Goal: Task Accomplishment & Management: Manage account settings

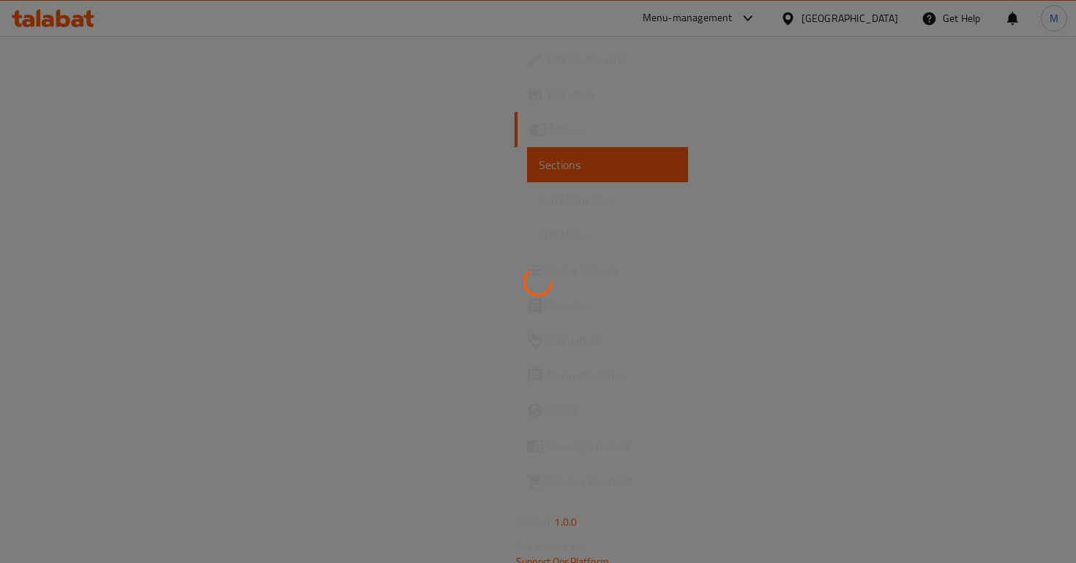
click at [116, 154] on div at bounding box center [538, 281] width 1076 height 563
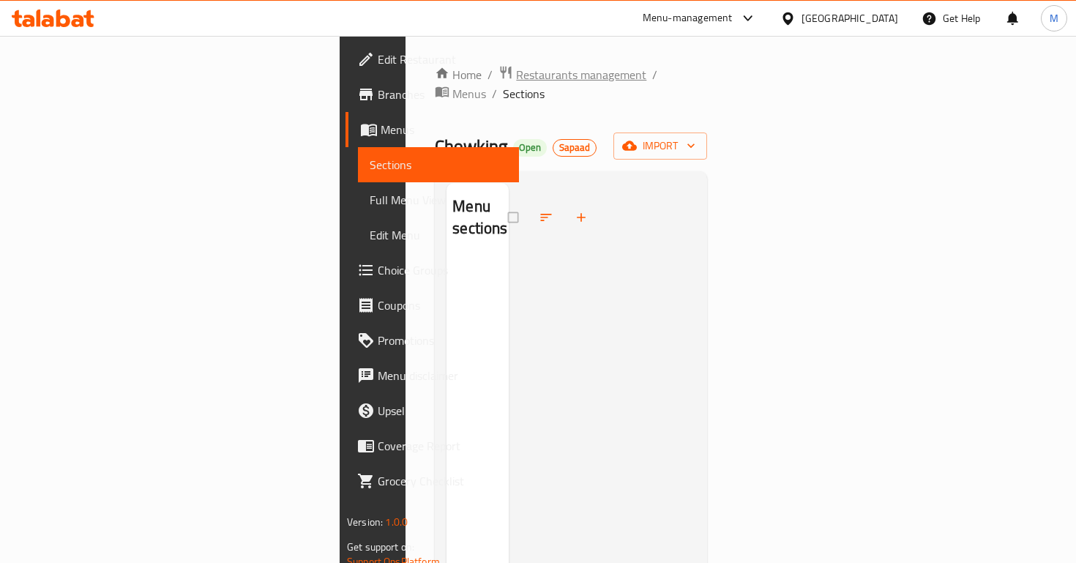
click at [516, 78] on span "Restaurants management" at bounding box center [581, 75] width 130 height 18
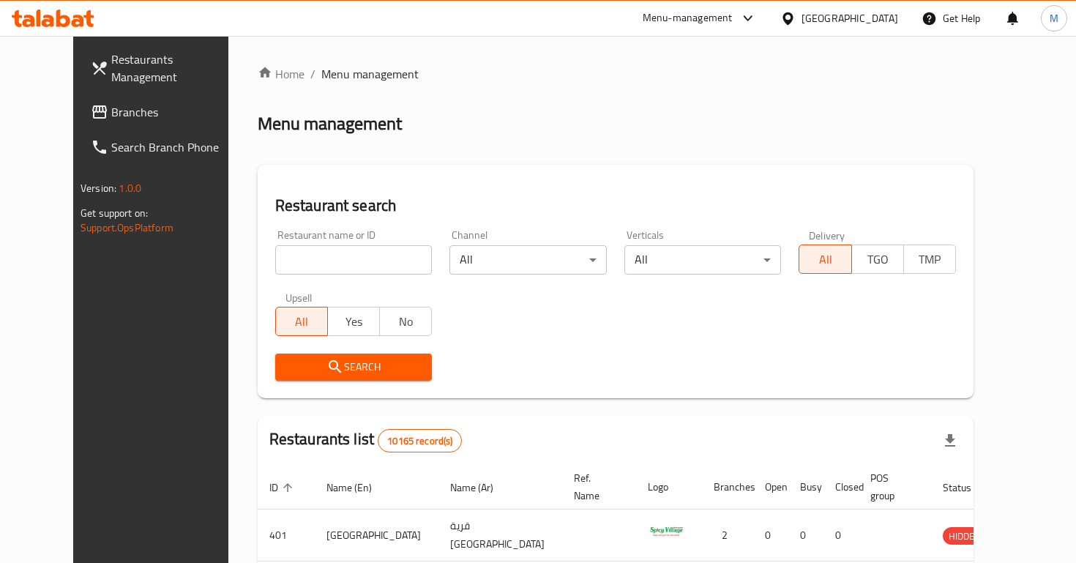
click at [316, 255] on input "search" at bounding box center [353, 259] width 157 height 29
paste input "682584"
type input "682584"
click button "Search" at bounding box center [353, 367] width 157 height 27
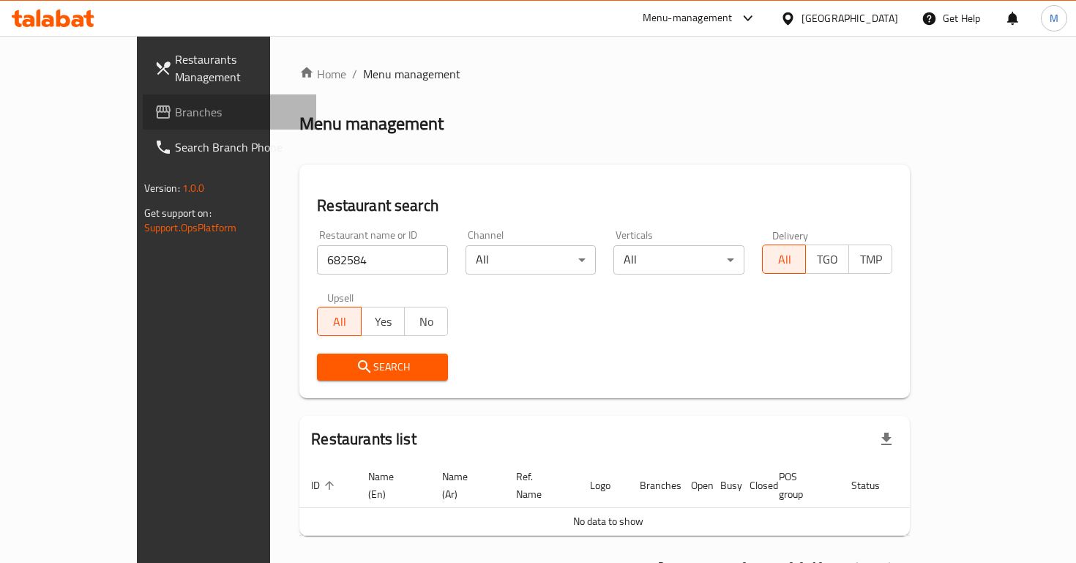
click at [175, 103] on span "Branches" at bounding box center [240, 112] width 130 height 18
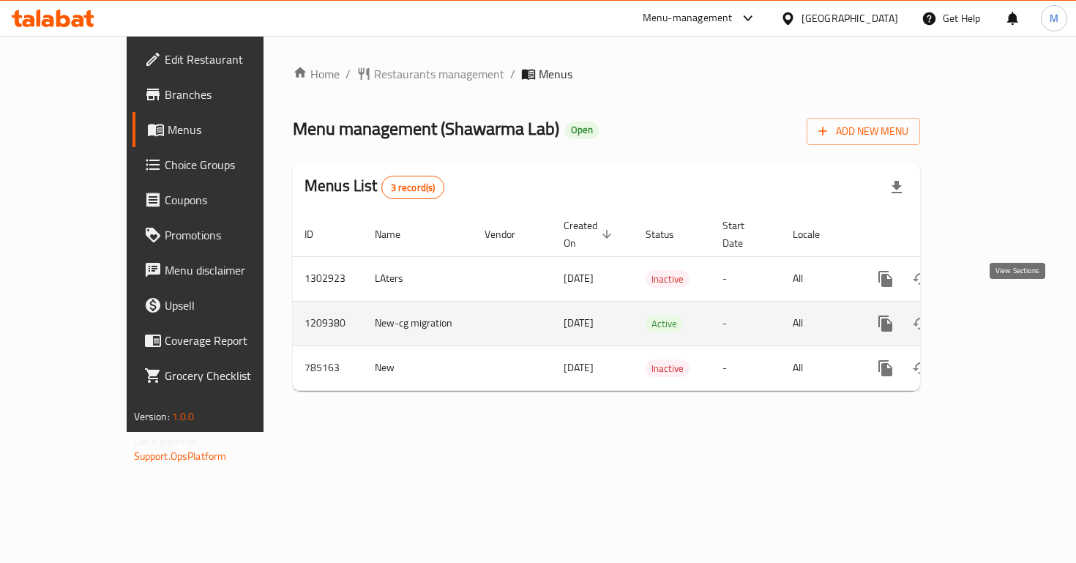
click at [1000, 315] on icon "enhanced table" at bounding box center [991, 324] width 18 height 18
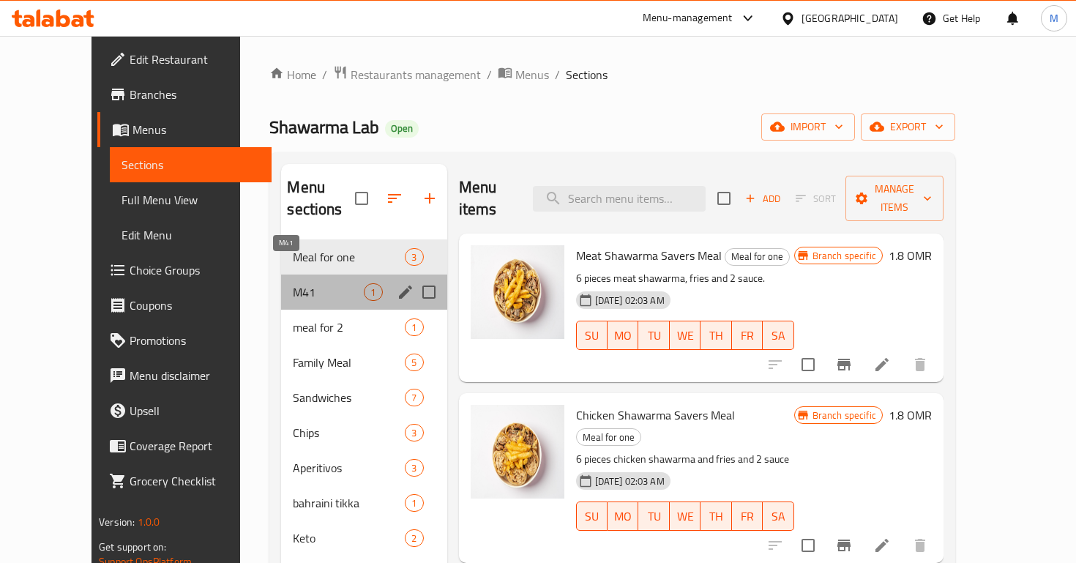
click at [293, 283] on span "M41" at bounding box center [328, 292] width 71 height 18
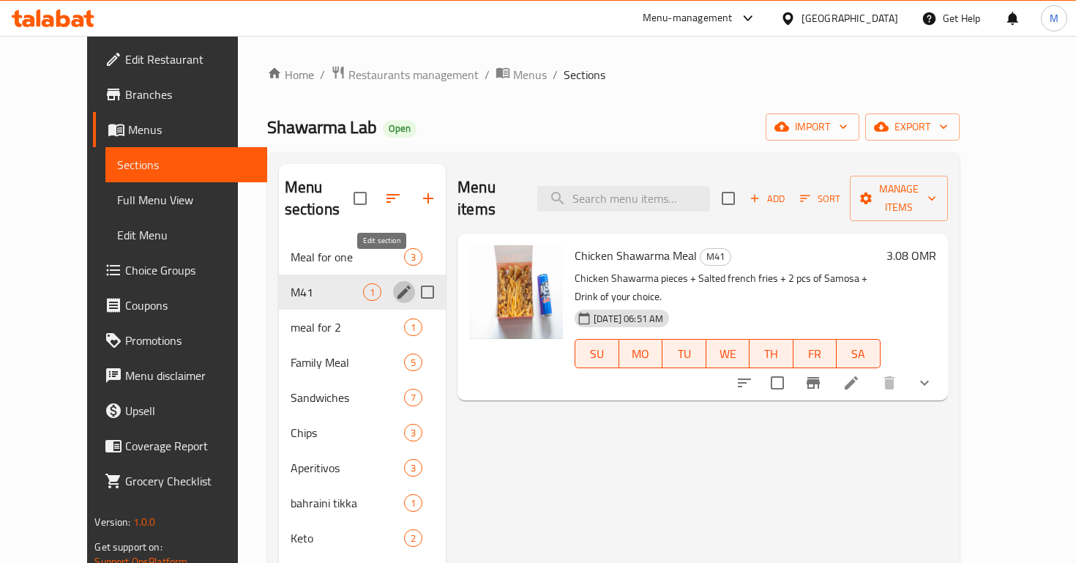
click at [398, 286] on icon "edit" at bounding box center [404, 292] width 13 height 13
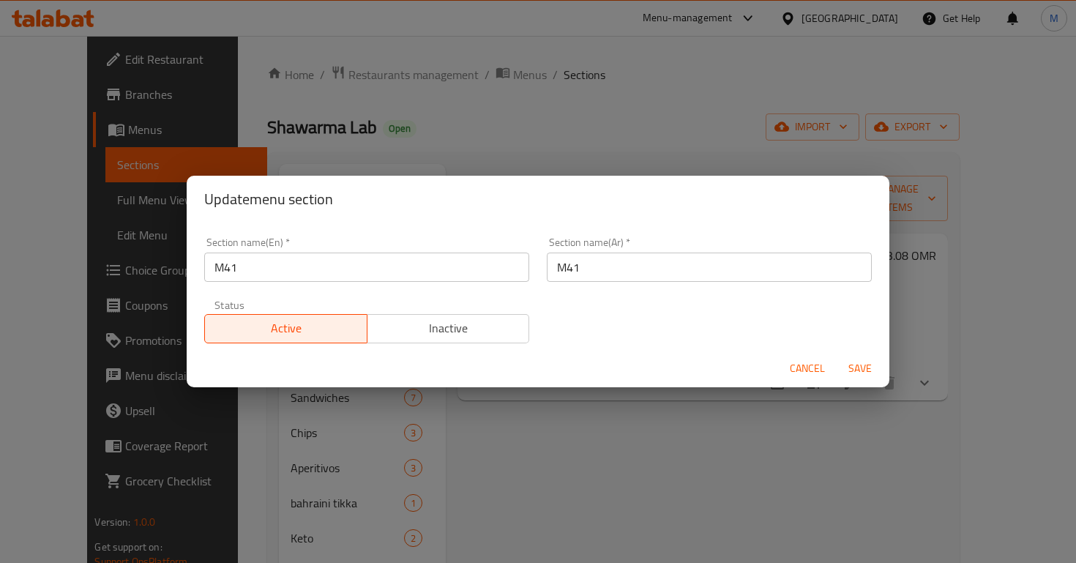
click at [802, 367] on span "Cancel" at bounding box center [807, 368] width 35 height 18
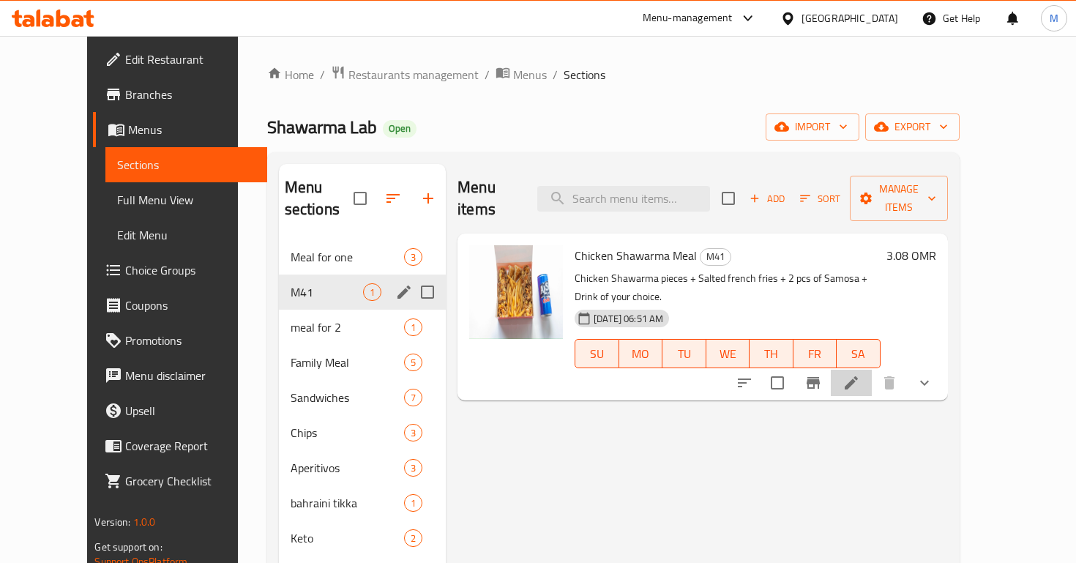
click at [872, 370] on li at bounding box center [851, 383] width 41 height 26
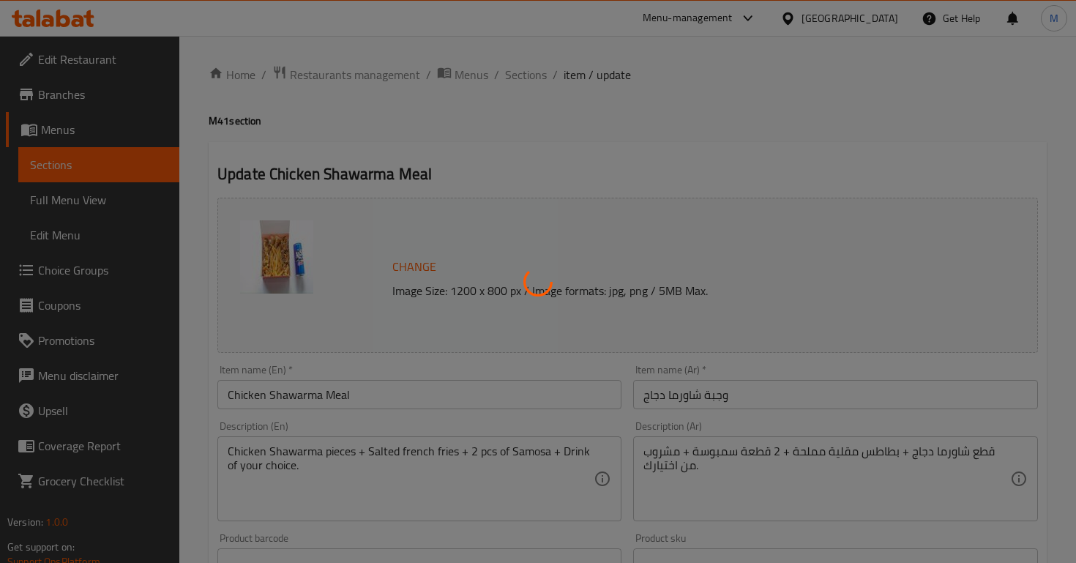
type input "اختيارك من المشروبات:"
type input "1"
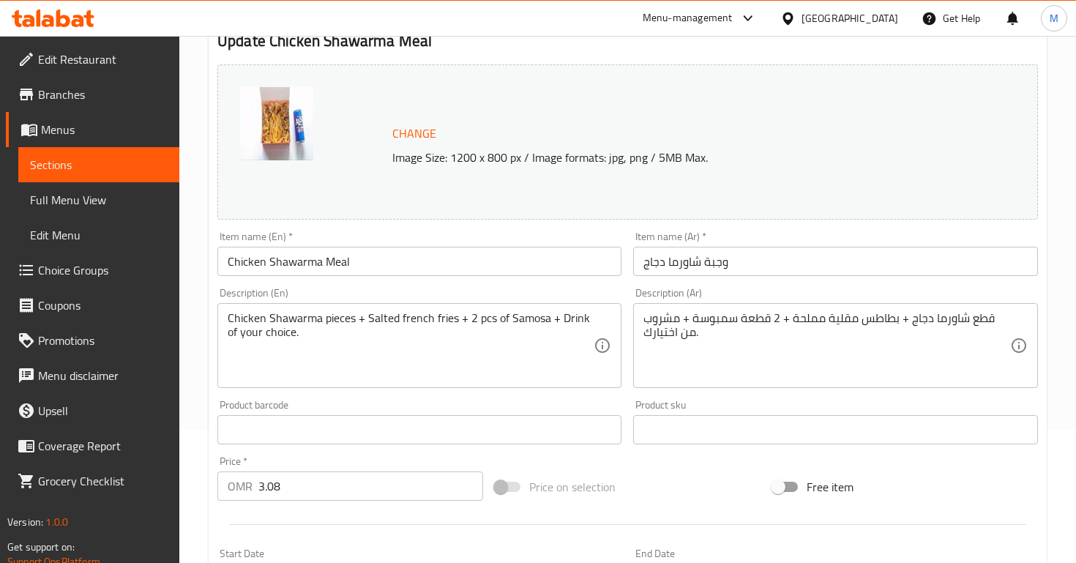
scroll to position [122, 0]
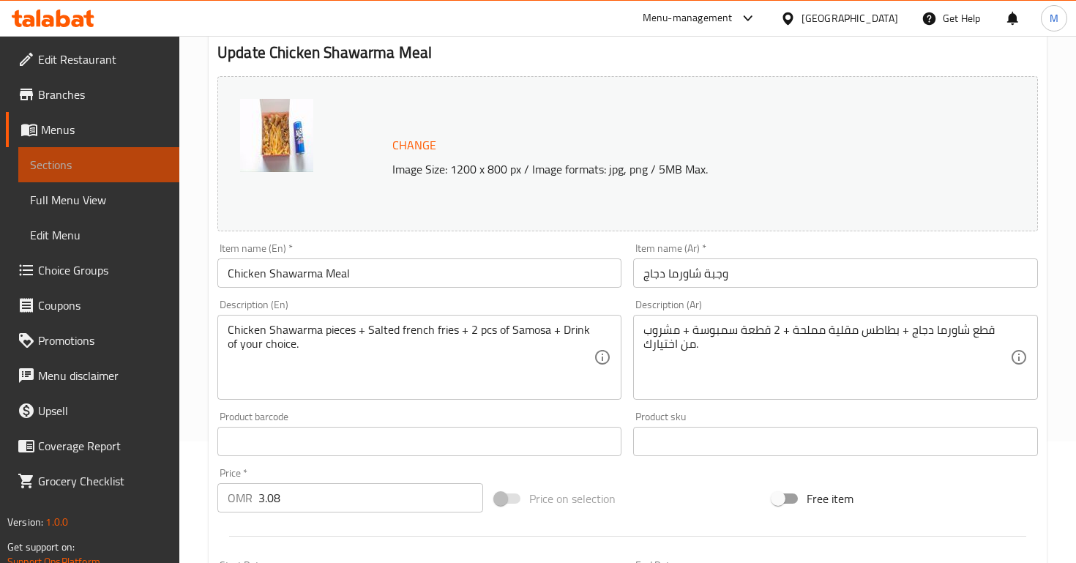
click at [143, 168] on span "Sections" at bounding box center [99, 165] width 138 height 18
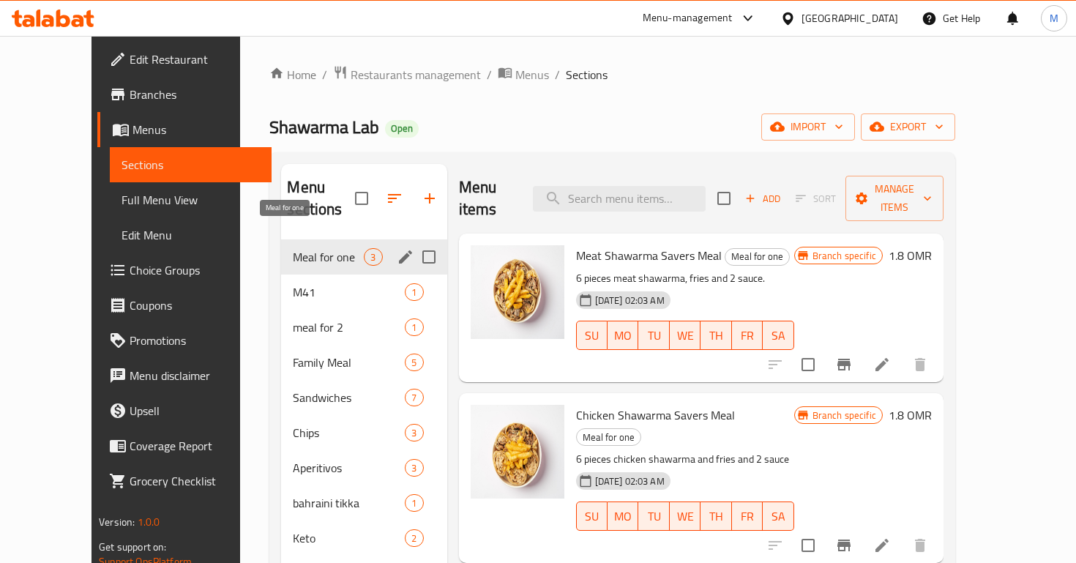
click at [294, 248] on span "Meal for one" at bounding box center [328, 257] width 71 height 18
click at [295, 275] on div "M41 1" at bounding box center [363, 292] width 165 height 35
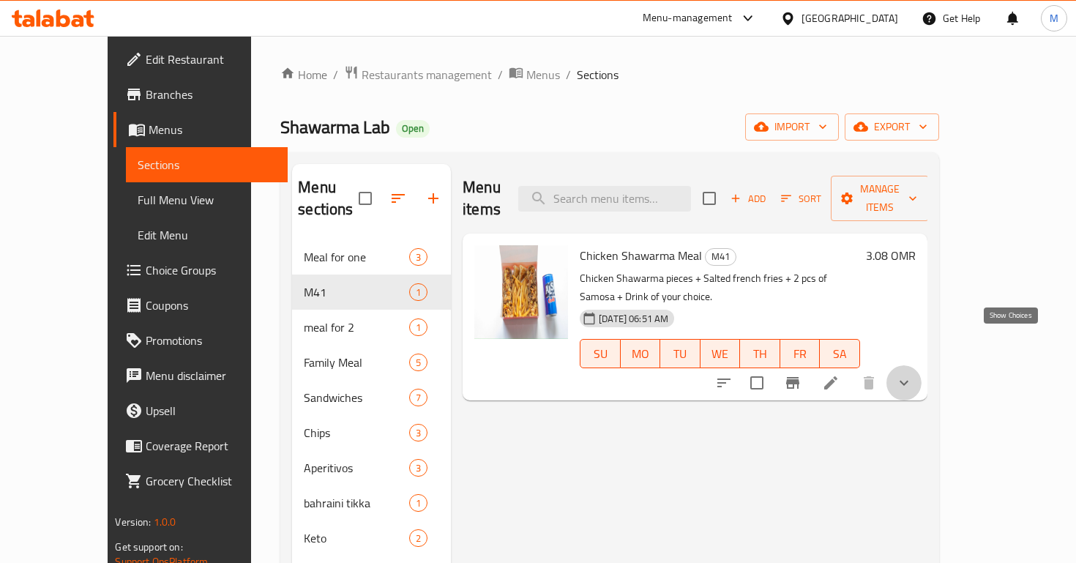
click at [922, 365] on button "show more" at bounding box center [904, 382] width 35 height 35
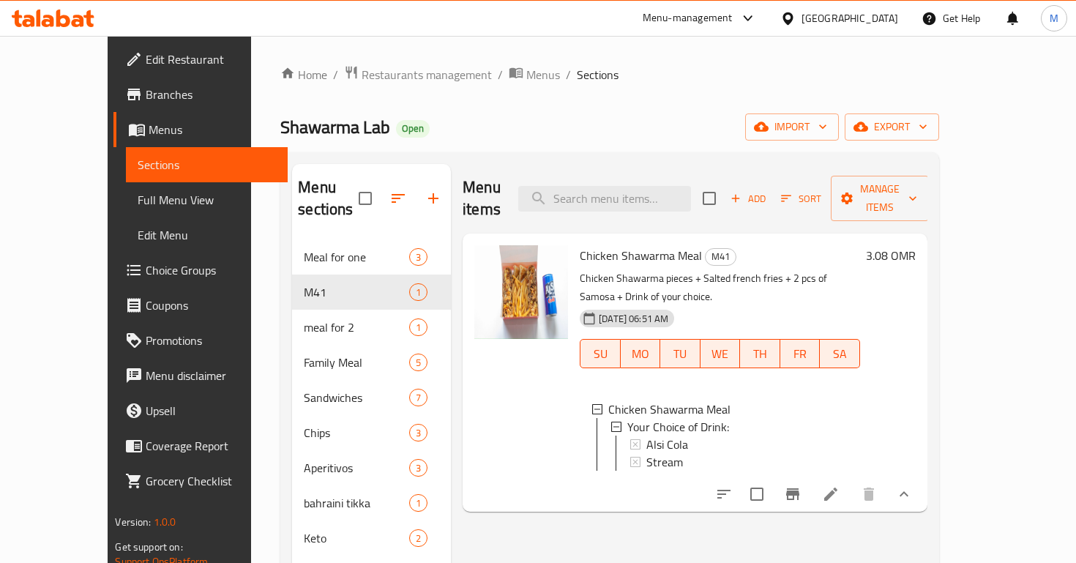
click at [913, 485] on icon "show more" at bounding box center [904, 494] width 18 height 18
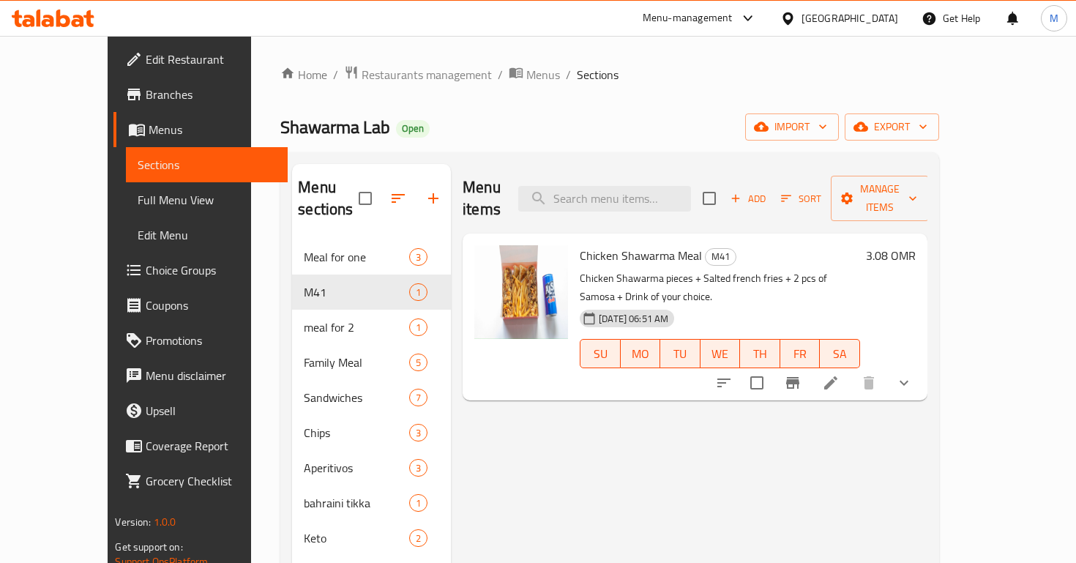
click at [638, 245] on span "Chicken Shawarma Meal" at bounding box center [641, 256] width 122 height 22
click at [632, 312] on span "12-08-2025 06:51 AM" at bounding box center [633, 319] width 81 height 14
click at [706, 248] on span "M41" at bounding box center [721, 256] width 30 height 17
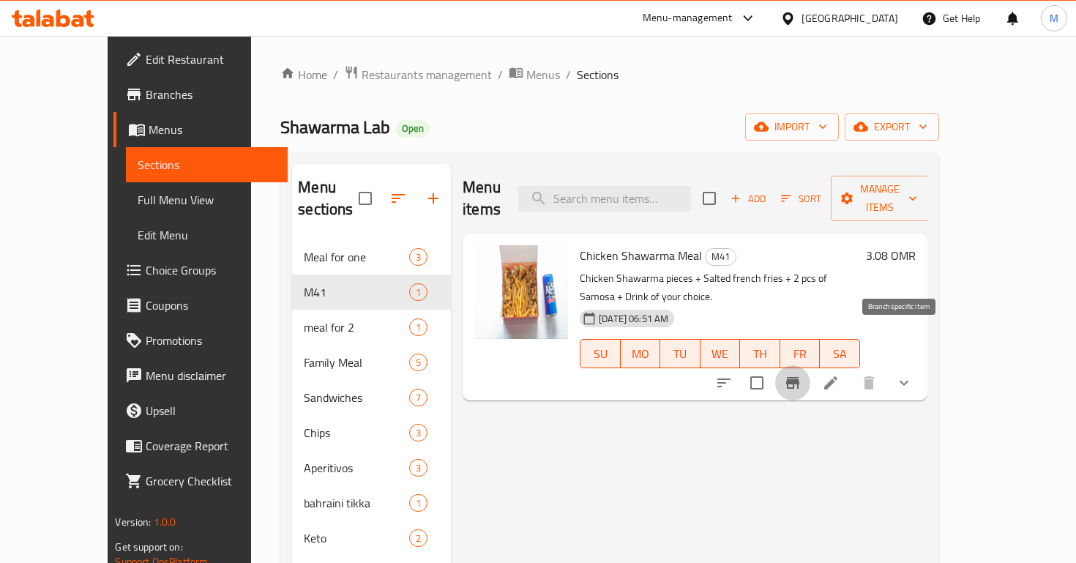
click at [799, 377] on icon "Branch-specific-item" at bounding box center [792, 383] width 13 height 12
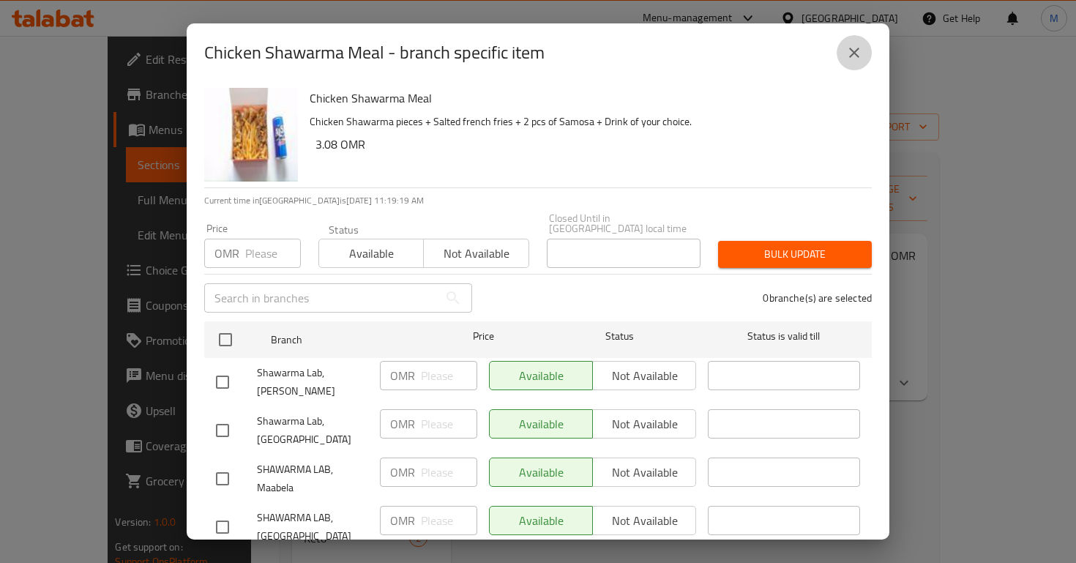
click at [862, 51] on icon "close" at bounding box center [855, 53] width 18 height 18
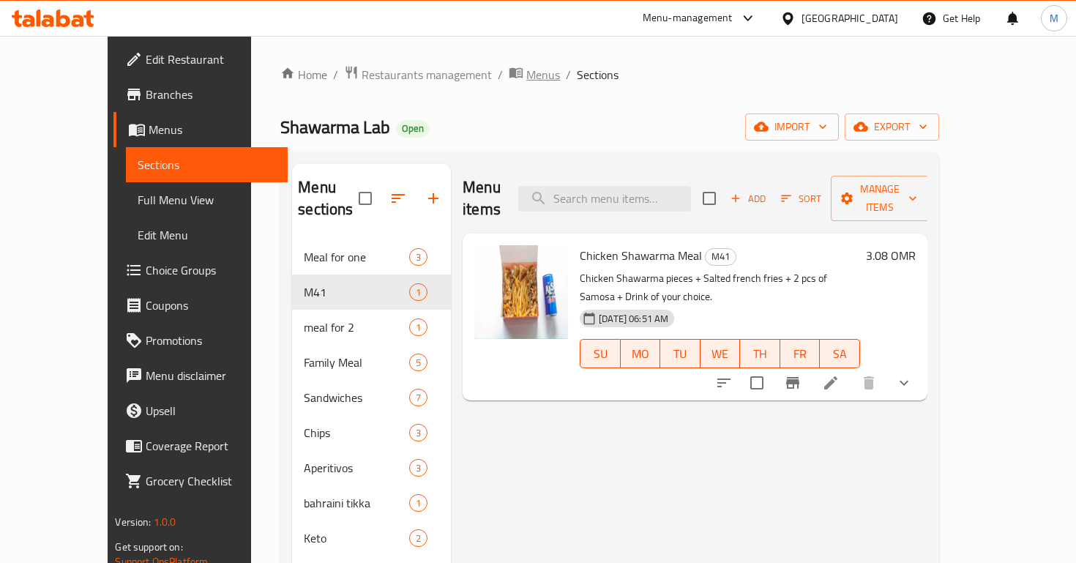
click at [526, 82] on span "Menus" at bounding box center [543, 75] width 34 height 18
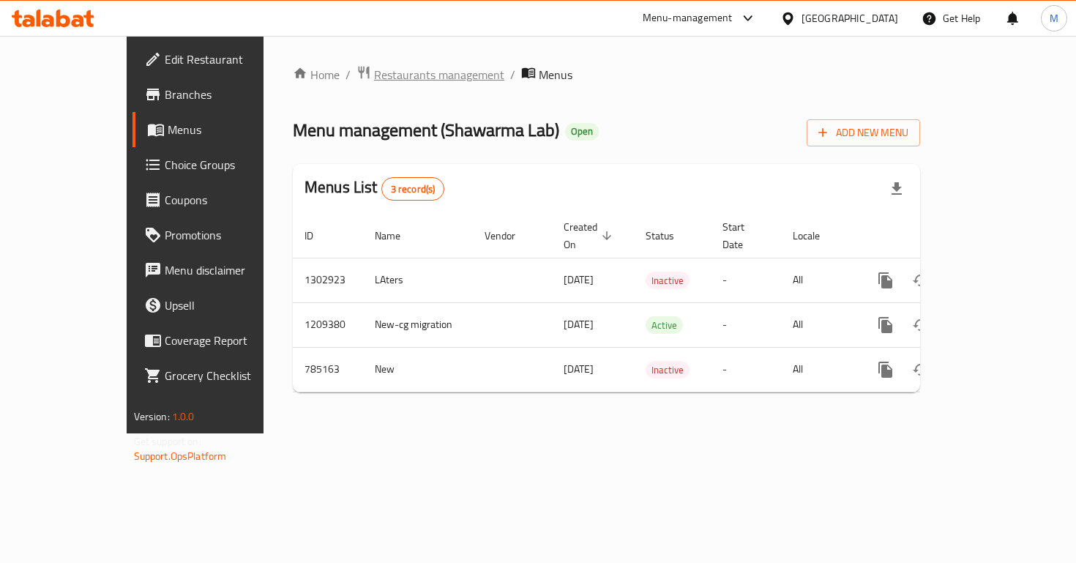
click at [374, 83] on span "Restaurants management" at bounding box center [439, 75] width 130 height 18
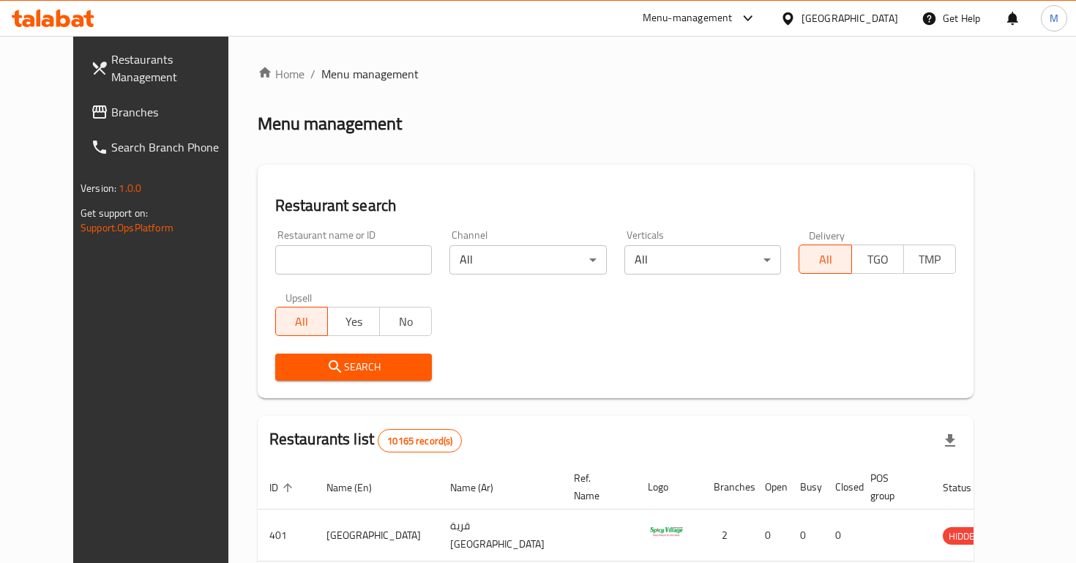
click at [354, 266] on input "search" at bounding box center [353, 259] width 157 height 29
type input "turkish days"
click button "Search" at bounding box center [353, 367] width 157 height 27
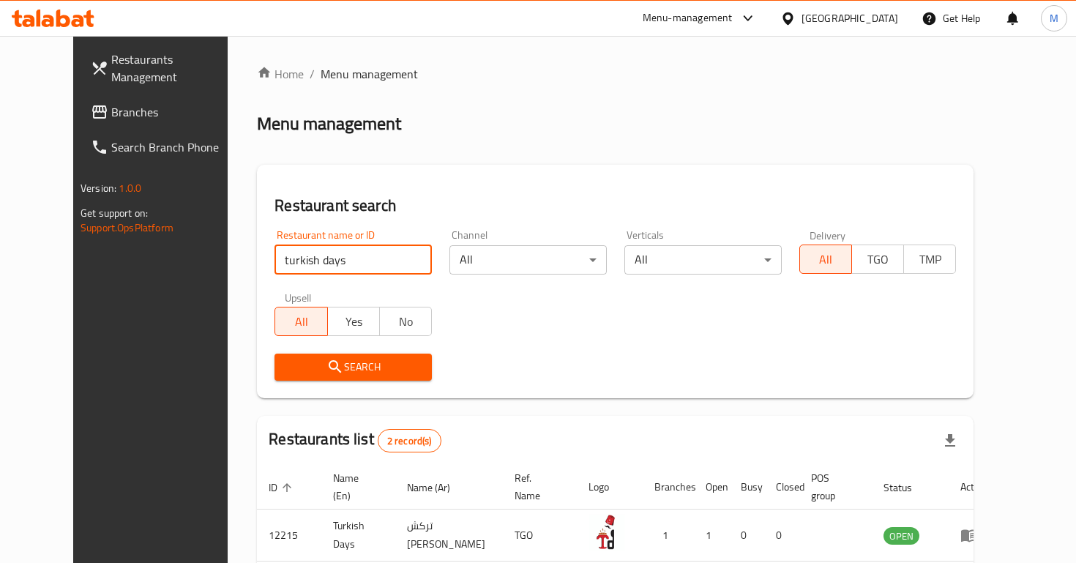
scroll to position [113, 0]
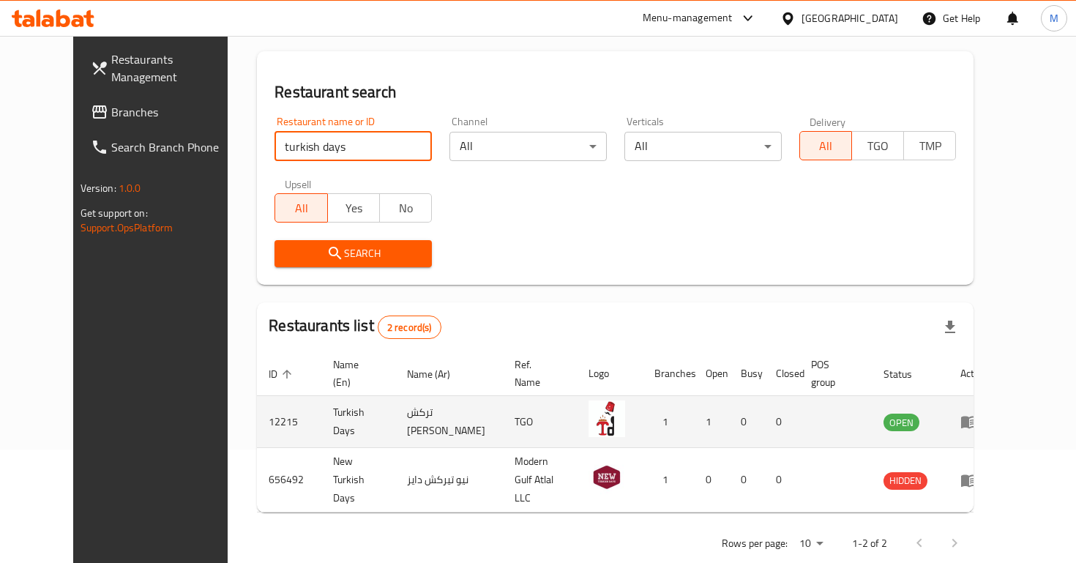
click at [975, 419] on icon "enhanced table" at bounding box center [972, 422] width 5 height 6
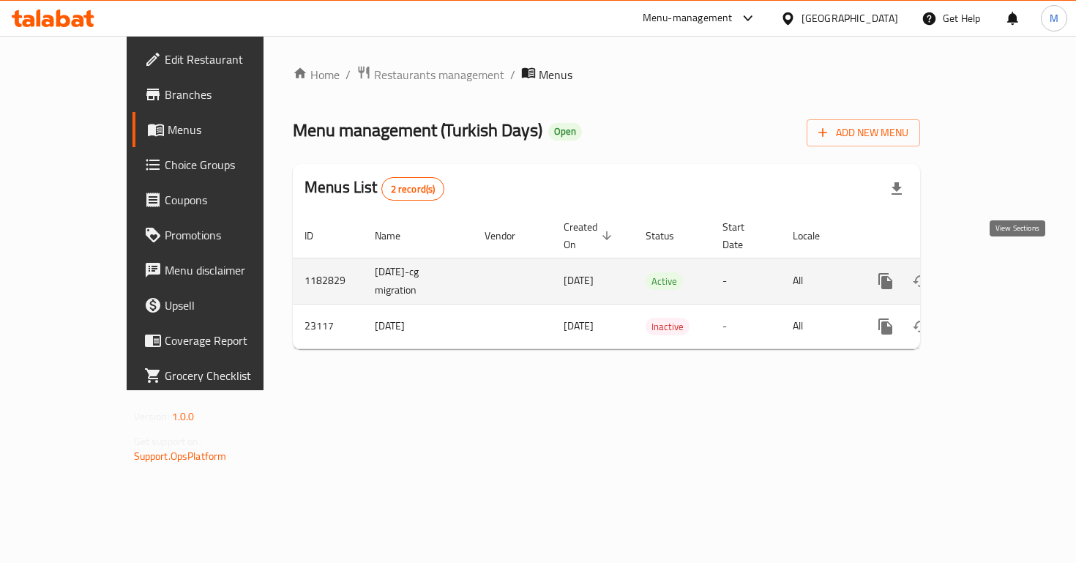
click at [998, 275] on icon "enhanced table" at bounding box center [991, 281] width 13 height 13
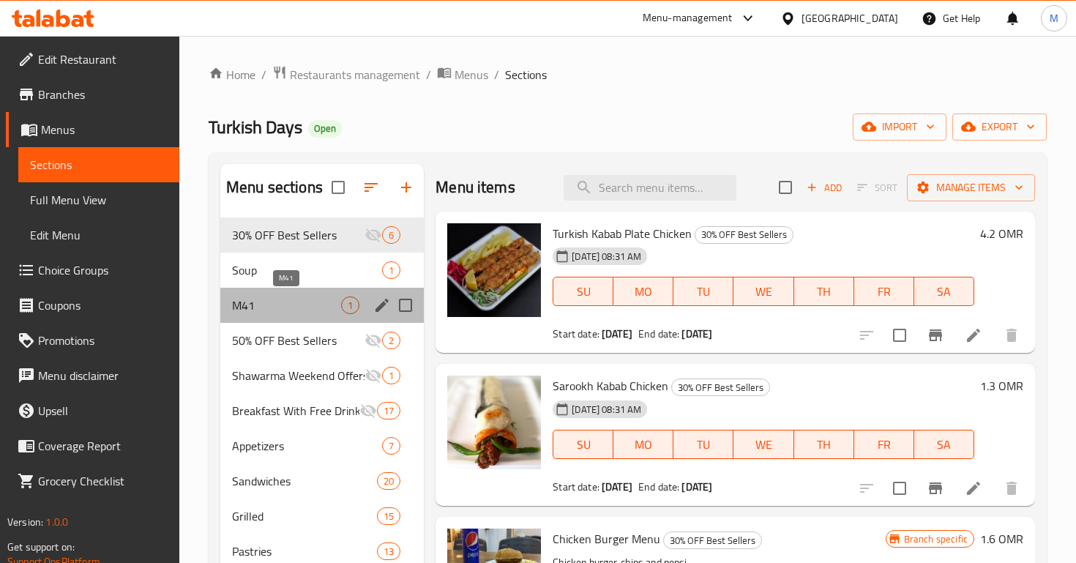
click at [275, 304] on span "M41" at bounding box center [286, 305] width 109 height 18
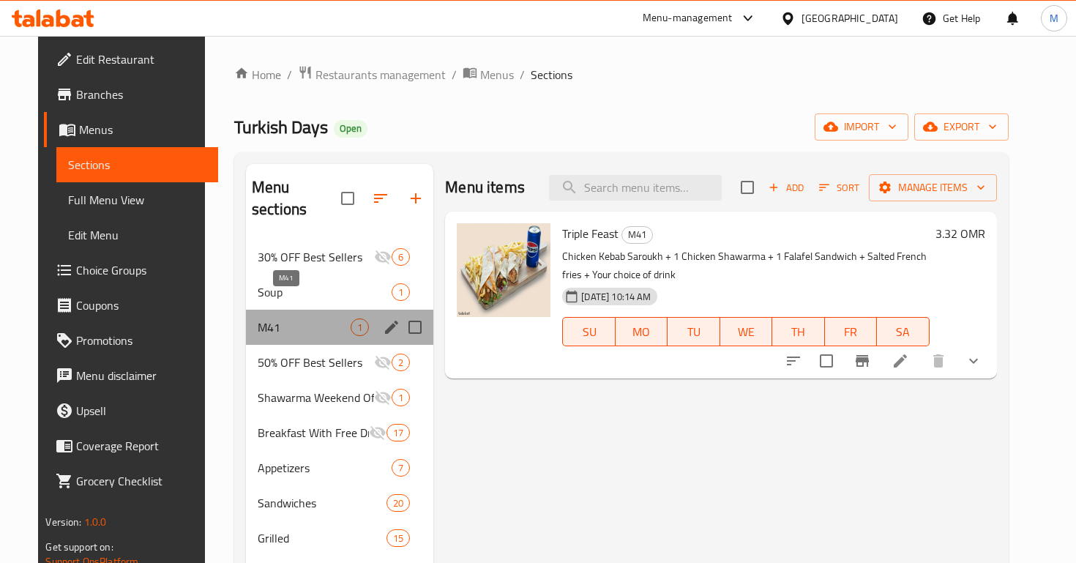
click at [340, 318] on span "M41" at bounding box center [304, 327] width 93 height 18
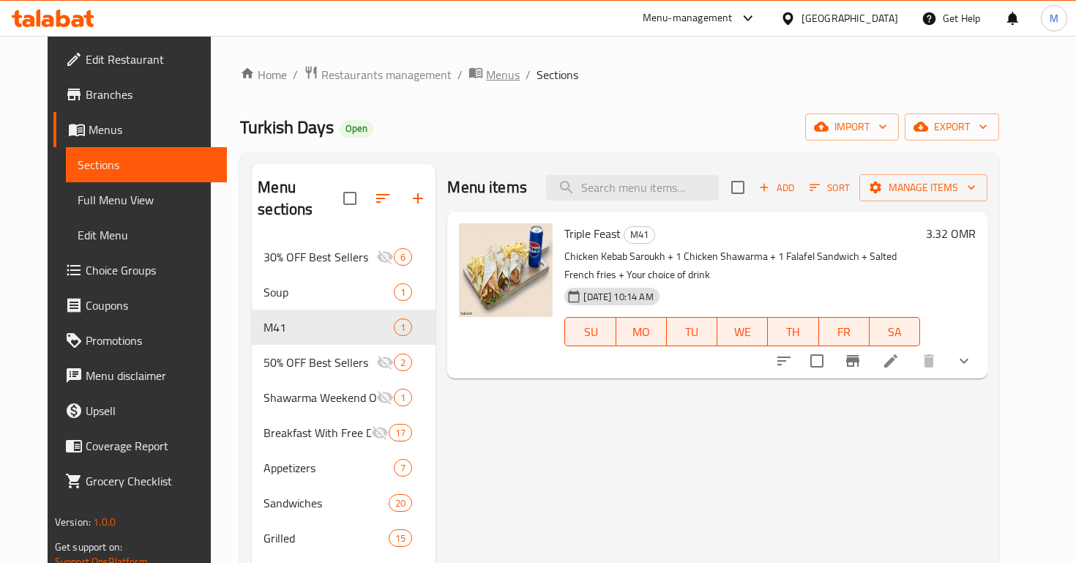
click at [486, 75] on span "Menus" at bounding box center [503, 75] width 34 height 18
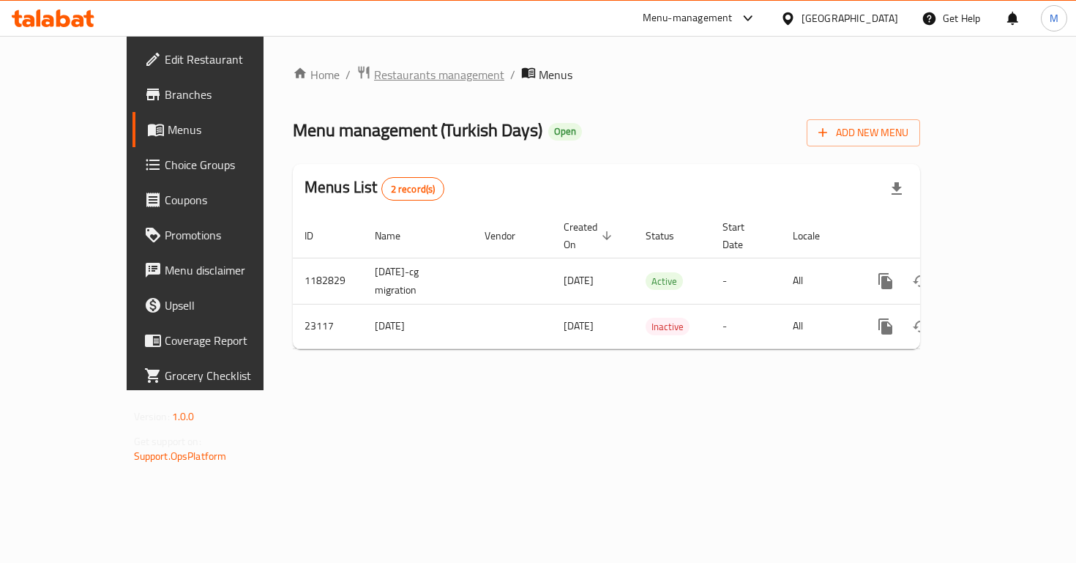
click at [403, 67] on span "Restaurants management" at bounding box center [439, 75] width 130 height 18
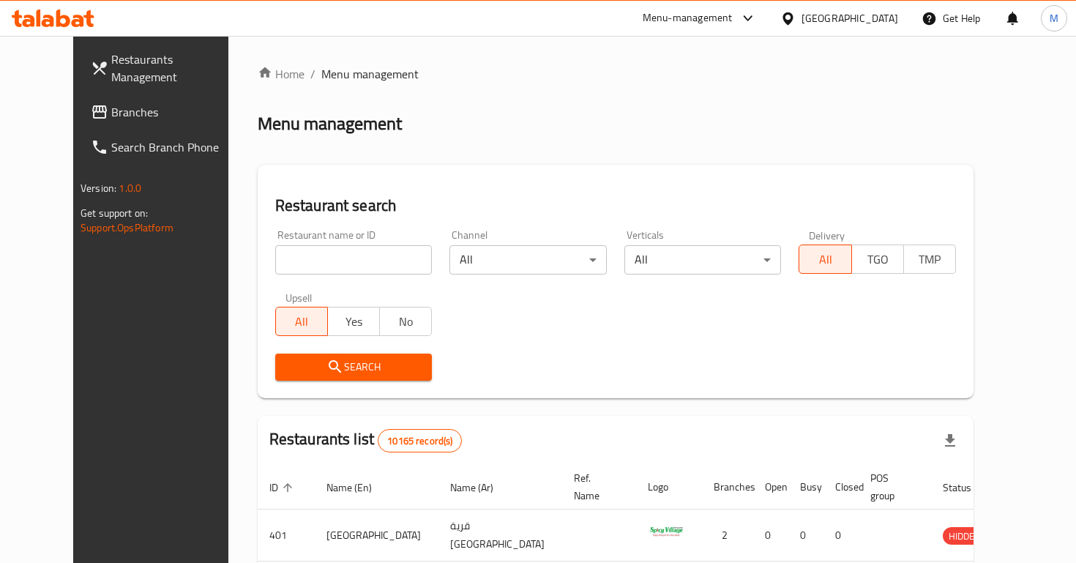
click at [381, 253] on input "search" at bounding box center [353, 259] width 157 height 29
type input "pizza modo"
click button "Search" at bounding box center [353, 367] width 157 height 27
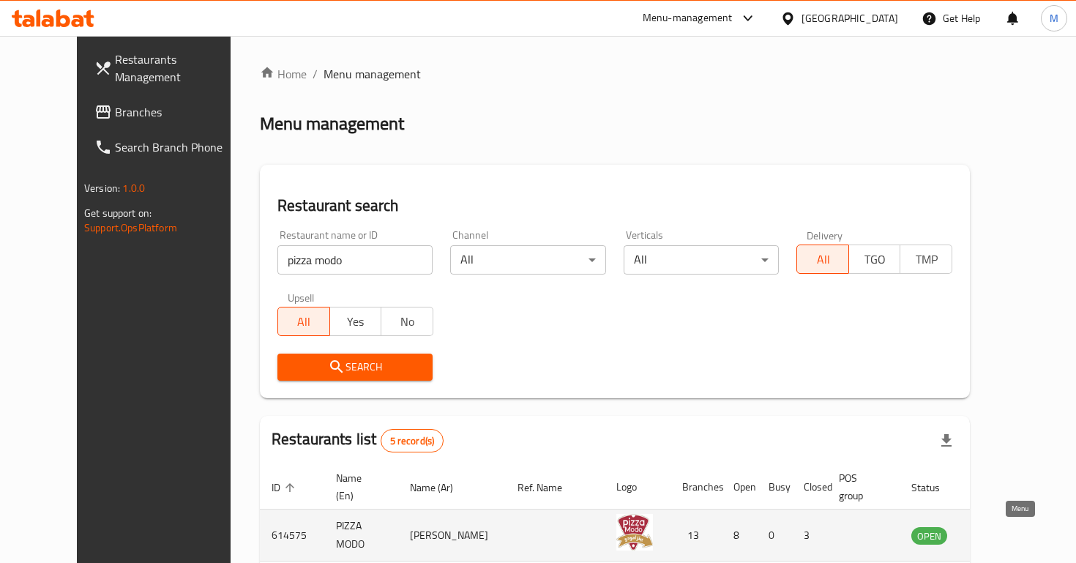
click at [1005, 536] on icon "enhanced table" at bounding box center [1002, 536] width 5 height 6
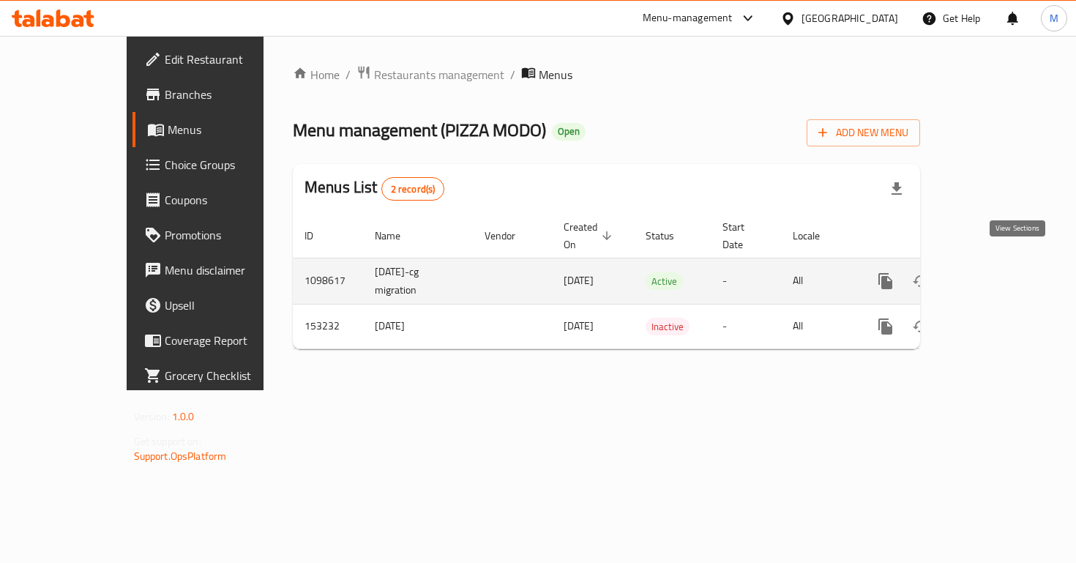
click at [1002, 266] on link "enhanced table" at bounding box center [991, 281] width 35 height 35
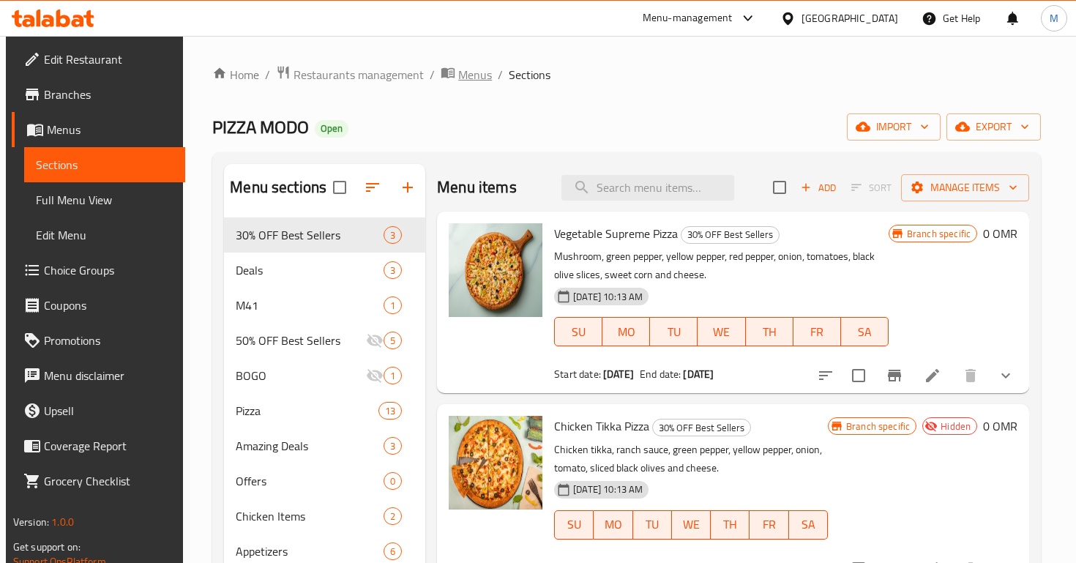
click at [461, 70] on span "Menus" at bounding box center [475, 75] width 34 height 18
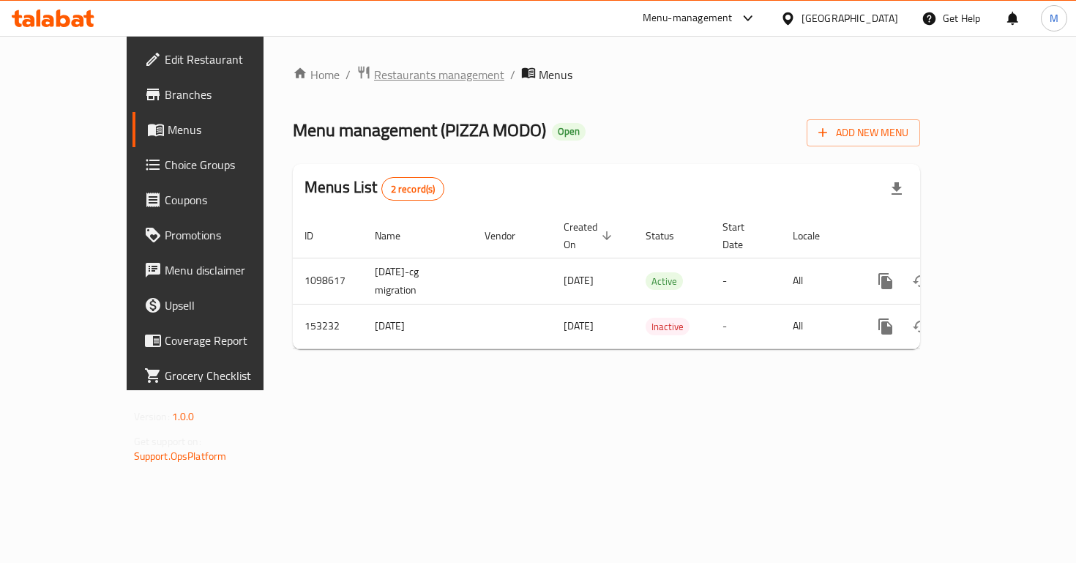
click at [374, 81] on span "Restaurants management" at bounding box center [439, 75] width 130 height 18
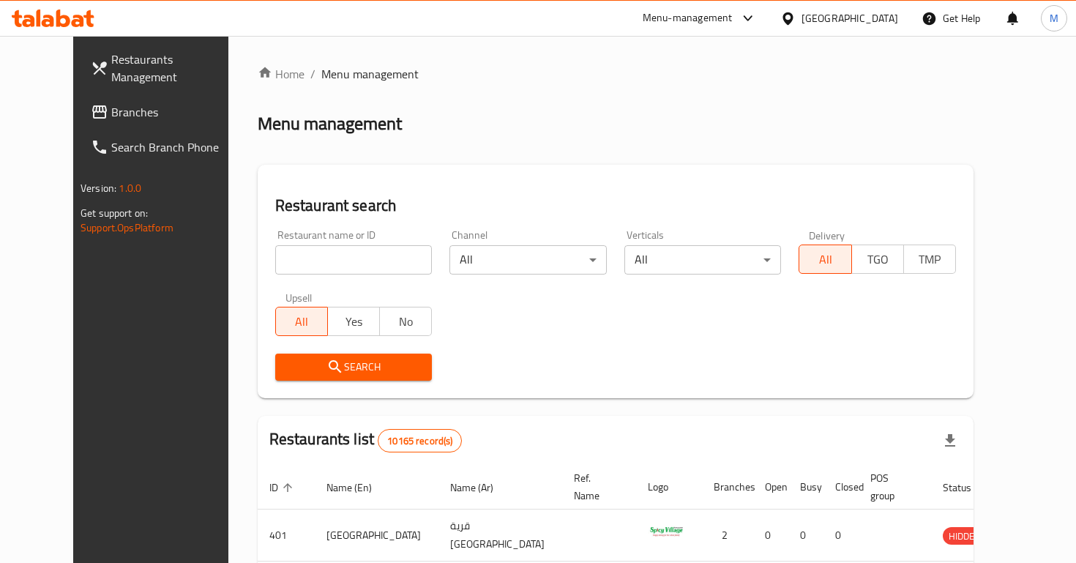
click at [115, 103] on span "Branches" at bounding box center [176, 112] width 130 height 18
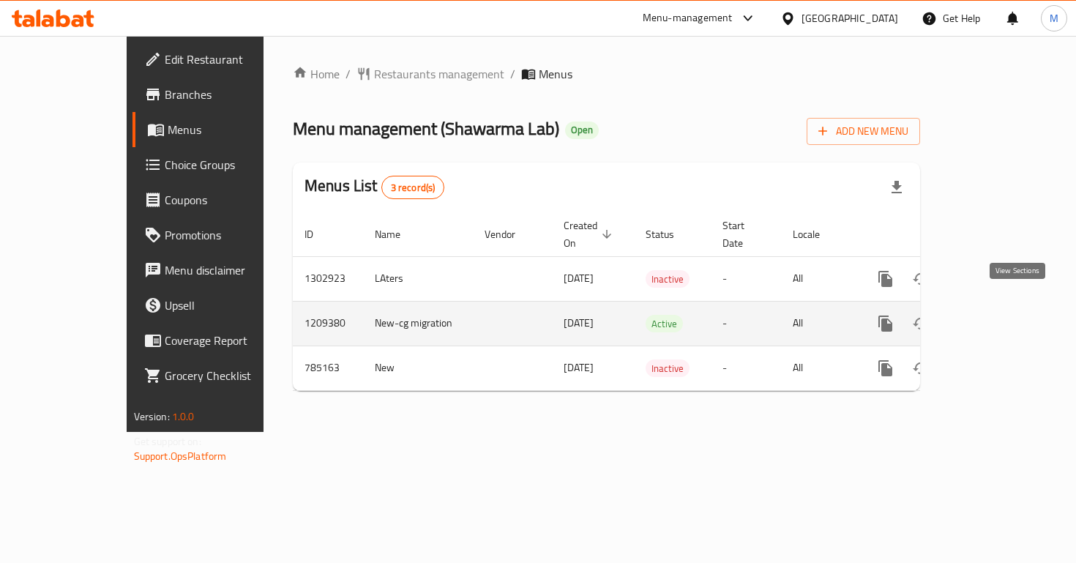
click at [1009, 307] on link "enhanced table" at bounding box center [991, 323] width 35 height 35
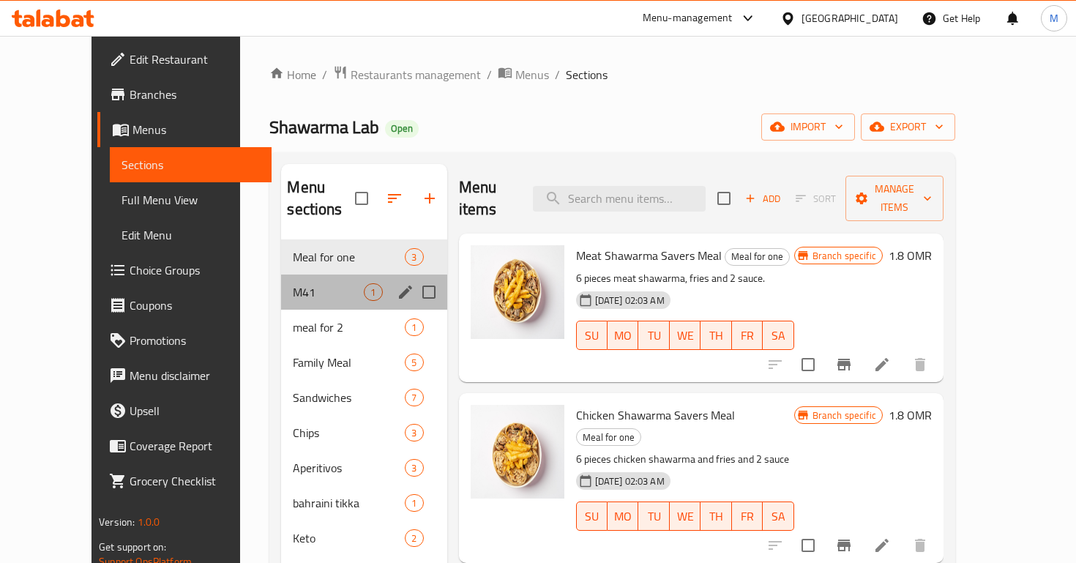
click at [310, 275] on div "M41 1" at bounding box center [363, 292] width 165 height 35
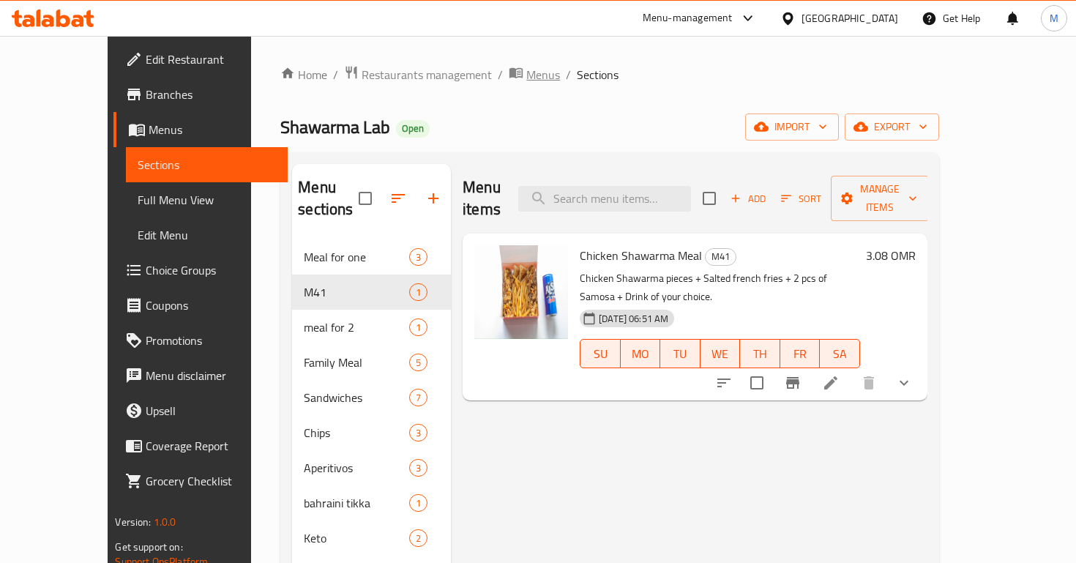
click at [509, 78] on icon "breadcrumb" at bounding box center [516, 72] width 15 height 15
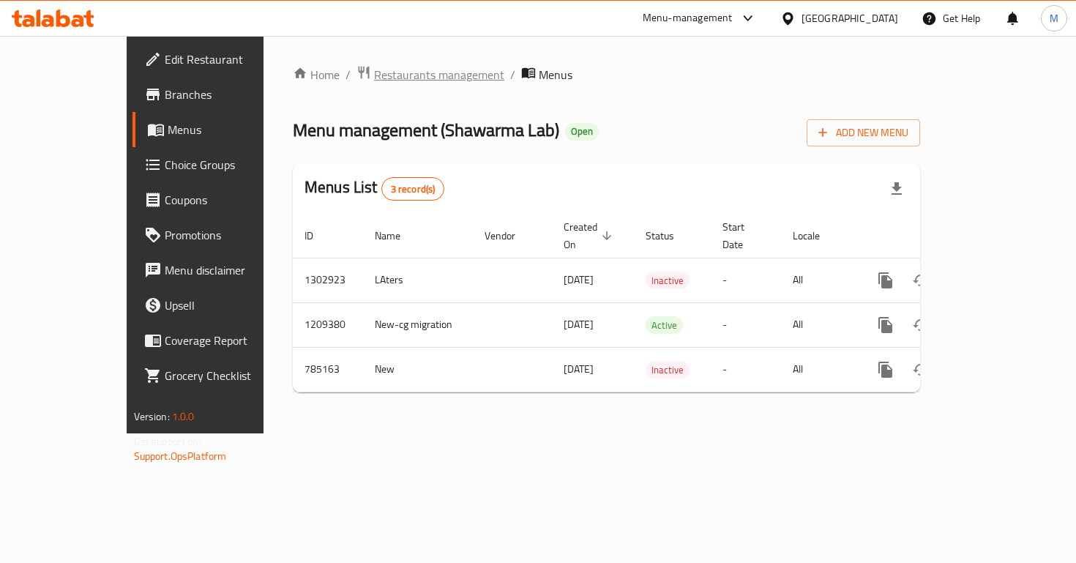
click at [374, 78] on span "Restaurants management" at bounding box center [439, 75] width 130 height 18
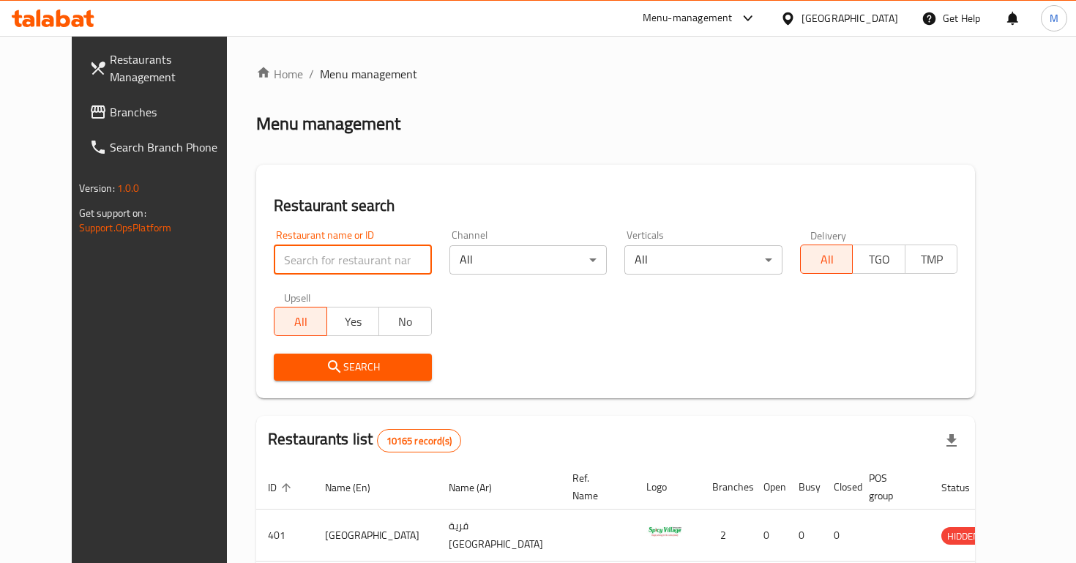
click at [322, 274] on input "search" at bounding box center [353, 259] width 158 height 29
type input "s"
click at [87, 75] on link "Restaurants Management" at bounding box center [165, 68] width 174 height 53
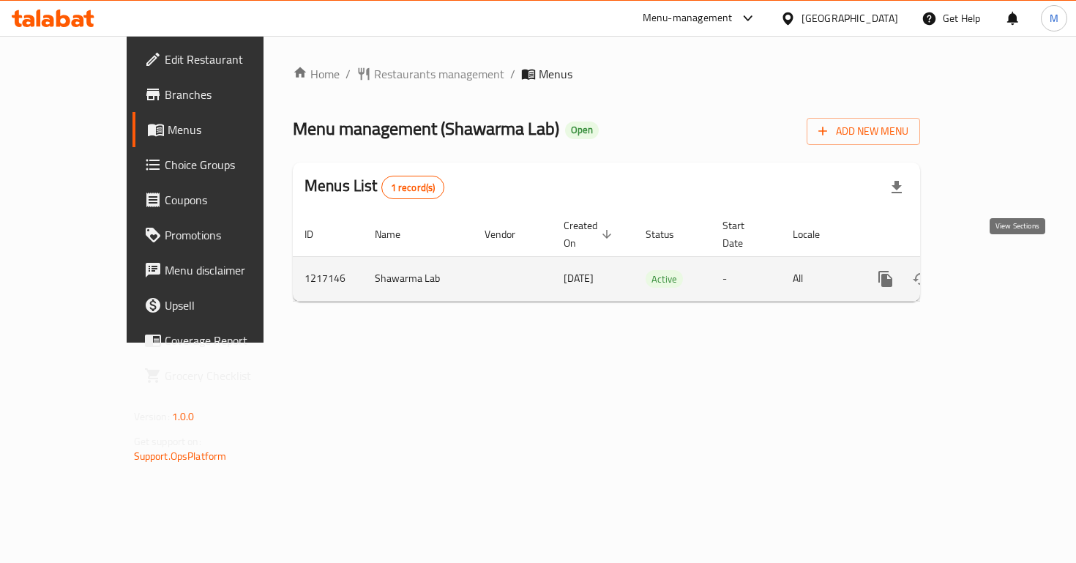
click at [1000, 270] on icon "enhanced table" at bounding box center [991, 279] width 18 height 18
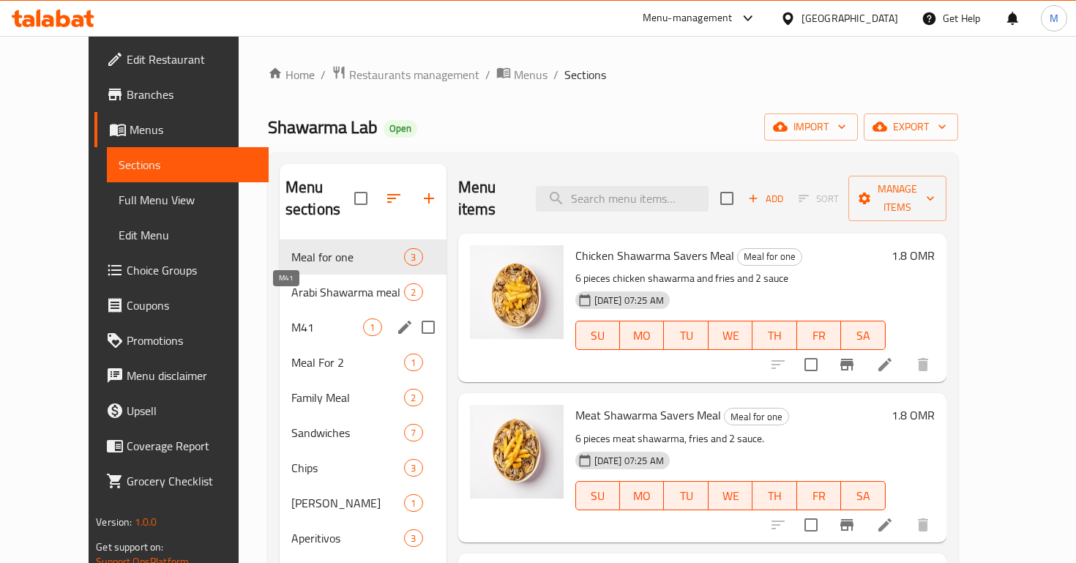
click at [291, 318] on span "M41" at bounding box center [327, 327] width 72 height 18
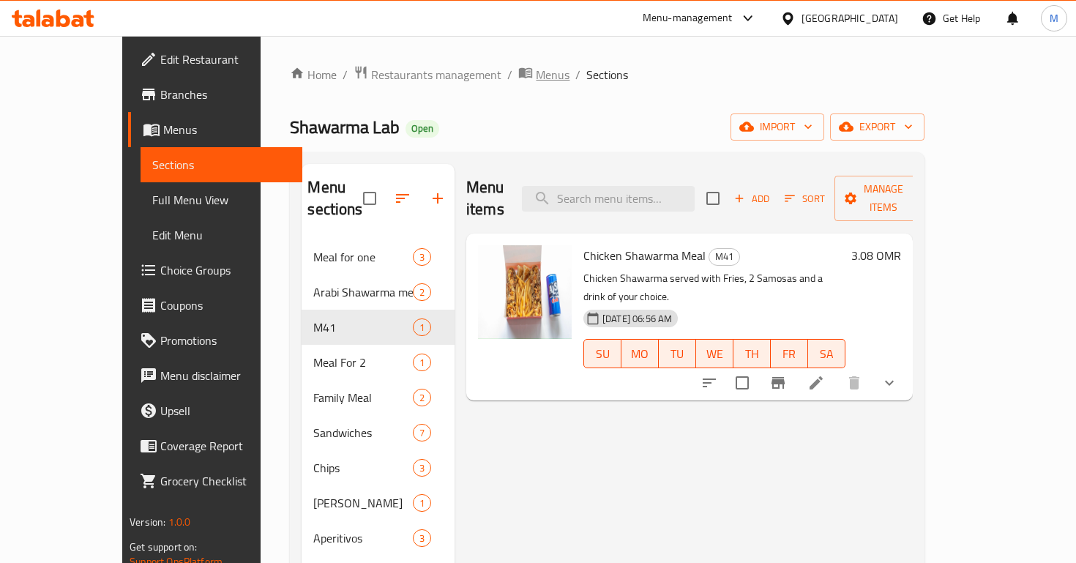
click at [536, 78] on span "Menus" at bounding box center [553, 75] width 34 height 18
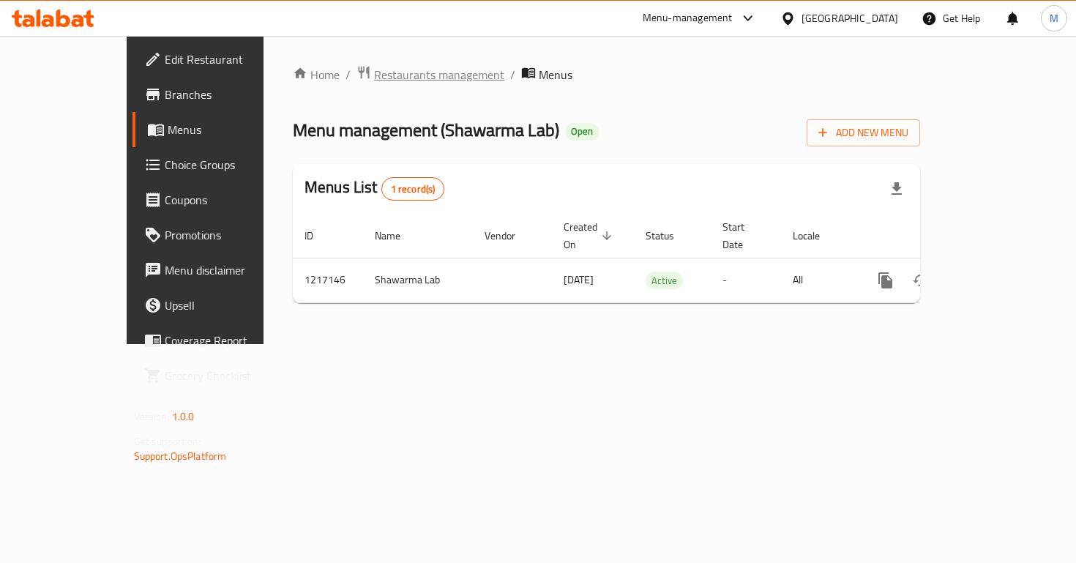
click at [377, 75] on span "Restaurants management" at bounding box center [439, 75] width 130 height 18
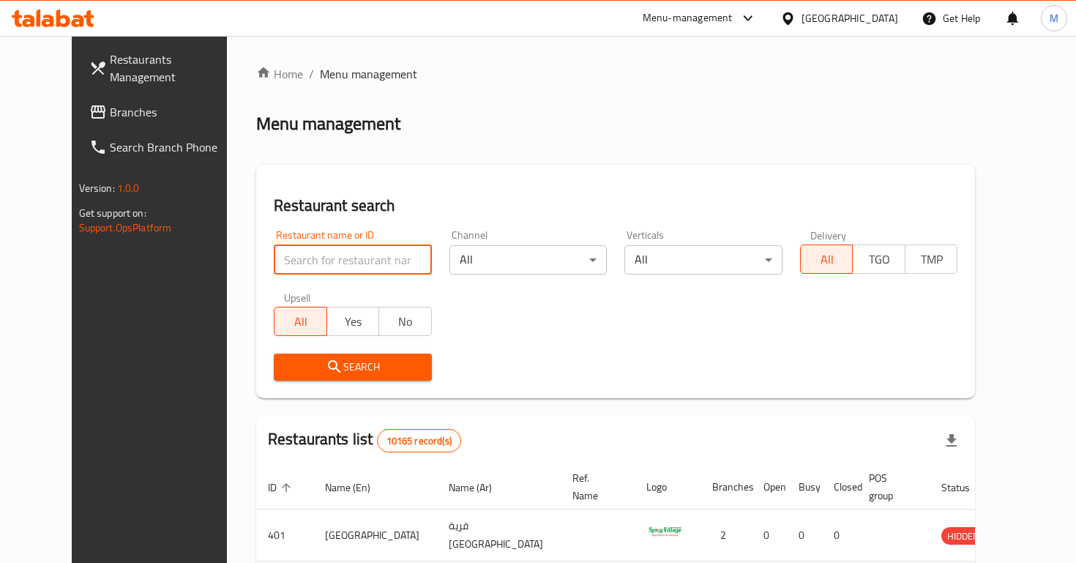
click at [350, 250] on input "search" at bounding box center [353, 259] width 158 height 29
type input "shawarma lab"
click button "Search" at bounding box center [353, 367] width 158 height 27
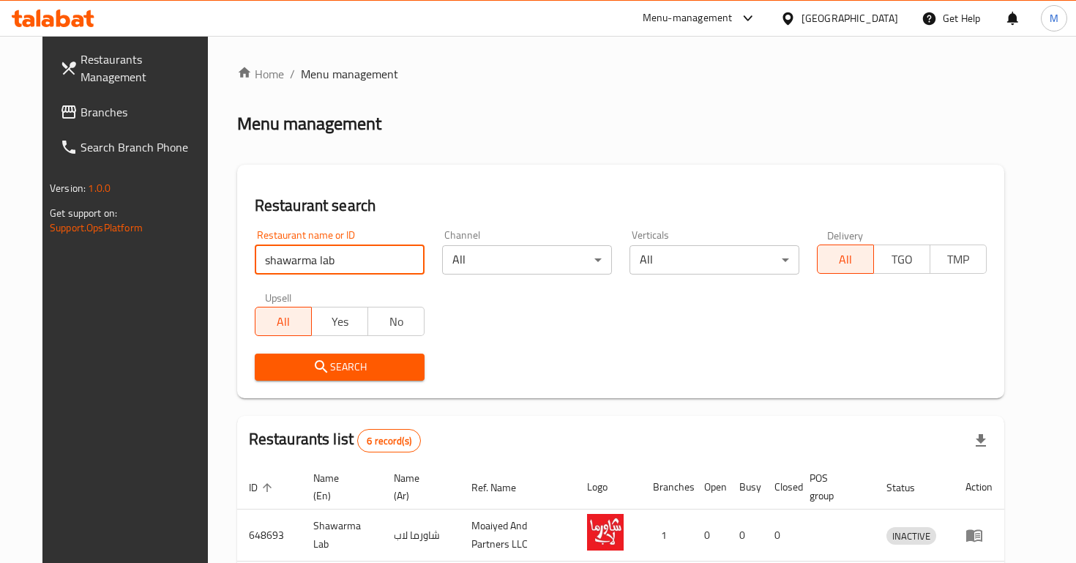
click at [100, 103] on span "Branches" at bounding box center [146, 112] width 130 height 18
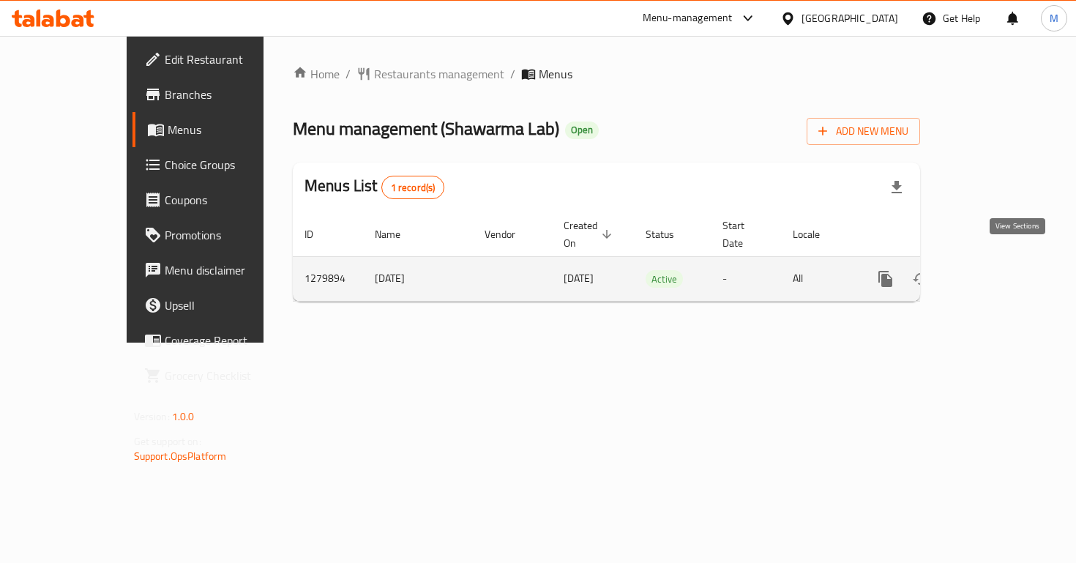
click at [1000, 270] on icon "enhanced table" at bounding box center [991, 279] width 18 height 18
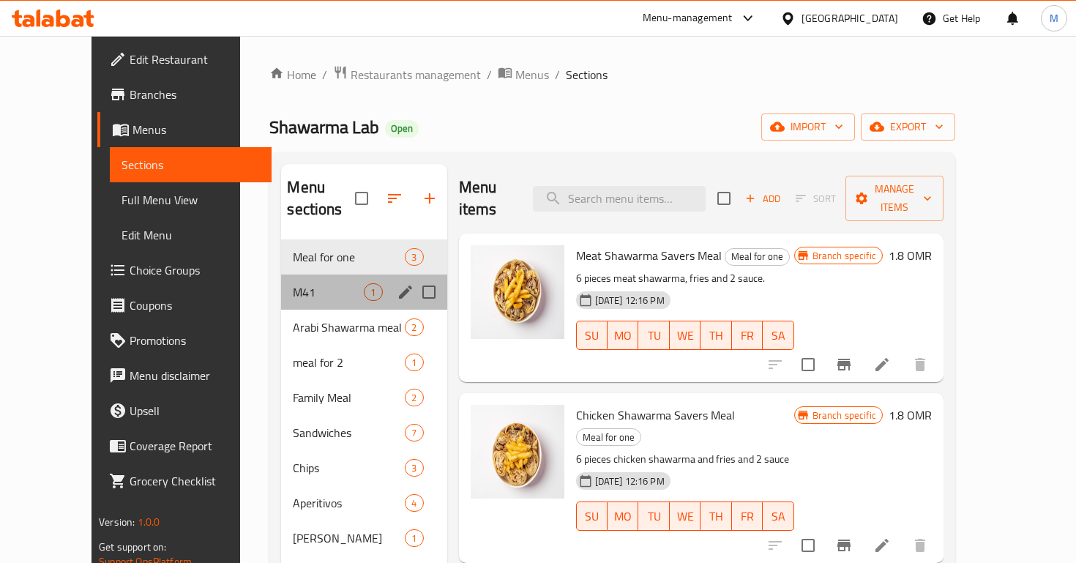
click at [291, 275] on div "M41 1" at bounding box center [363, 292] width 165 height 35
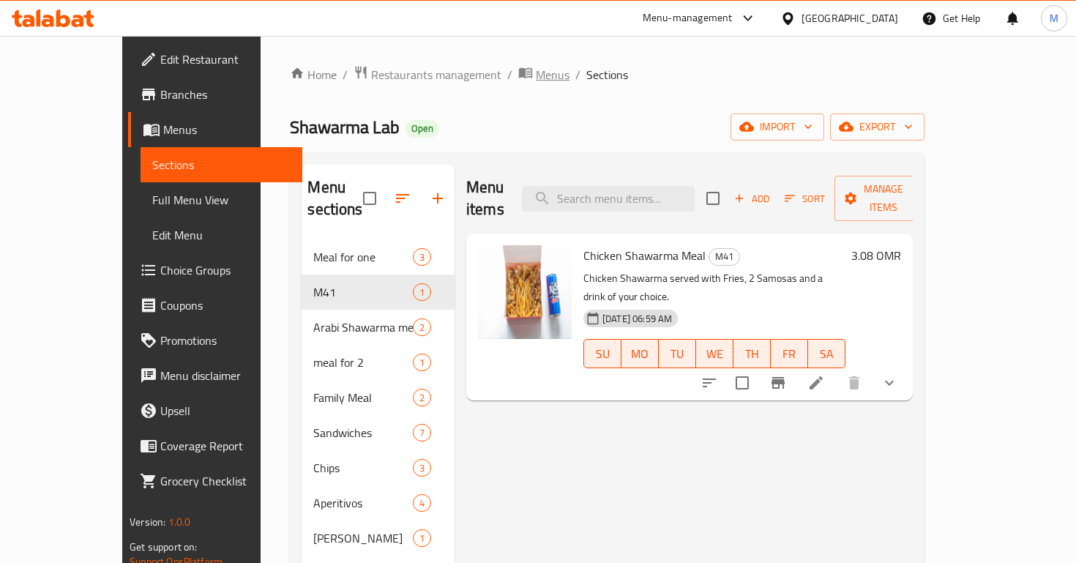
click at [536, 74] on span "Menus" at bounding box center [553, 75] width 34 height 18
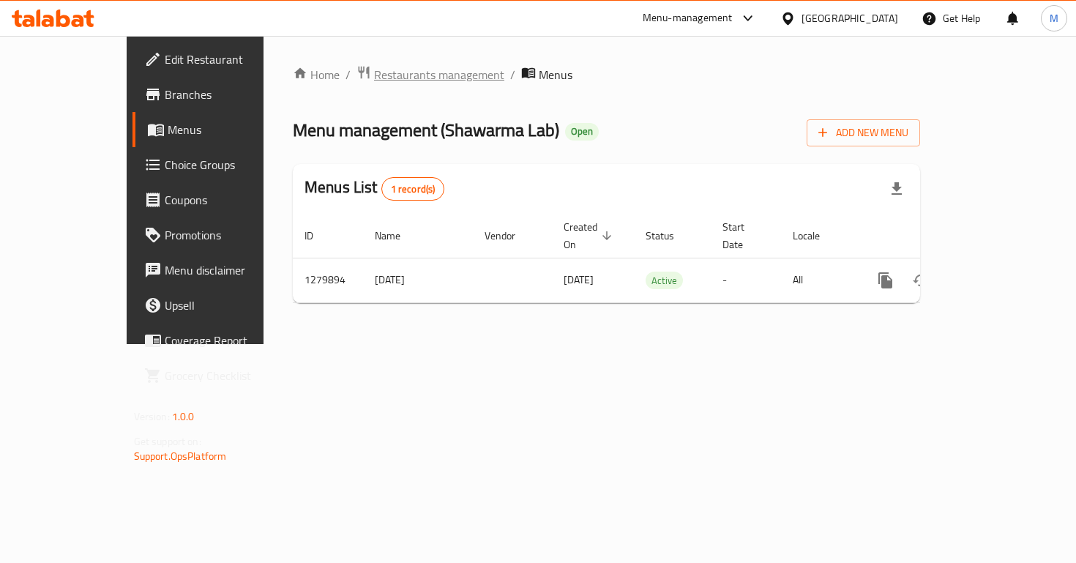
click at [404, 75] on span "Restaurants management" at bounding box center [439, 75] width 130 height 18
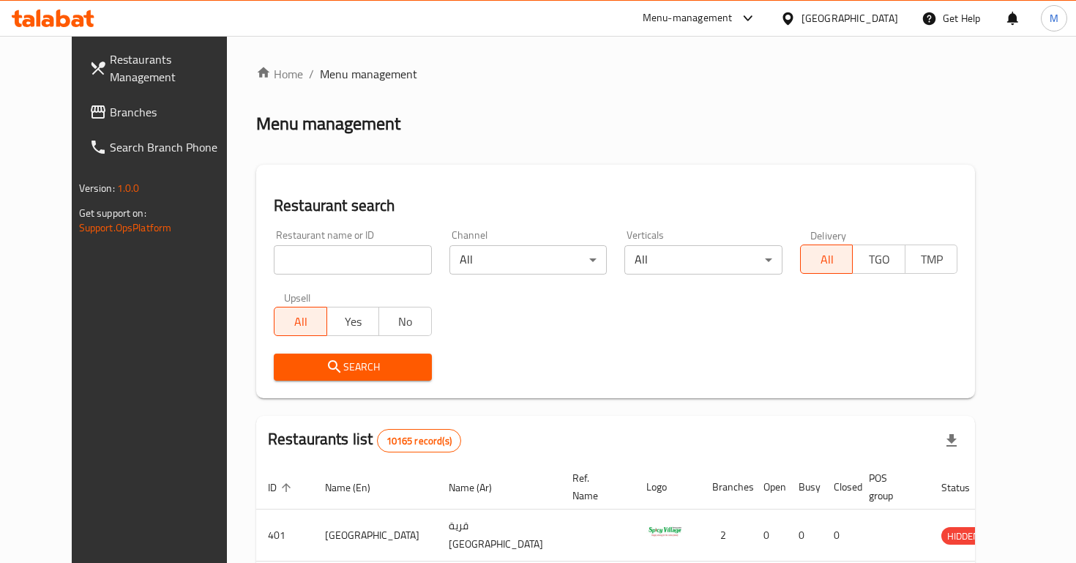
click at [293, 245] on input "search" at bounding box center [353, 259] width 158 height 29
type input "shawarma lab"
click button "Search" at bounding box center [353, 367] width 158 height 27
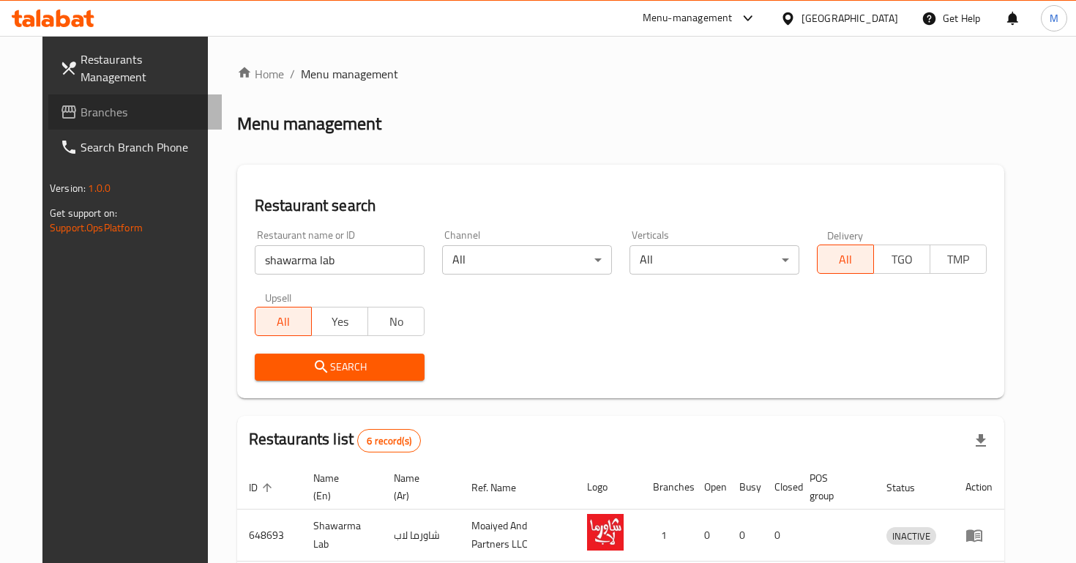
click at [125, 94] on link "Branches" at bounding box center [135, 111] width 174 height 35
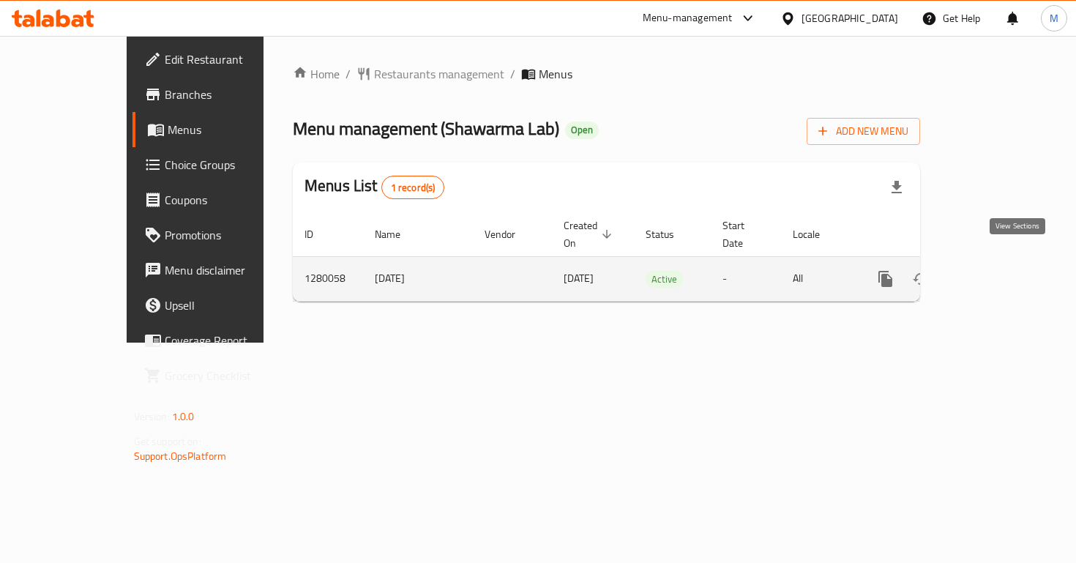
click at [1000, 270] on icon "enhanced table" at bounding box center [991, 279] width 18 height 18
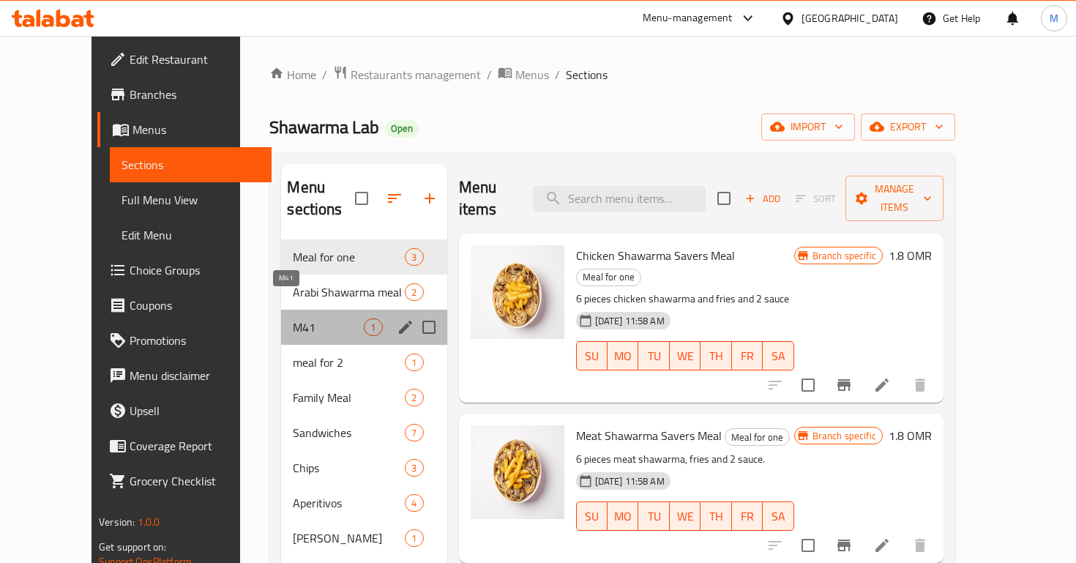
click at [296, 318] on span "M41" at bounding box center [328, 327] width 71 height 18
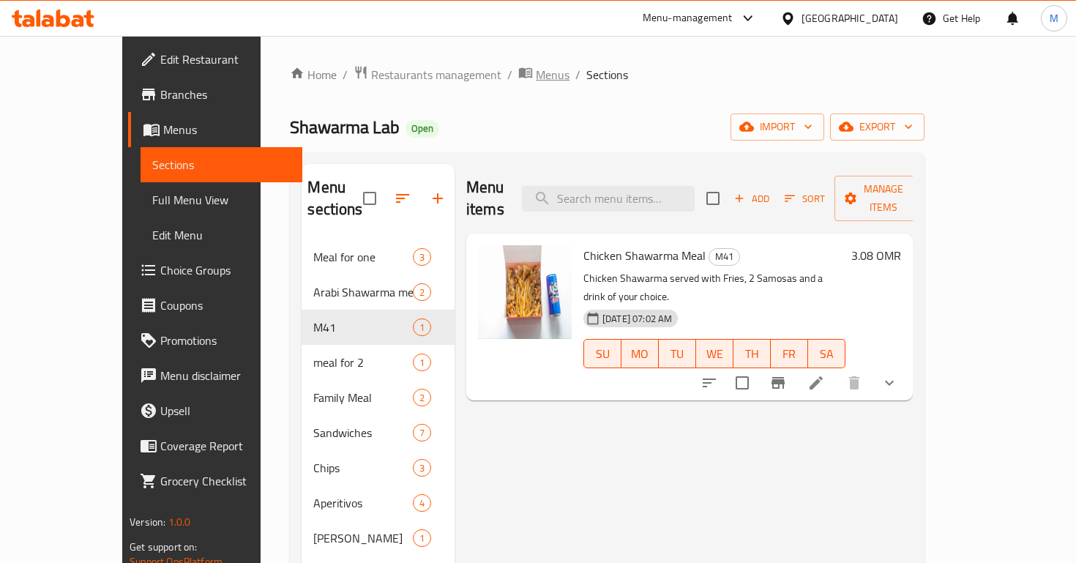
click at [536, 72] on span "Menus" at bounding box center [553, 75] width 34 height 18
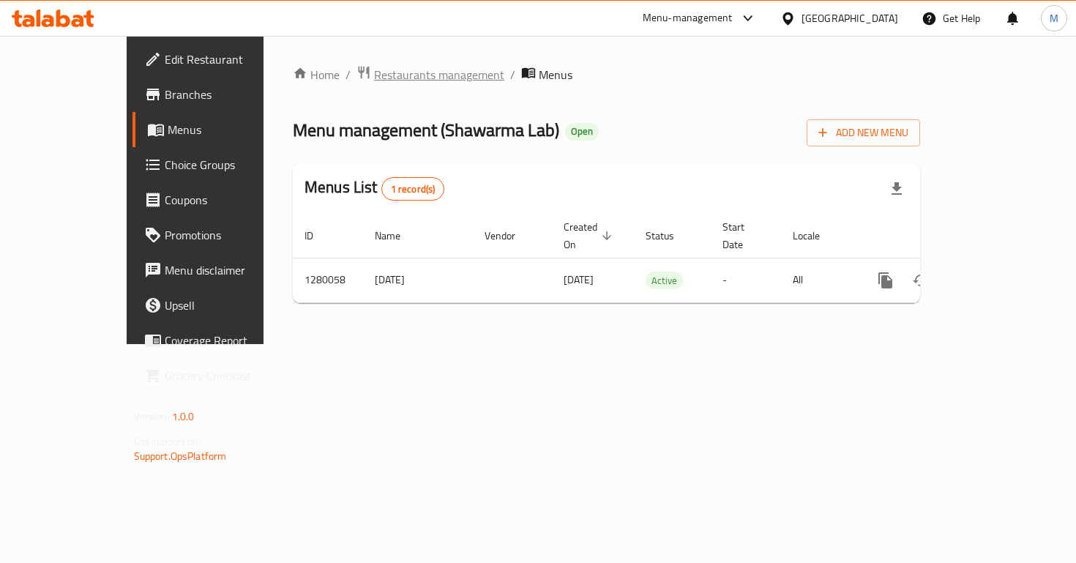
click at [385, 72] on span "Restaurants management" at bounding box center [439, 75] width 130 height 18
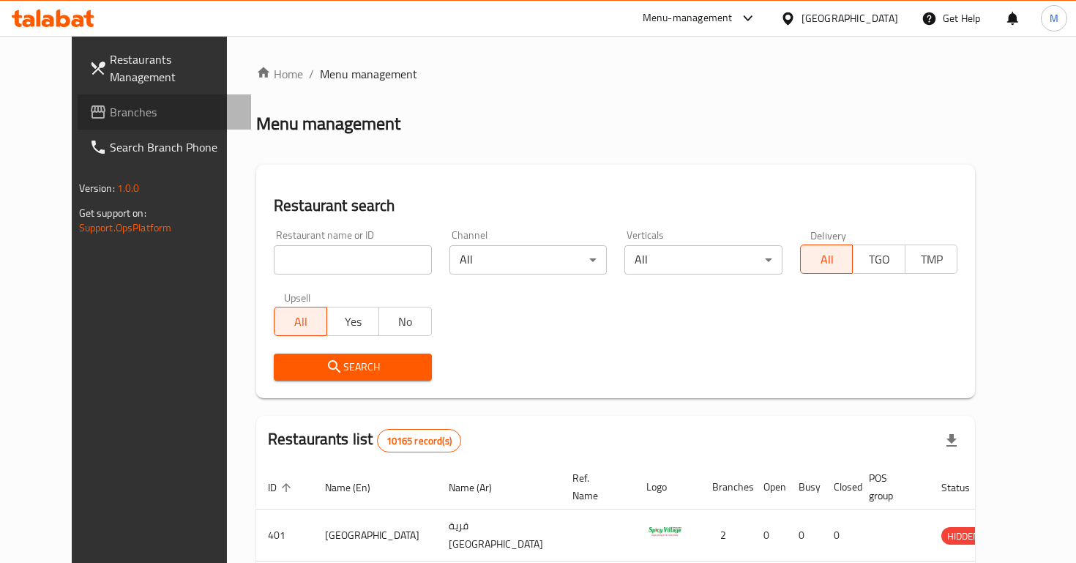
click at [110, 103] on span "Branches" at bounding box center [175, 112] width 130 height 18
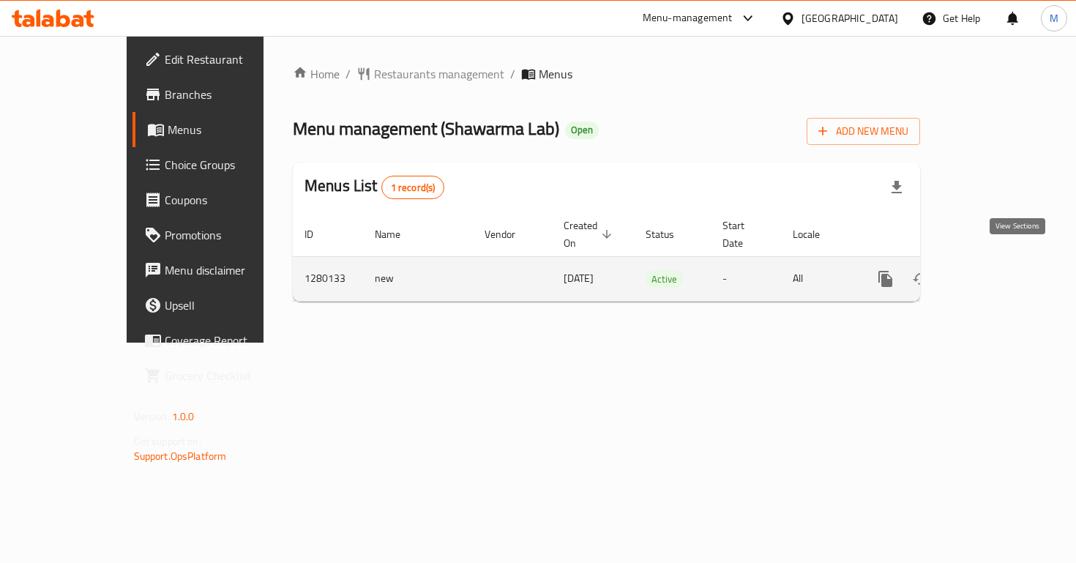
click at [998, 272] on icon "enhanced table" at bounding box center [991, 278] width 13 height 13
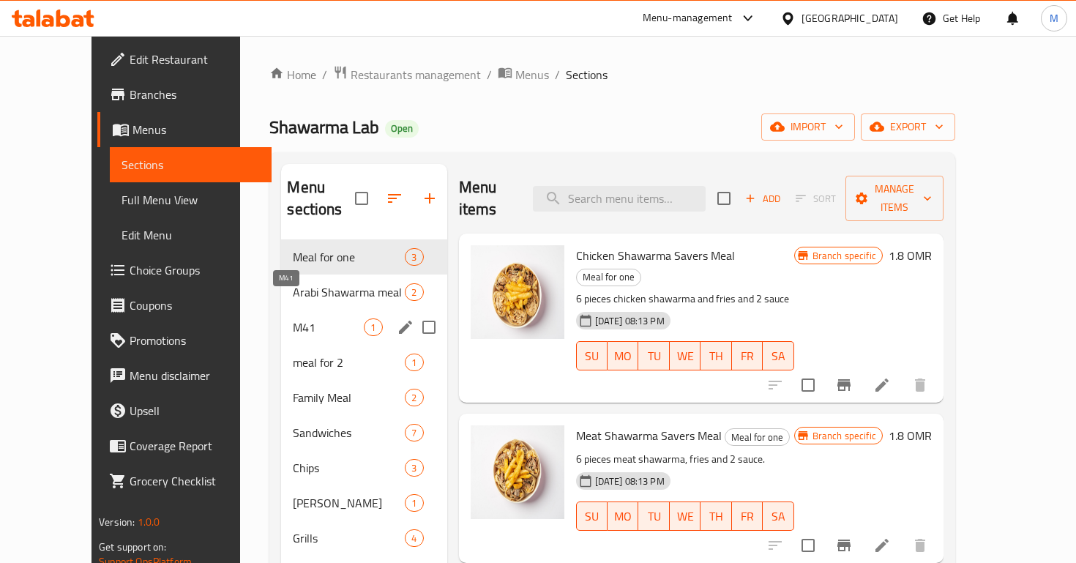
click at [293, 318] on span "M41" at bounding box center [328, 327] width 71 height 18
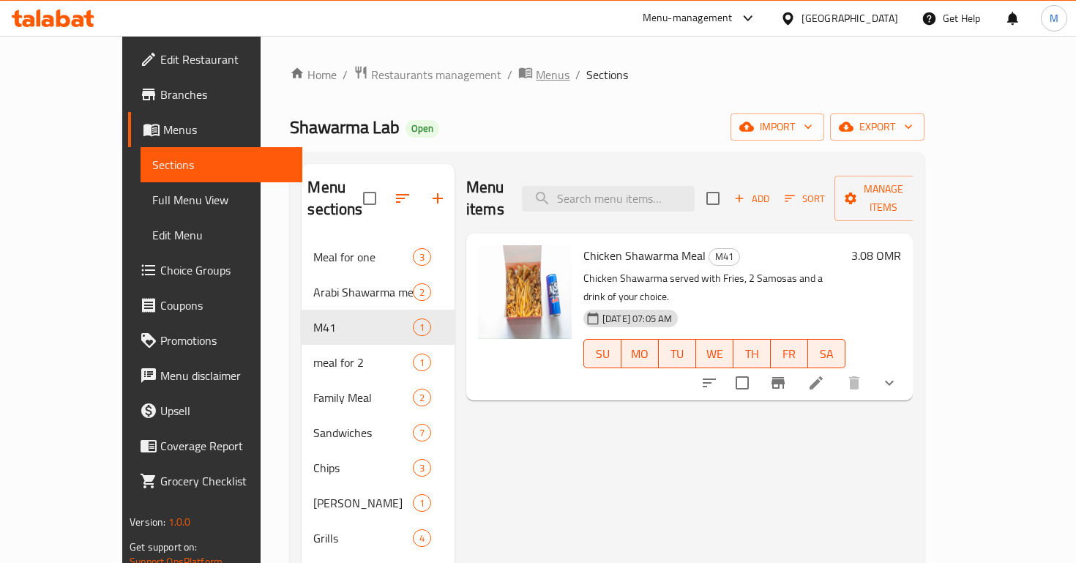
click at [536, 78] on span "Menus" at bounding box center [553, 75] width 34 height 18
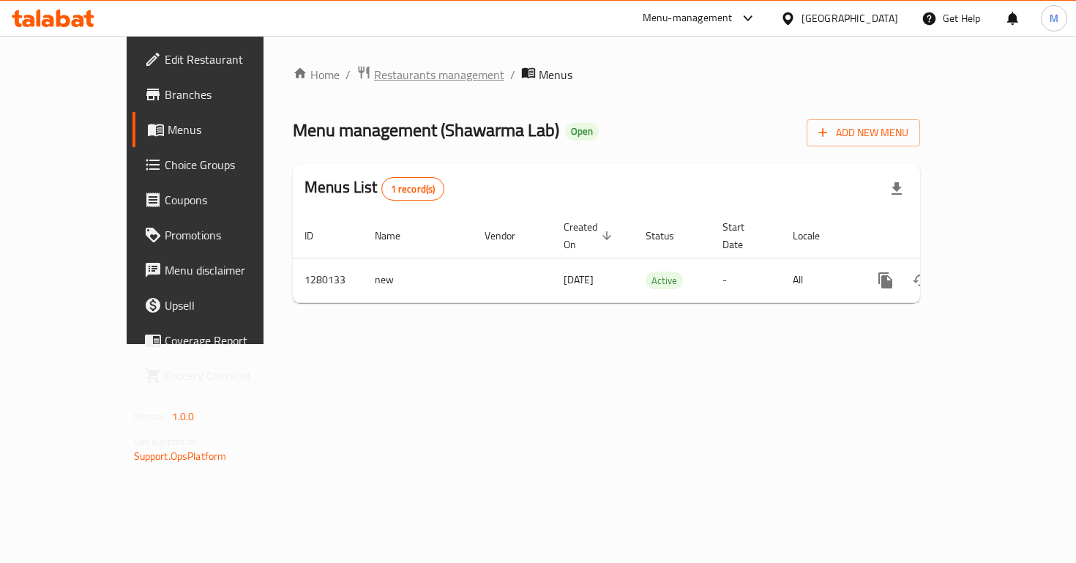
click at [377, 83] on span "Restaurants management" at bounding box center [439, 75] width 130 height 18
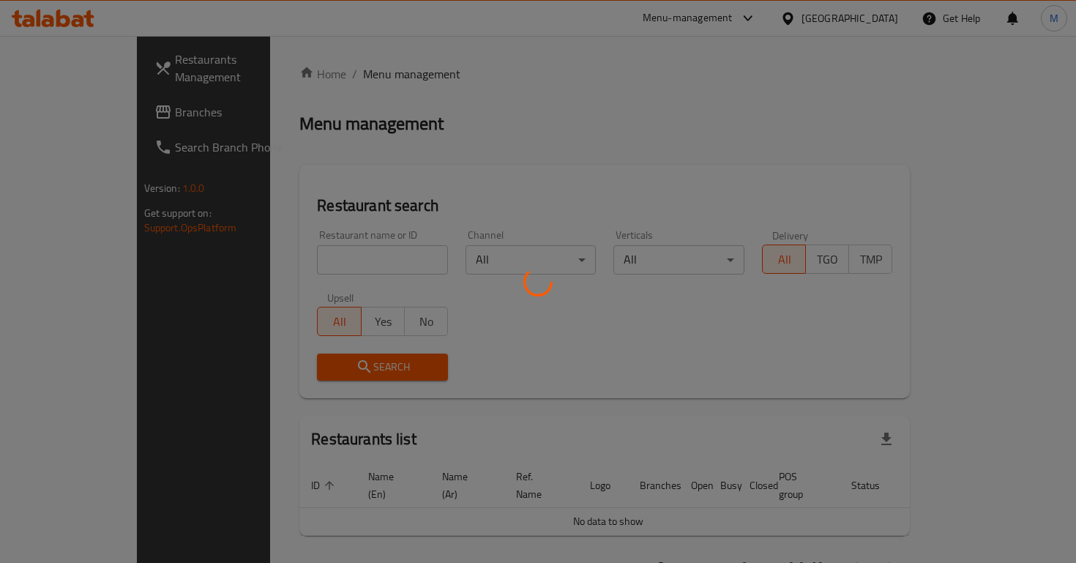
click at [322, 268] on div at bounding box center [538, 281] width 1076 height 563
click at [85, 105] on div at bounding box center [538, 281] width 1076 height 563
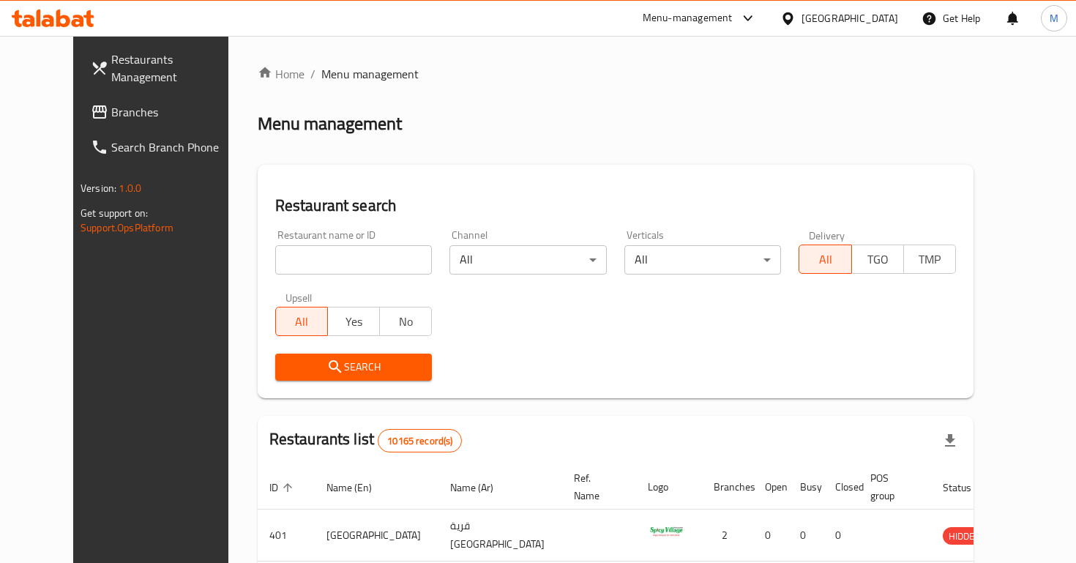
click at [278, 264] on input "search" at bounding box center [353, 259] width 157 height 29
type input "abu antar"
click button "Search" at bounding box center [353, 367] width 157 height 27
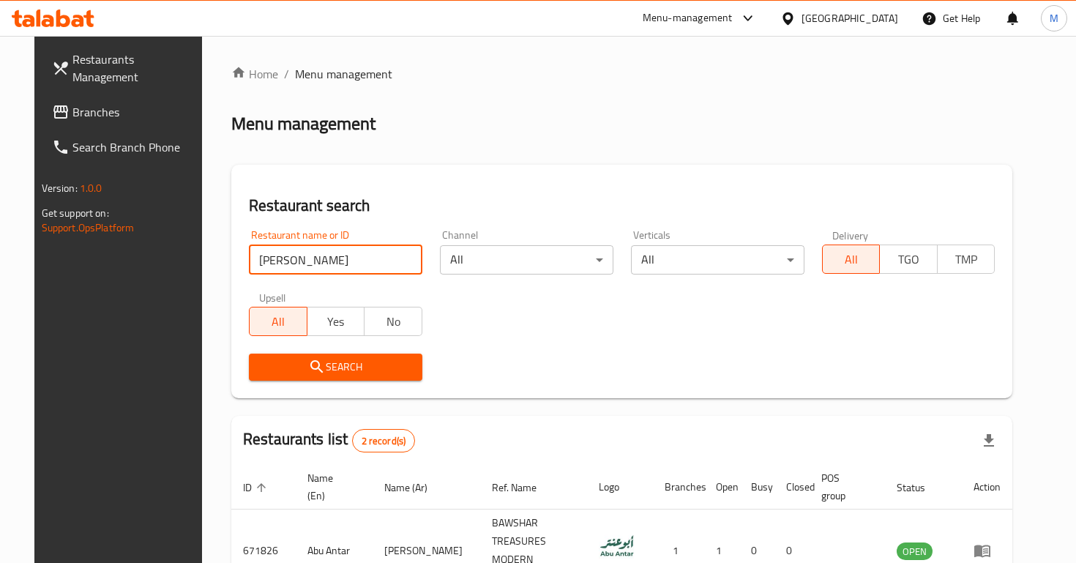
scroll to position [130, 0]
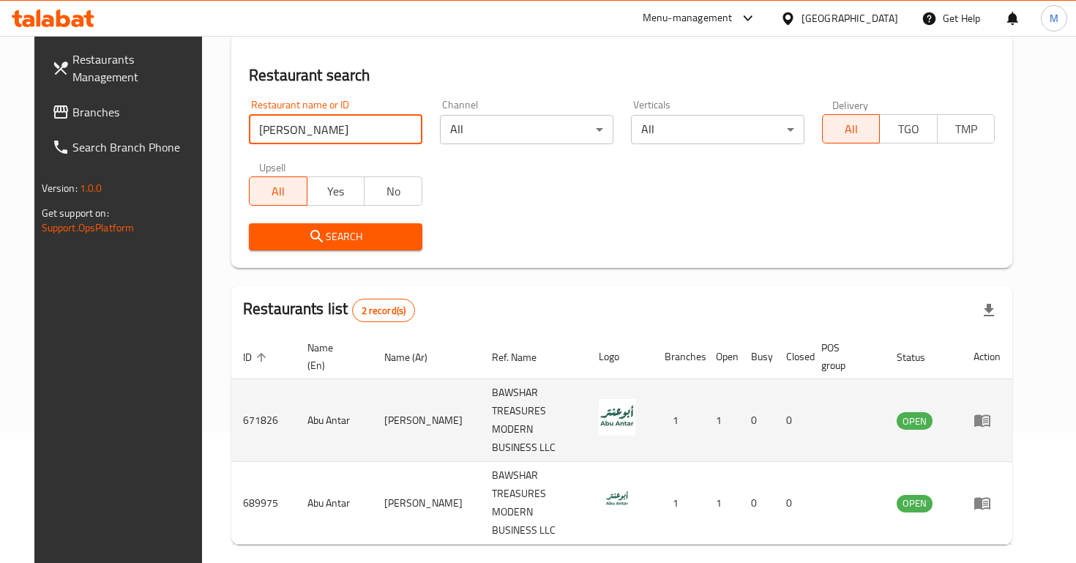
click at [239, 409] on td "671826" at bounding box center [263, 420] width 64 height 83
copy td "671826"
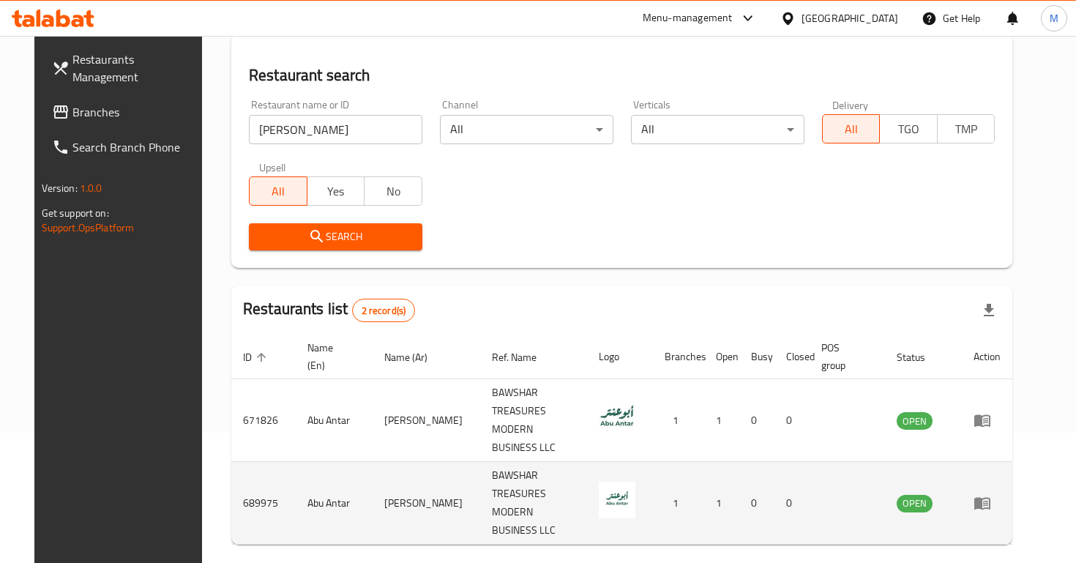
click at [239, 462] on td "689975" at bounding box center [263, 503] width 64 height 83
copy td "689975"
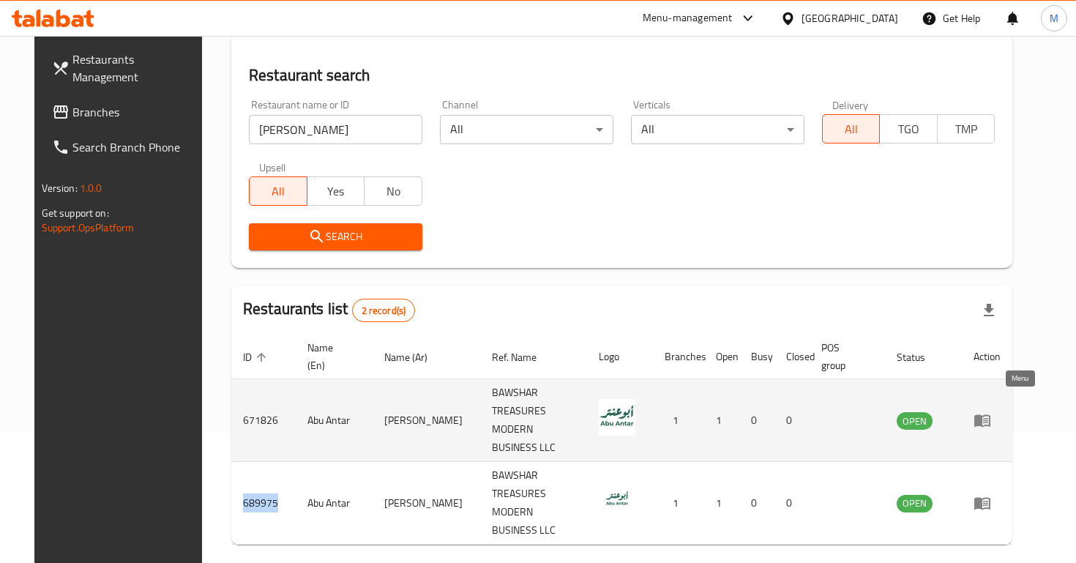
click at [991, 411] on icon "enhanced table" at bounding box center [983, 420] width 18 height 18
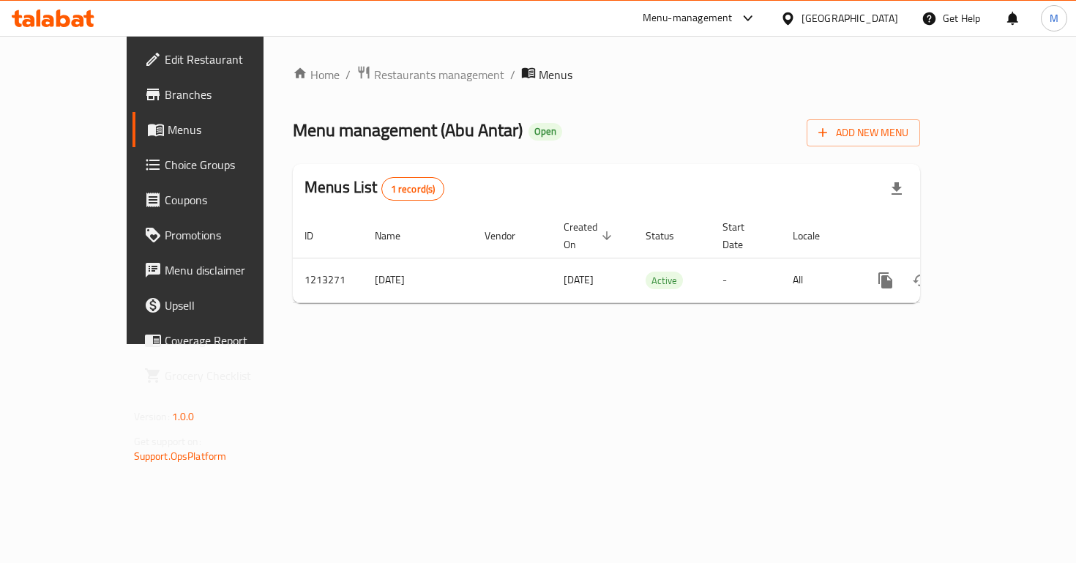
click at [133, 119] on link "Menus" at bounding box center [220, 129] width 174 height 35
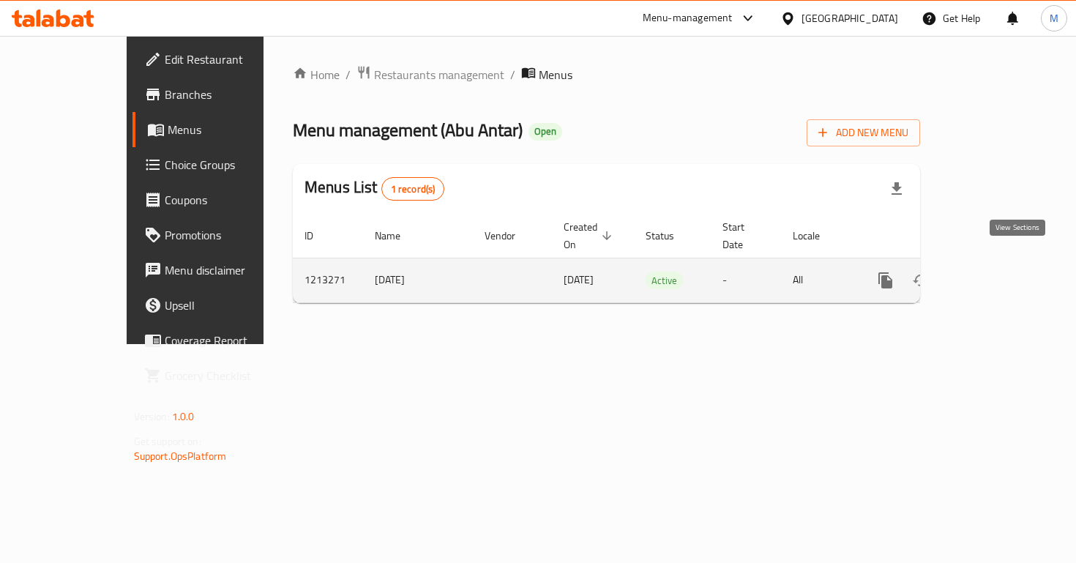
click at [1000, 272] on icon "enhanced table" at bounding box center [991, 281] width 18 height 18
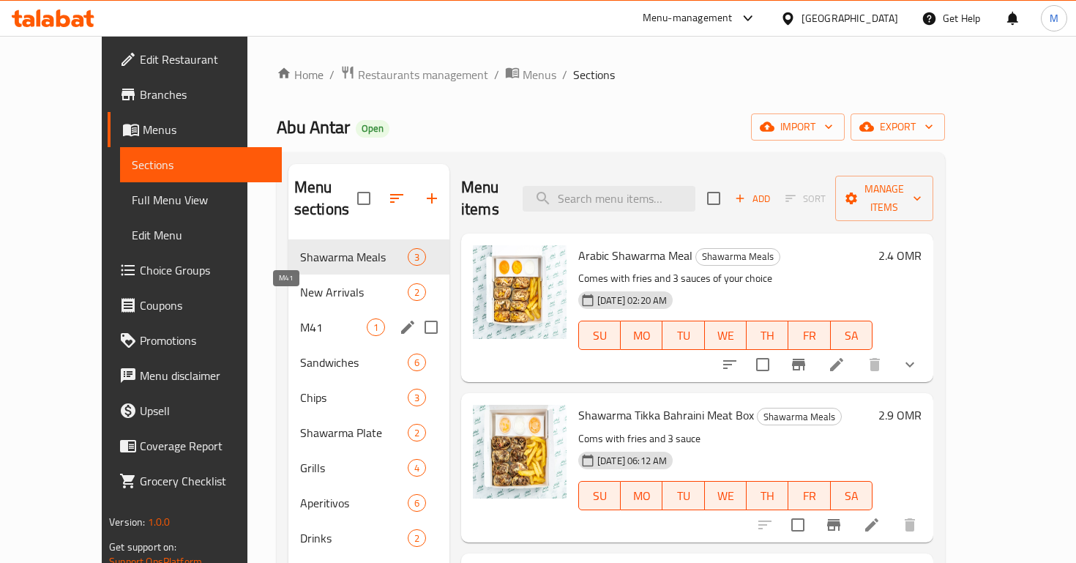
click at [316, 318] on span "M41" at bounding box center [333, 327] width 67 height 18
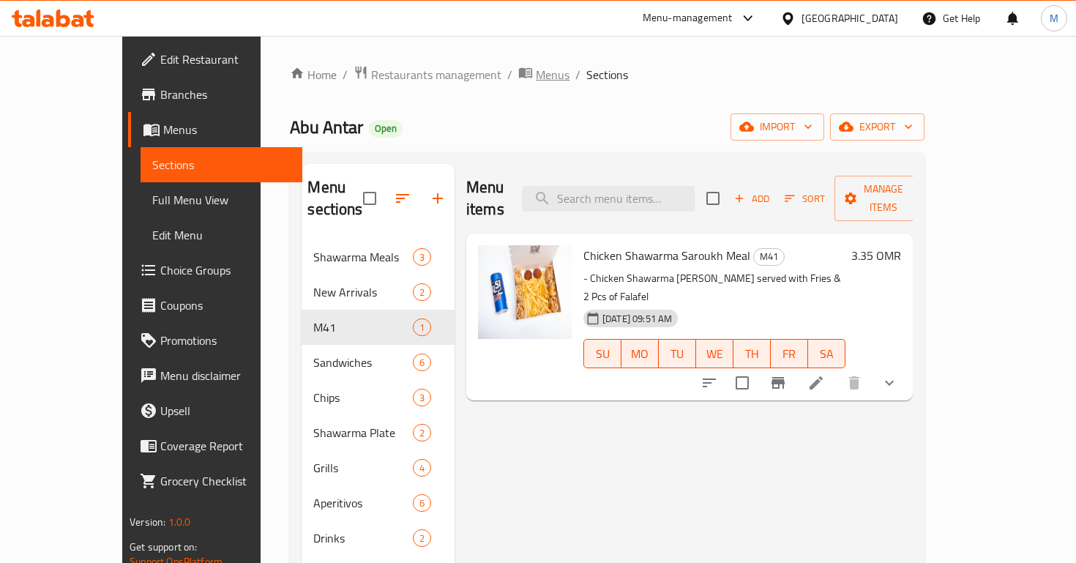
click at [536, 77] on span "Menus" at bounding box center [553, 75] width 34 height 18
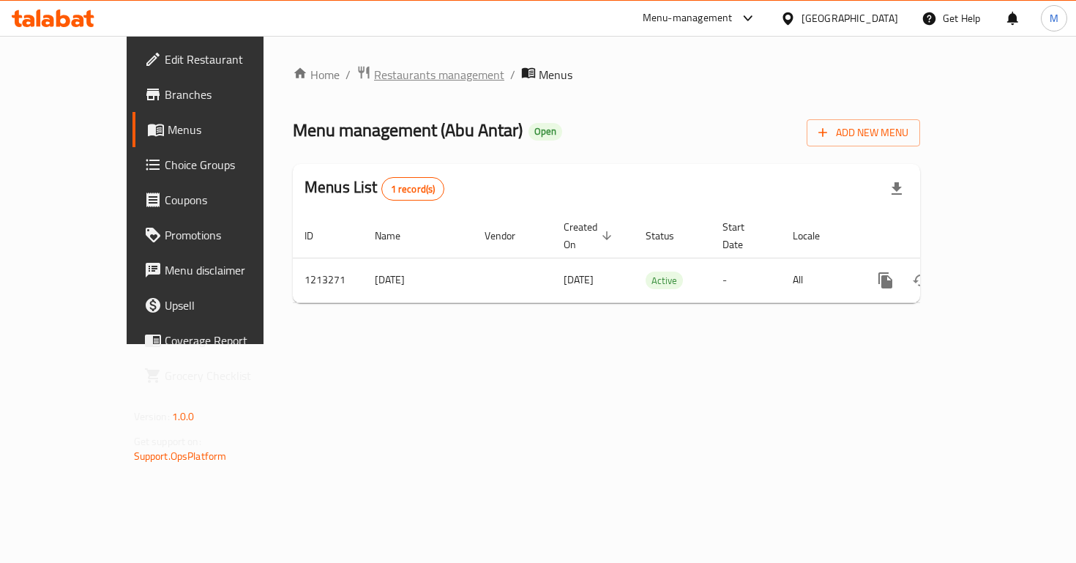
click at [403, 72] on span "Restaurants management" at bounding box center [439, 75] width 130 height 18
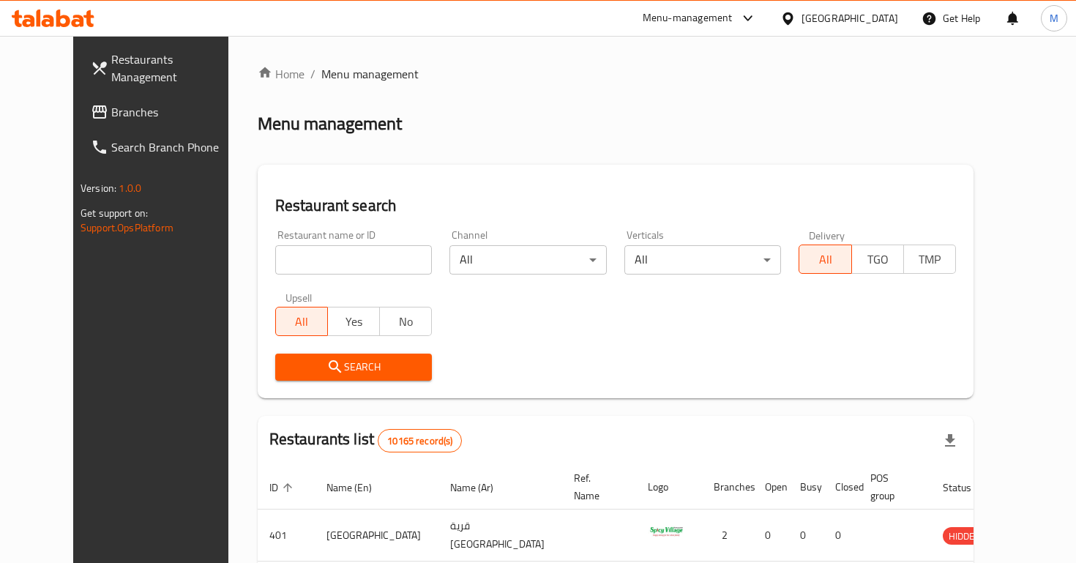
click at [297, 268] on input "search" at bounding box center [353, 259] width 157 height 29
type input "abu antar"
click button "Search" at bounding box center [353, 367] width 157 height 27
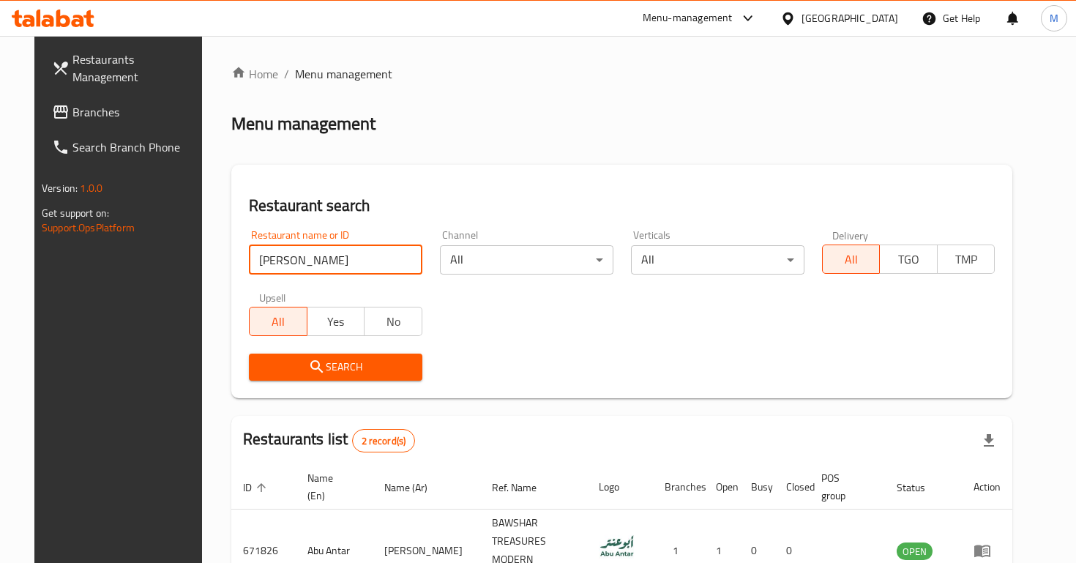
scroll to position [130, 0]
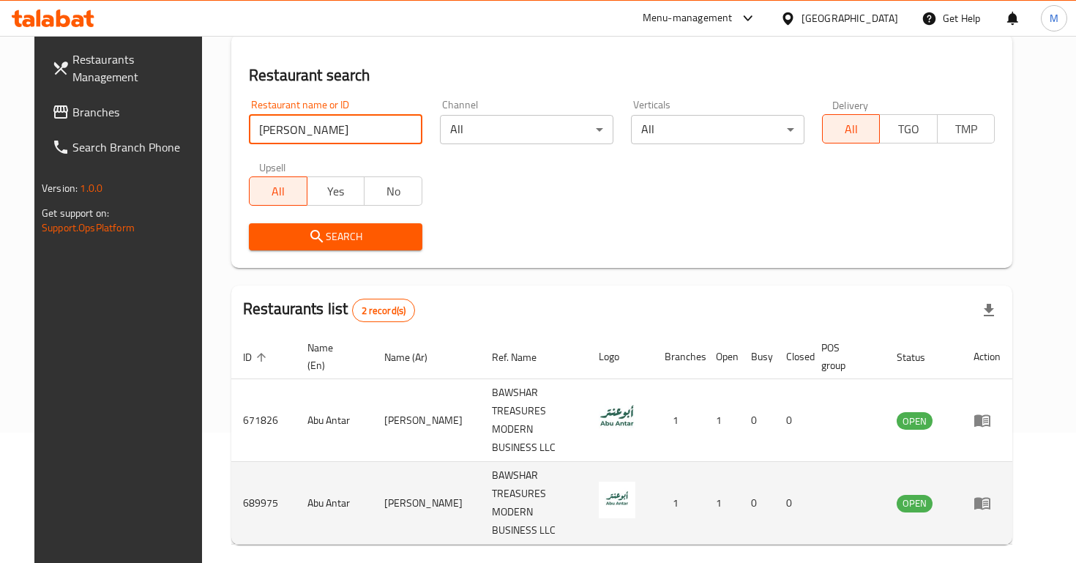
click at [988, 501] on icon "enhanced table" at bounding box center [985, 504] width 5 height 6
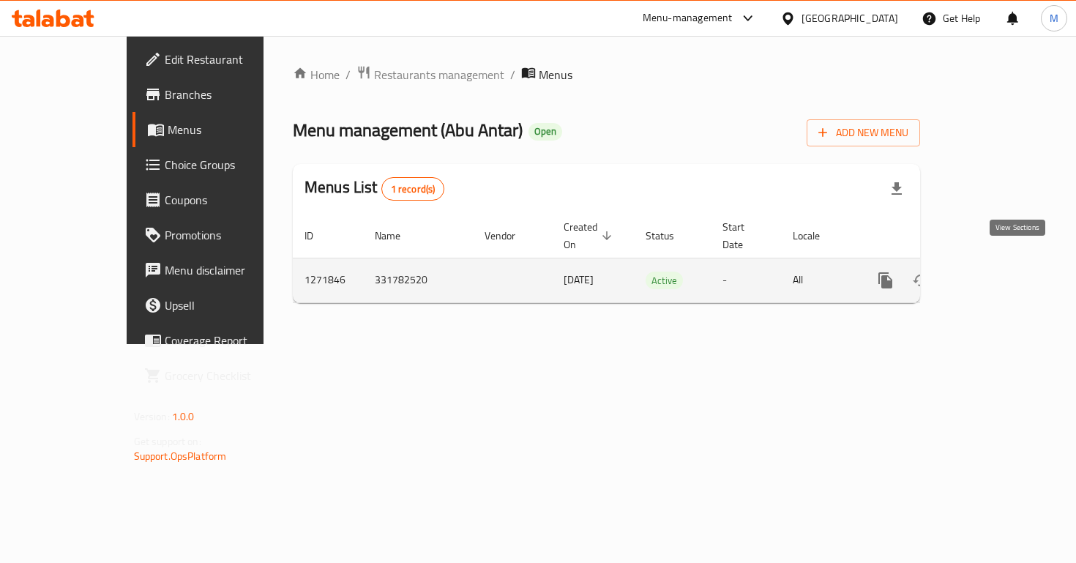
click at [1000, 272] on icon "enhanced table" at bounding box center [991, 281] width 18 height 18
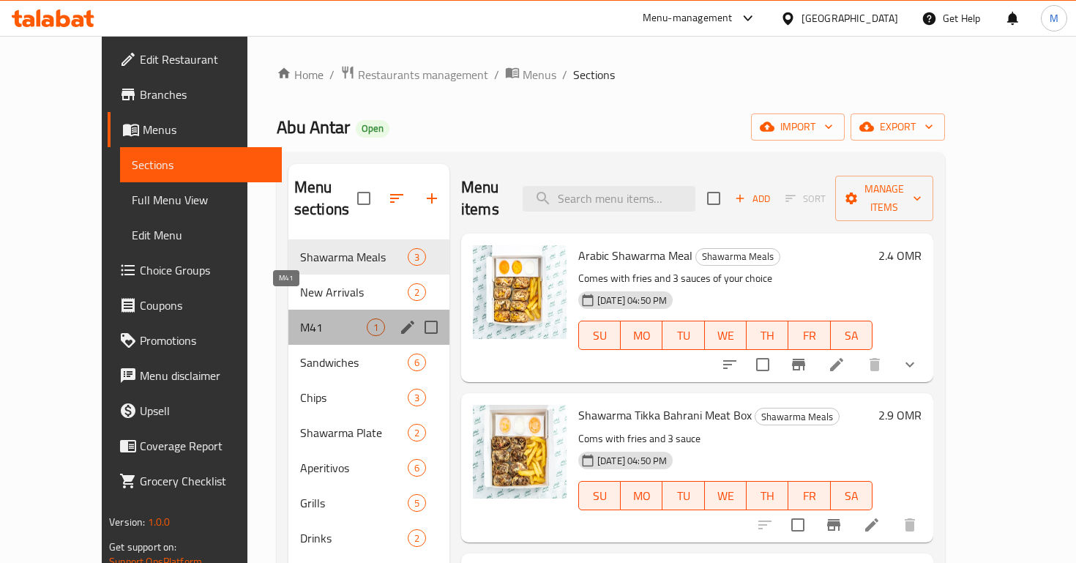
click at [310, 318] on span "M41" at bounding box center [333, 327] width 67 height 18
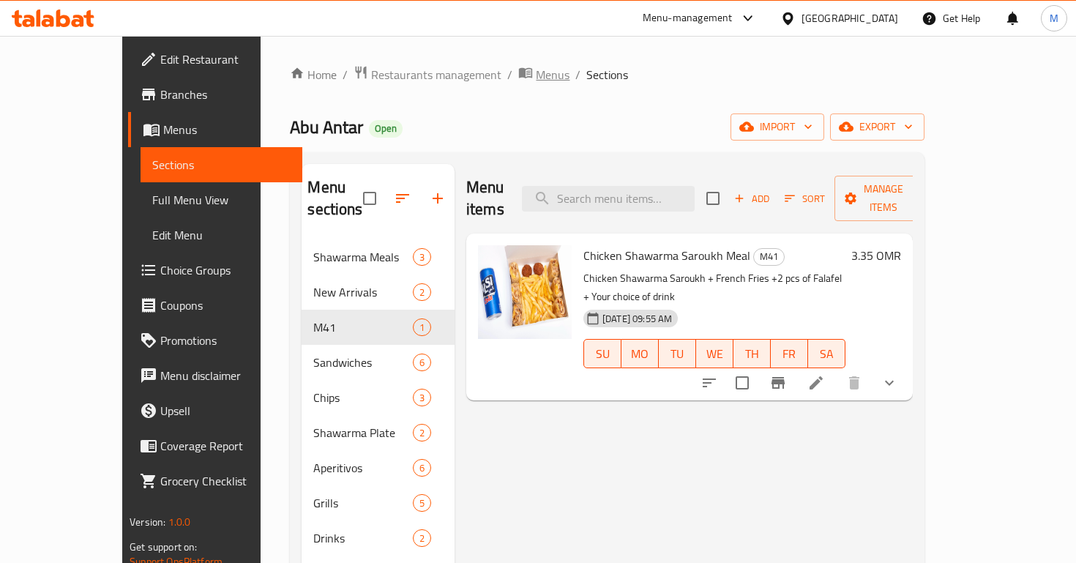
click at [536, 83] on span "Menus" at bounding box center [553, 75] width 34 height 18
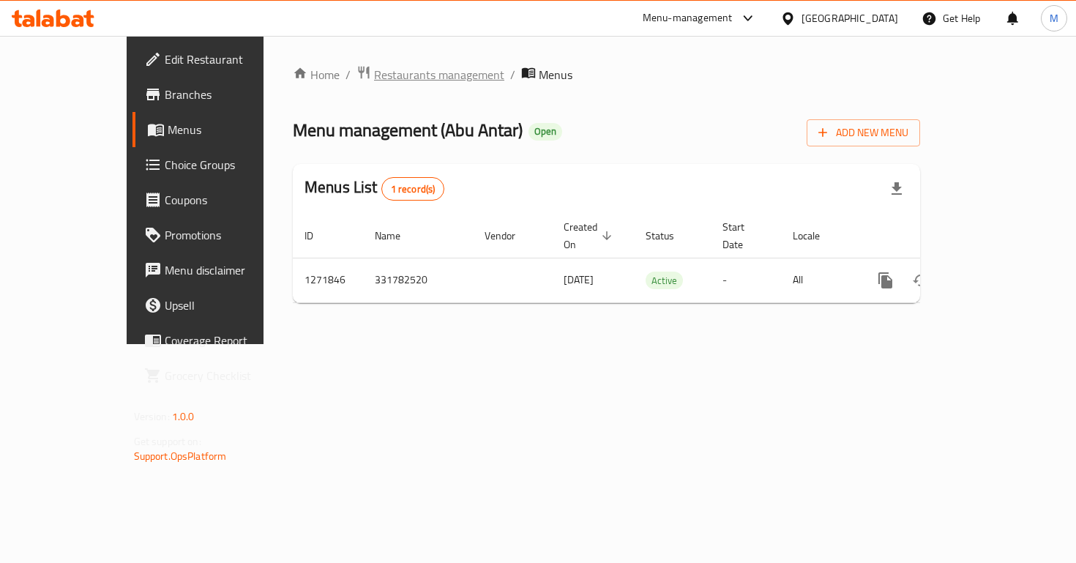
click at [374, 75] on span "Restaurants management" at bounding box center [439, 75] width 130 height 18
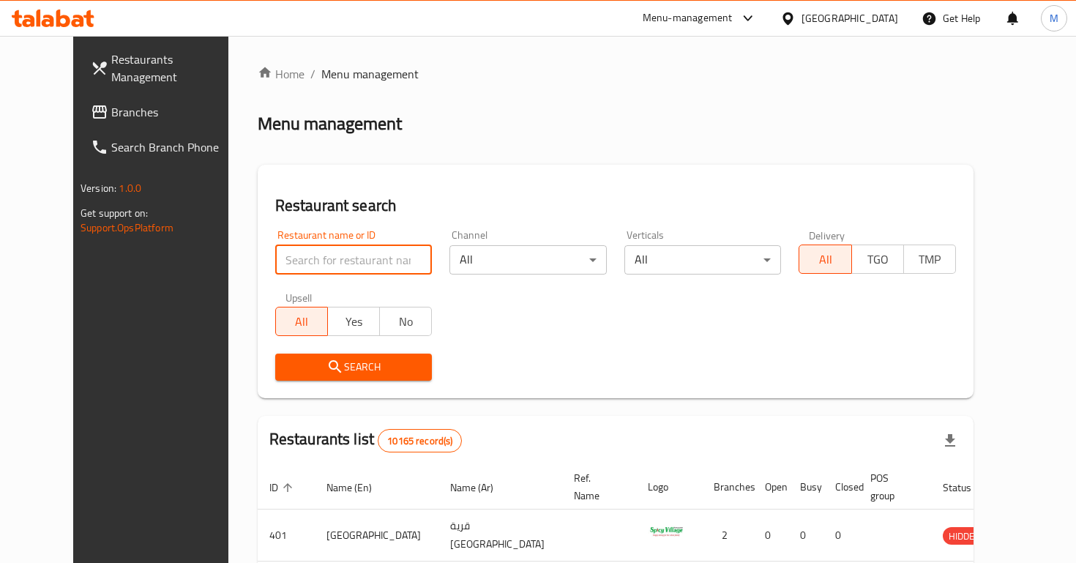
click at [322, 257] on input "search" at bounding box center [353, 259] width 157 height 29
type input "ribs"
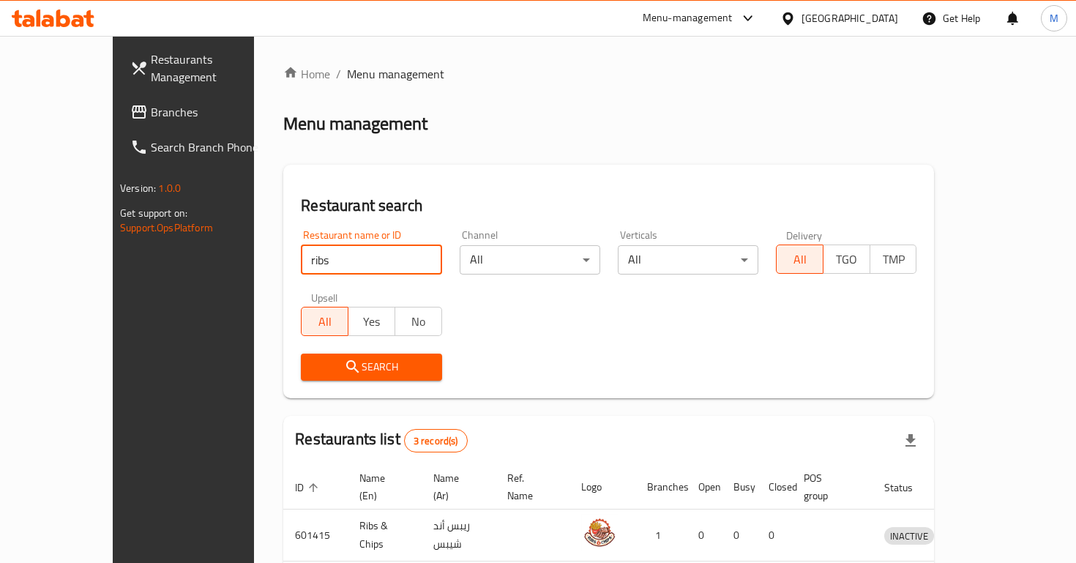
scroll to position [165, 0]
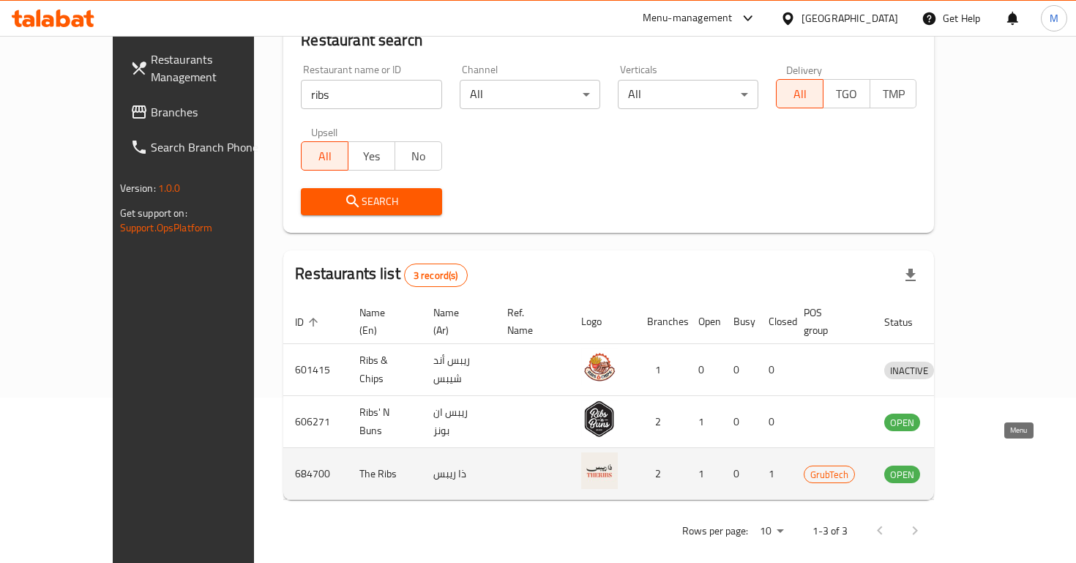
click at [980, 469] on icon "enhanced table" at bounding box center [972, 475] width 16 height 12
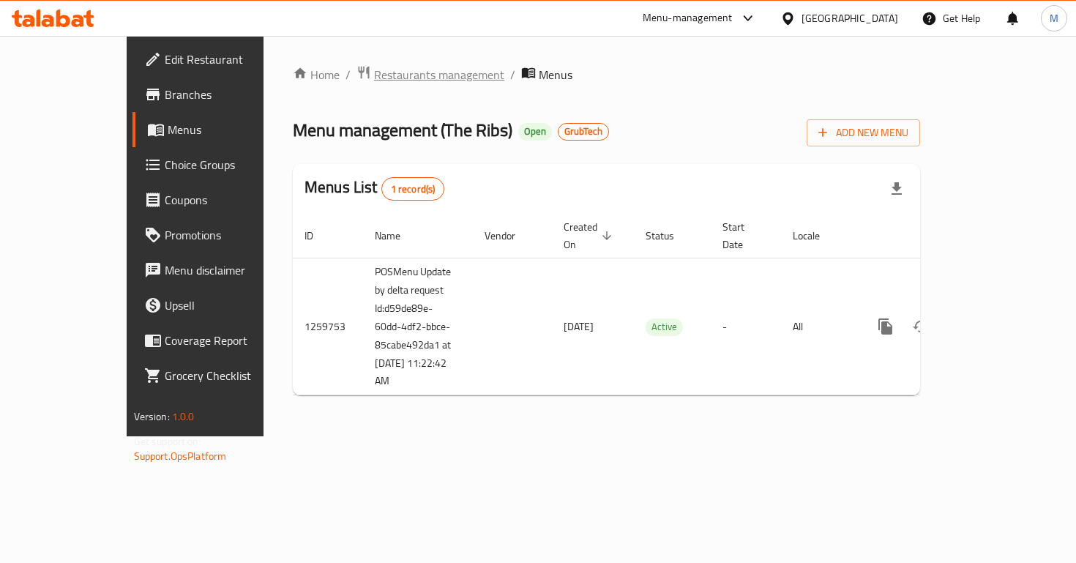
click at [374, 81] on span "Restaurants management" at bounding box center [439, 75] width 130 height 18
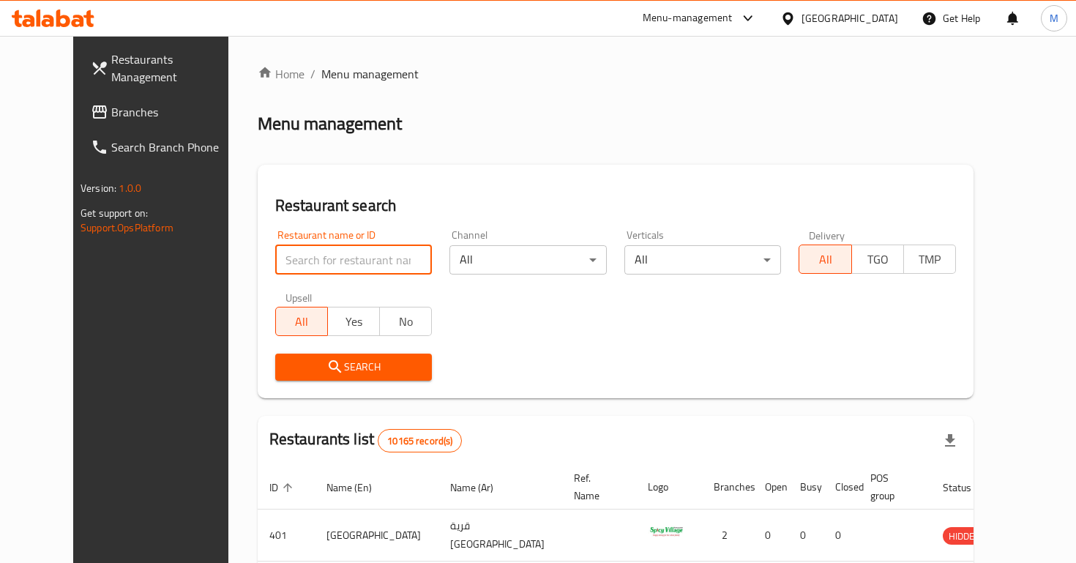
click at [336, 257] on input "search" at bounding box center [353, 259] width 157 height 29
type input "filli"
click button "Search" at bounding box center [353, 367] width 157 height 27
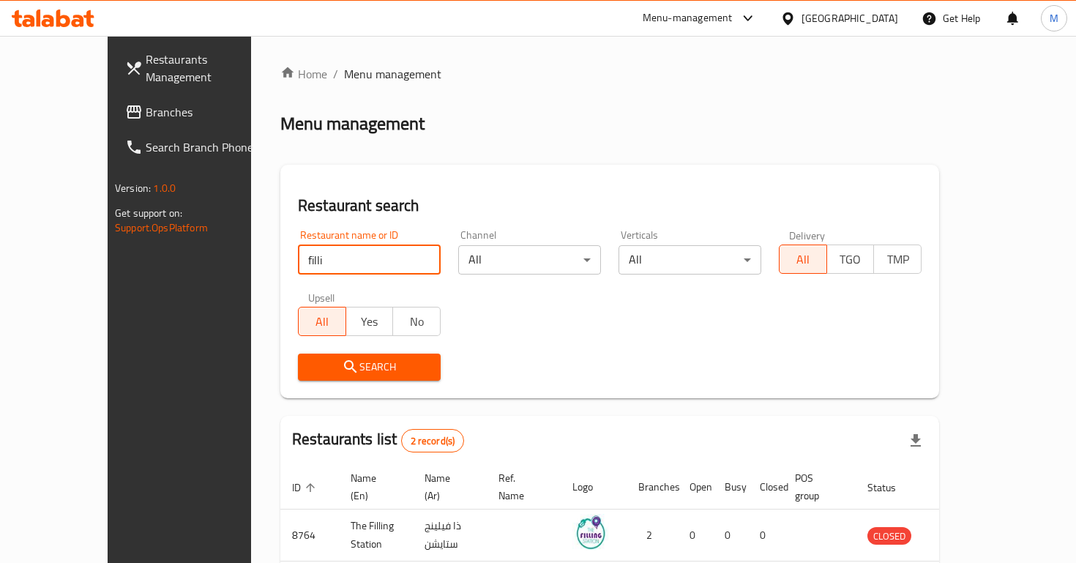
scroll to position [113, 0]
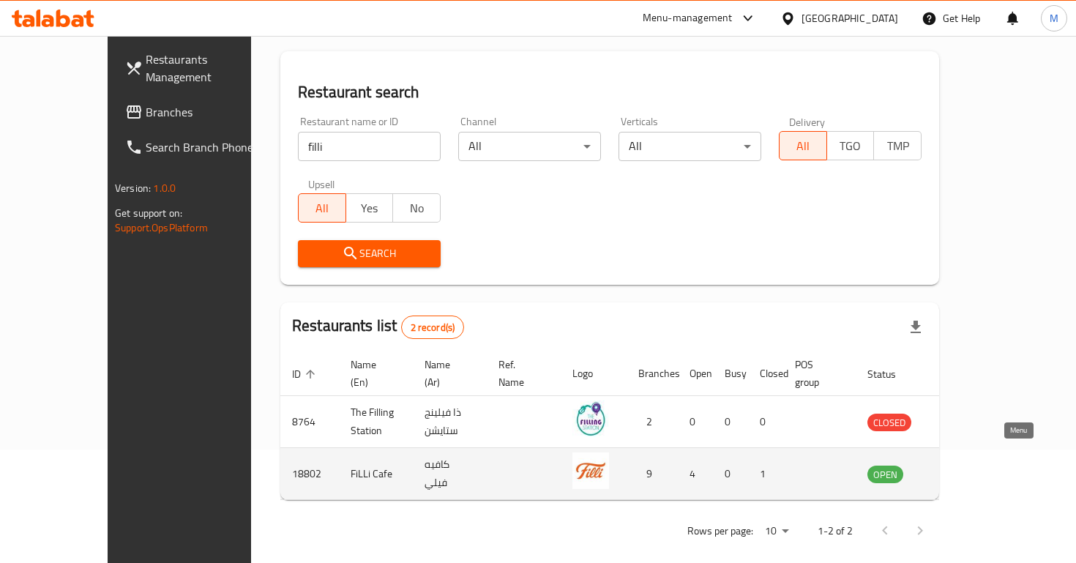
click at [961, 469] on icon "enhanced table" at bounding box center [953, 475] width 16 height 12
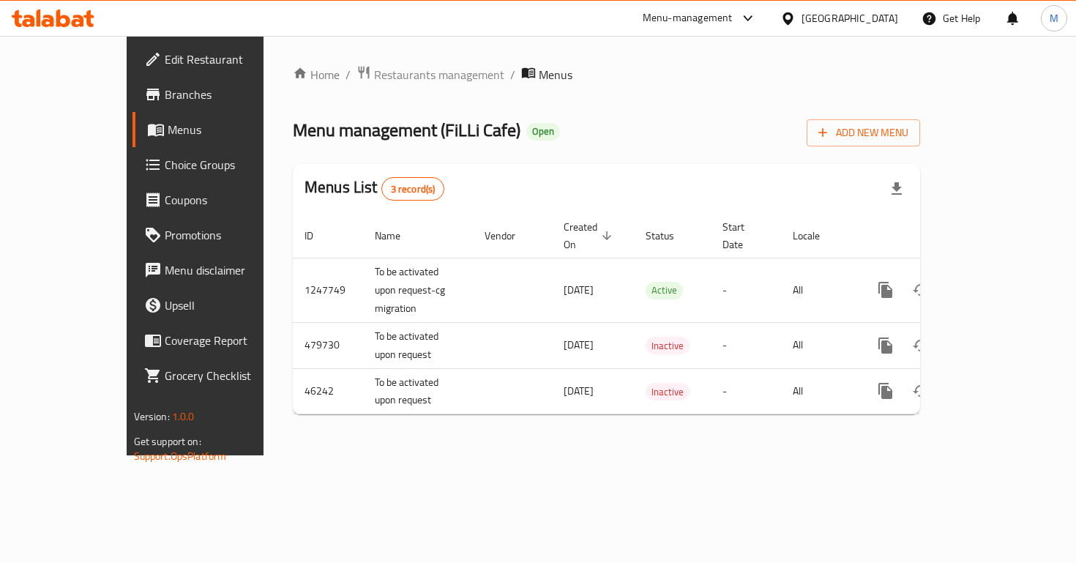
click at [165, 92] on span "Branches" at bounding box center [230, 95] width 130 height 18
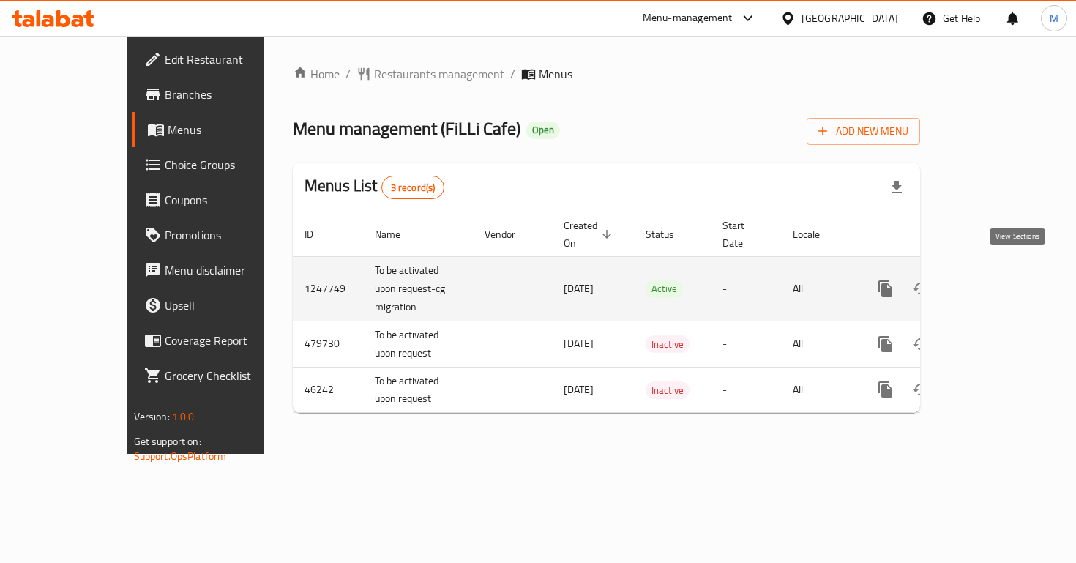
click at [1000, 280] on icon "enhanced table" at bounding box center [991, 289] width 18 height 18
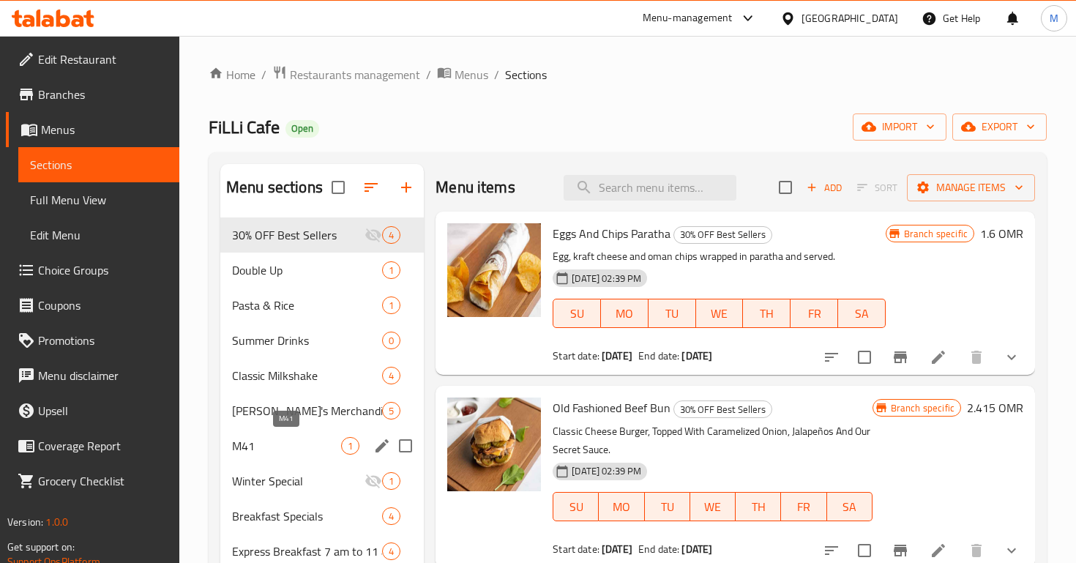
click at [290, 444] on span "M41" at bounding box center [286, 446] width 109 height 18
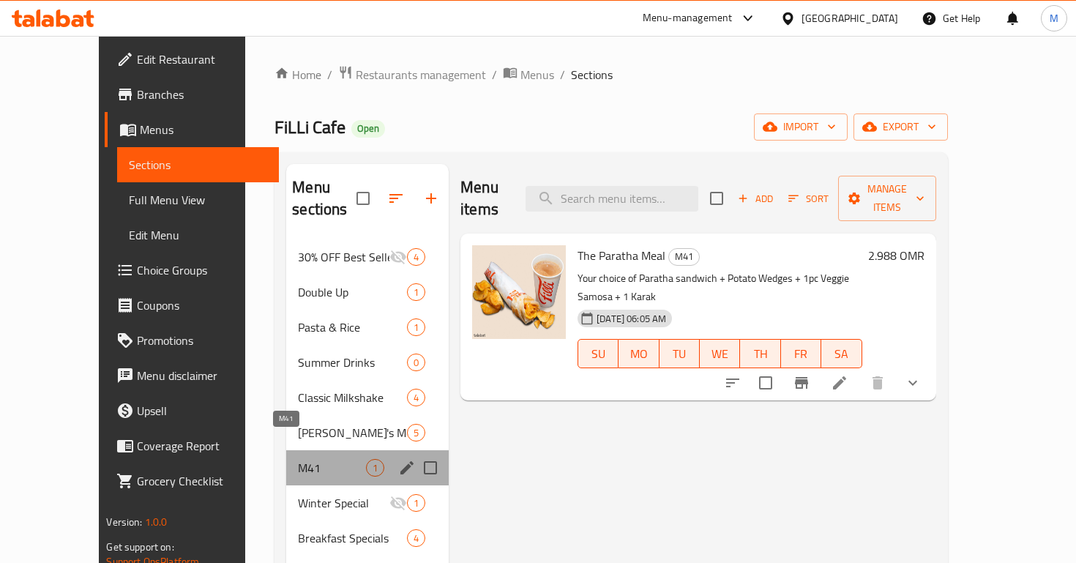
click at [298, 459] on span "M41" at bounding box center [332, 468] width 68 height 18
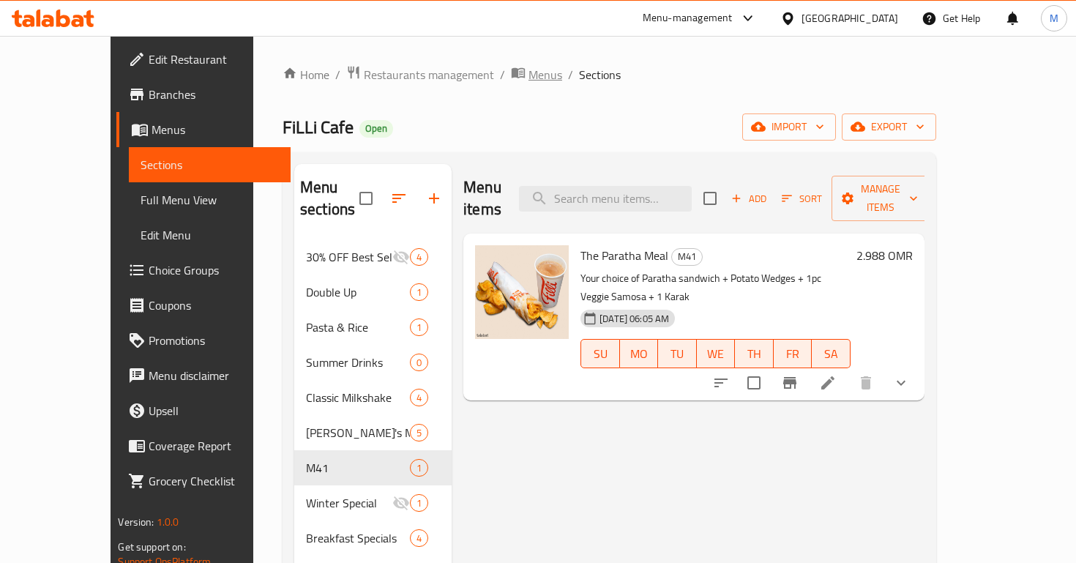
click at [529, 82] on span "Menus" at bounding box center [546, 75] width 34 height 18
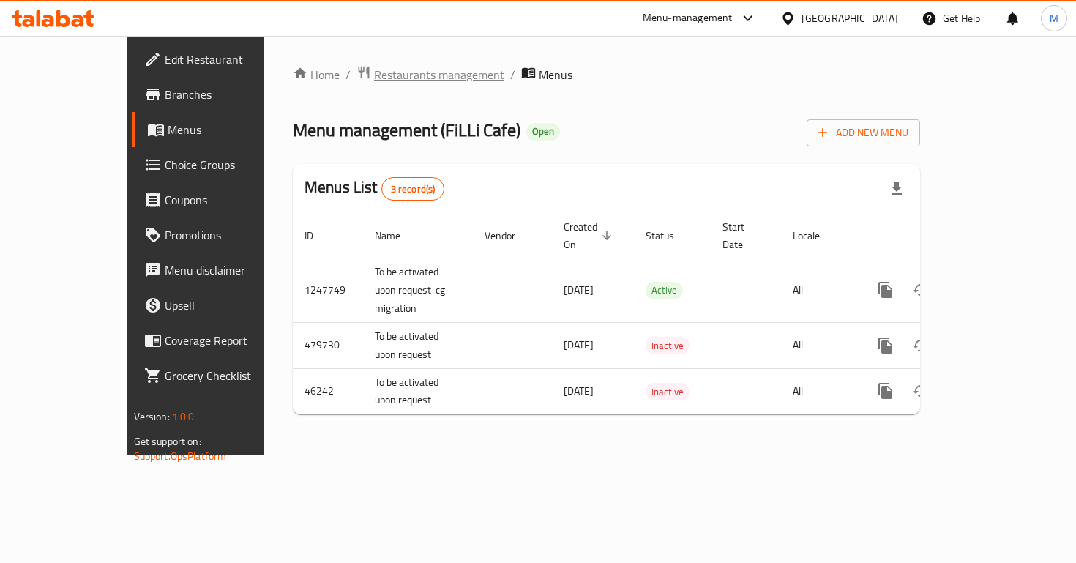
click at [376, 73] on span "Restaurants management" at bounding box center [439, 75] width 130 height 18
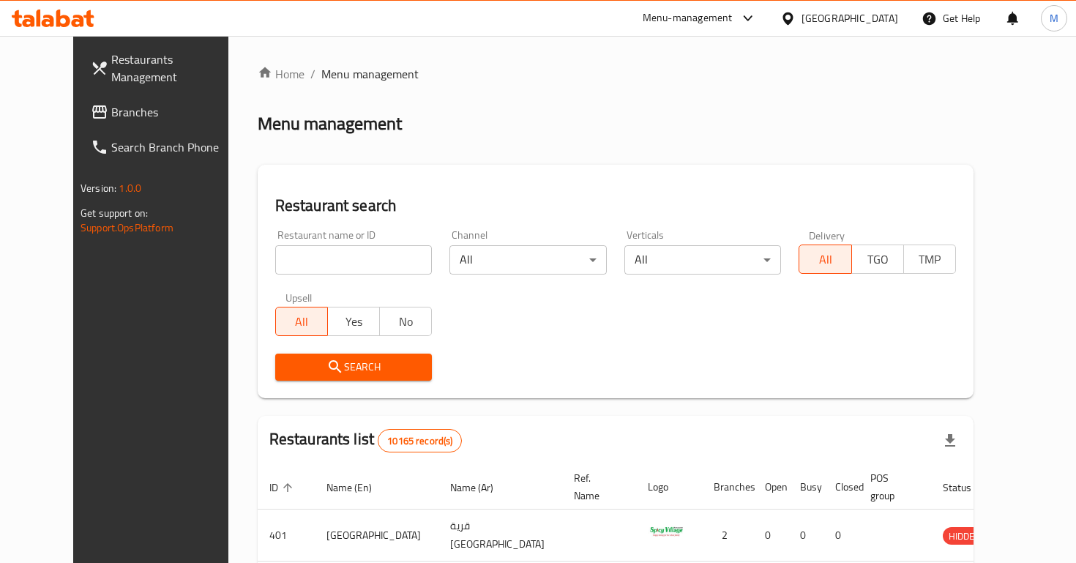
click at [357, 249] on input "search" at bounding box center [353, 259] width 157 height 29
type input "turkish days"
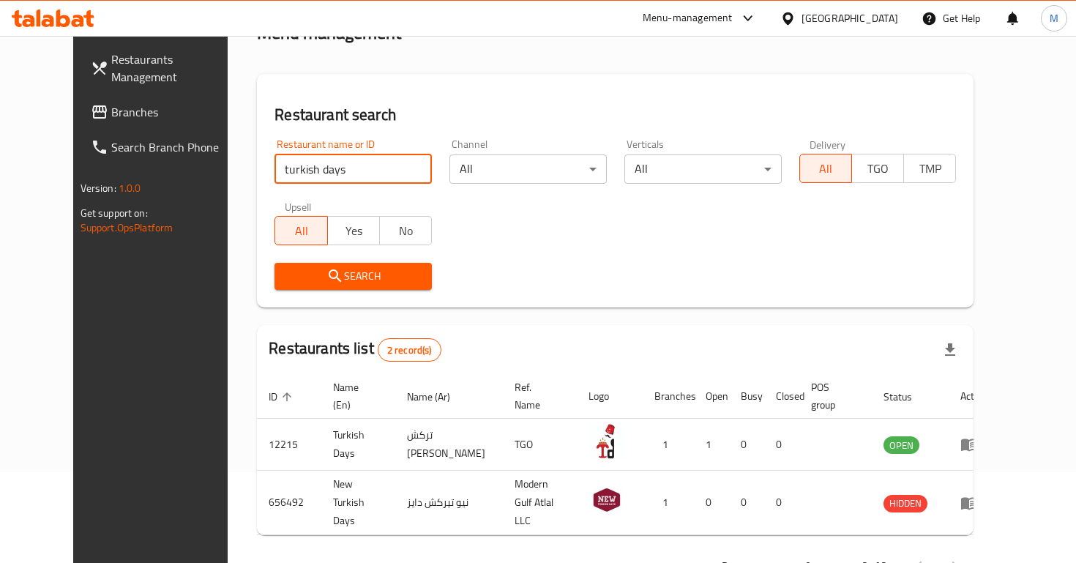
scroll to position [100, 0]
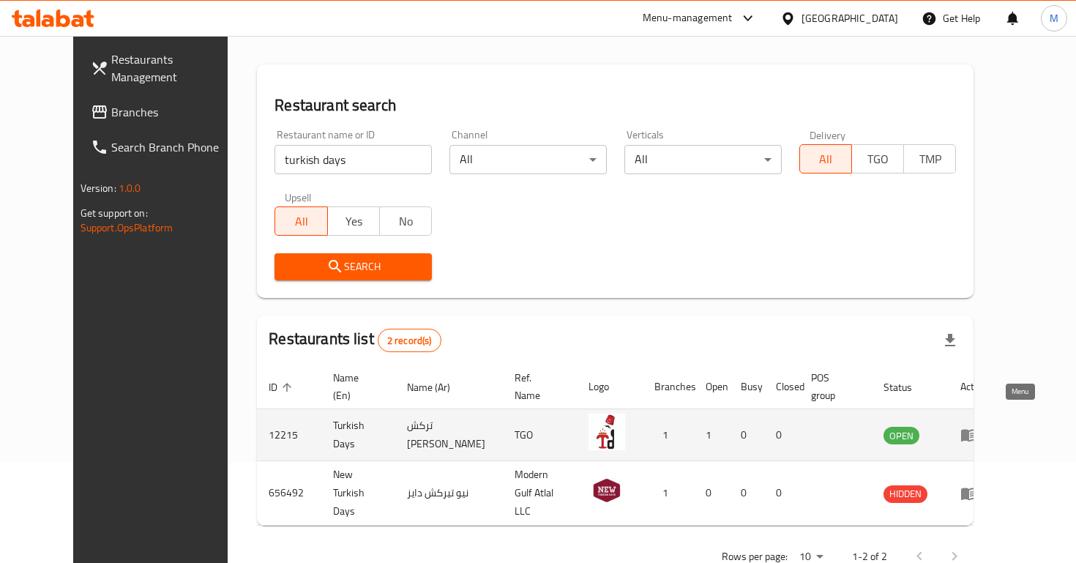
click at [978, 426] on icon "enhanced table" at bounding box center [969, 435] width 18 height 18
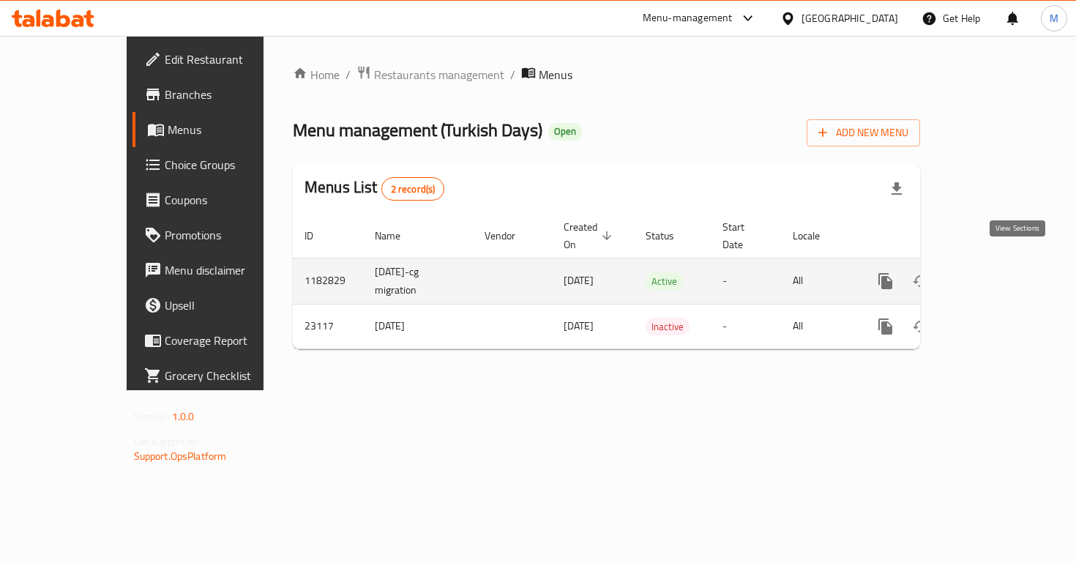
click at [1000, 272] on icon "enhanced table" at bounding box center [991, 281] width 18 height 18
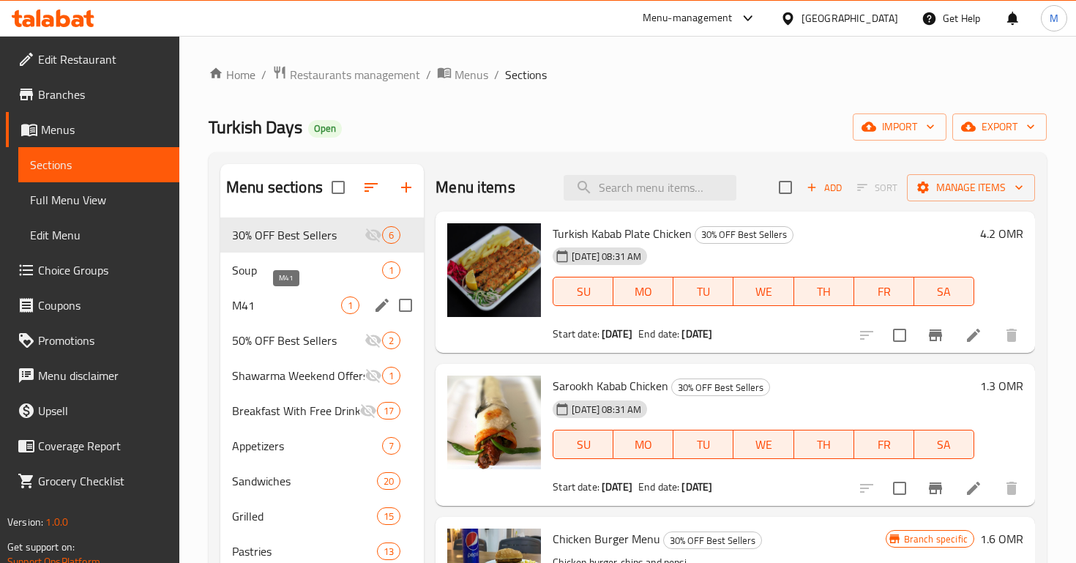
click at [259, 307] on span "M41" at bounding box center [286, 305] width 109 height 18
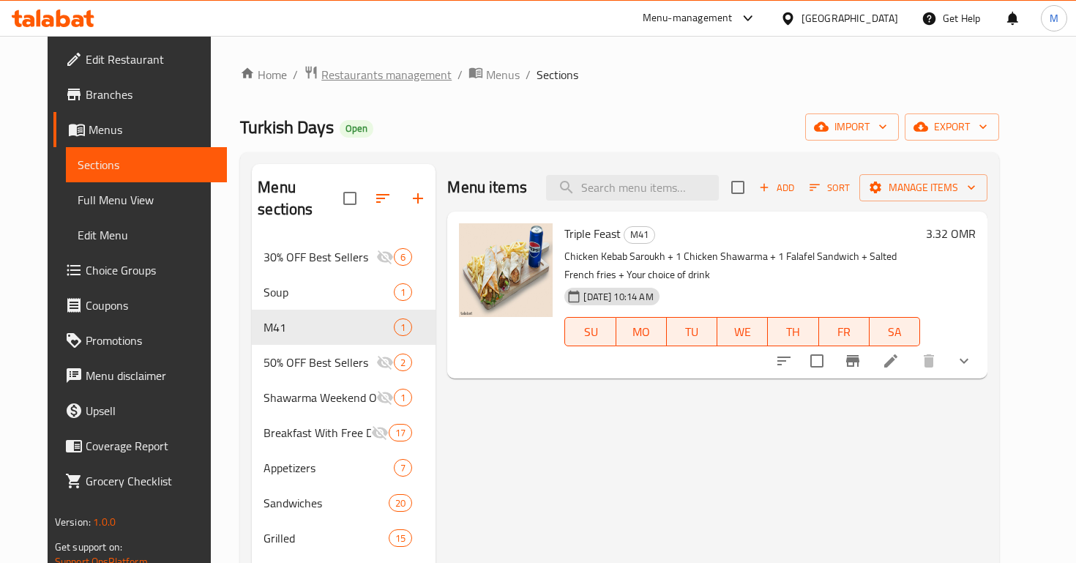
click at [327, 83] on span "Restaurants management" at bounding box center [386, 75] width 130 height 18
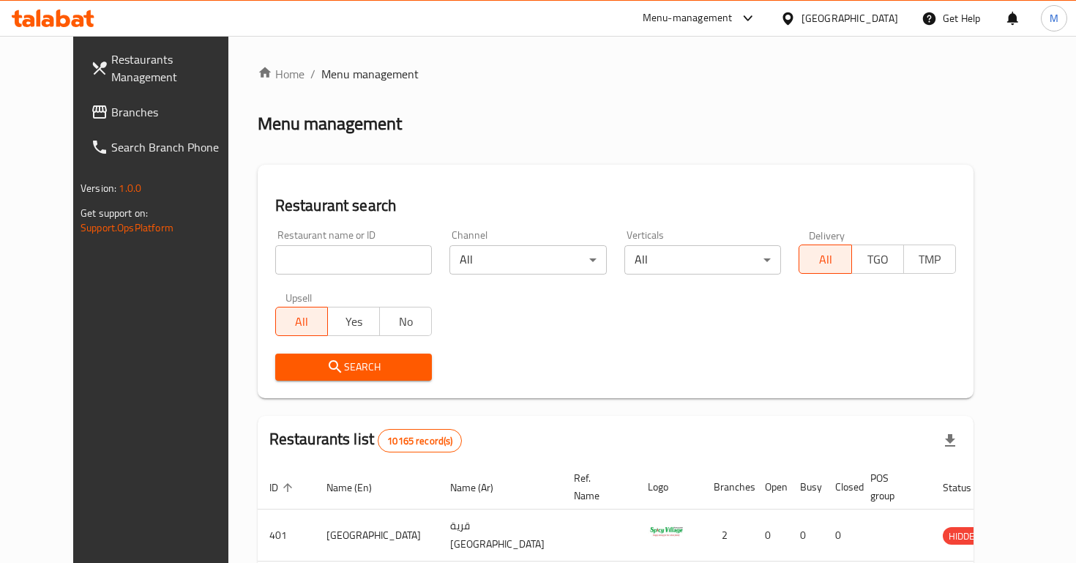
click at [308, 244] on div "Restaurant name or ID Restaurant name or ID" at bounding box center [353, 252] width 157 height 45
click at [313, 255] on input "search" at bounding box center [353, 259] width 157 height 29
type input "turkish days"
click button "Search" at bounding box center [353, 367] width 157 height 27
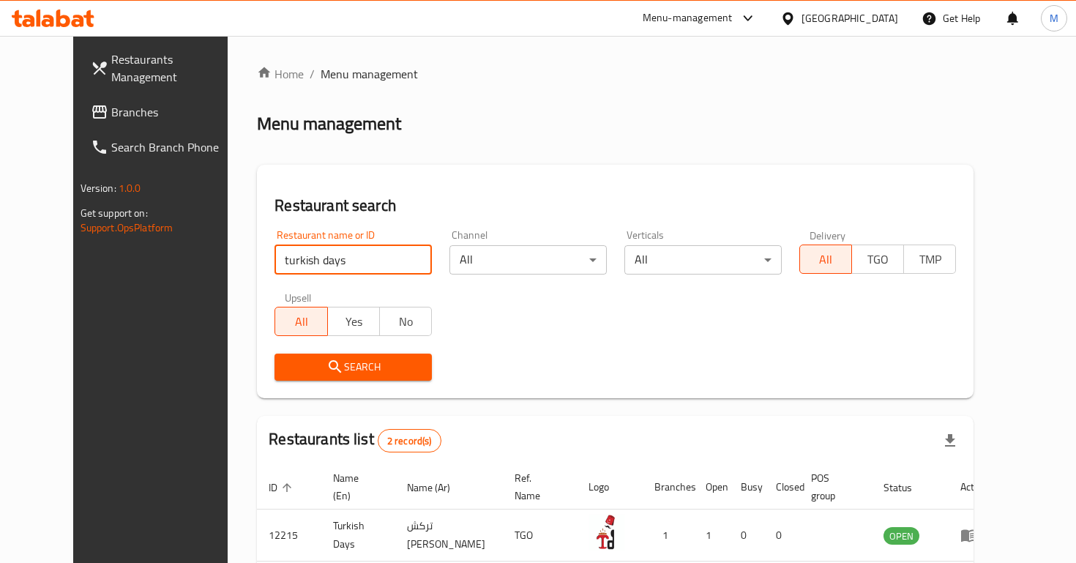
scroll to position [113, 0]
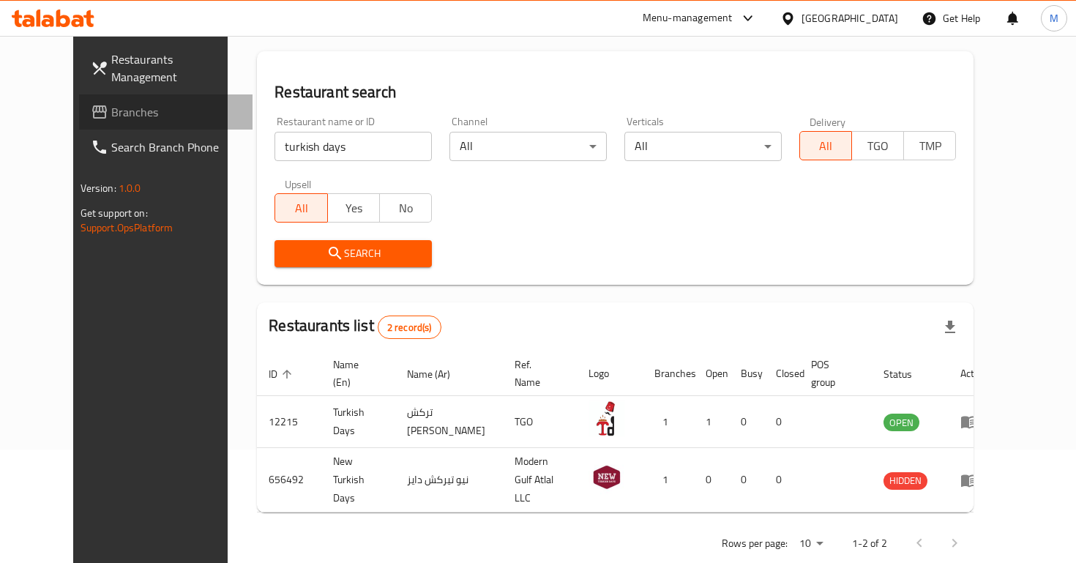
click at [111, 103] on span "Branches" at bounding box center [176, 112] width 130 height 18
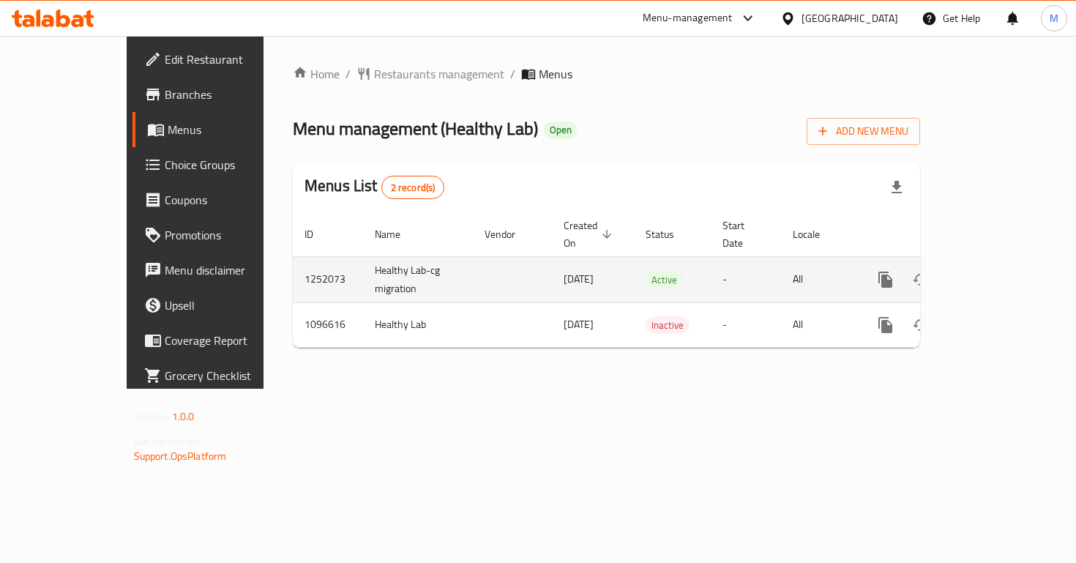
click at [1009, 264] on link "enhanced table" at bounding box center [991, 279] width 35 height 35
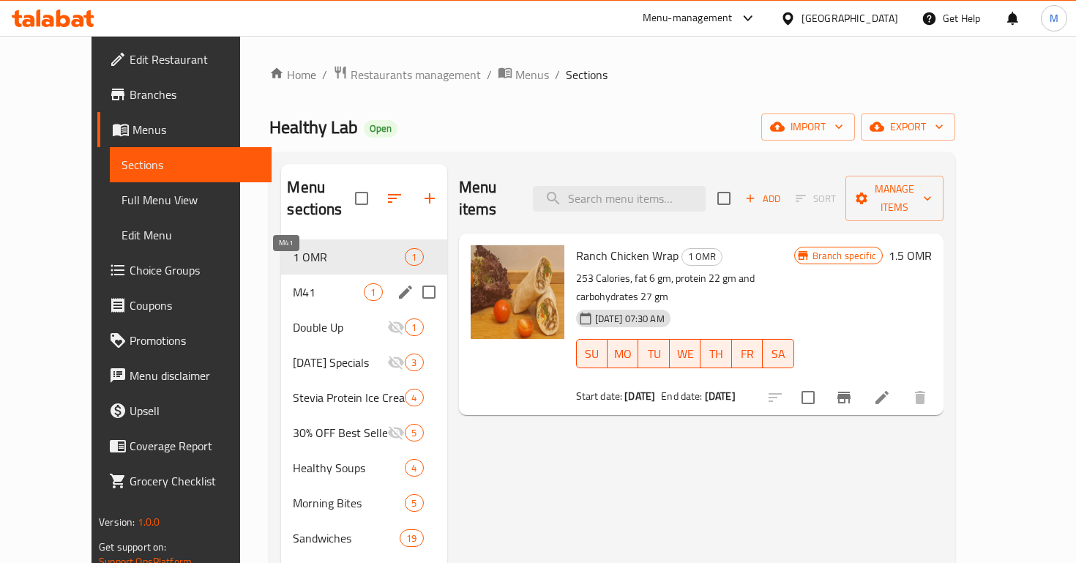
click at [293, 283] on span "M41" at bounding box center [328, 292] width 71 height 18
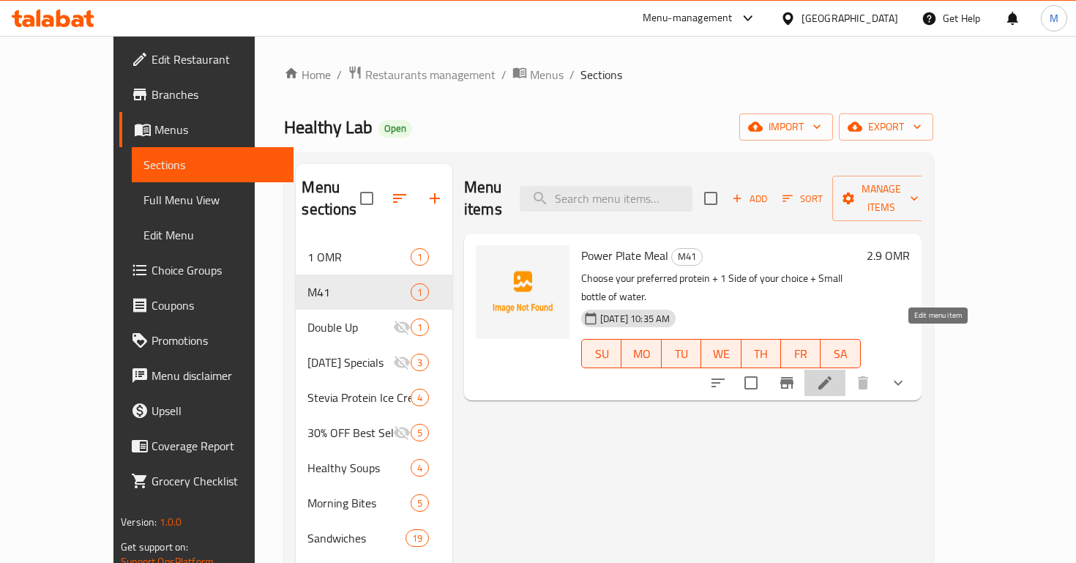
click at [832, 376] on icon at bounding box center [824, 382] width 13 height 13
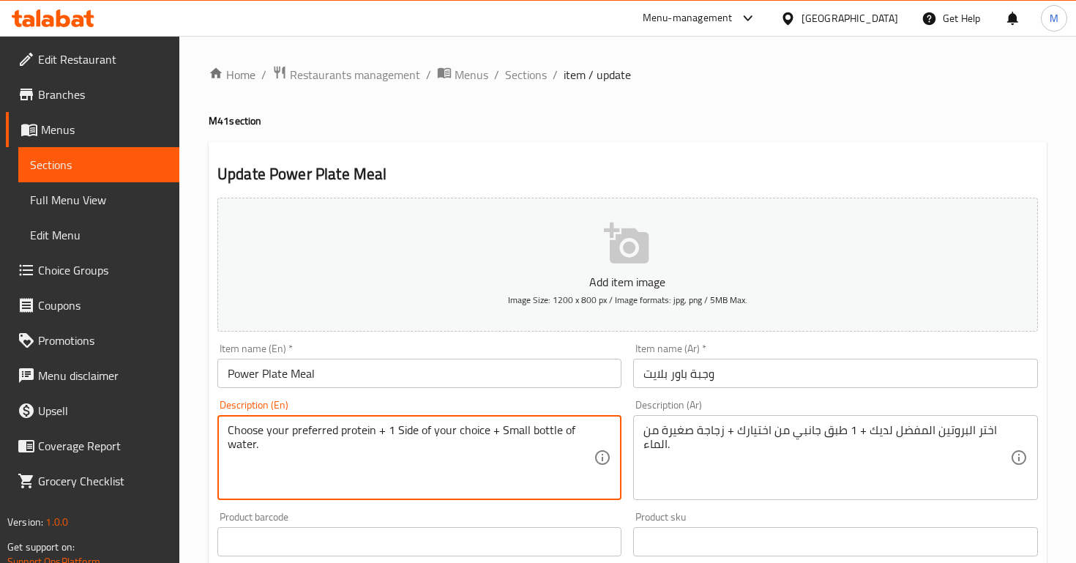
click at [499, 432] on textarea "Choose your preferred protein + 1 Side of your choice + Small bottle of water." at bounding box center [411, 458] width 366 height 70
click at [269, 443] on textarea "Choose your preferred protein + 1 Side of your choice + Small bottle of water." at bounding box center [411, 458] width 366 height 70
click at [503, 433] on textarea "Choose your preferred protein + 1 Side of your choice + Small bottle of water" at bounding box center [411, 458] width 366 height 70
click at [499, 432] on textarea "Choose your preferred protein + 1 Side of your choice + Small bottle of water" at bounding box center [411, 458] width 366 height 70
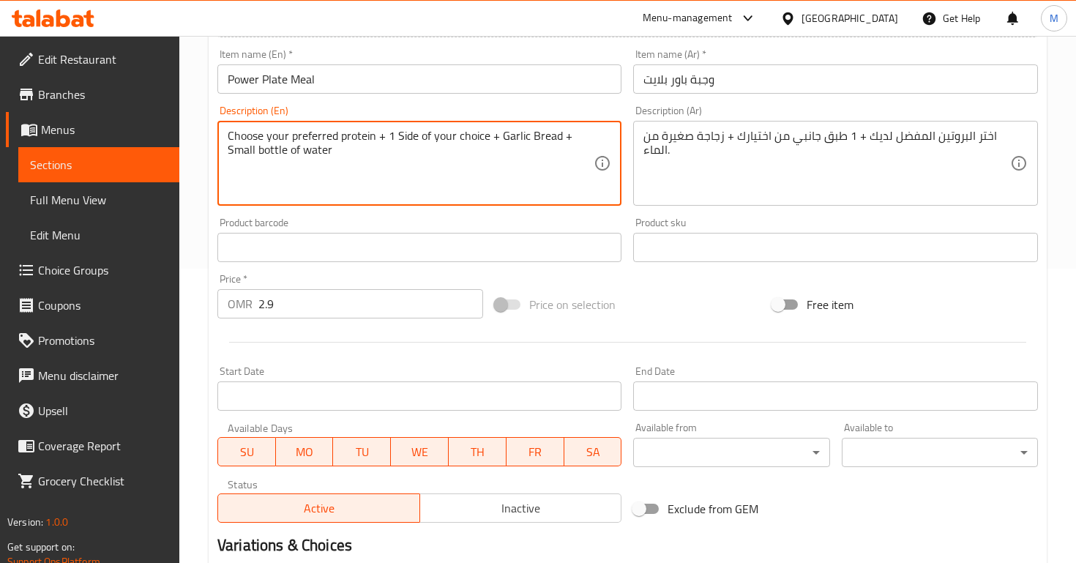
type textarea "Choose your preferred protein + 1 Side of your choice + Garlic Bread + Small bo…"
click at [270, 313] on input "2.9" at bounding box center [370, 303] width 225 height 29
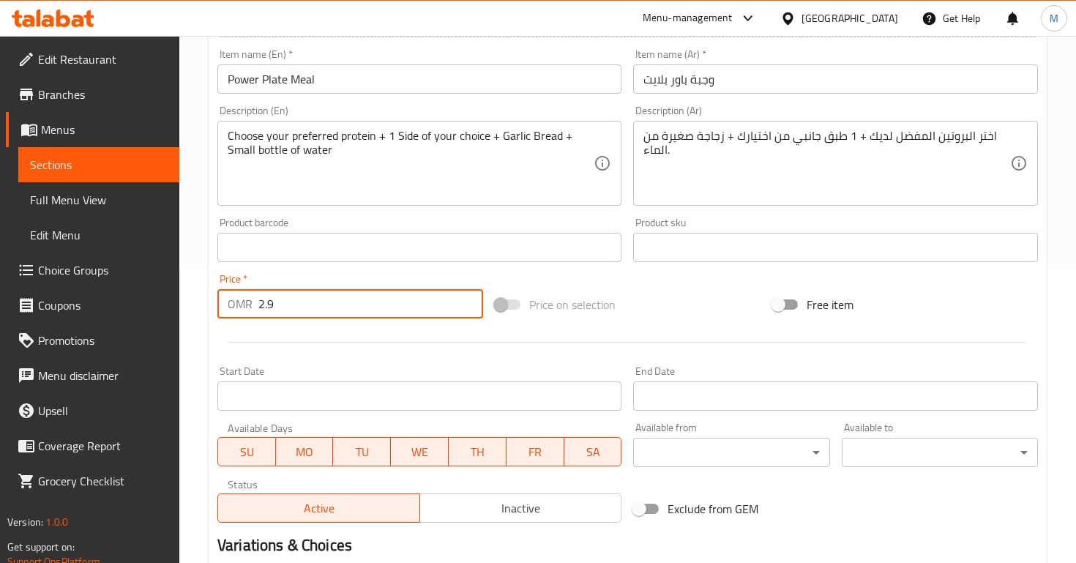
click at [270, 313] on input "2.9" at bounding box center [370, 303] width 225 height 29
click at [343, 289] on input "3.1" at bounding box center [370, 303] width 225 height 29
click at [343, 305] on input "3.1" at bounding box center [370, 303] width 225 height 29
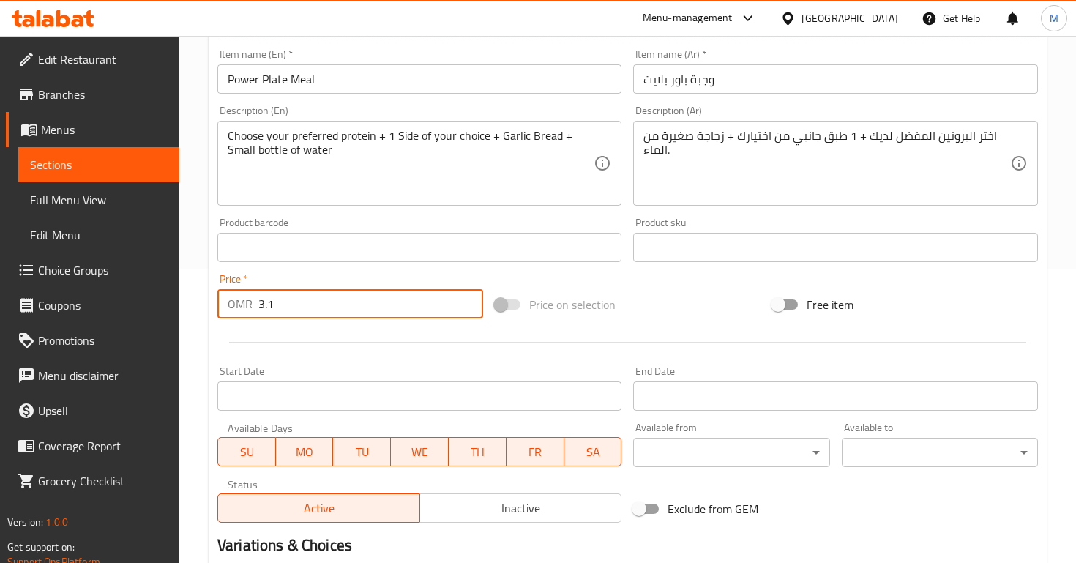
scroll to position [556, 0]
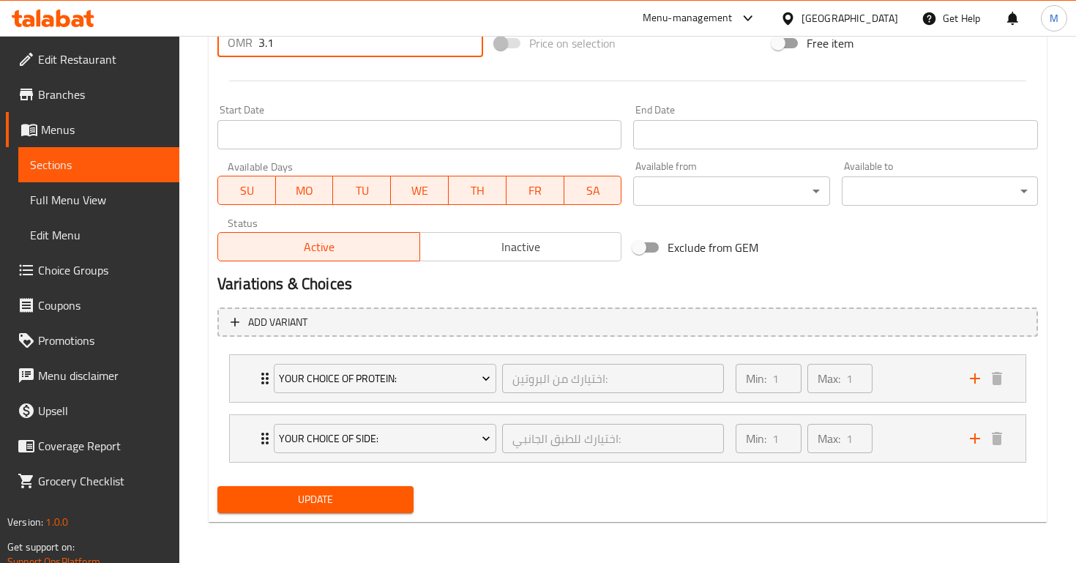
type input "3.1"
click at [321, 526] on div "Home / Restaurants management / Menus / Sections / item / update M41 section Up…" at bounding box center [628, 22] width 838 height 1024
click at [321, 498] on span "Update" at bounding box center [315, 499] width 173 height 18
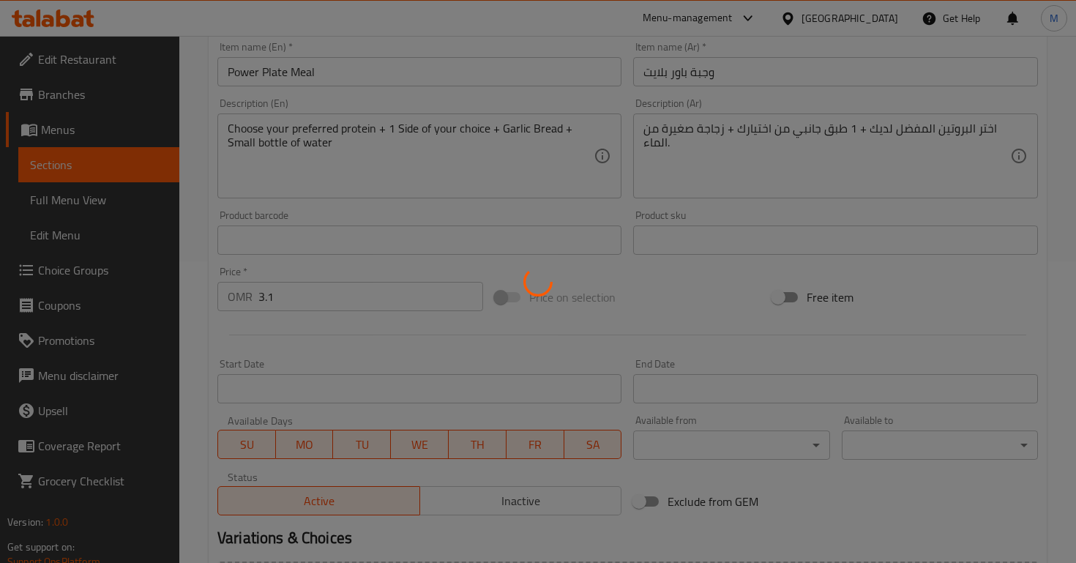
scroll to position [0, 0]
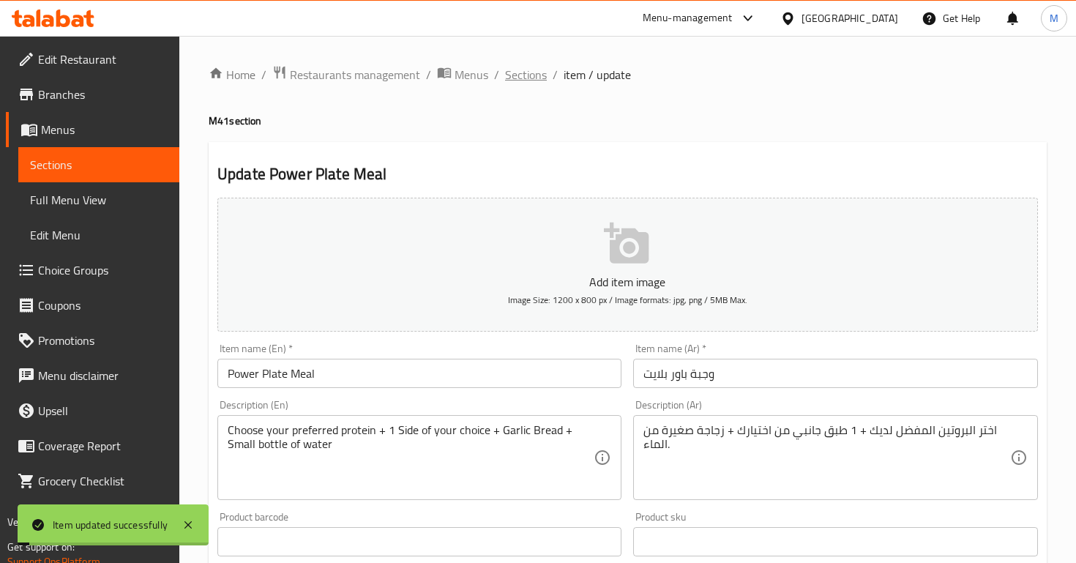
click at [518, 78] on span "Sections" at bounding box center [526, 75] width 42 height 18
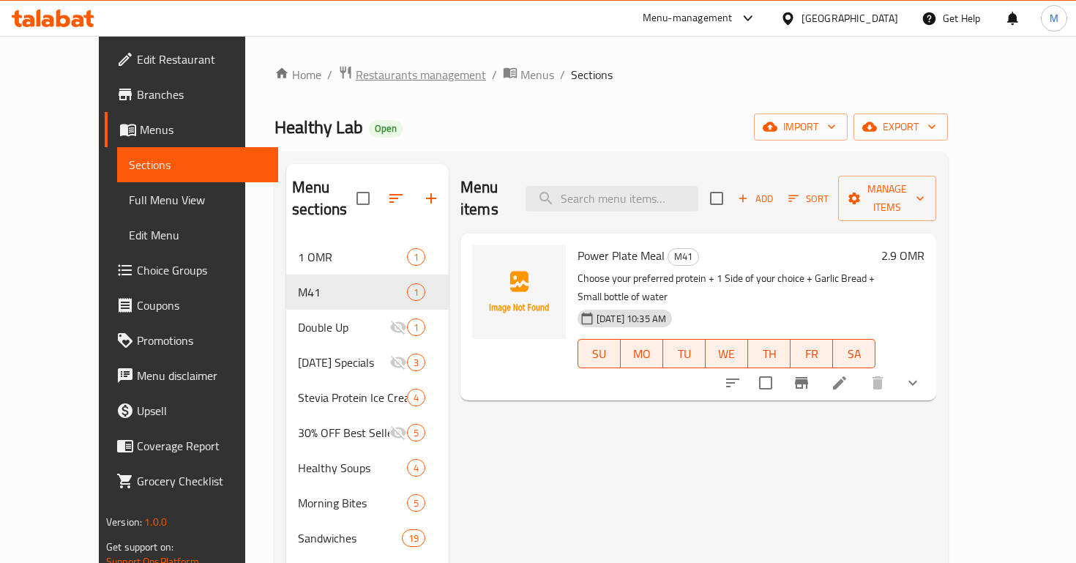
click at [381, 70] on span "Restaurants management" at bounding box center [421, 75] width 130 height 18
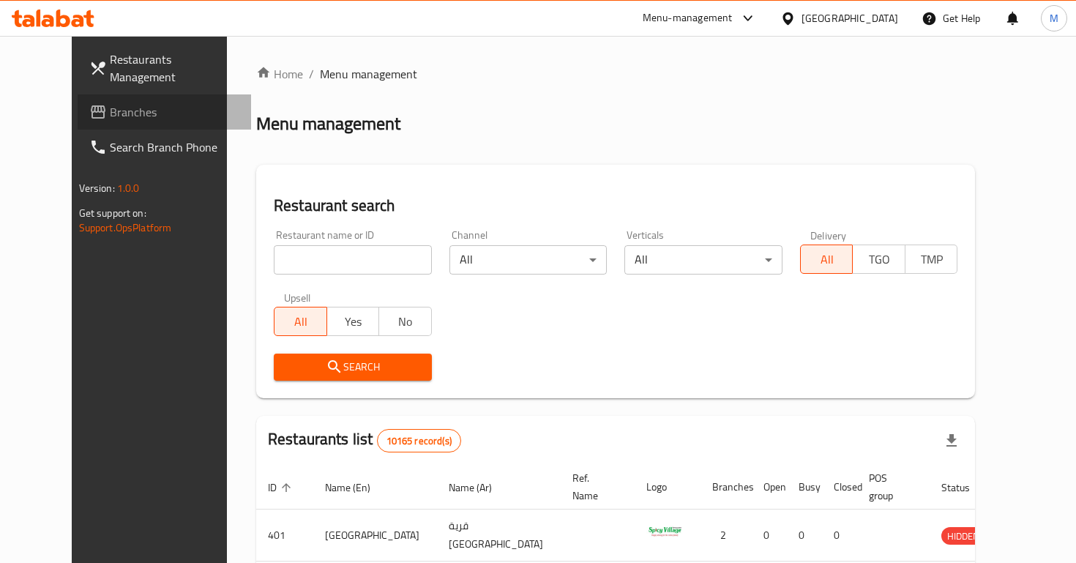
click at [120, 110] on link "Branches" at bounding box center [165, 111] width 174 height 35
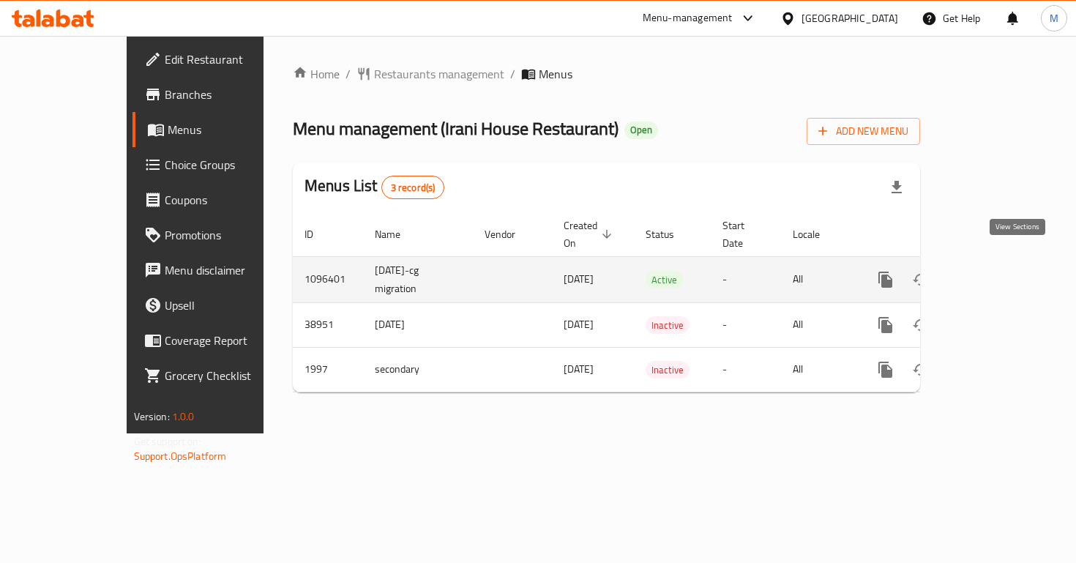
click at [1000, 271] on icon "enhanced table" at bounding box center [991, 280] width 18 height 18
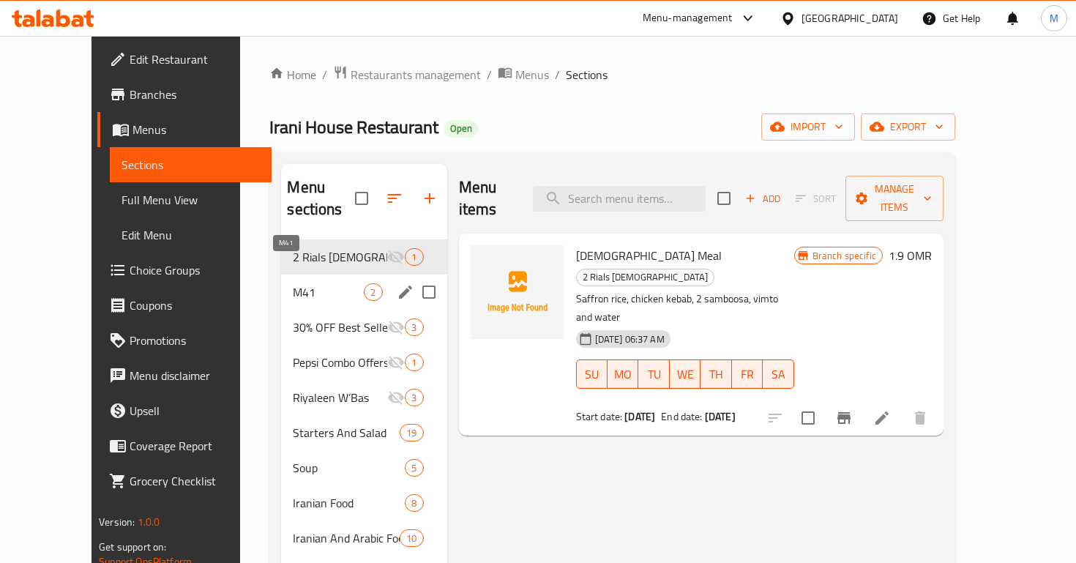
click at [293, 283] on span "M41" at bounding box center [328, 292] width 71 height 18
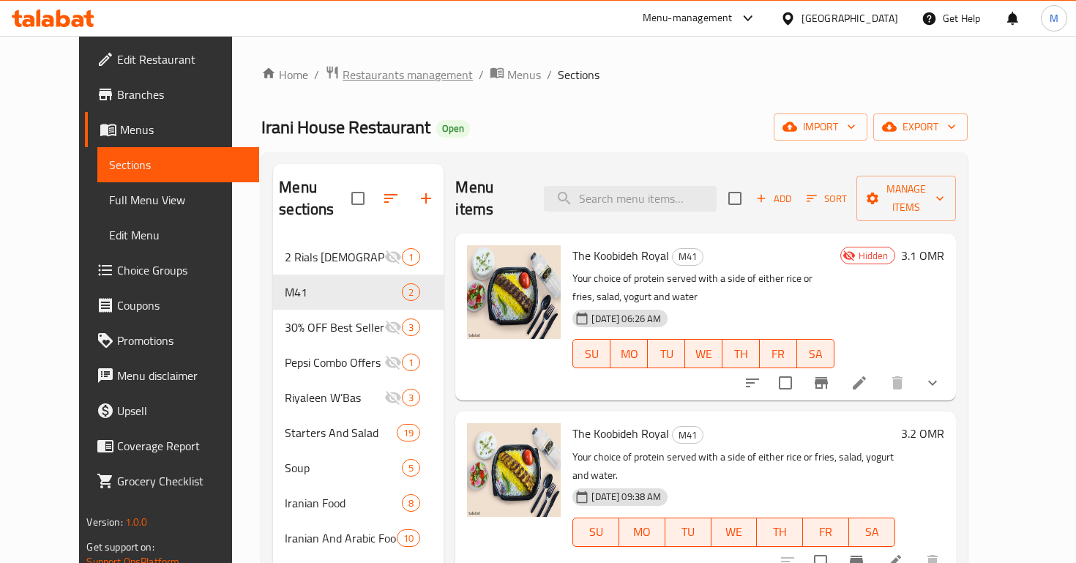
click at [343, 83] on span "Restaurants management" at bounding box center [408, 75] width 130 height 18
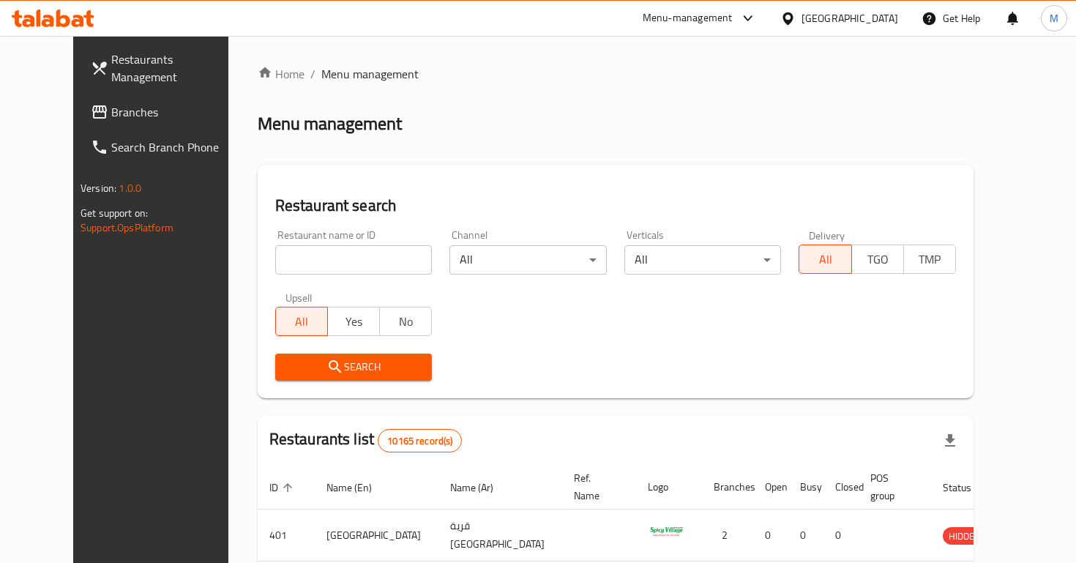
click at [132, 103] on span "Branches" at bounding box center [176, 112] width 130 height 18
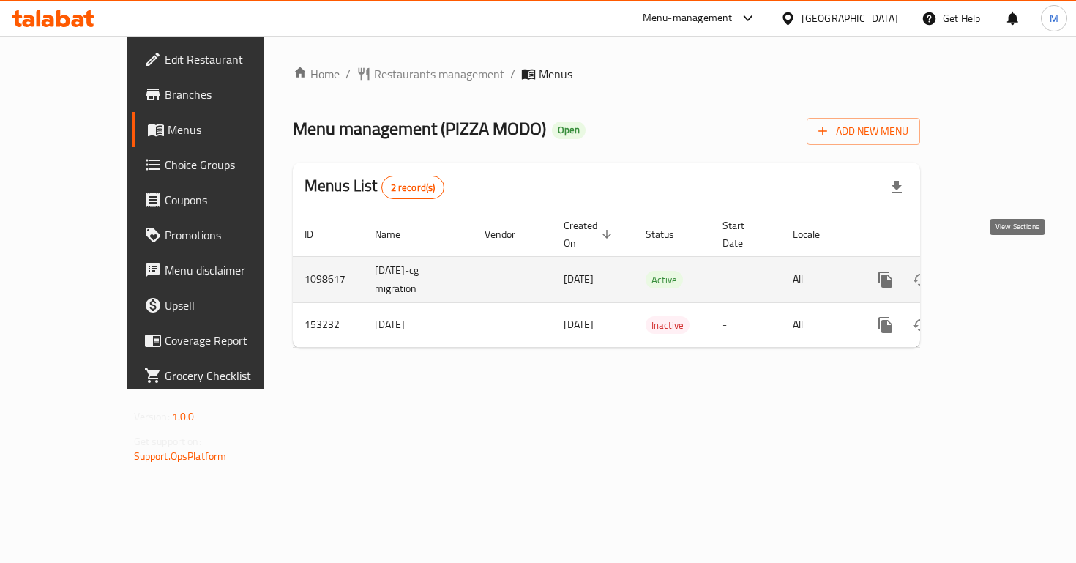
click at [1002, 267] on link "enhanced table" at bounding box center [991, 279] width 35 height 35
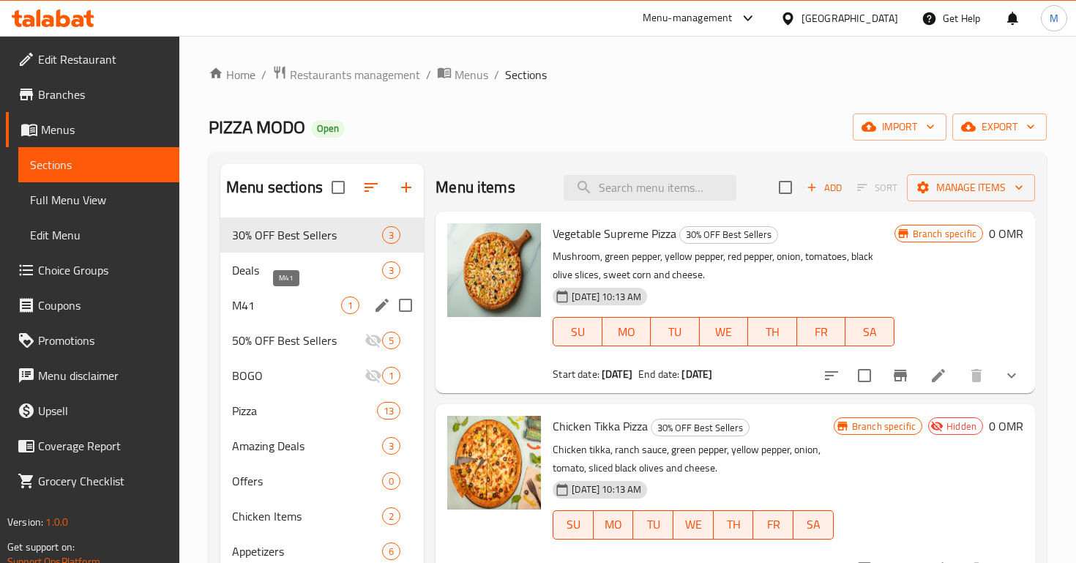
click at [276, 306] on span "M41" at bounding box center [286, 305] width 109 height 18
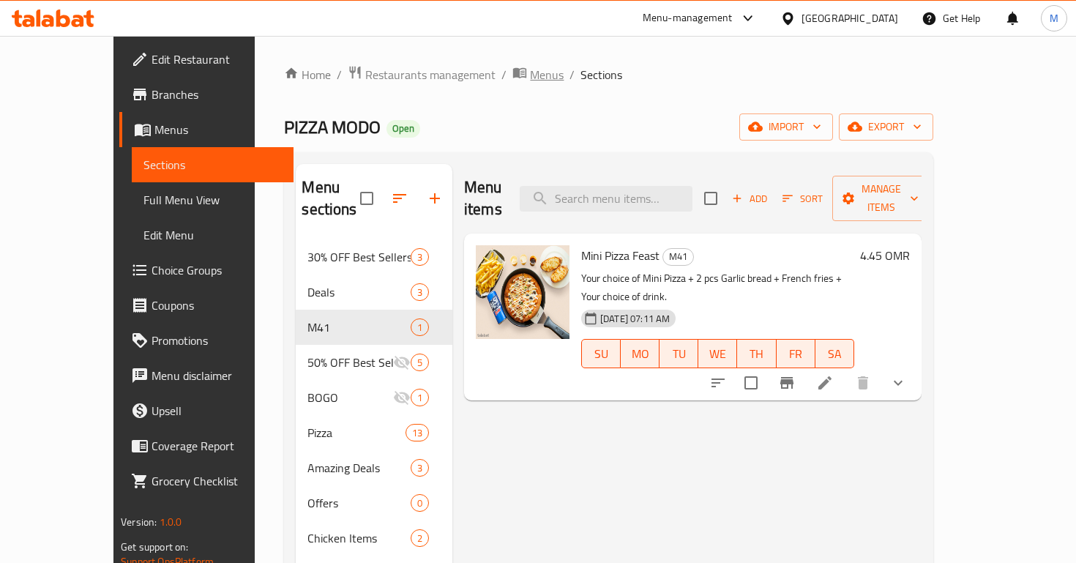
click at [530, 74] on span "Menus" at bounding box center [547, 75] width 34 height 18
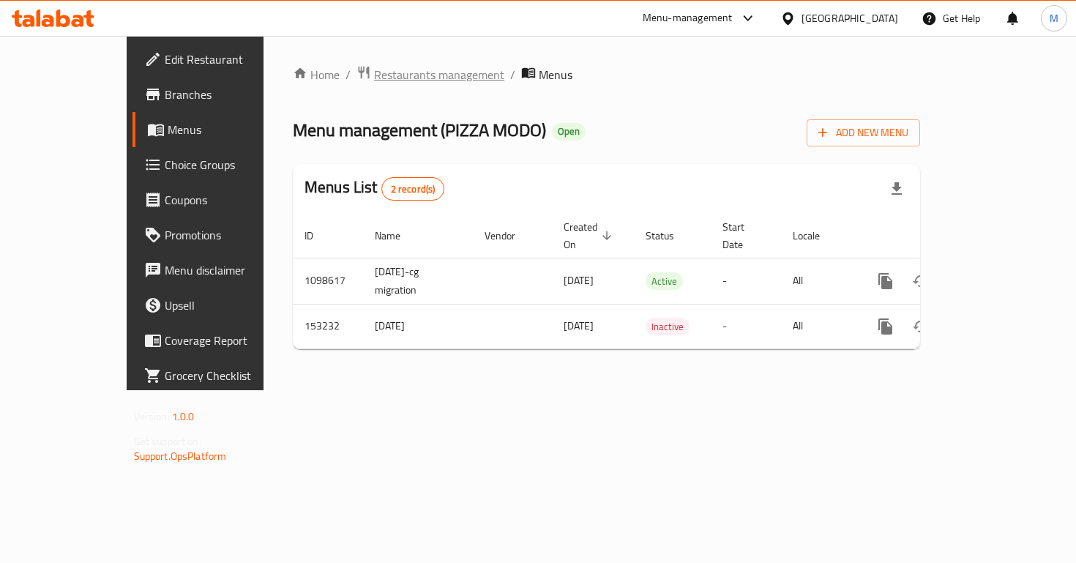
click at [398, 79] on span "Restaurants management" at bounding box center [439, 75] width 130 height 18
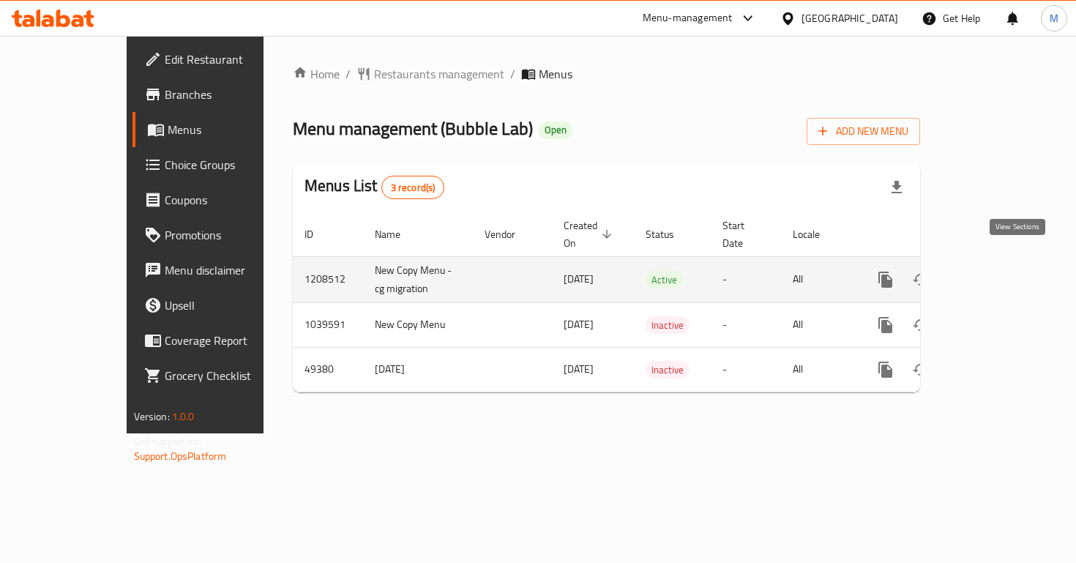
click at [1000, 271] on icon "enhanced table" at bounding box center [991, 280] width 18 height 18
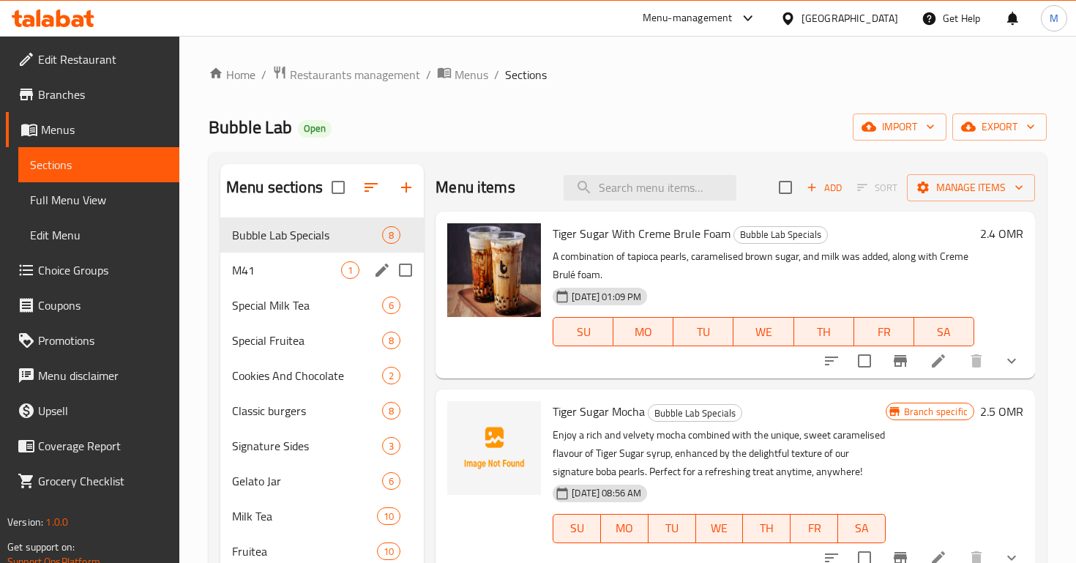
click at [310, 281] on div "M41 1" at bounding box center [322, 270] width 204 height 35
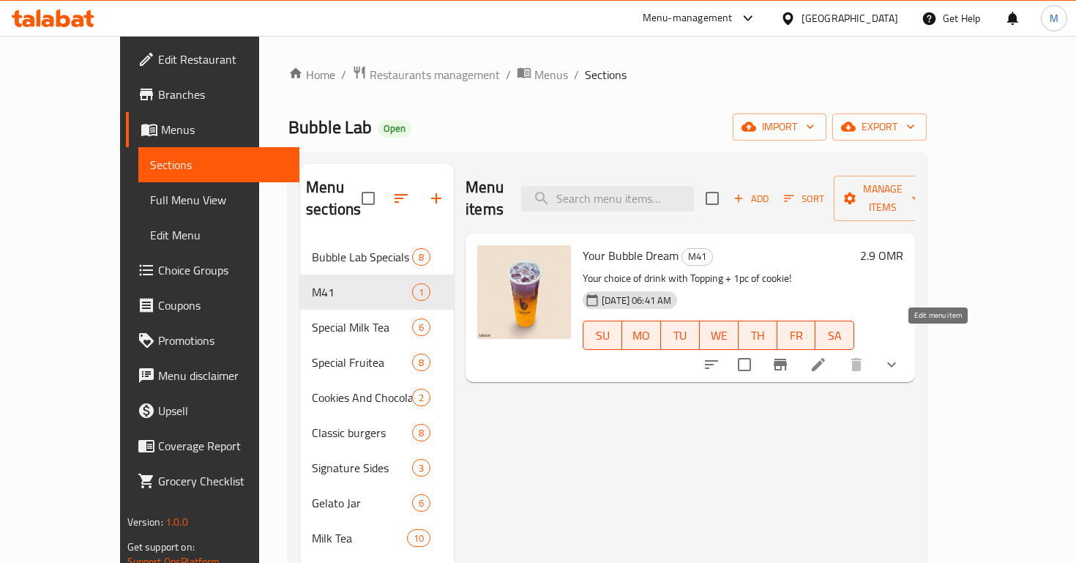
click at [827, 356] on icon at bounding box center [819, 365] width 18 height 18
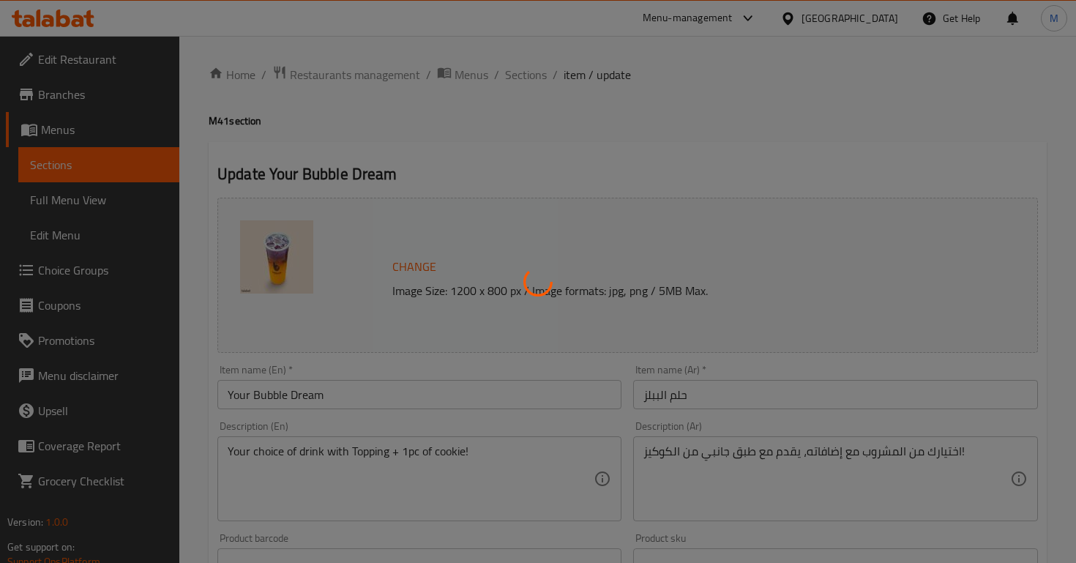
type input "إختيارك من المشروب:"
type input "1"
type input "إختيارك من الإضافات:"
type input "0"
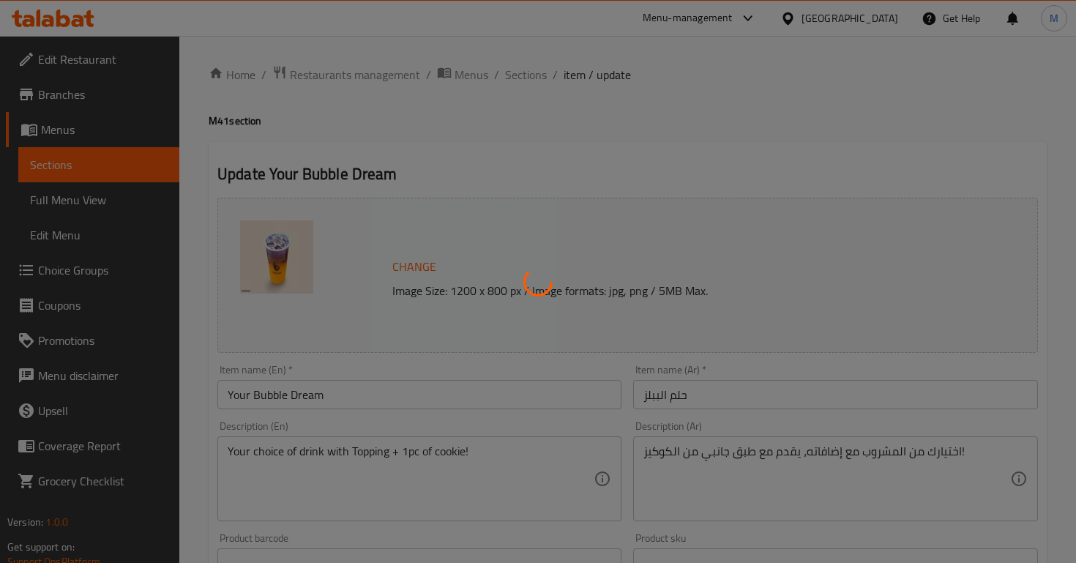
type input "3"
type input "مستوى الحلاوة:"
type input "1"
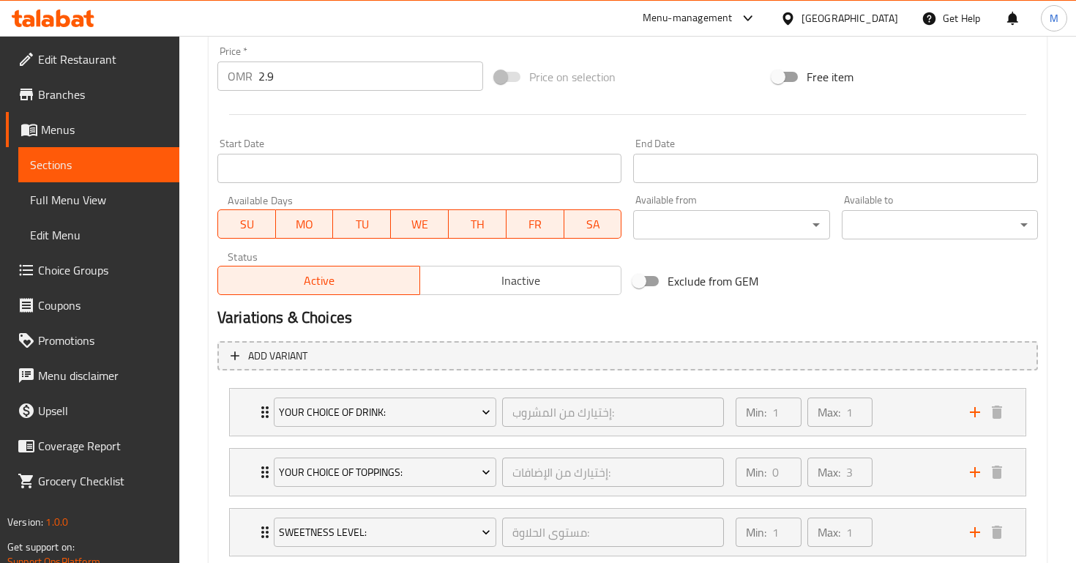
scroll to position [545, 0]
click at [248, 433] on div "Your Choice Of Toppings: إختيارك من الإضافات: ​ Min: 0 ​ Max: 3 ​" at bounding box center [628, 410] width 796 height 47
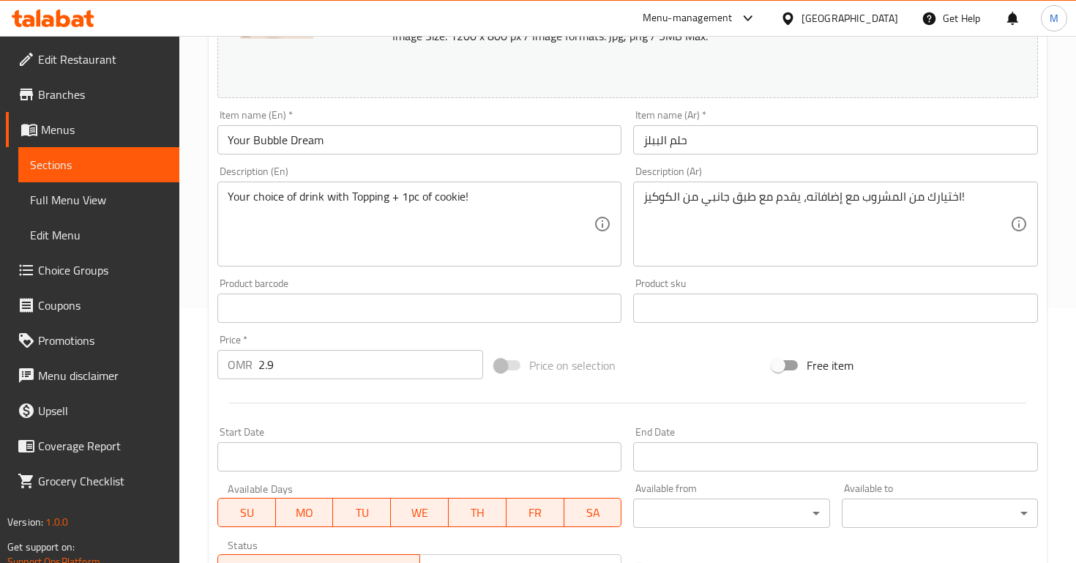
scroll to position [0, 0]
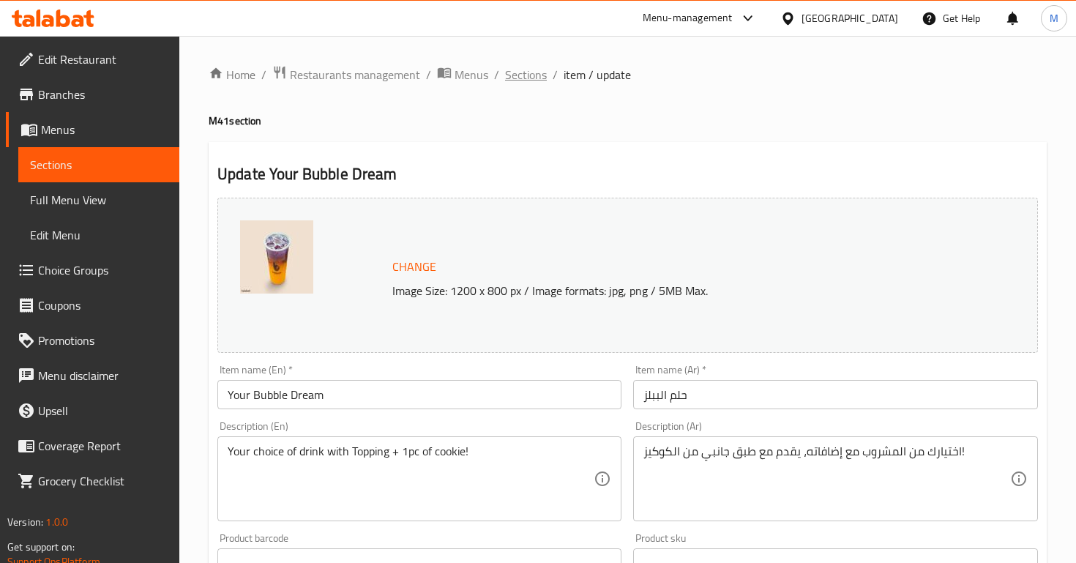
click at [533, 72] on span "Sections" at bounding box center [526, 75] width 42 height 18
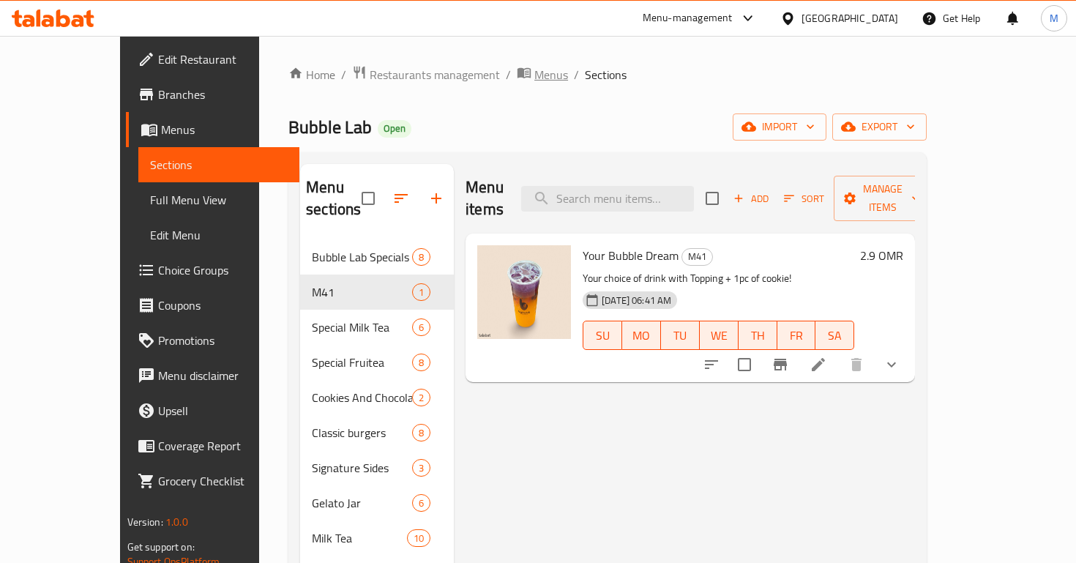
click at [534, 70] on span "Menus" at bounding box center [551, 75] width 34 height 18
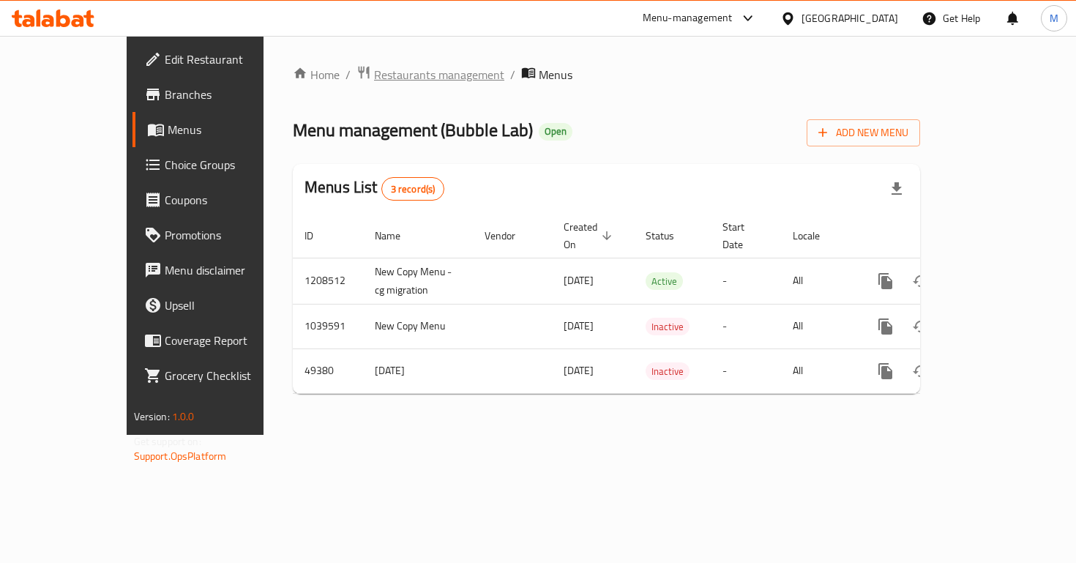
click at [389, 82] on span "Restaurants management" at bounding box center [439, 75] width 130 height 18
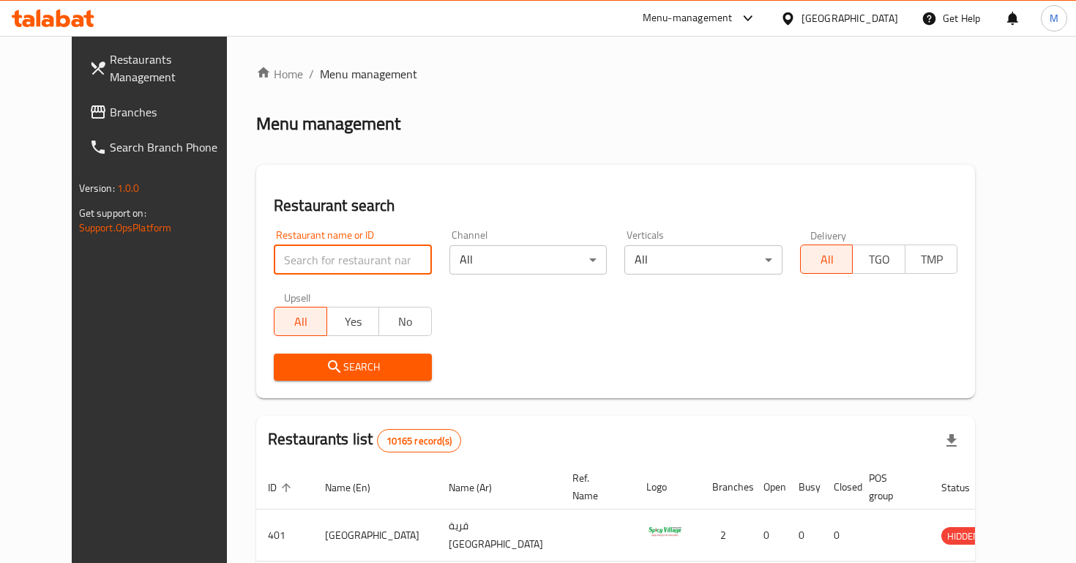
click at [310, 266] on input "search" at bounding box center [353, 259] width 158 height 29
type input "chowking"
click button "Search" at bounding box center [353, 367] width 158 height 27
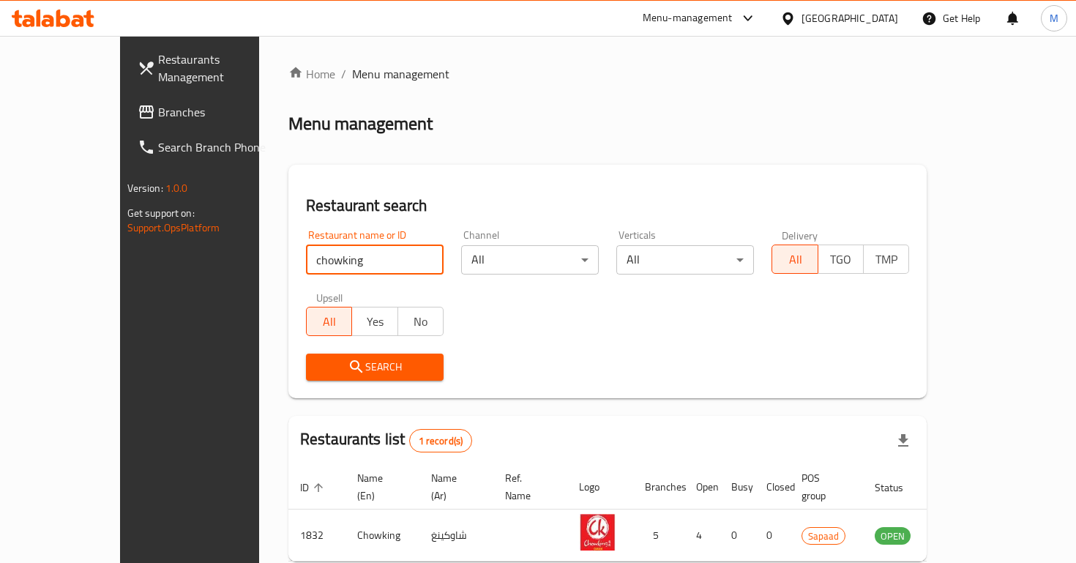
scroll to position [61, 0]
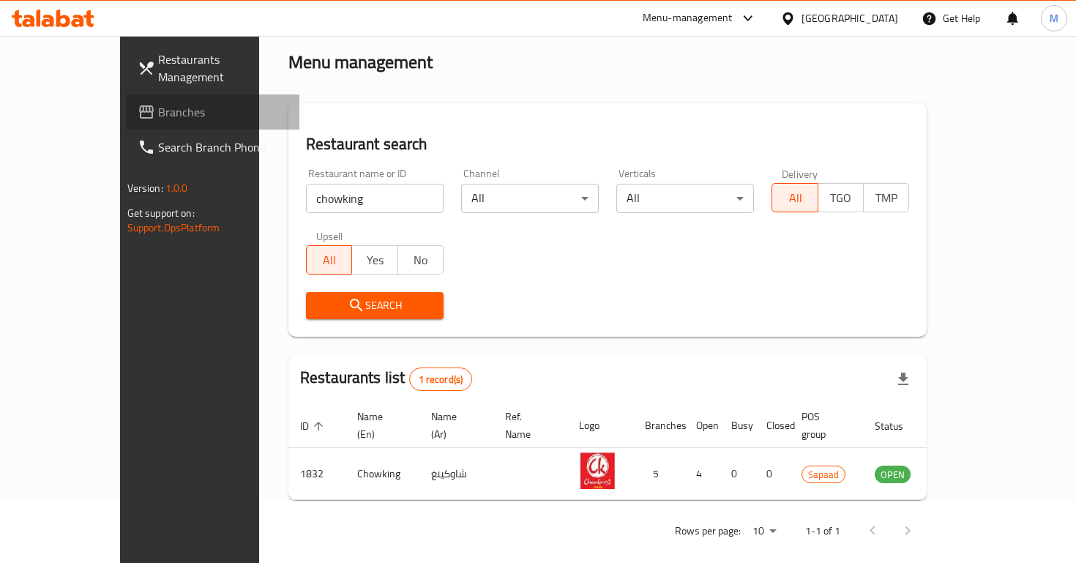
click at [158, 103] on span "Branches" at bounding box center [223, 112] width 130 height 18
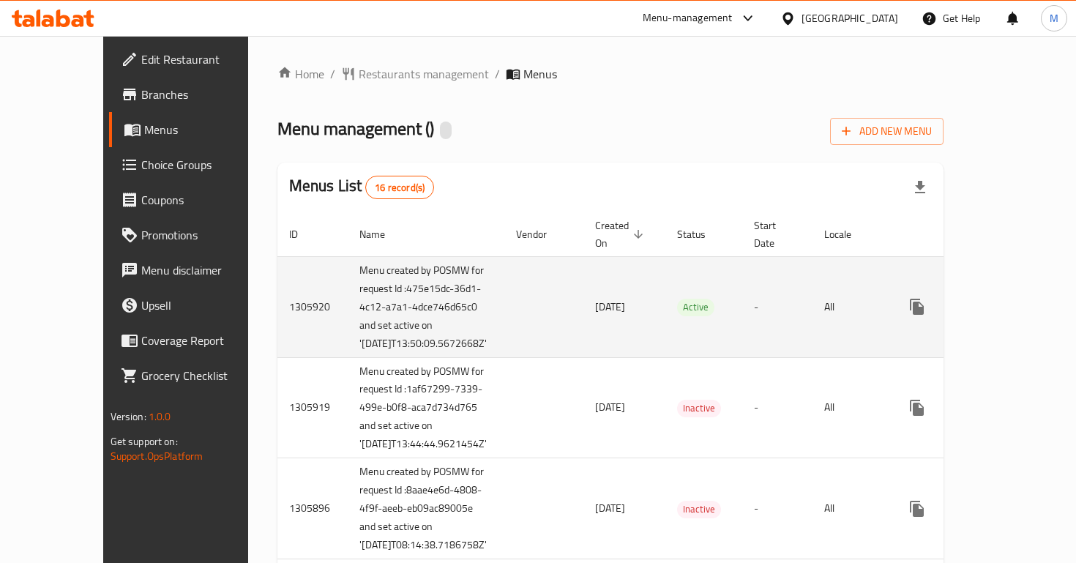
click at [1022, 316] on icon "enhanced table" at bounding box center [1023, 307] width 18 height 18
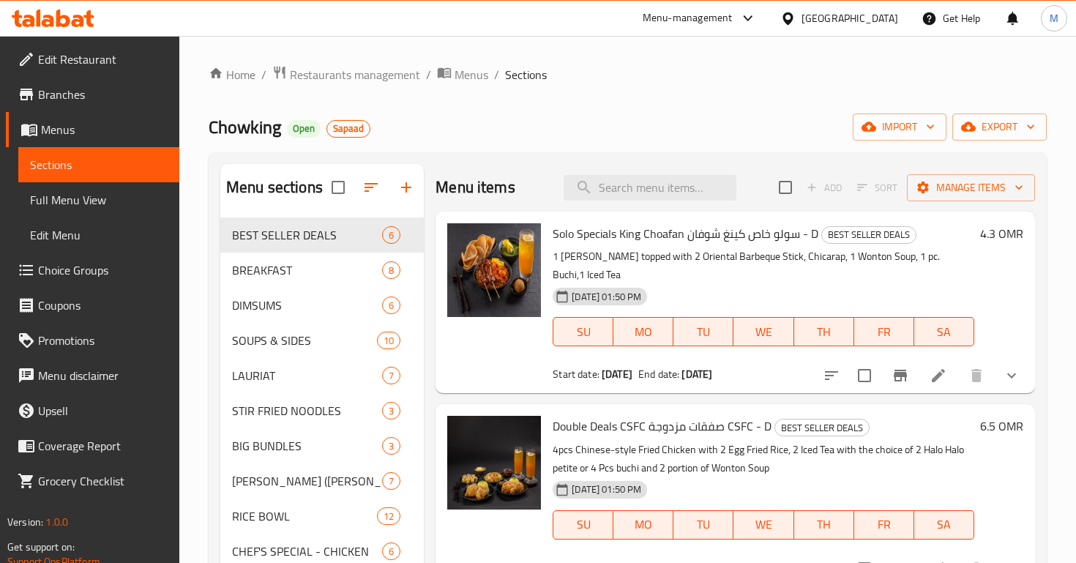
click at [412, 184] on div at bounding box center [378, 187] width 92 height 35
click at [409, 184] on div at bounding box center [378, 187] width 92 height 35
click at [406, 185] on div at bounding box center [378, 187] width 92 height 35
click at [409, 190] on div at bounding box center [378, 187] width 92 height 35
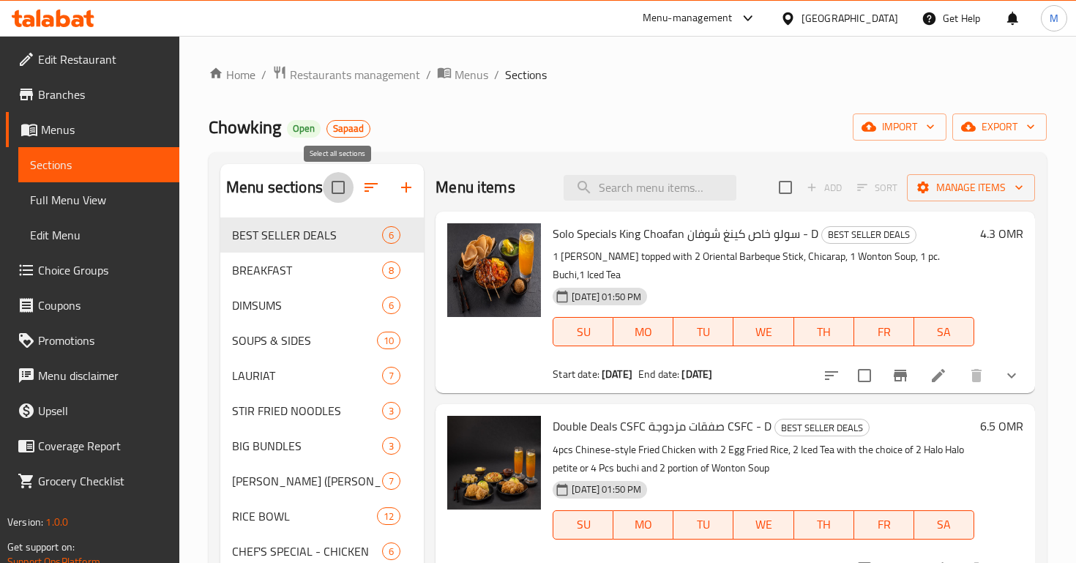
click at [336, 187] on input "checkbox" at bounding box center [338, 187] width 31 height 31
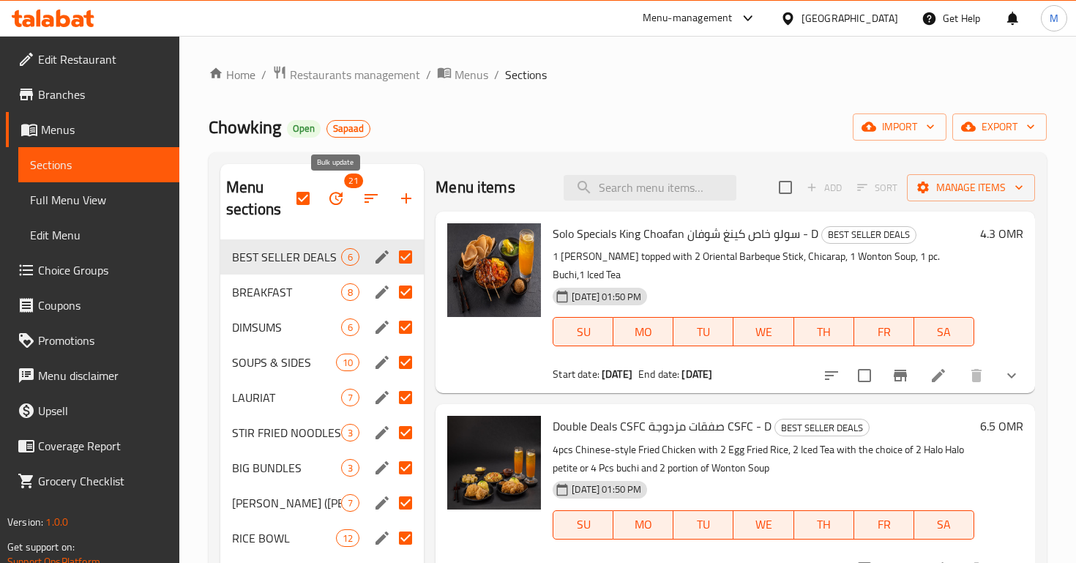
click at [336, 187] on button "button" at bounding box center [335, 198] width 35 height 35
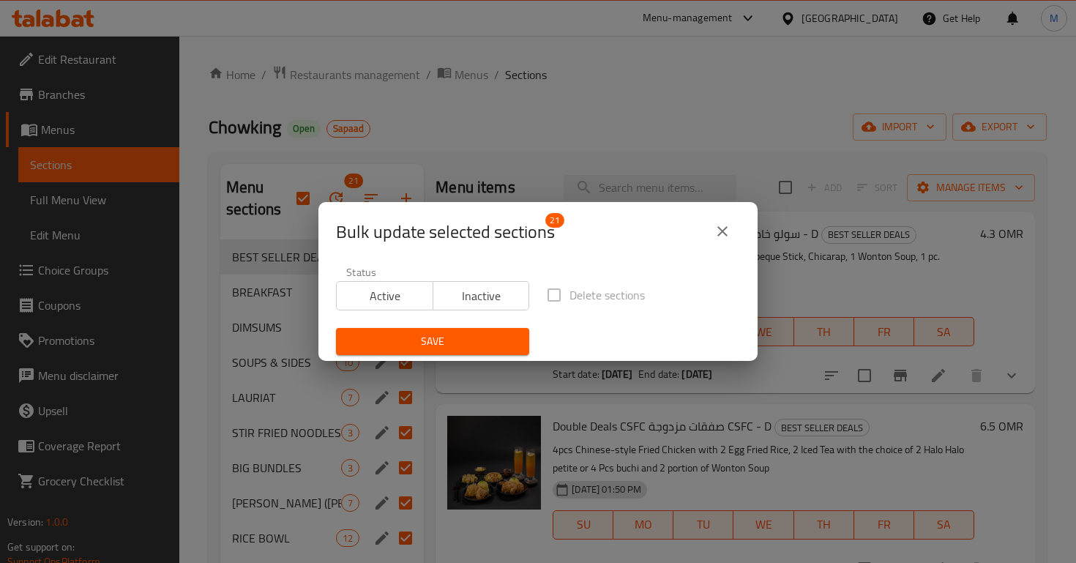
click at [704, 236] on div "Bulk update selected sections 21" at bounding box center [538, 231] width 404 height 35
click at [717, 230] on icon "close" at bounding box center [723, 232] width 18 height 18
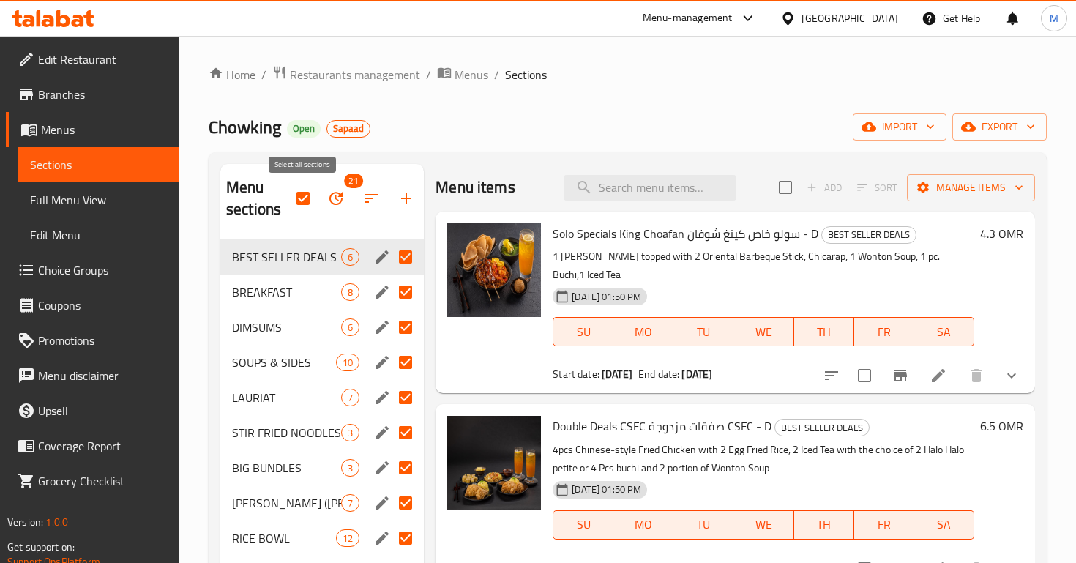
click at [317, 198] on input "checkbox" at bounding box center [303, 198] width 31 height 31
checkbox input "false"
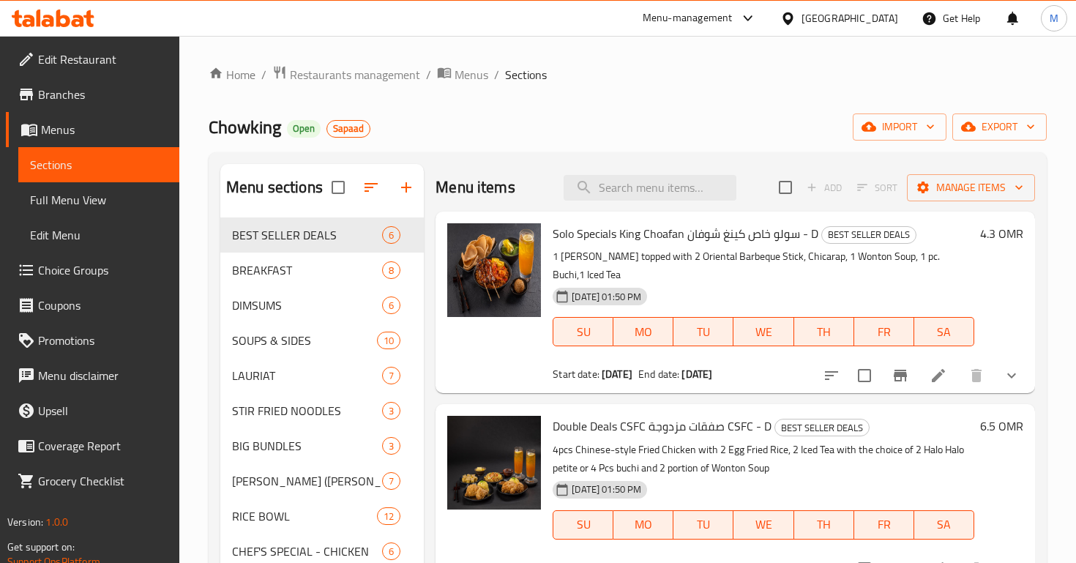
click at [406, 187] on div at bounding box center [378, 187] width 92 height 35
click at [401, 187] on div at bounding box center [378, 187] width 92 height 35
click at [476, 71] on span "Menus" at bounding box center [472, 75] width 34 height 18
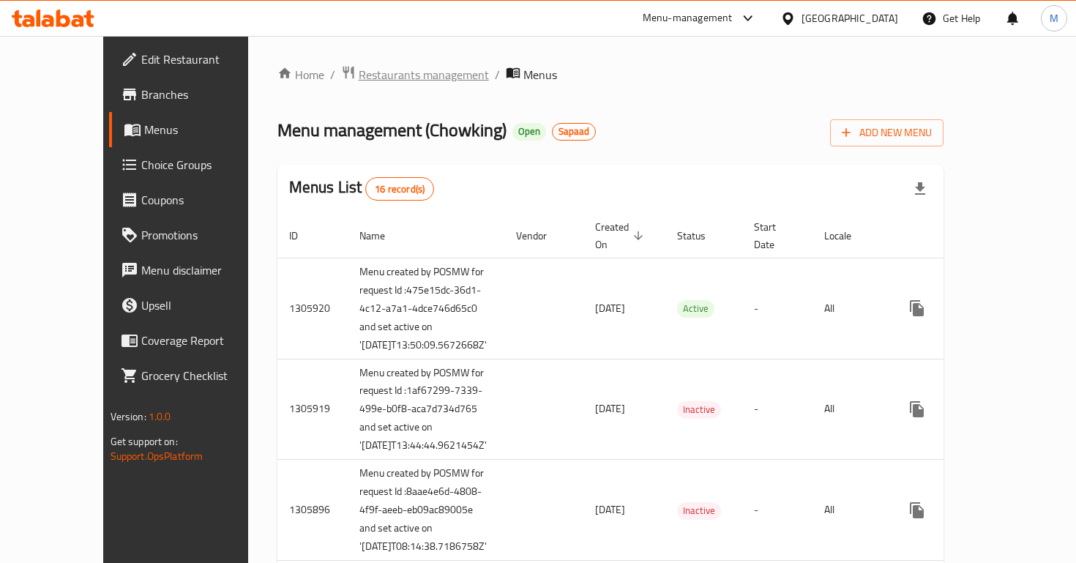
click at [392, 83] on span "Restaurants management" at bounding box center [424, 75] width 130 height 18
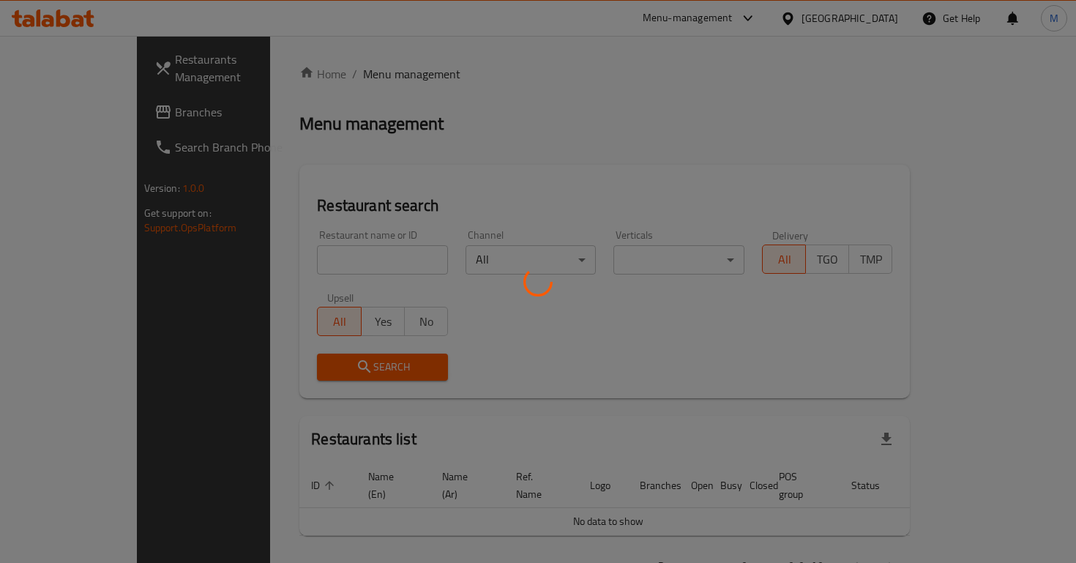
click at [310, 266] on div at bounding box center [538, 281] width 1076 height 563
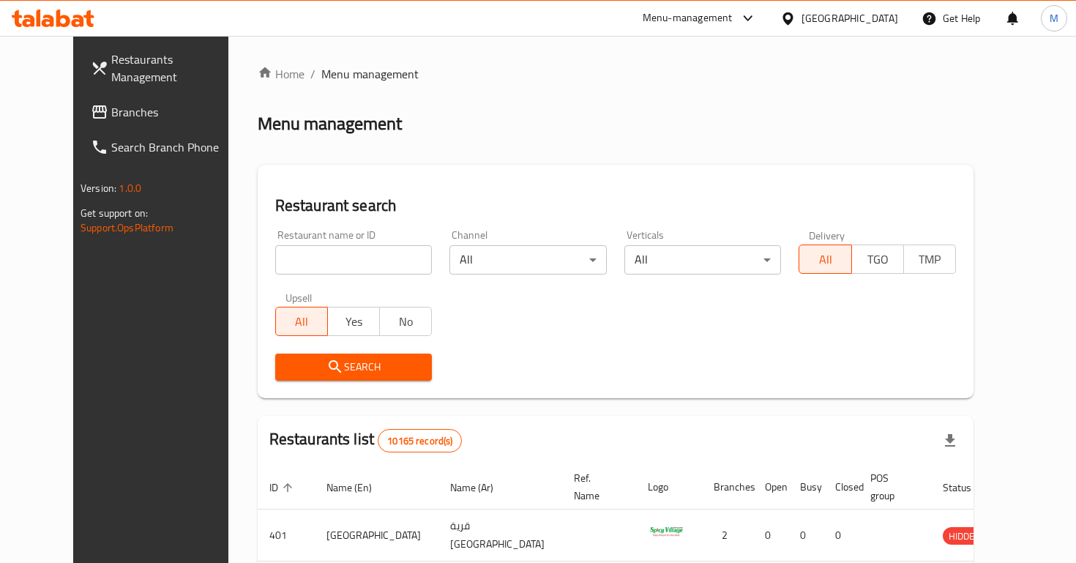
click at [303, 258] on input "search" at bounding box center [353, 259] width 157 height 29
type input "k"
type input "jollibee"
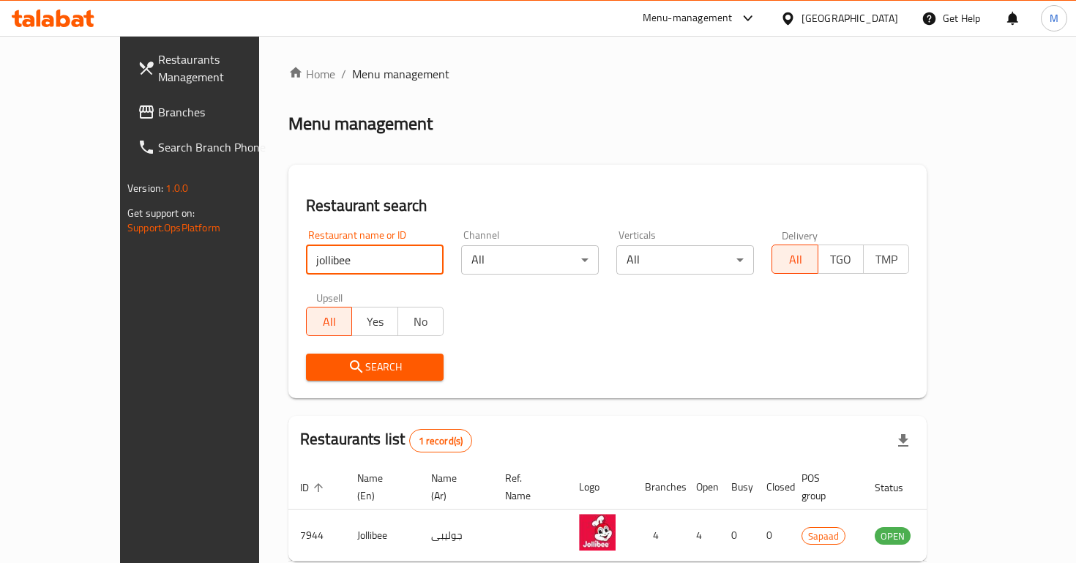
scroll to position [61, 0]
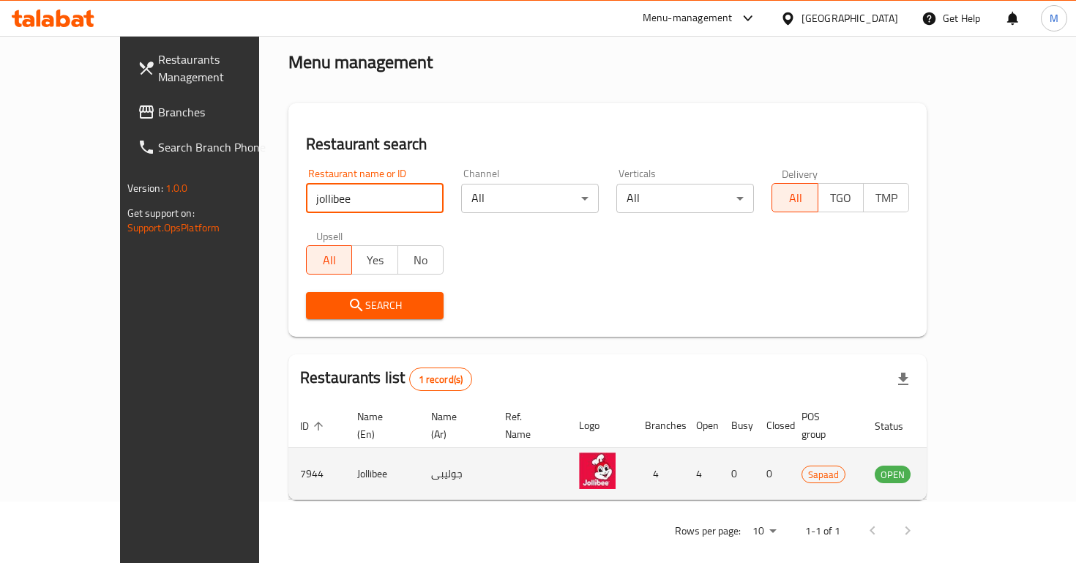
click at [969, 469] on icon "enhanced table" at bounding box center [960, 475] width 16 height 12
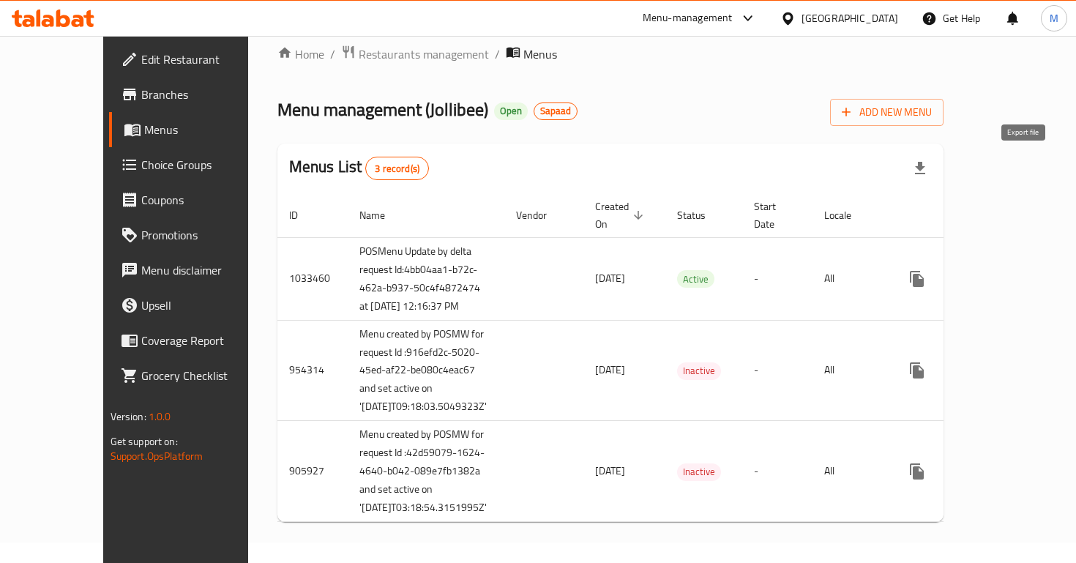
scroll to position [72, 0]
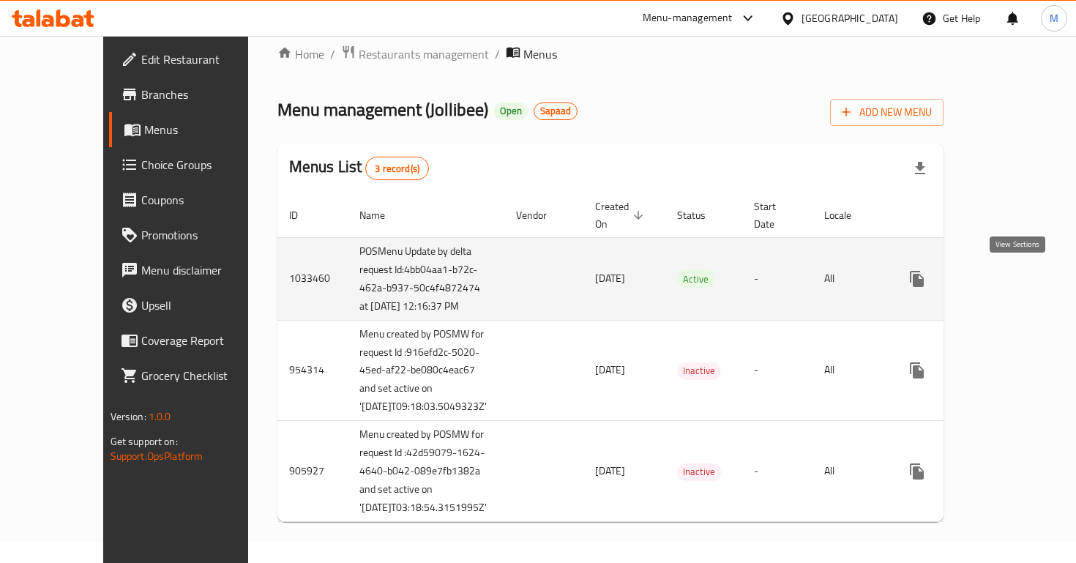
click at [1016, 272] on icon "enhanced table" at bounding box center [1022, 278] width 13 height 13
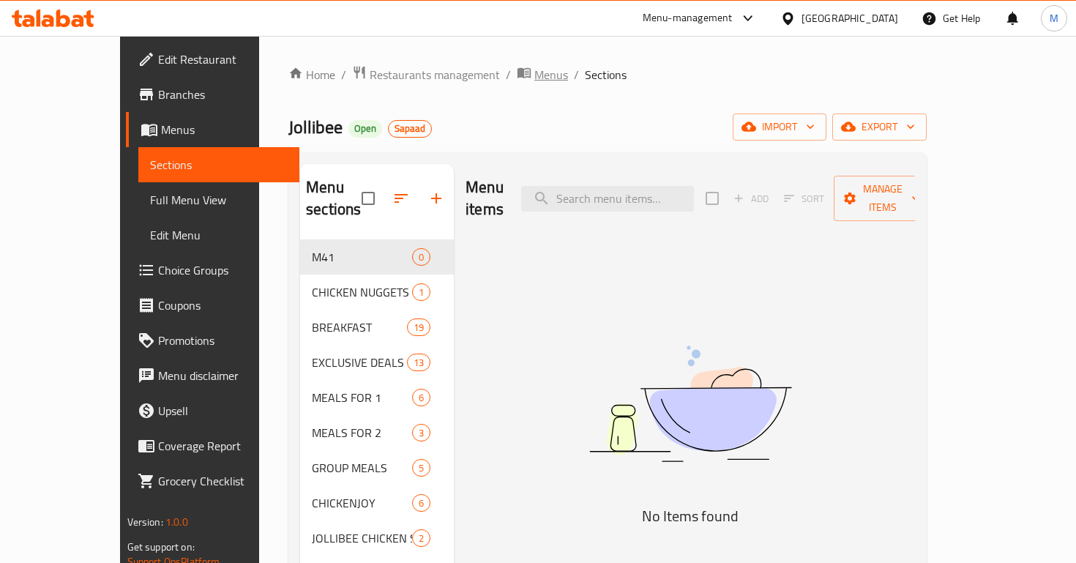
click at [534, 66] on span "Menus" at bounding box center [551, 75] width 34 height 18
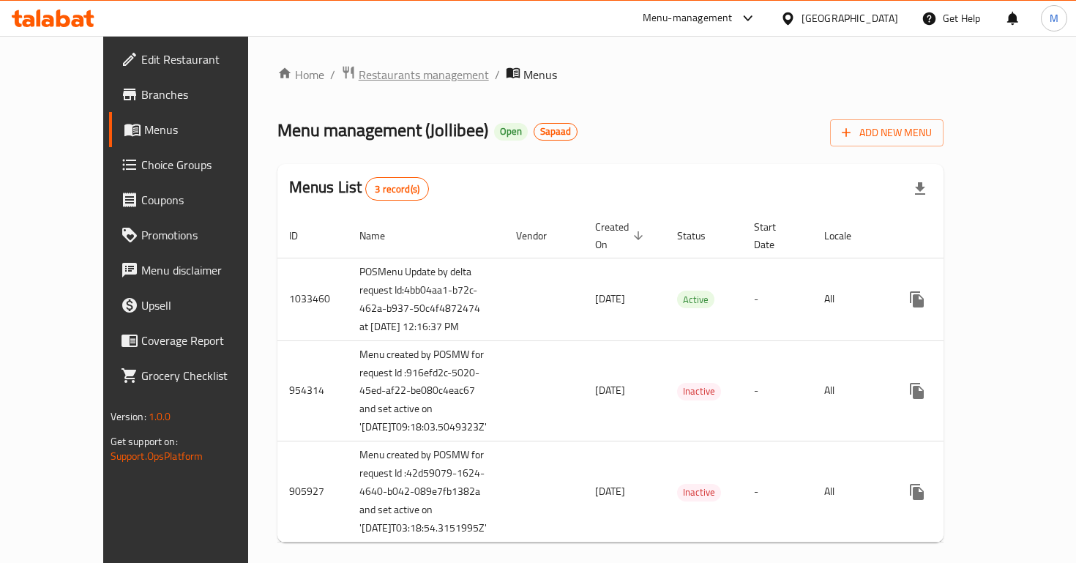
click at [394, 77] on span "Restaurants management" at bounding box center [424, 75] width 130 height 18
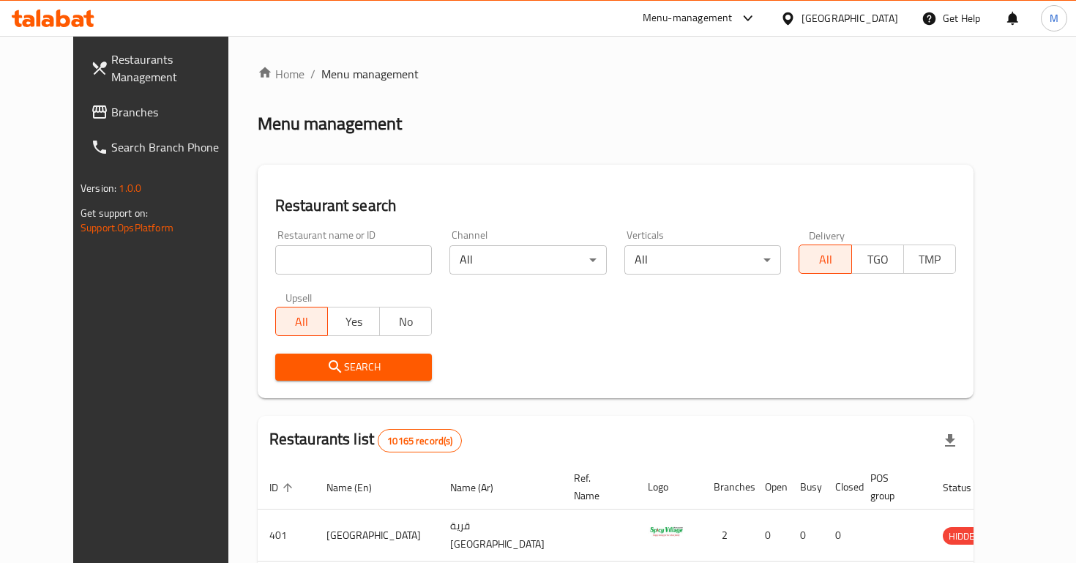
click at [297, 274] on div "Restaurant name or ID Restaurant name or ID" at bounding box center [353, 252] width 175 height 62
click at [297, 273] on input "search" at bounding box center [353, 259] width 157 height 29
type input "jollibee"
click button "Search" at bounding box center [353, 367] width 157 height 27
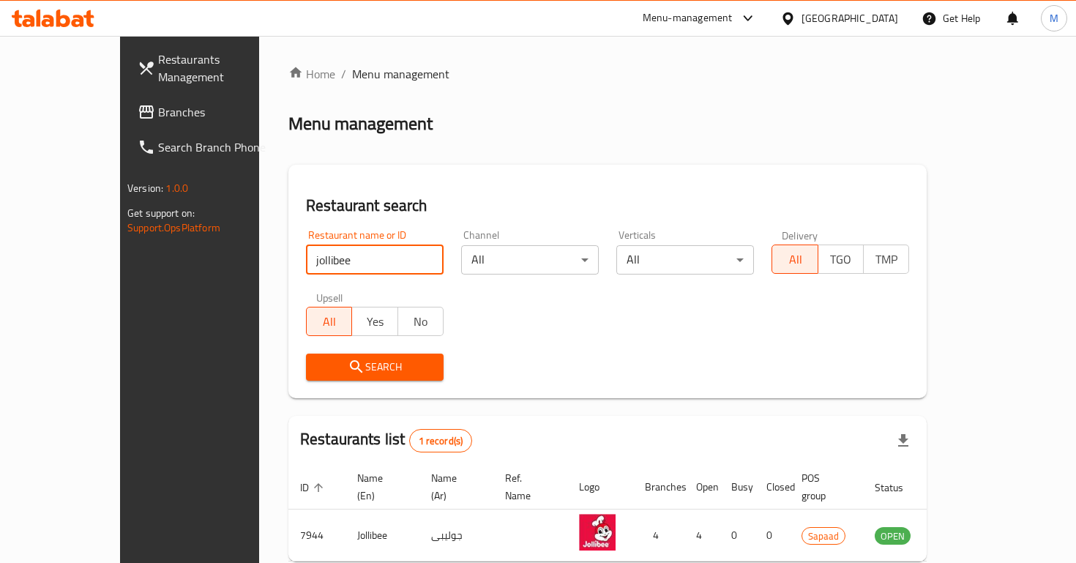
scroll to position [61, 0]
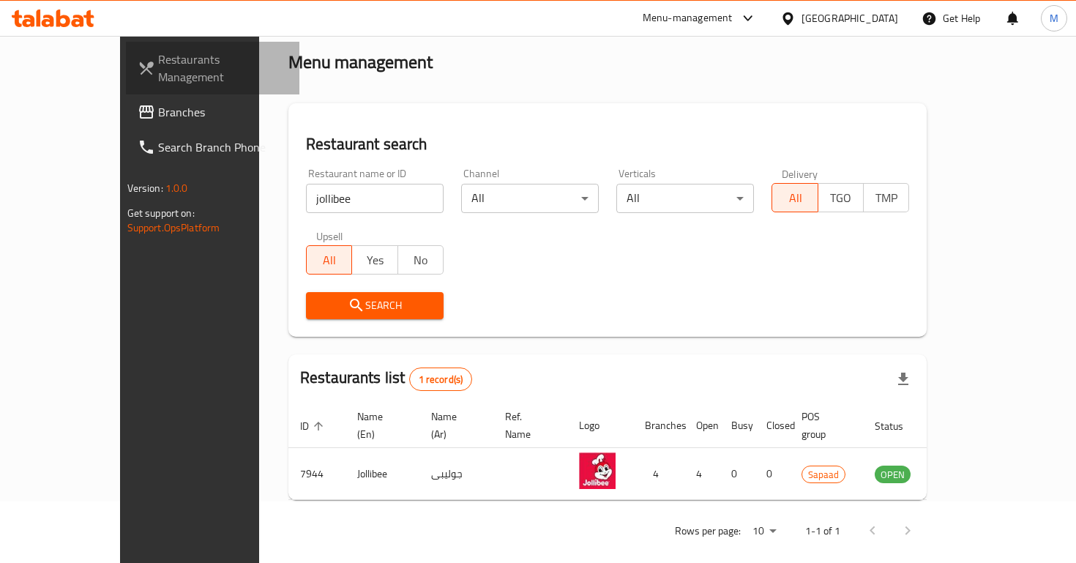
click at [158, 69] on span "Restaurants Management" at bounding box center [223, 68] width 130 height 35
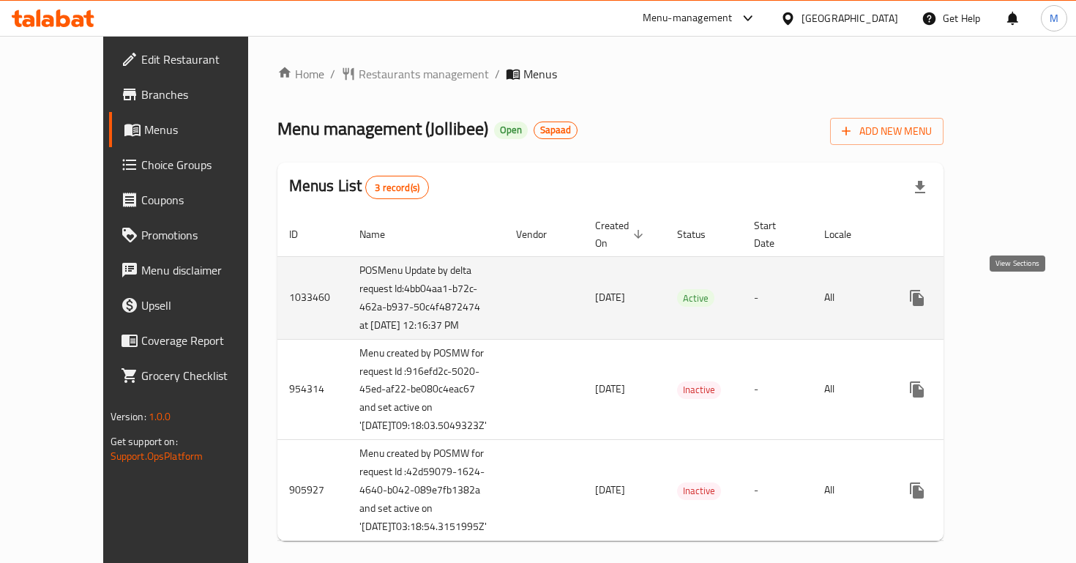
click at [1024, 300] on icon "enhanced table" at bounding box center [1023, 298] width 18 height 18
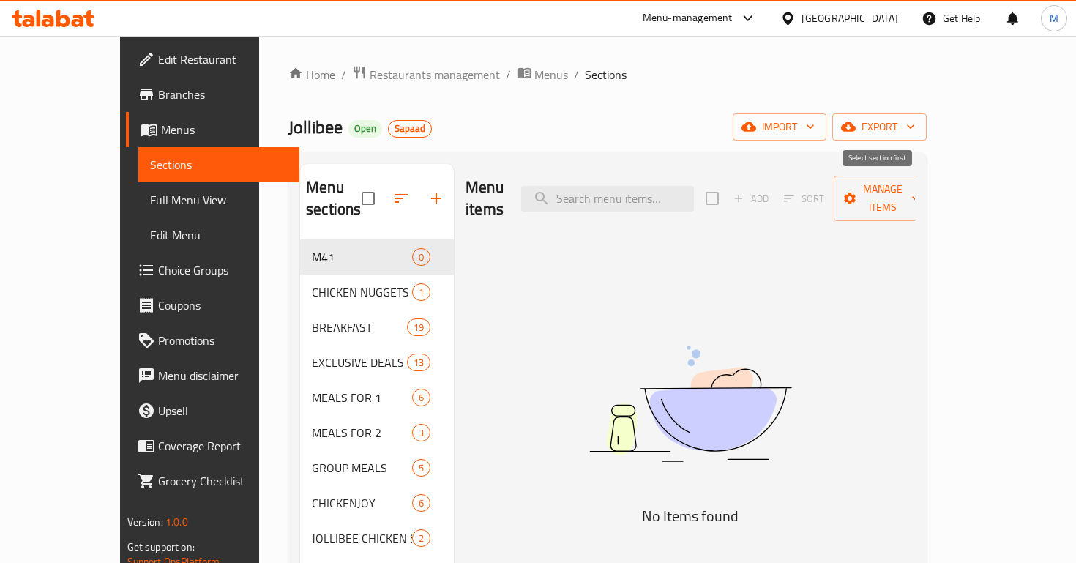
click at [834, 195] on span "Sort" at bounding box center [804, 198] width 59 height 23
click at [775, 187] on span "Add" at bounding box center [751, 198] width 47 height 23
click at [920, 191] on span "Manage items" at bounding box center [883, 198] width 75 height 37
click at [462, 67] on div at bounding box center [538, 281] width 1076 height 563
click at [534, 73] on span "Menus" at bounding box center [551, 75] width 34 height 18
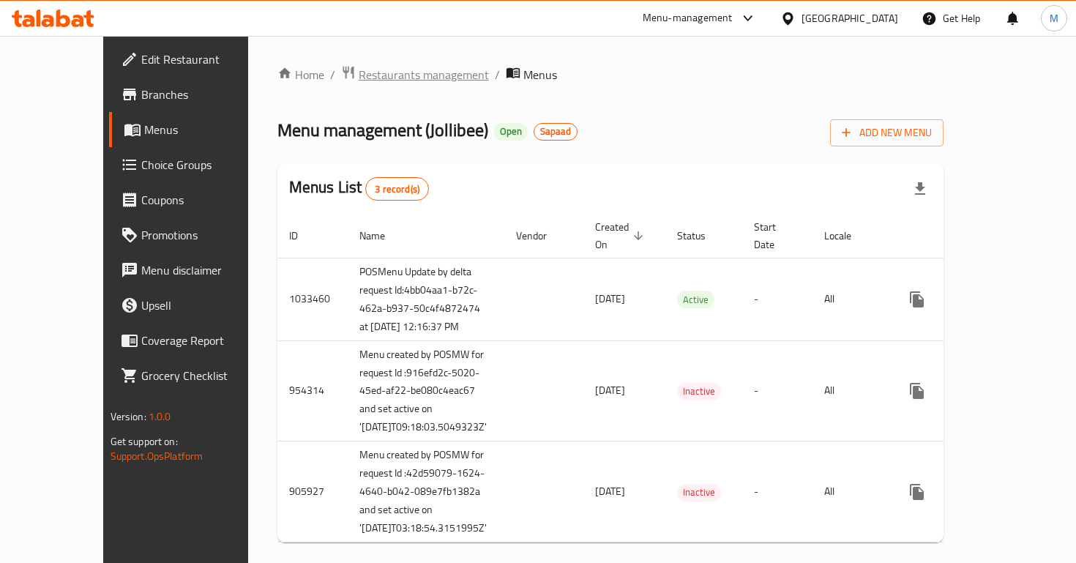
click at [359, 79] on span "Restaurants management" at bounding box center [424, 75] width 130 height 18
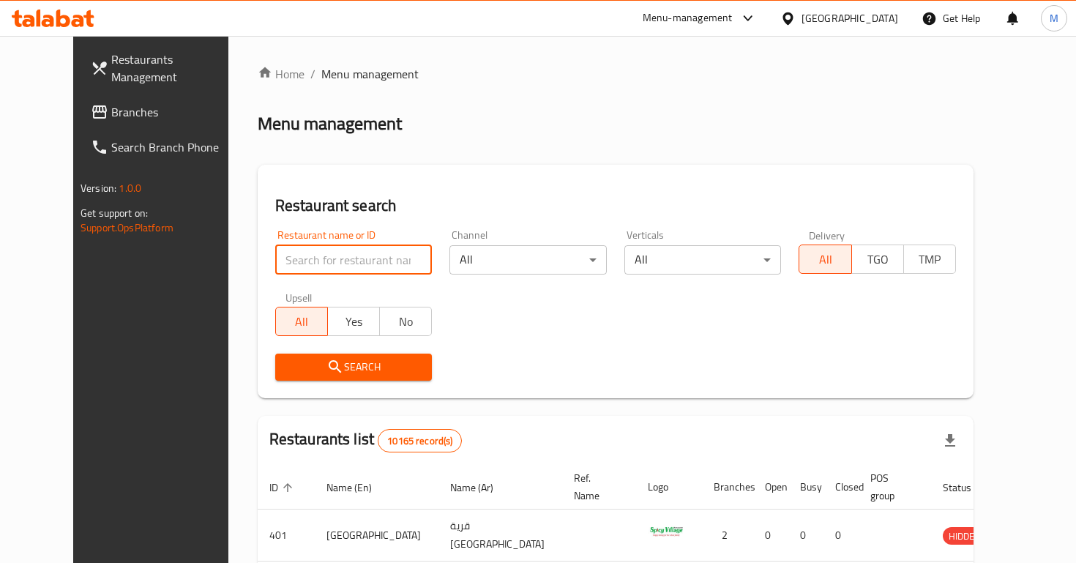
click at [350, 262] on input "search" at bounding box center [353, 259] width 157 height 29
click button "Search" at bounding box center [353, 367] width 157 height 27
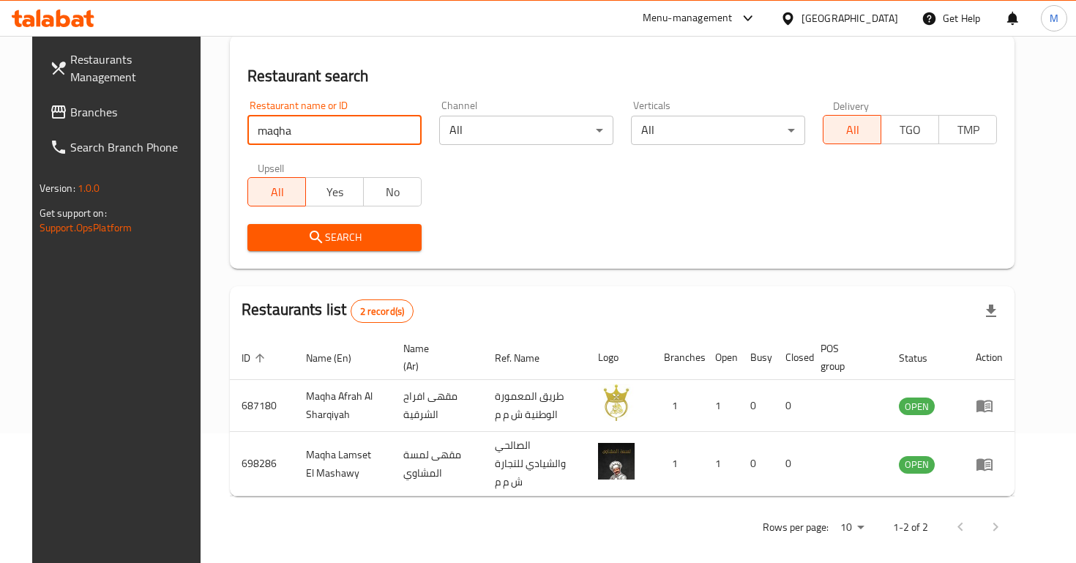
scroll to position [130, 0]
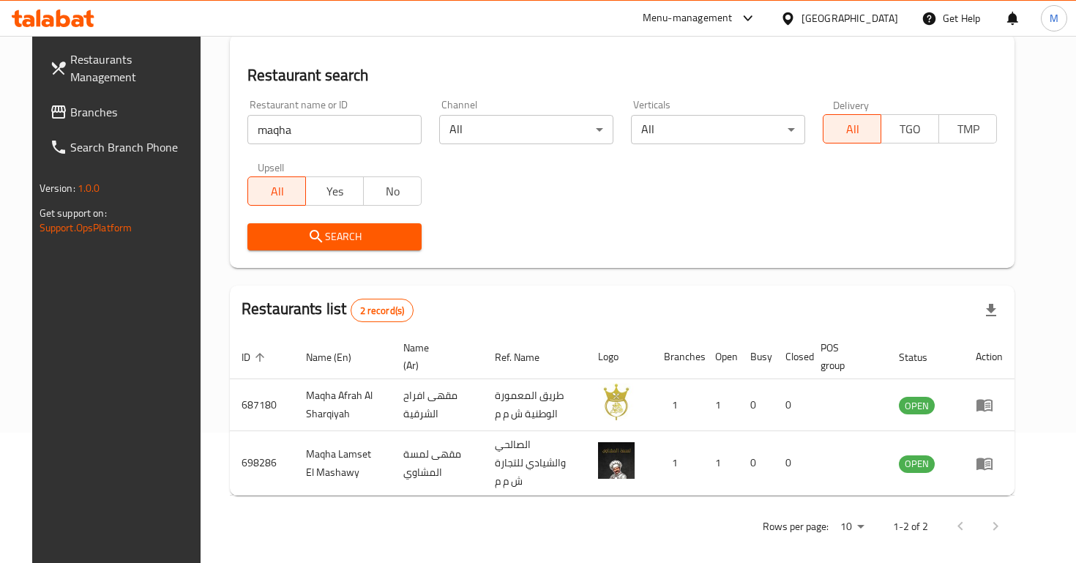
click at [304, 113] on div "Restaurant name or ID maqha Restaurant name or ID" at bounding box center [334, 122] width 174 height 45
click at [304, 130] on input "maqha" at bounding box center [334, 129] width 174 height 29
click button "Search" at bounding box center [334, 236] width 174 height 27
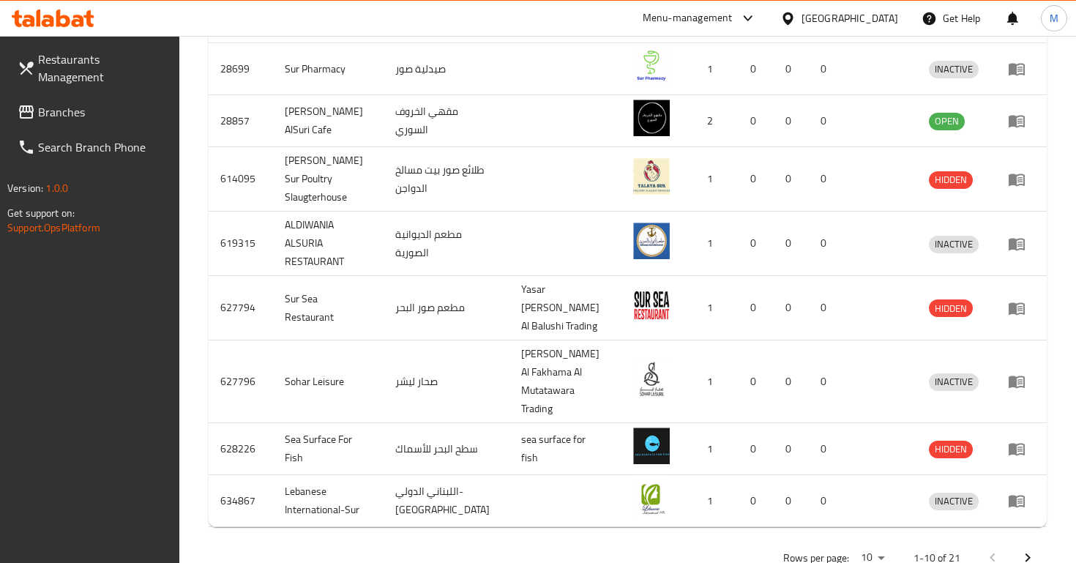
scroll to position [0, 0]
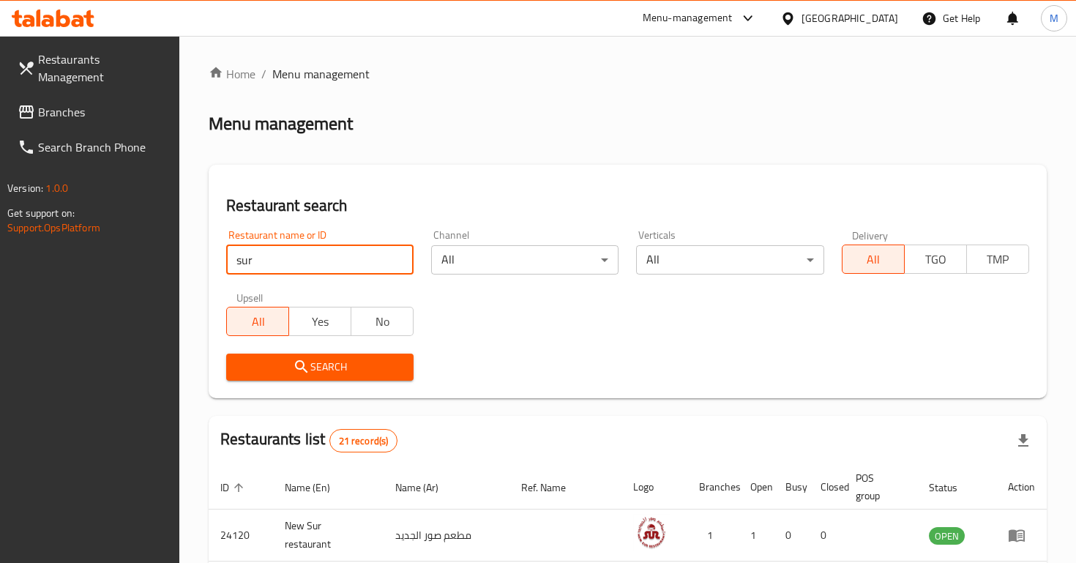
click at [367, 263] on input "sur" at bounding box center [319, 259] width 187 height 29
click button "Search" at bounding box center [319, 367] width 187 height 27
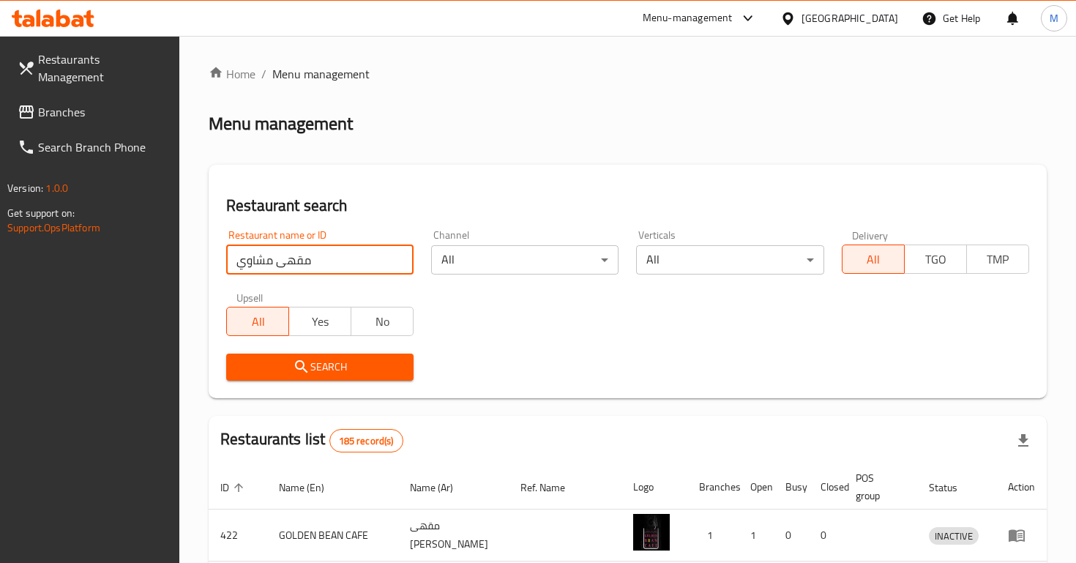
type input "مقهى مشاوي"
click button "Search" at bounding box center [319, 367] width 187 height 27
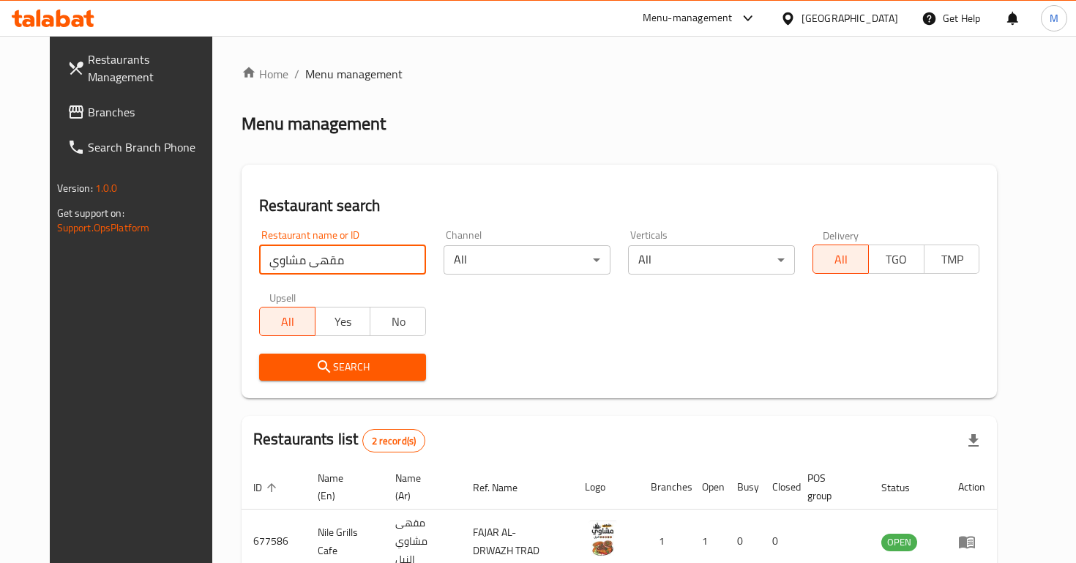
scroll to position [130, 0]
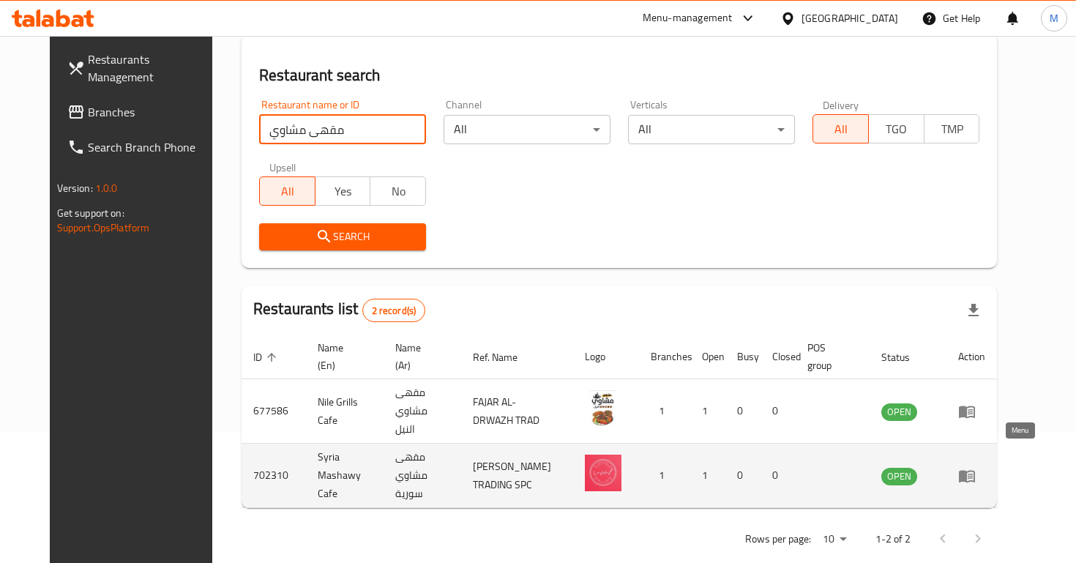
click at [976, 467] on icon "enhanced table" at bounding box center [967, 476] width 18 height 18
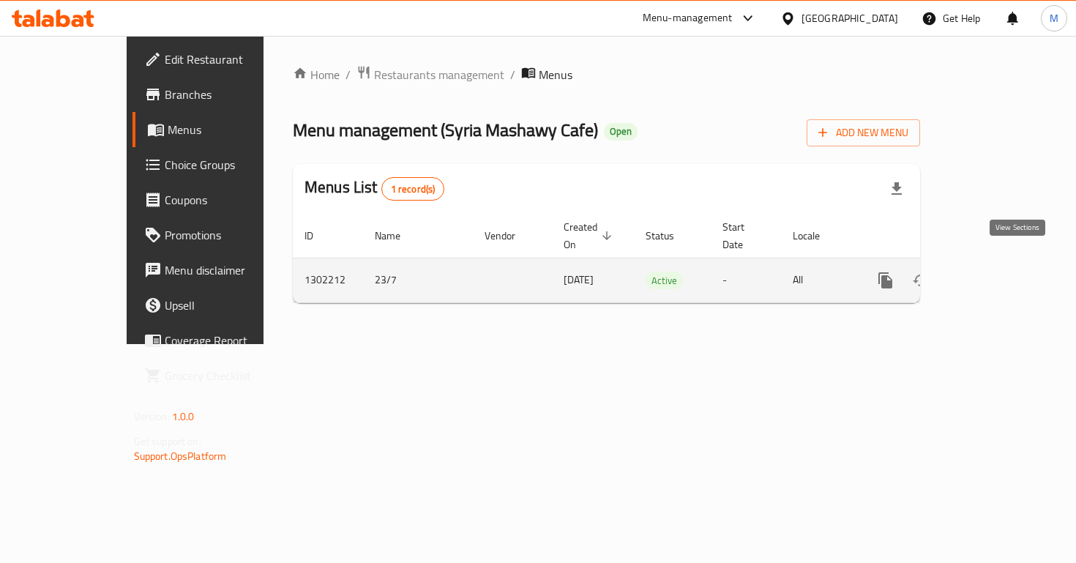
click at [1000, 272] on icon "enhanced table" at bounding box center [991, 281] width 18 height 18
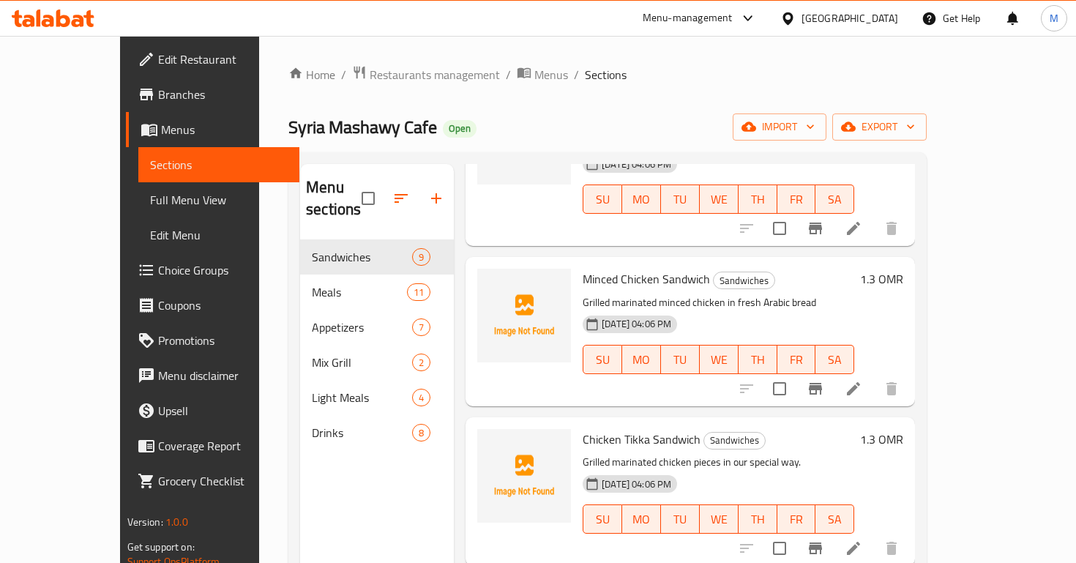
scroll to position [198, 0]
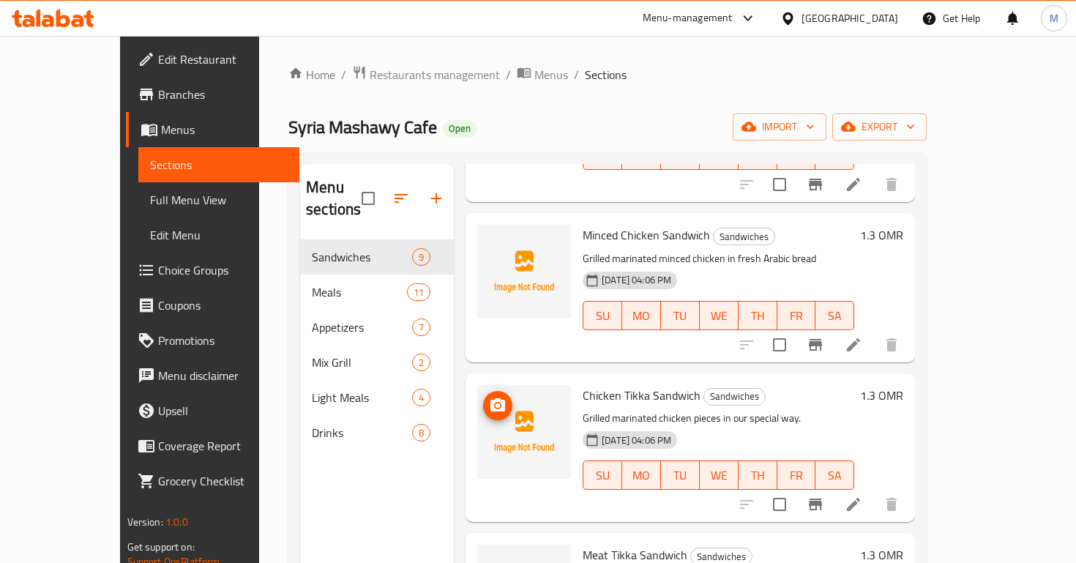
click at [483, 391] on button "upload picture" at bounding box center [497, 405] width 29 height 29
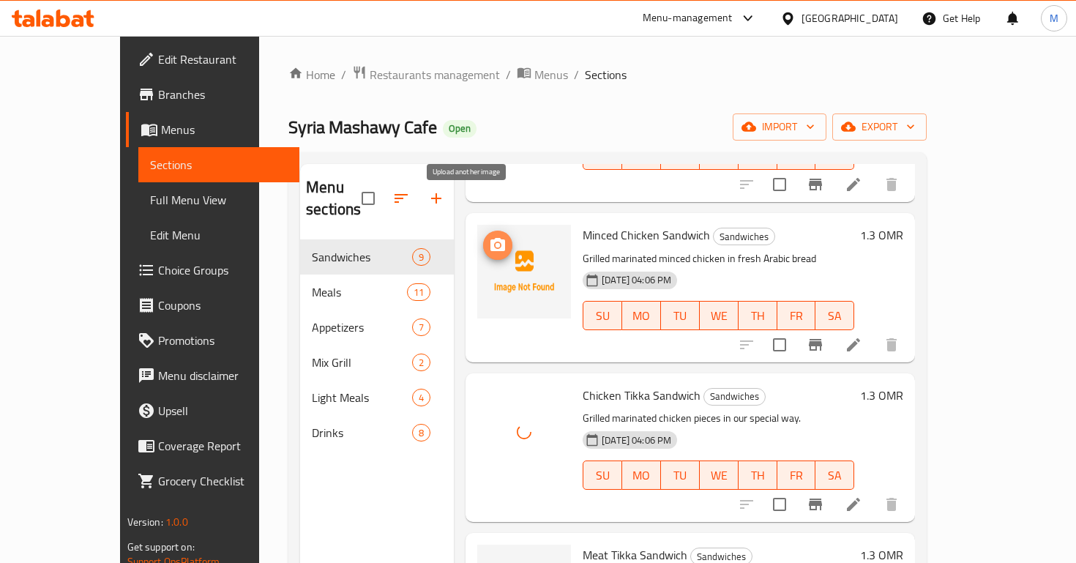
click at [489, 236] on icon "upload picture" at bounding box center [498, 245] width 18 height 18
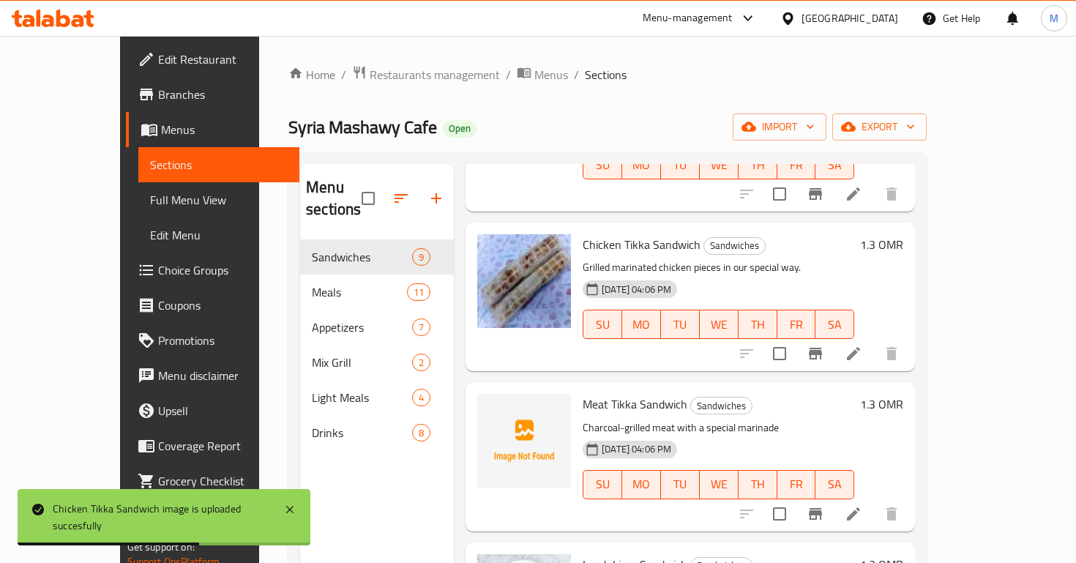
scroll to position [354, 0]
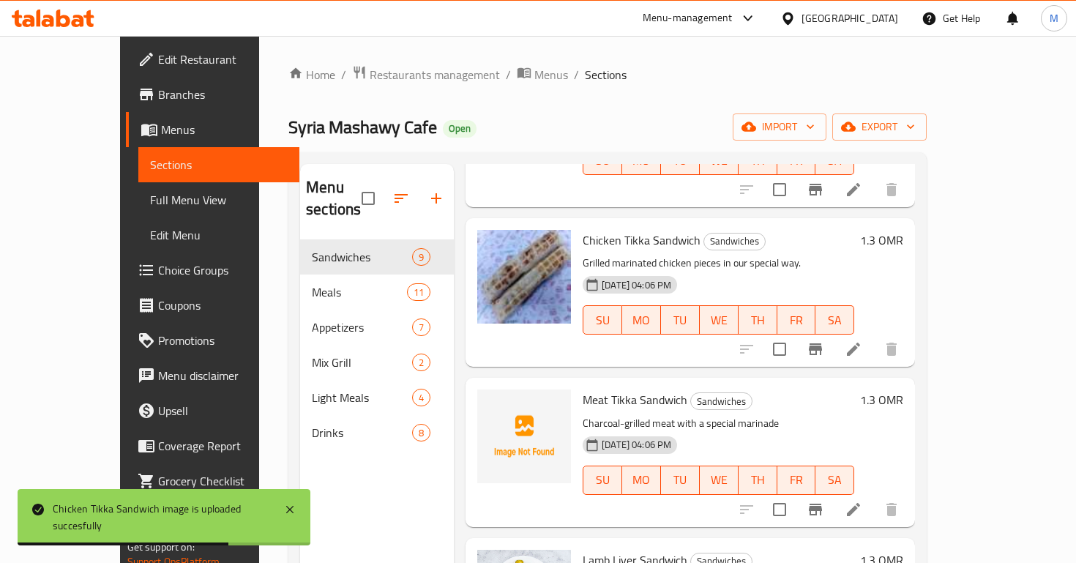
click at [498, 410] on icon "upload picture" at bounding box center [498, 410] width 0 height 0
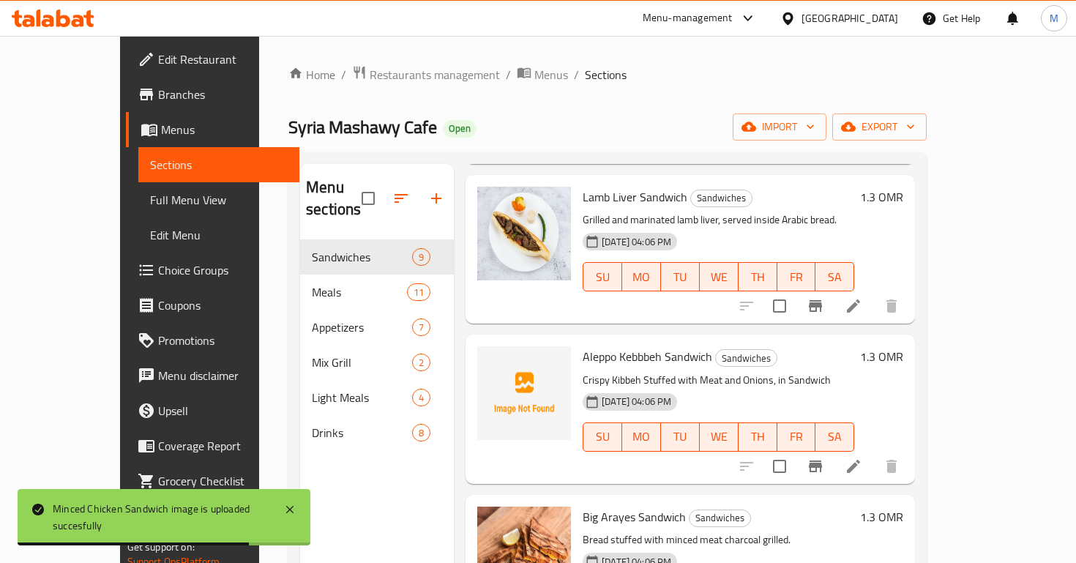
scroll to position [818, 0]
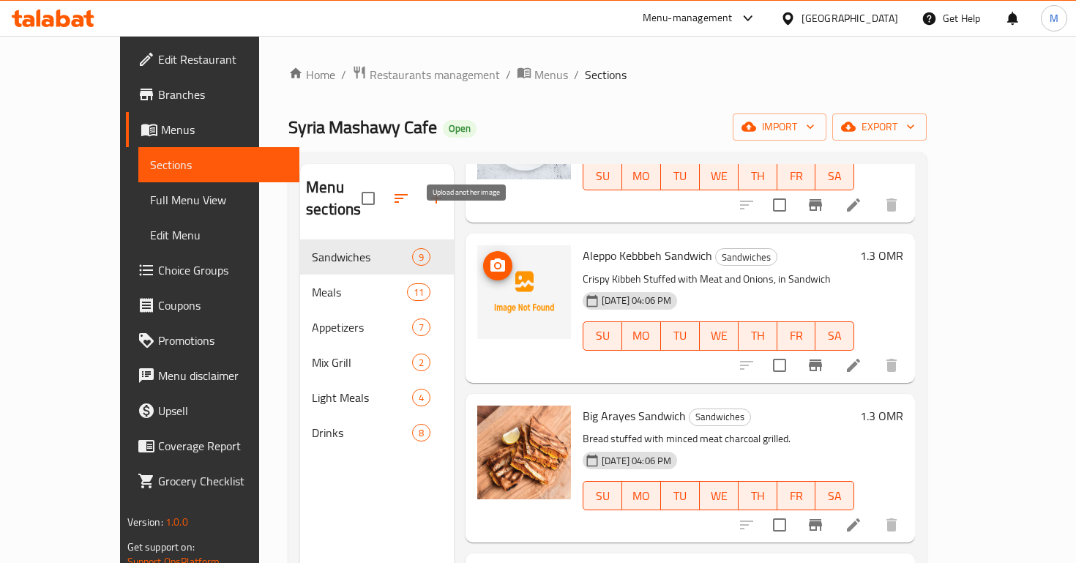
click at [490, 258] on icon "upload picture" at bounding box center [497, 264] width 15 height 13
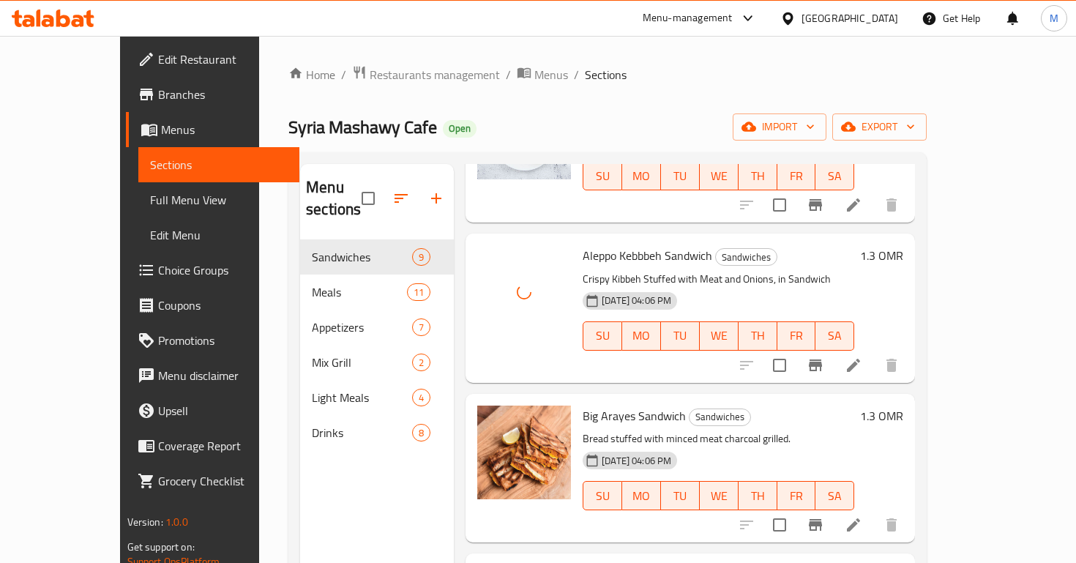
scroll to position [913, 0]
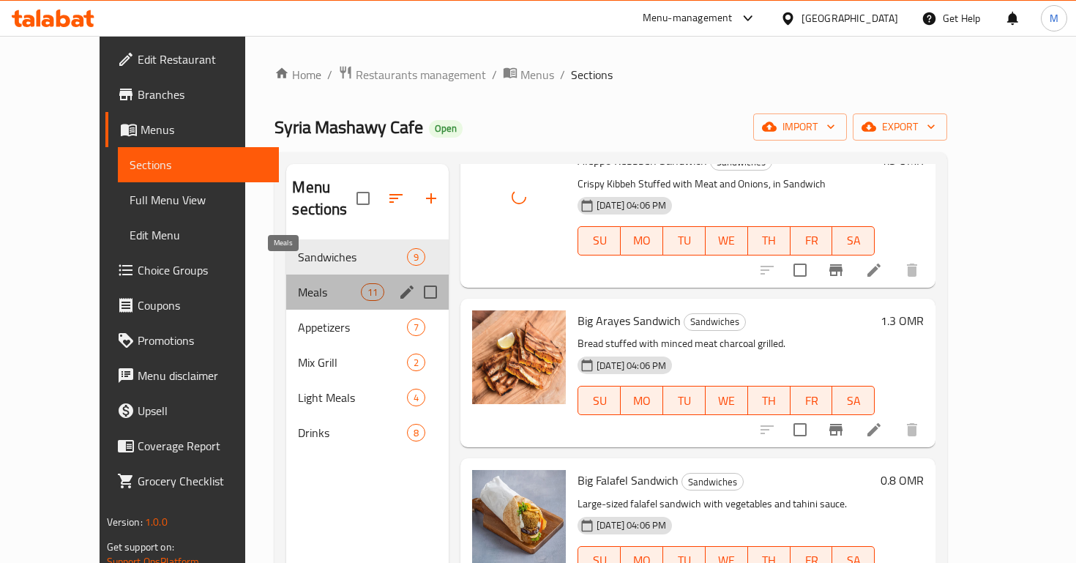
click at [320, 283] on span "Meals" at bounding box center [329, 292] width 62 height 18
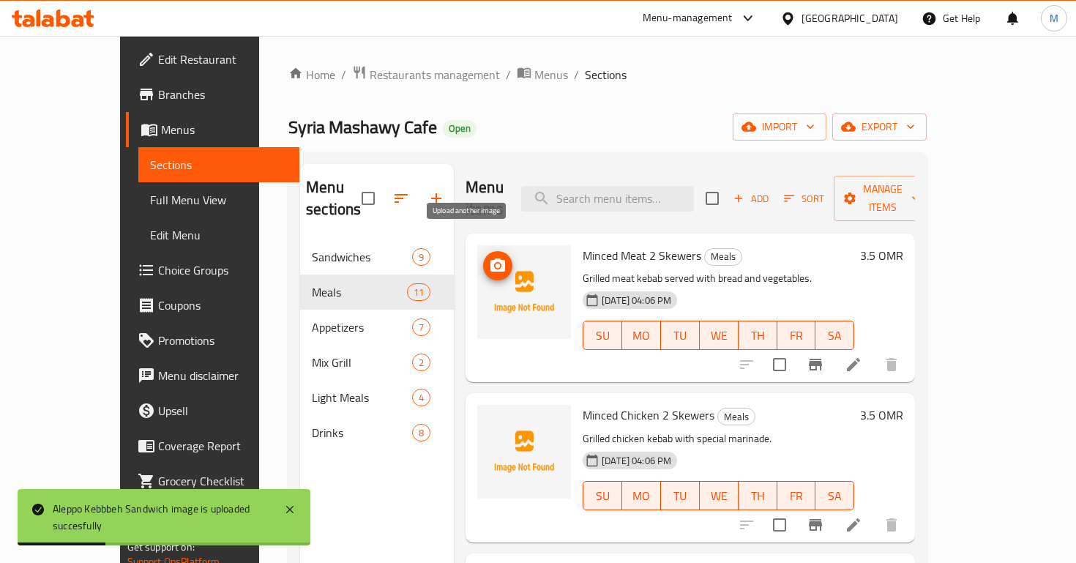
click at [490, 258] on icon "upload picture" at bounding box center [497, 264] width 15 height 13
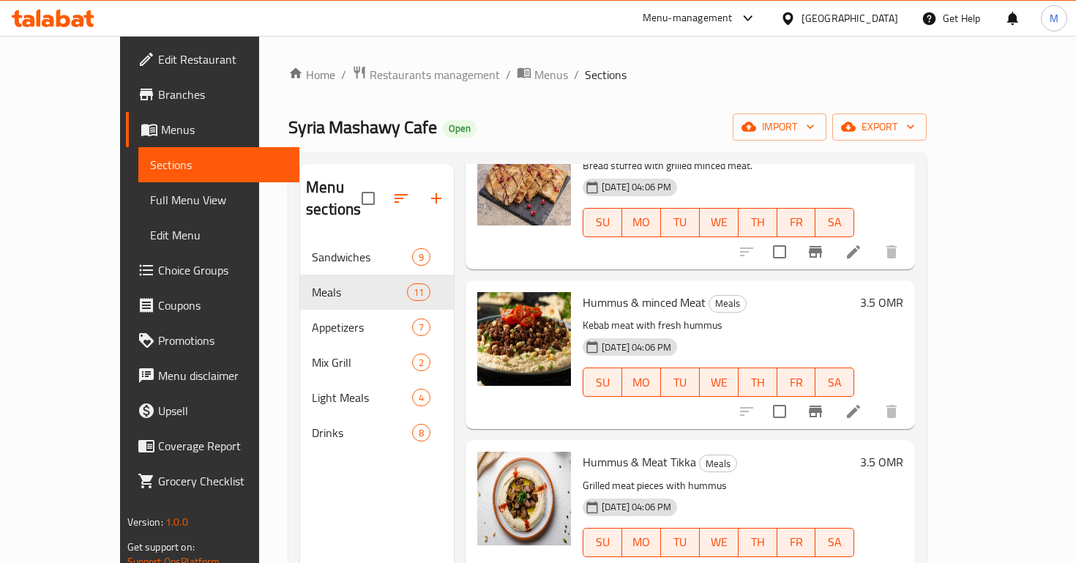
scroll to position [205, 0]
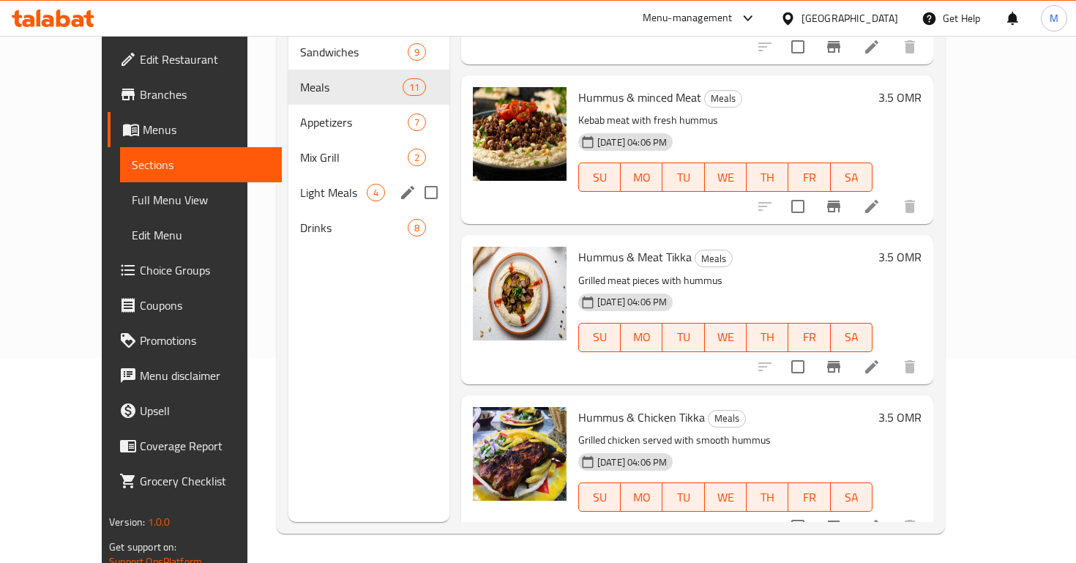
click at [300, 149] on span "Mix Grill" at bounding box center [354, 158] width 108 height 18
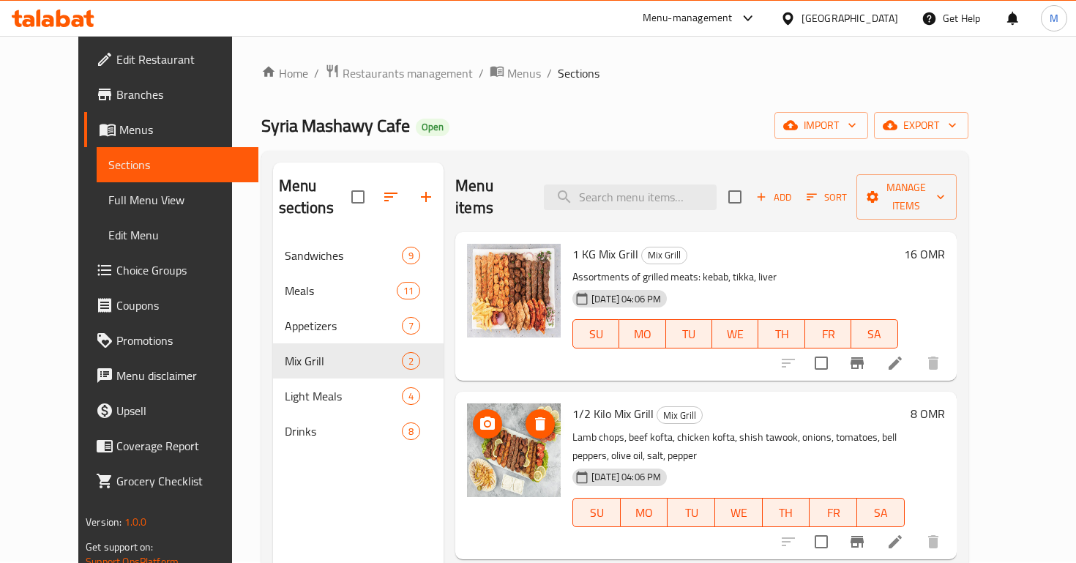
scroll to position [2, 0]
click at [479, 255] on icon "upload picture" at bounding box center [488, 264] width 18 height 18
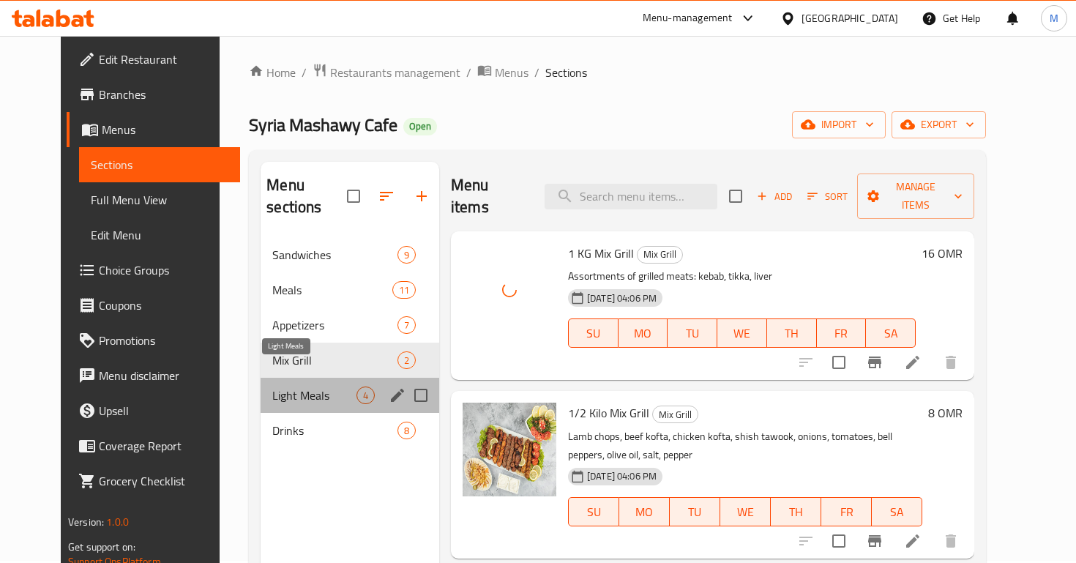
click at [324, 387] on span "Light Meals" at bounding box center [314, 396] width 84 height 18
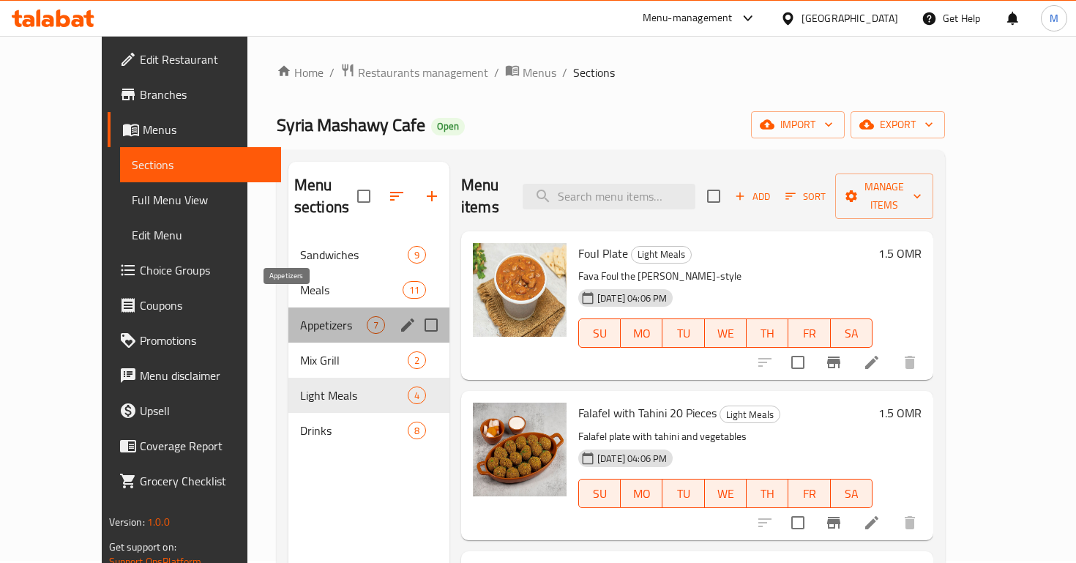
click at [327, 316] on span "Appetizers" at bounding box center [333, 325] width 67 height 18
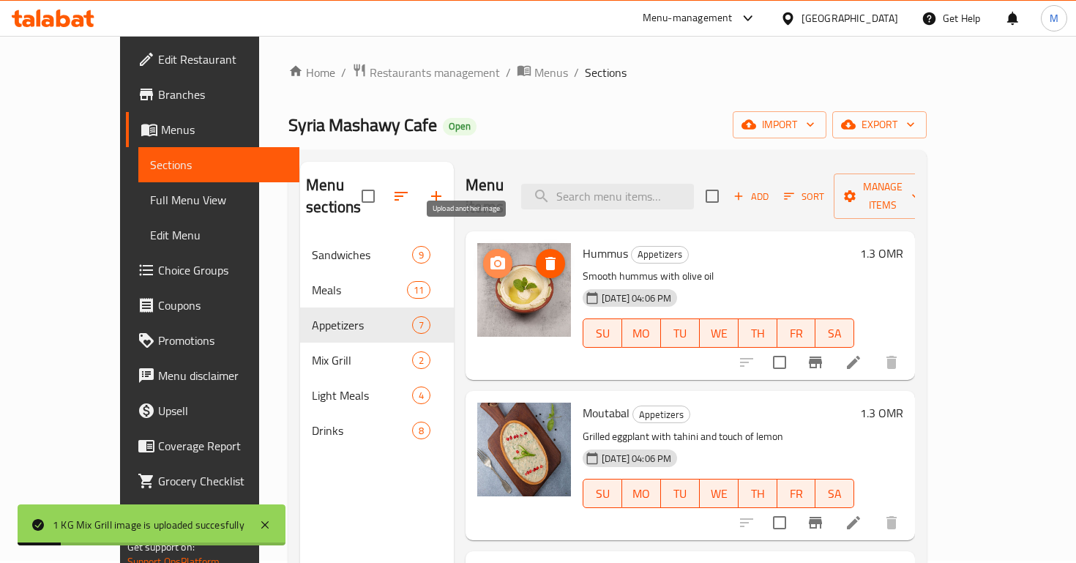
click at [490, 256] on icon "upload picture" at bounding box center [497, 262] width 15 height 13
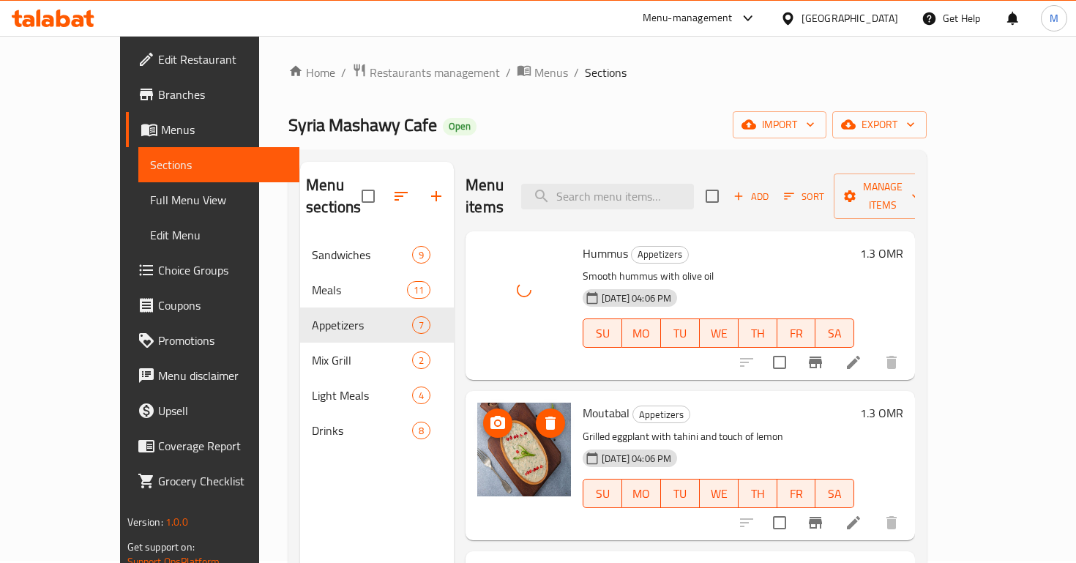
click at [489, 414] on icon "upload picture" at bounding box center [498, 423] width 18 height 18
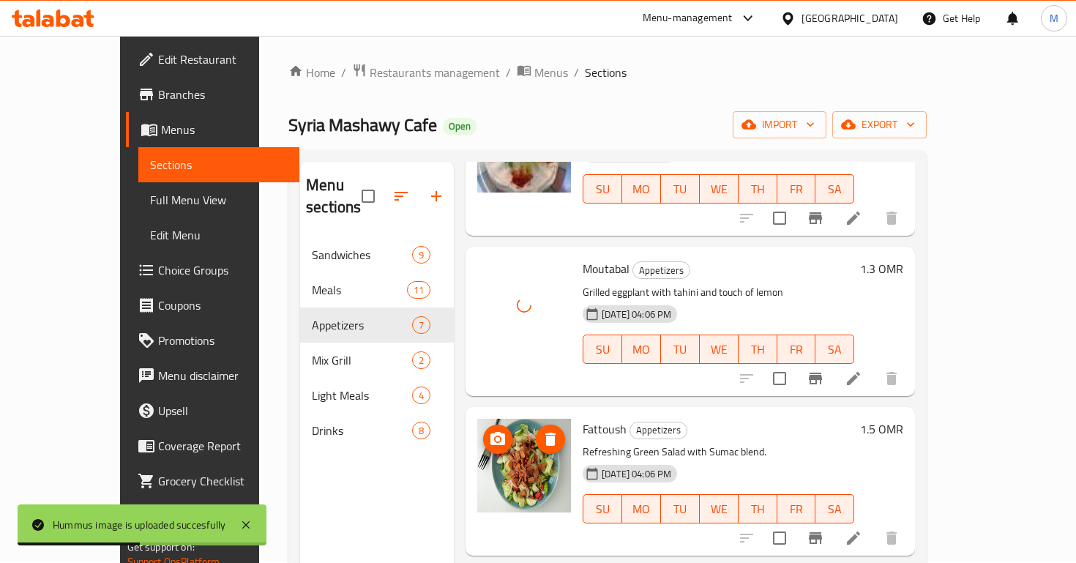
scroll to position [150, 0]
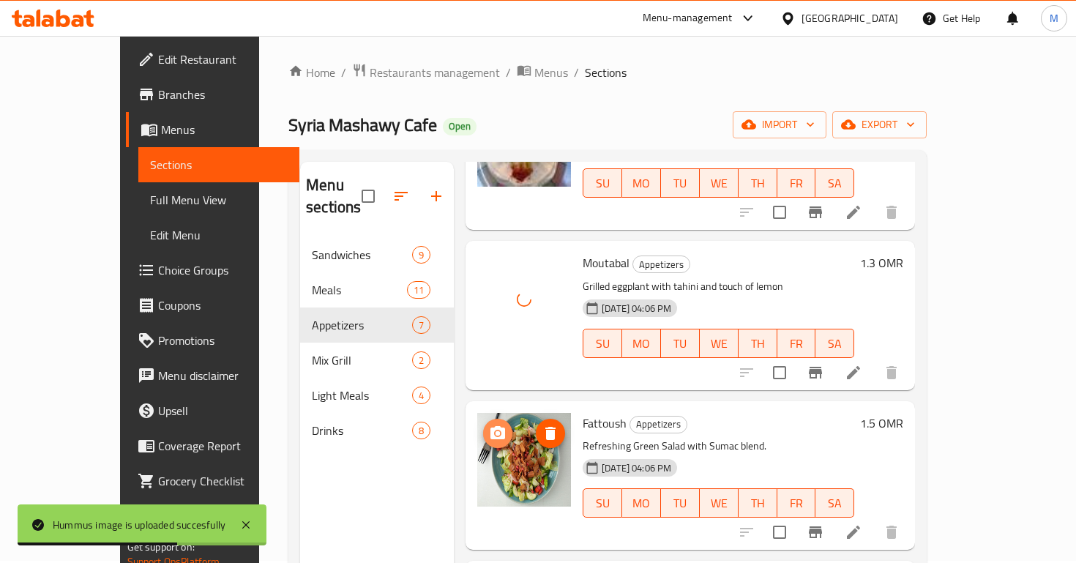
click at [490, 426] on icon "upload picture" at bounding box center [497, 432] width 15 height 13
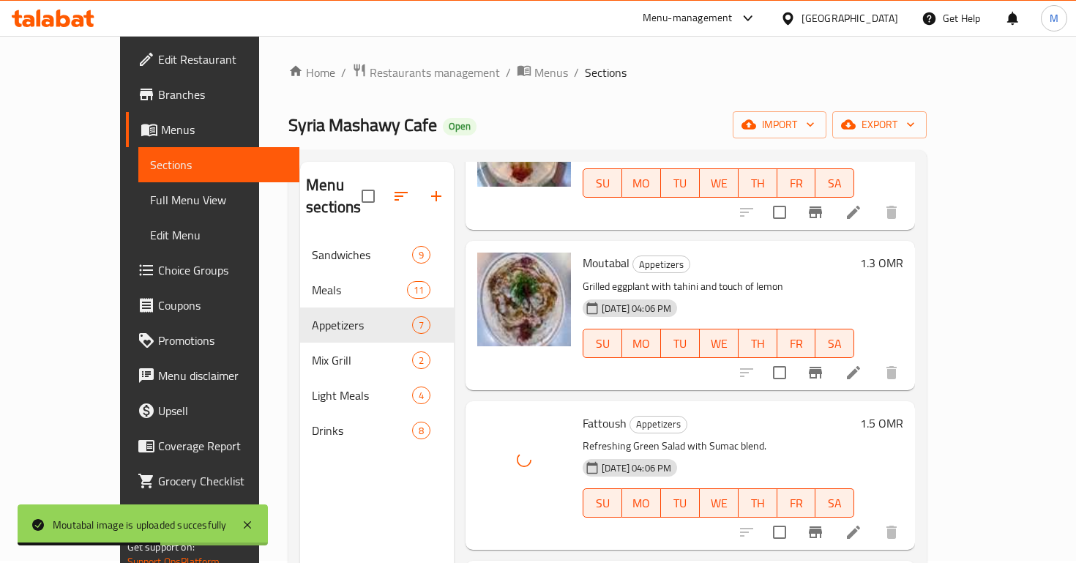
scroll to position [377, 0]
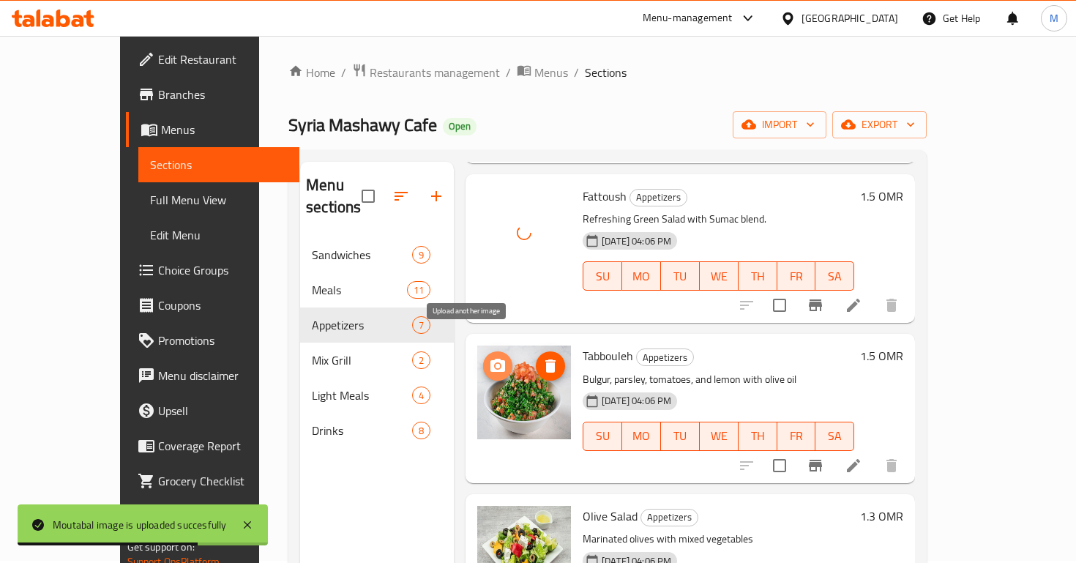
click at [490, 359] on icon "upload picture" at bounding box center [497, 365] width 15 height 13
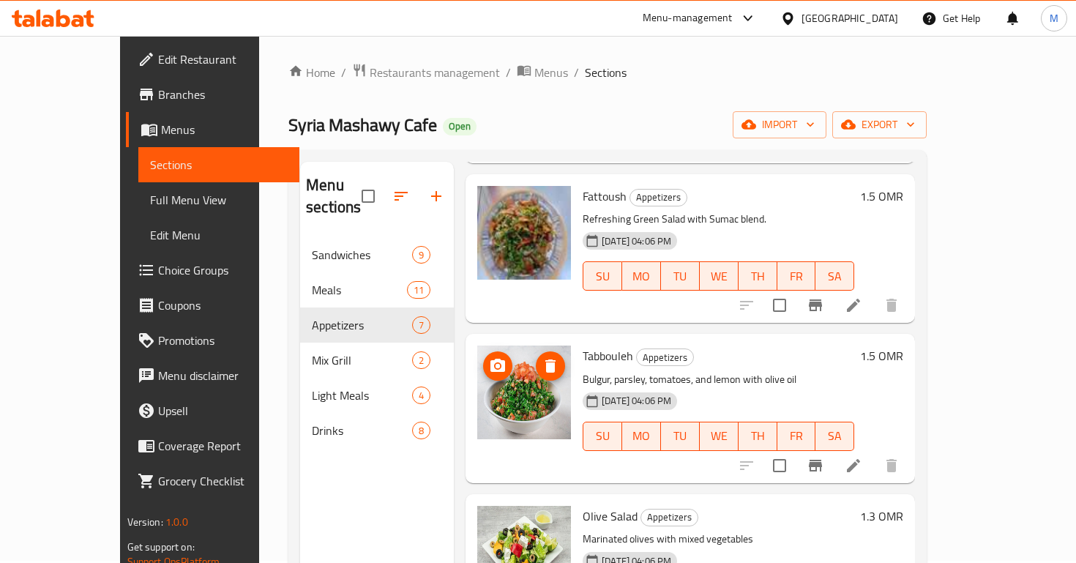
click at [489, 357] on icon "upload picture" at bounding box center [498, 366] width 18 height 18
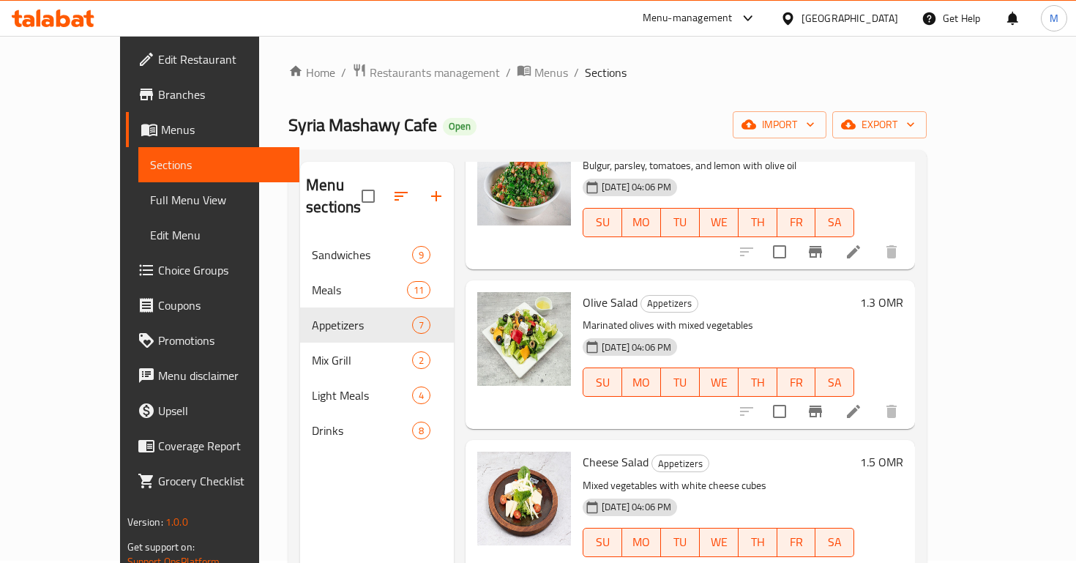
scroll to position [593, 0]
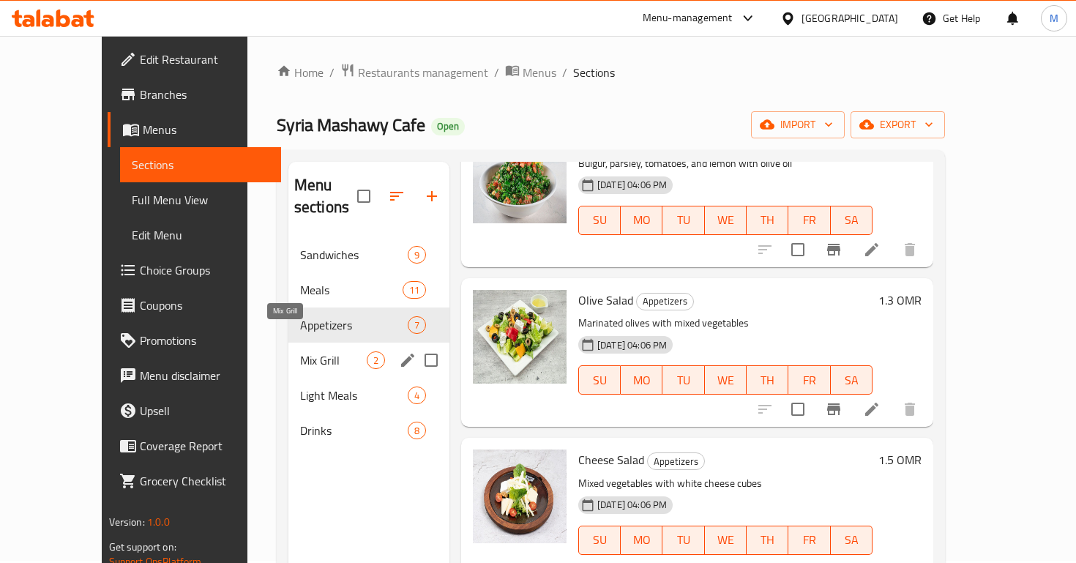
click at [307, 351] on span "Mix Grill" at bounding box center [333, 360] width 67 height 18
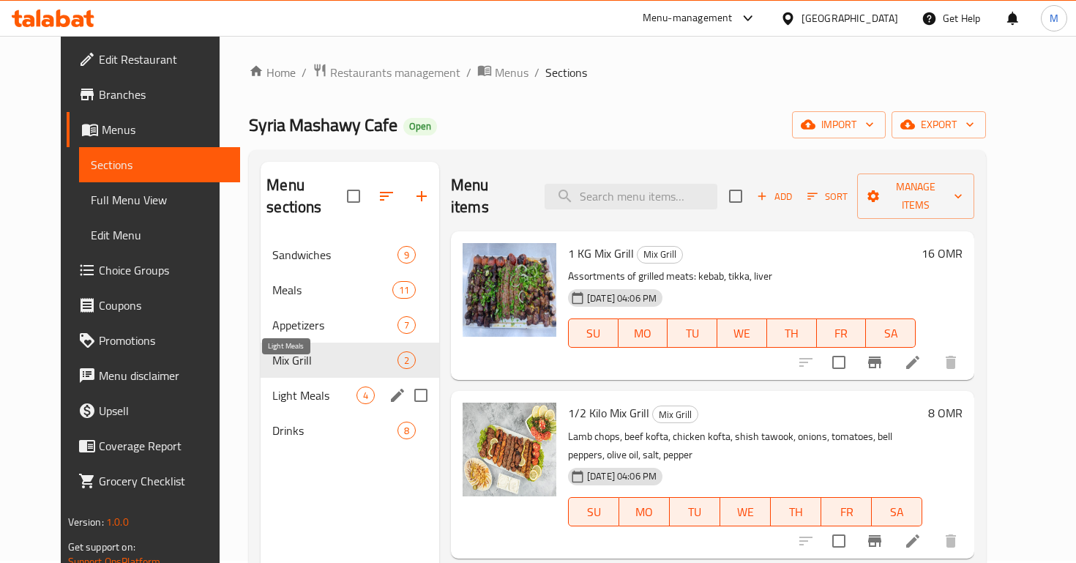
click at [307, 387] on span "Light Meals" at bounding box center [314, 396] width 84 height 18
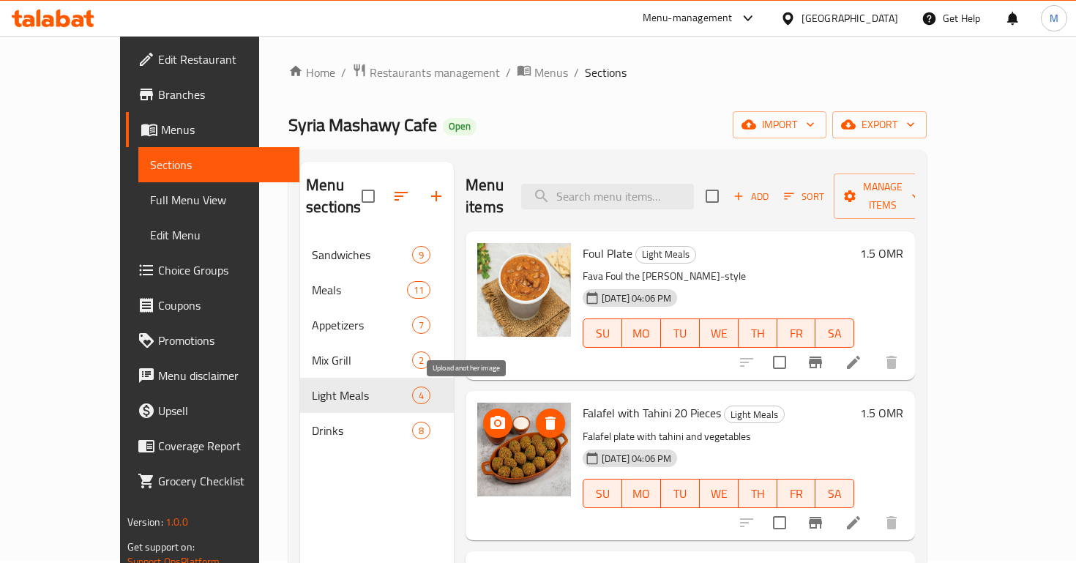
click at [483, 414] on span "upload picture" at bounding box center [497, 423] width 29 height 18
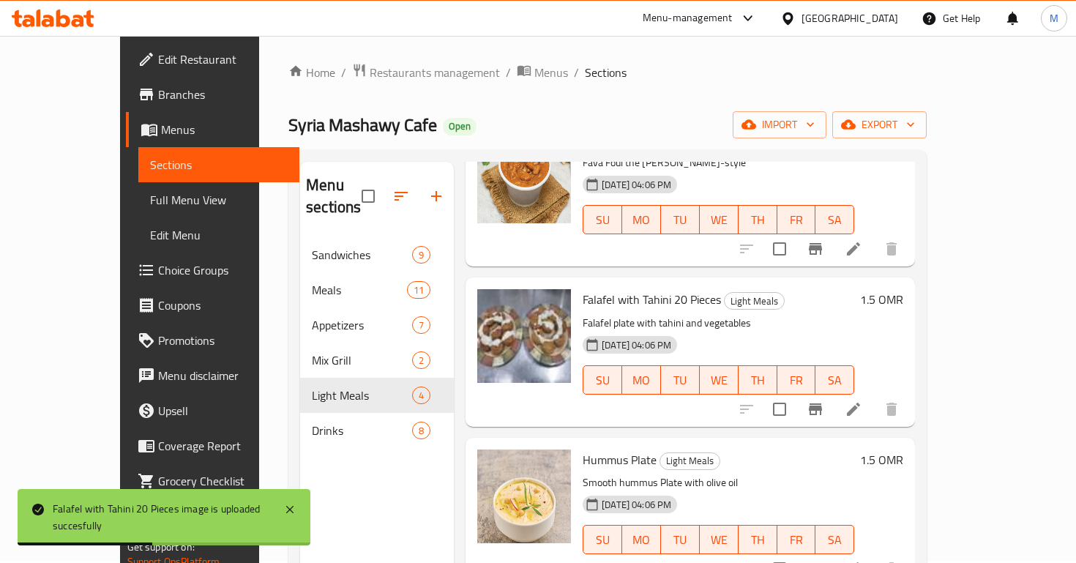
scroll to position [45, 0]
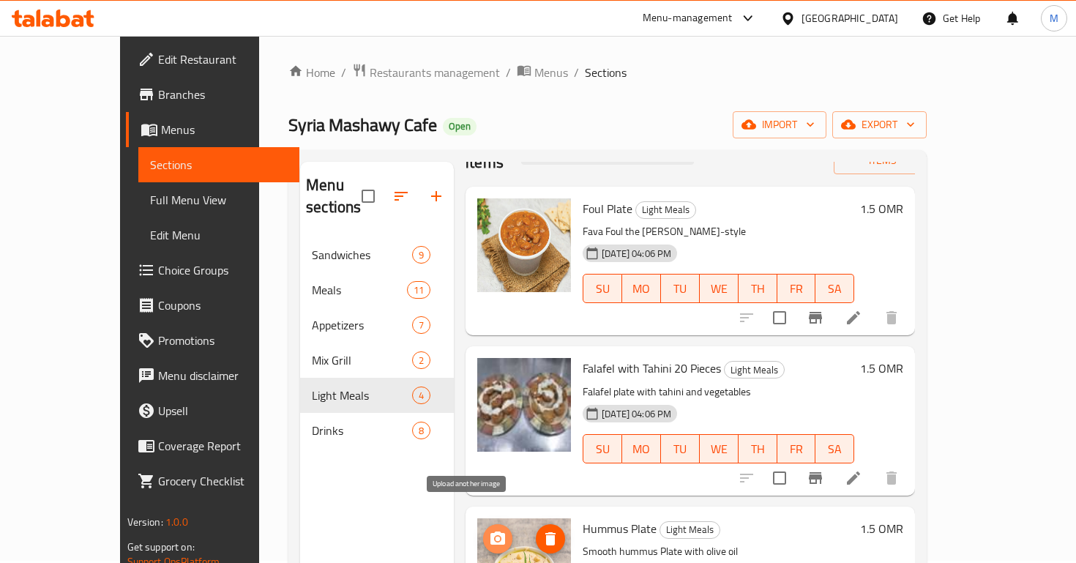
click at [489, 530] on icon "upload picture" at bounding box center [498, 539] width 18 height 18
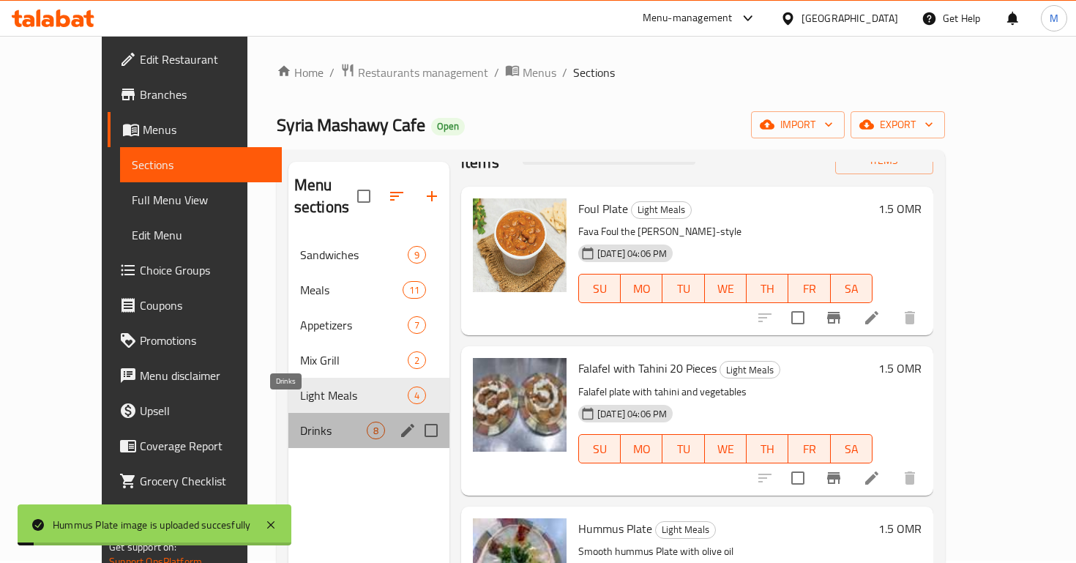
click at [300, 422] on span "Drinks" at bounding box center [333, 431] width 67 height 18
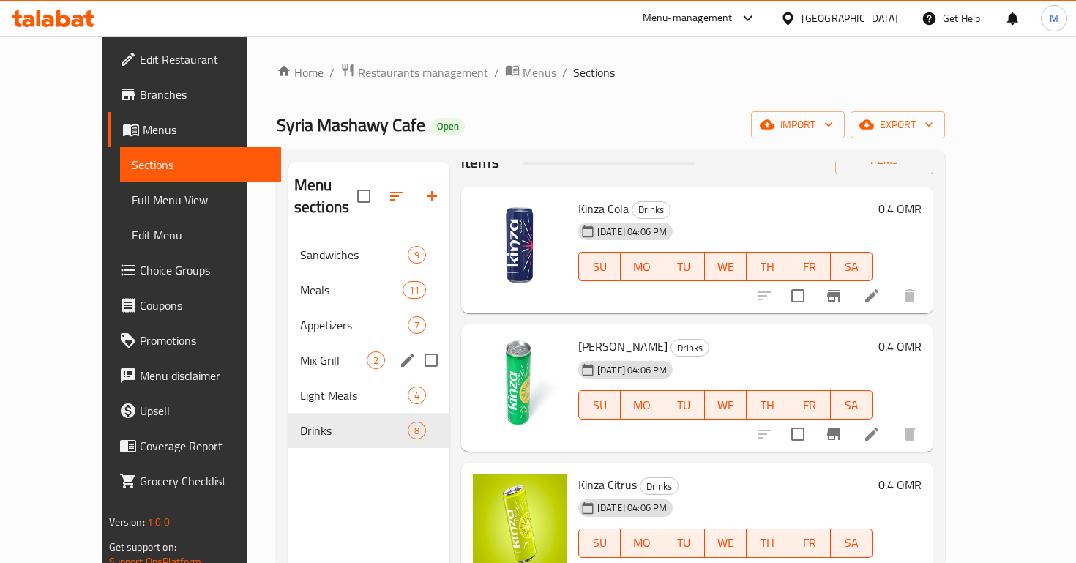
click at [313, 349] on div "Mix Grill 2" at bounding box center [368, 360] width 161 height 35
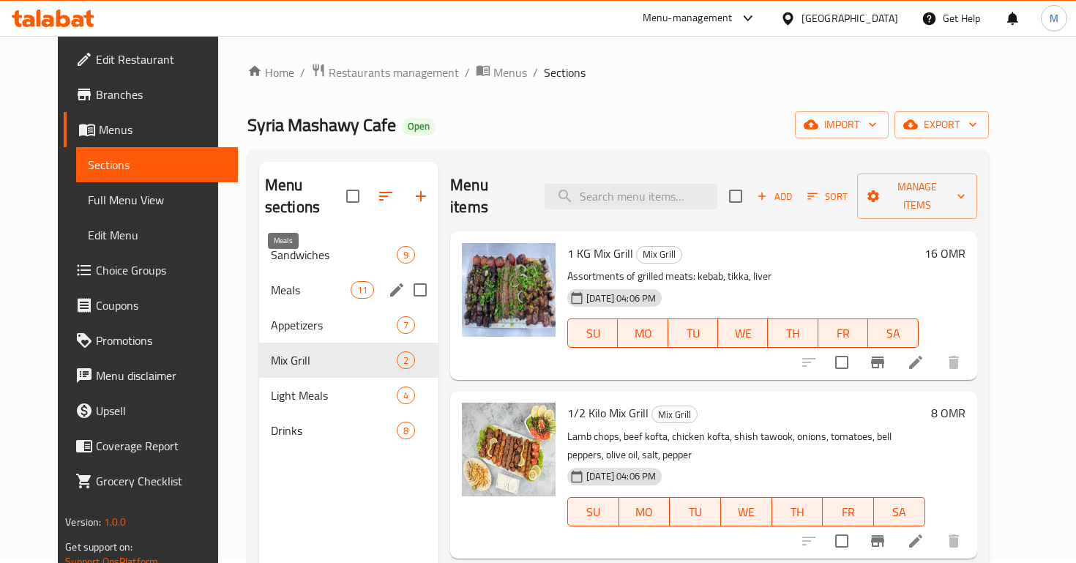
click at [311, 281] on span "Meals" at bounding box center [311, 290] width 80 height 18
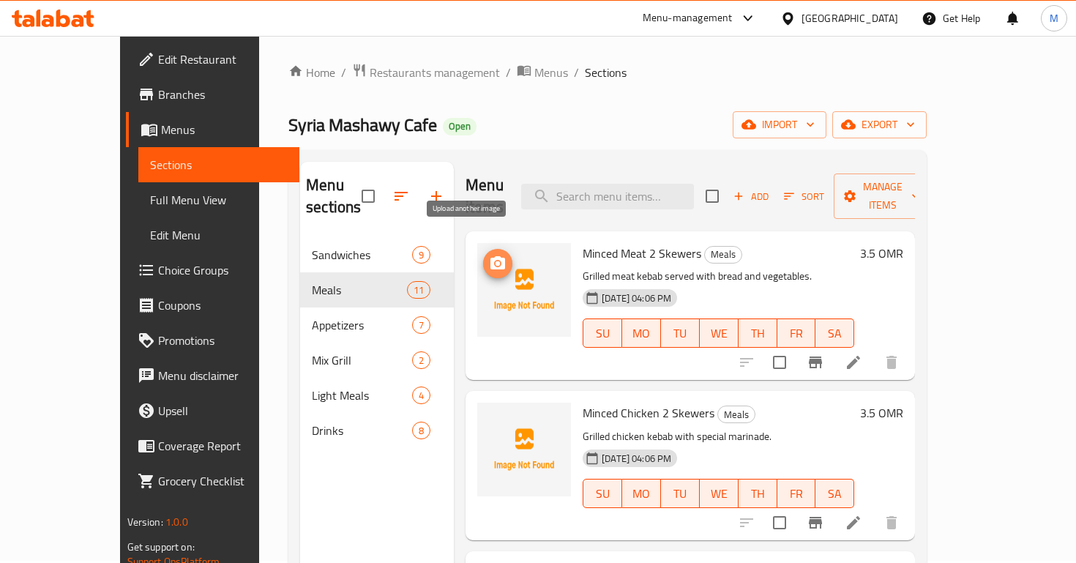
click at [490, 256] on icon "upload picture" at bounding box center [497, 262] width 15 height 13
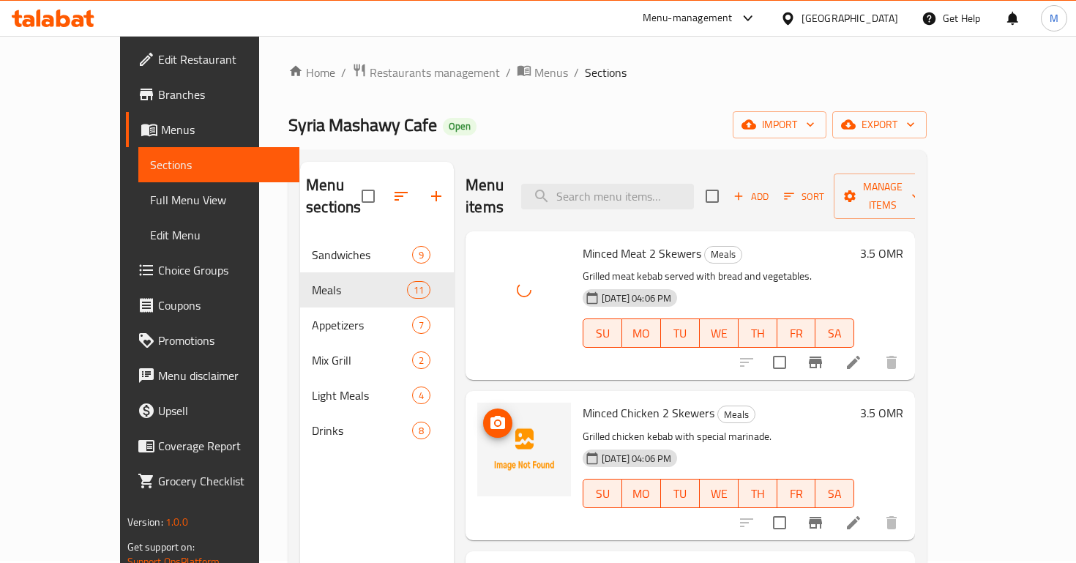
scroll to position [177, 0]
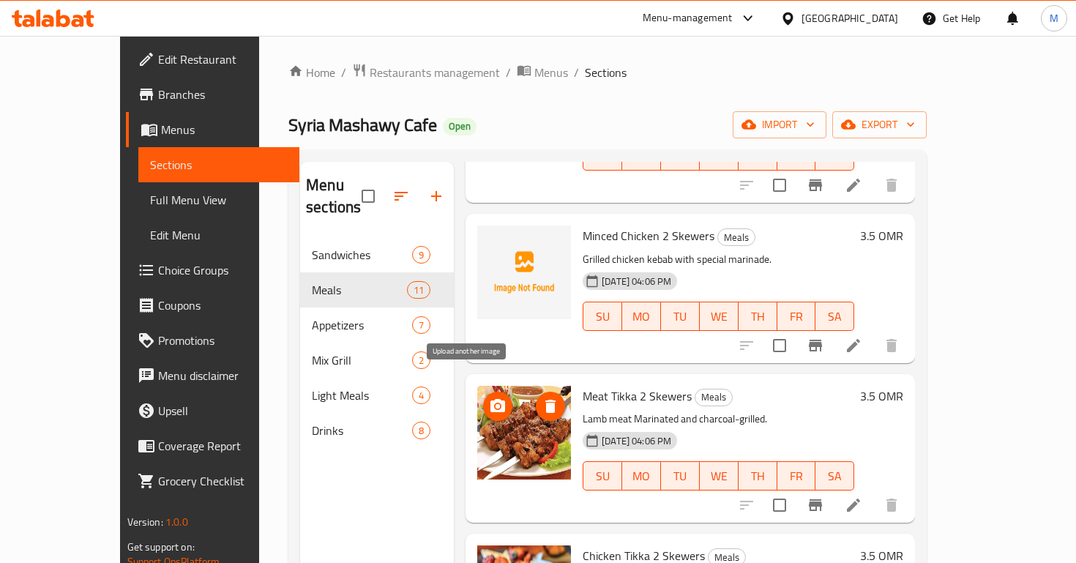
click at [490, 399] on icon "upload picture" at bounding box center [497, 405] width 15 height 13
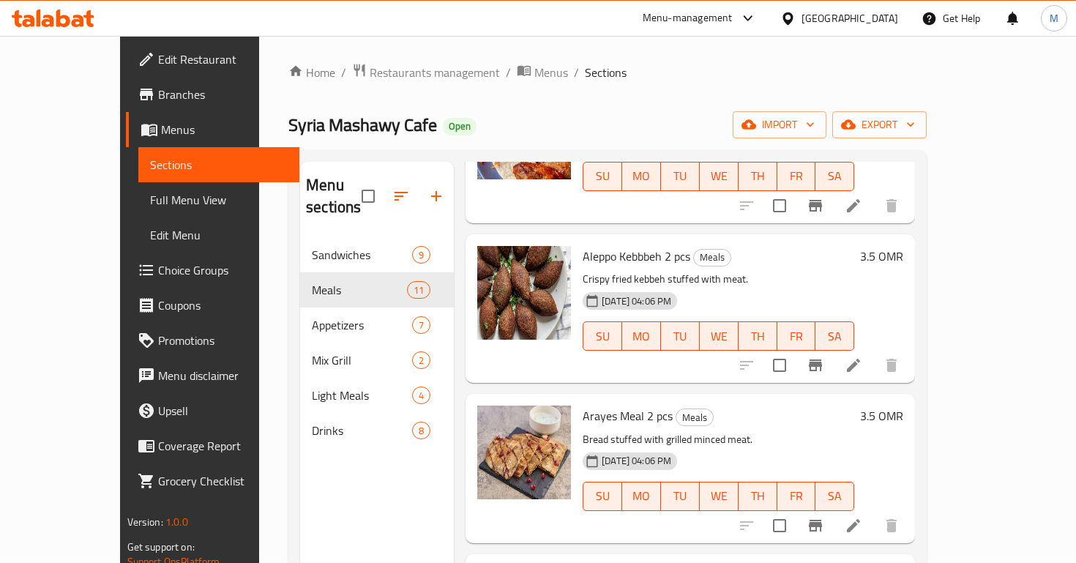
scroll to position [958, 0]
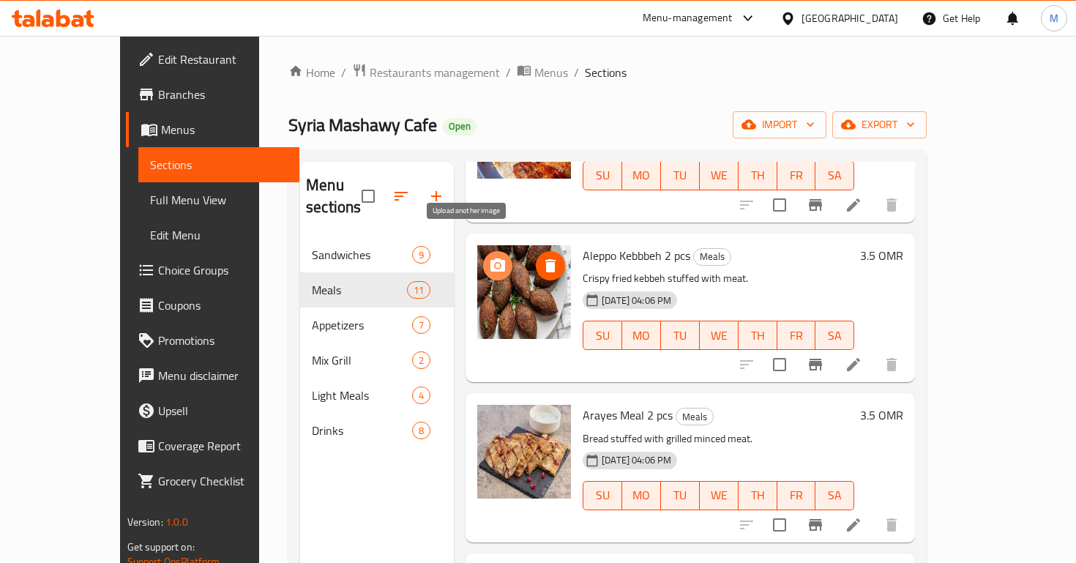
click at [490, 258] on icon "upload picture" at bounding box center [497, 264] width 15 height 13
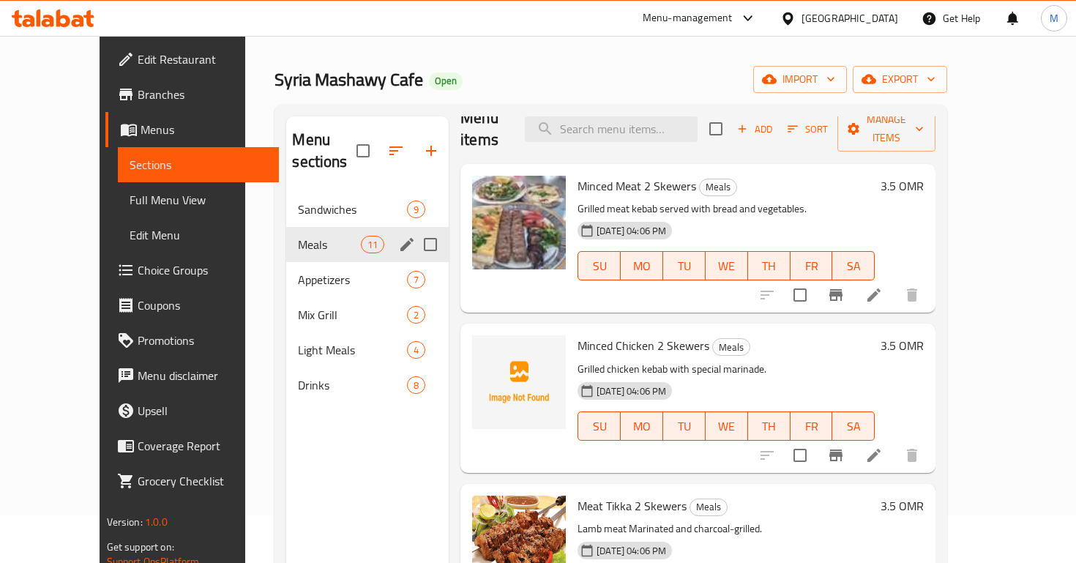
scroll to position [0, 0]
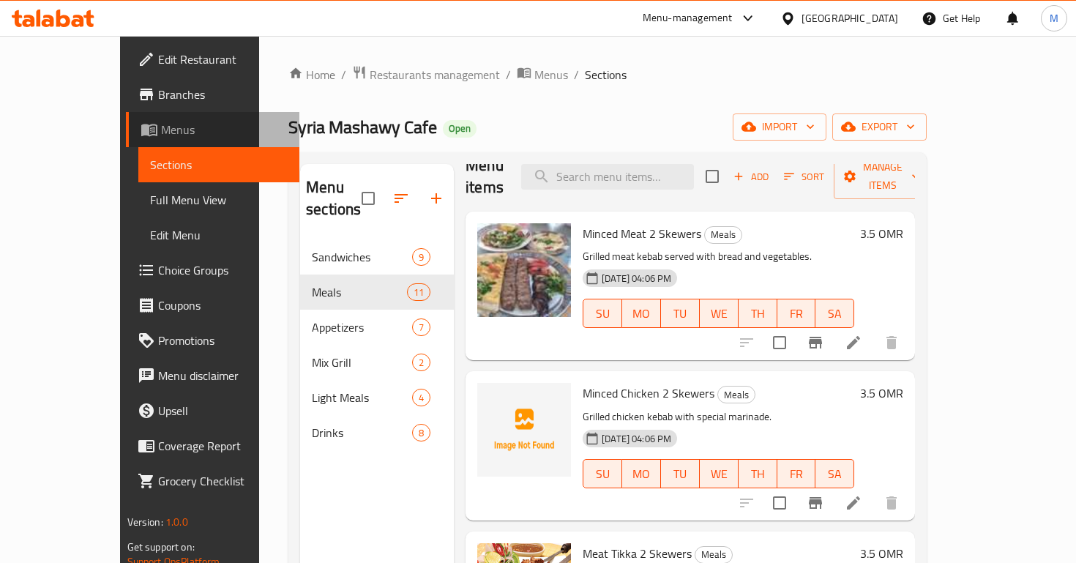
click at [161, 135] on span "Menus" at bounding box center [224, 130] width 127 height 18
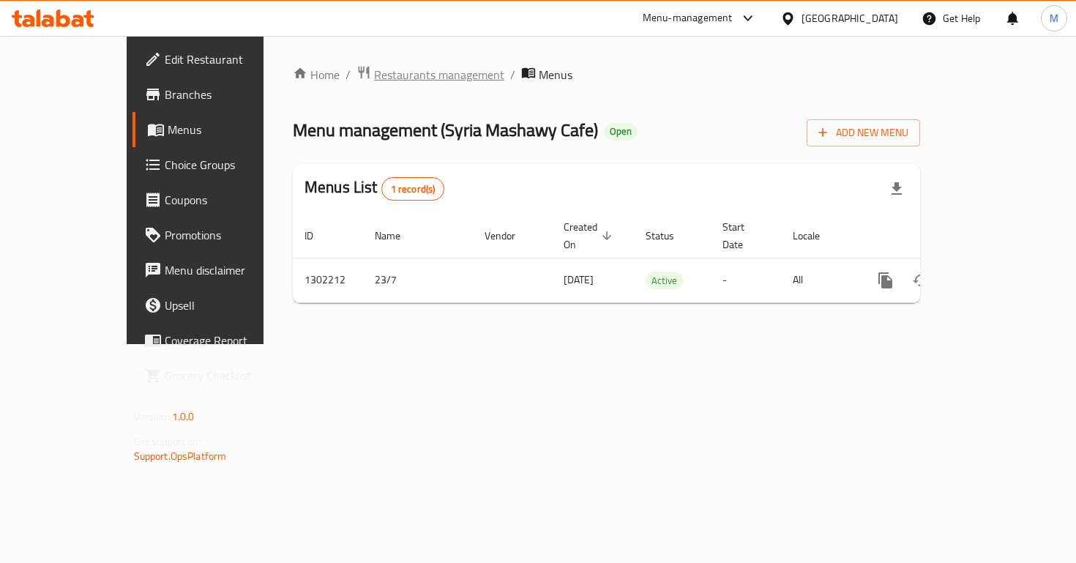
click at [376, 81] on span "Restaurants management" at bounding box center [439, 75] width 130 height 18
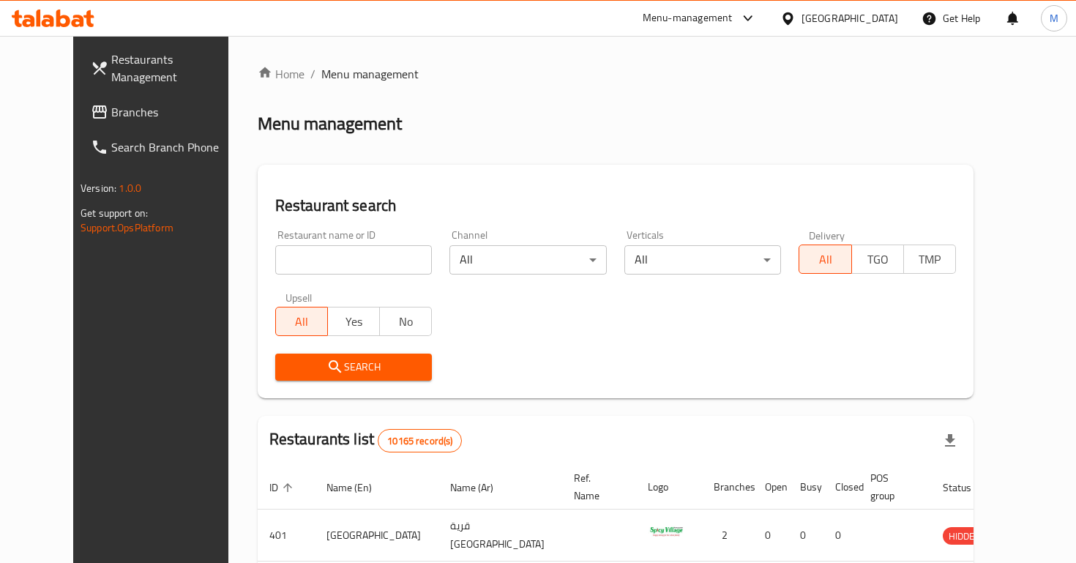
click at [334, 256] on input "search" at bounding box center [353, 259] width 157 height 29
type input "pappa"
click button "Search" at bounding box center [353, 367] width 157 height 27
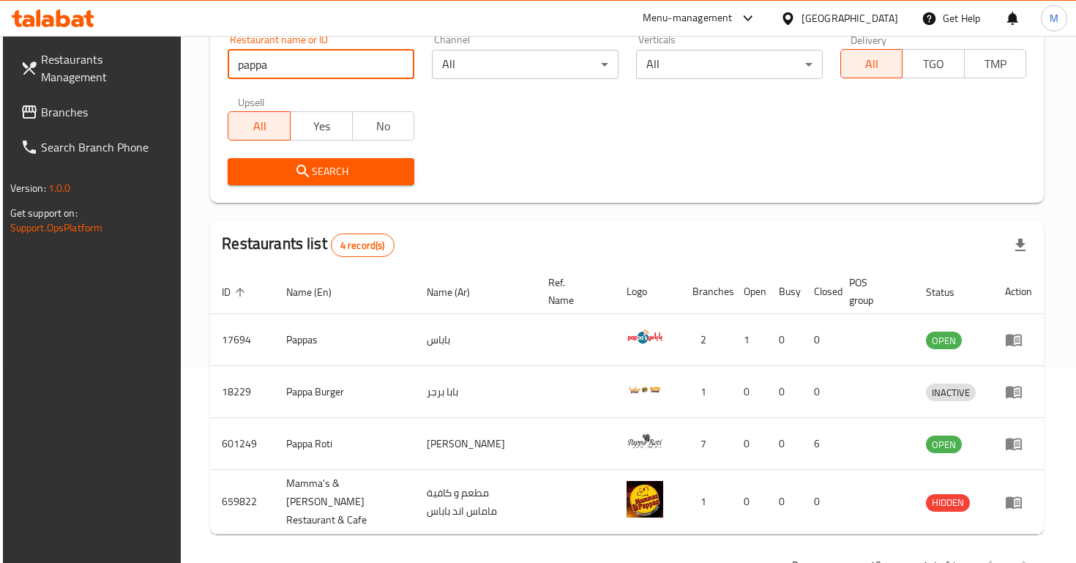
scroll to position [234, 0]
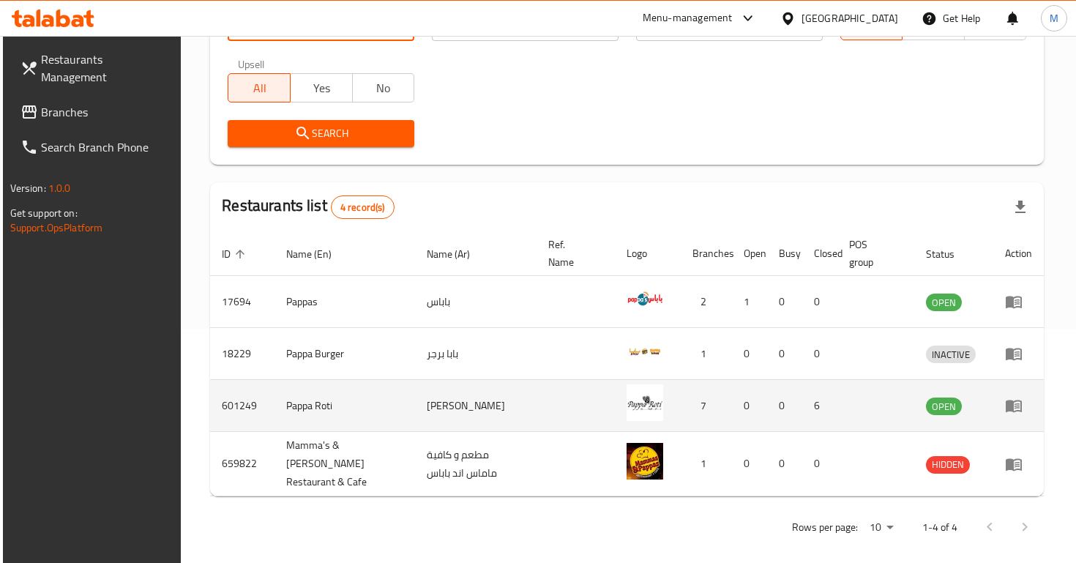
click at [1021, 400] on icon "enhanced table" at bounding box center [1014, 406] width 16 height 12
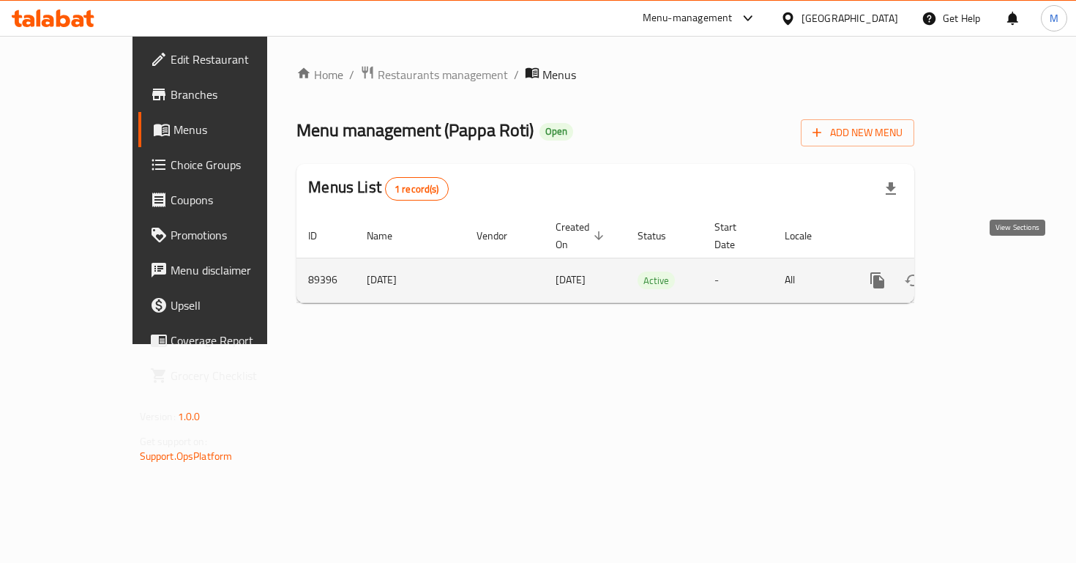
click at [990, 274] on icon "enhanced table" at bounding box center [983, 280] width 13 height 13
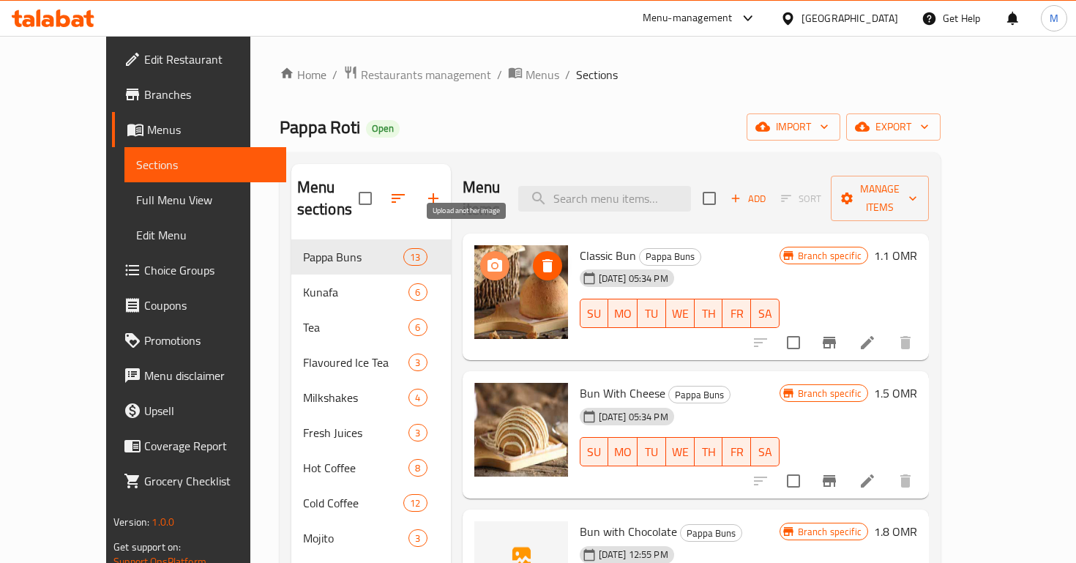
click at [488, 258] on icon "upload picture" at bounding box center [495, 264] width 15 height 13
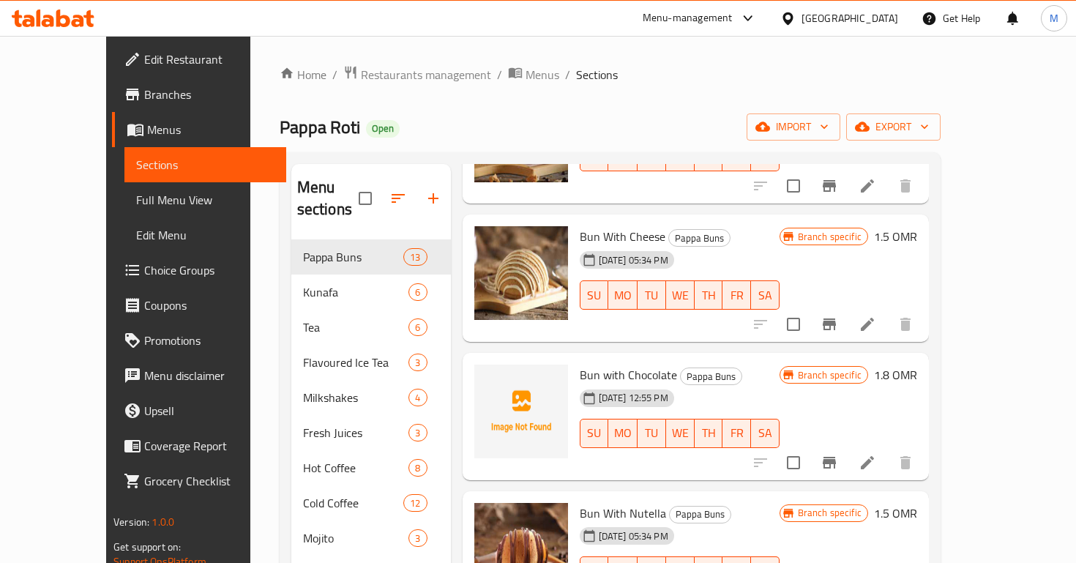
scroll to position [179, 0]
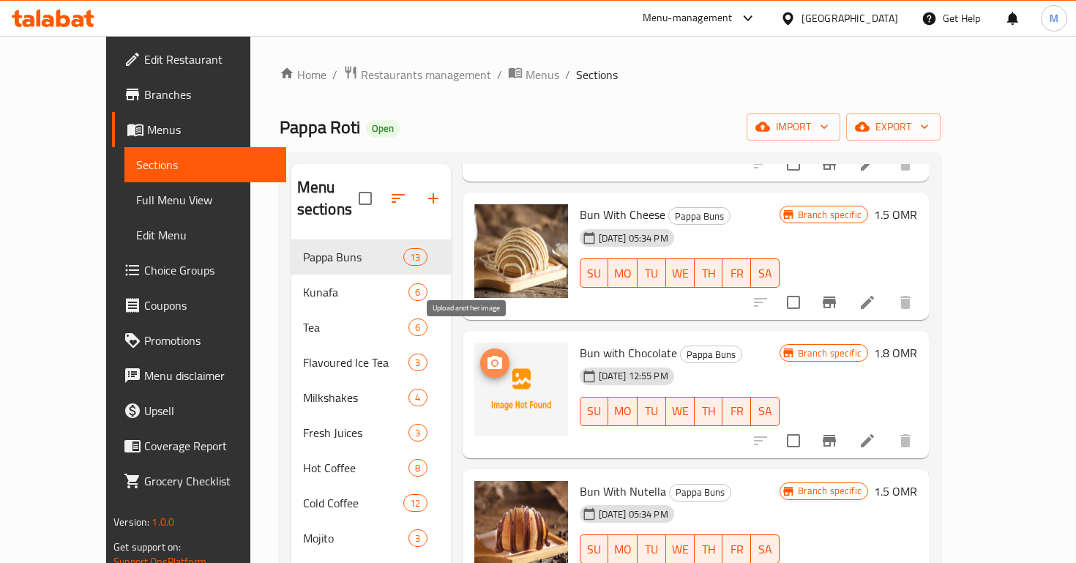
click at [486, 354] on icon "upload picture" at bounding box center [495, 363] width 18 height 18
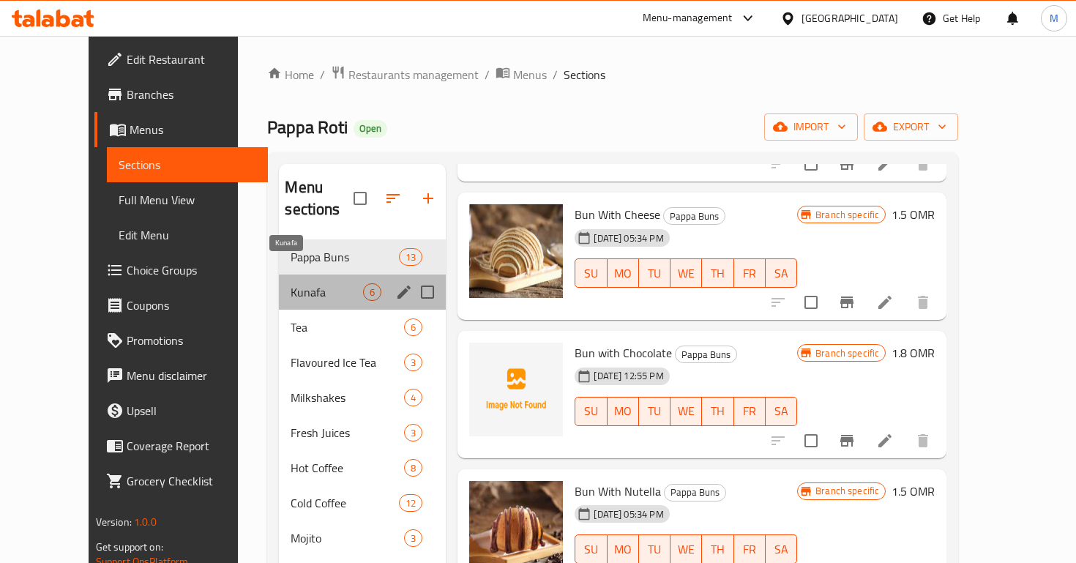
click at [326, 283] on span "Kunafa" at bounding box center [327, 292] width 72 height 18
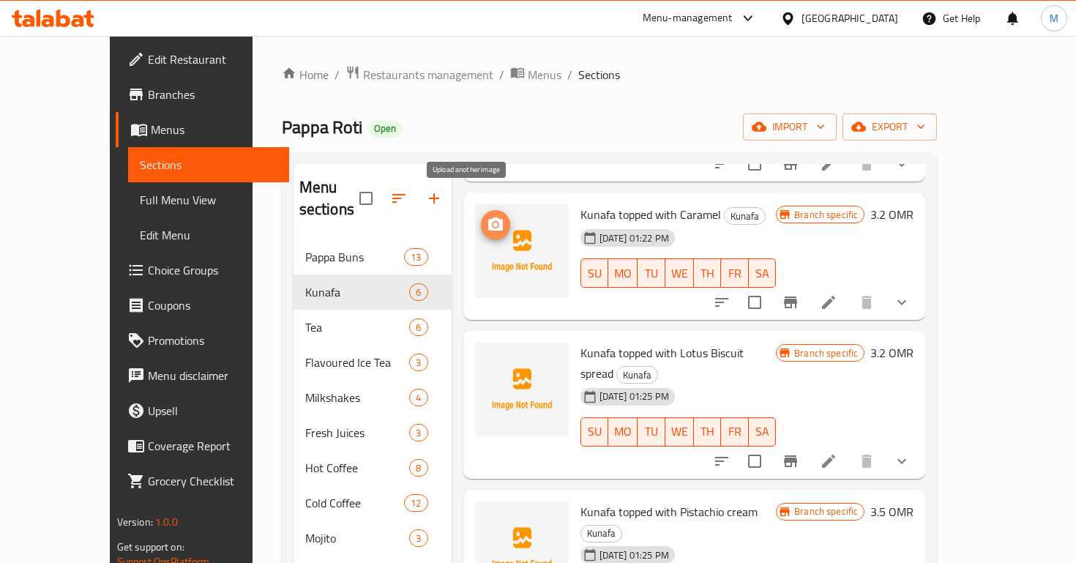
click at [488, 217] on icon "upload picture" at bounding box center [495, 223] width 15 height 13
click at [481, 212] on button "upload picture" at bounding box center [495, 224] width 29 height 29
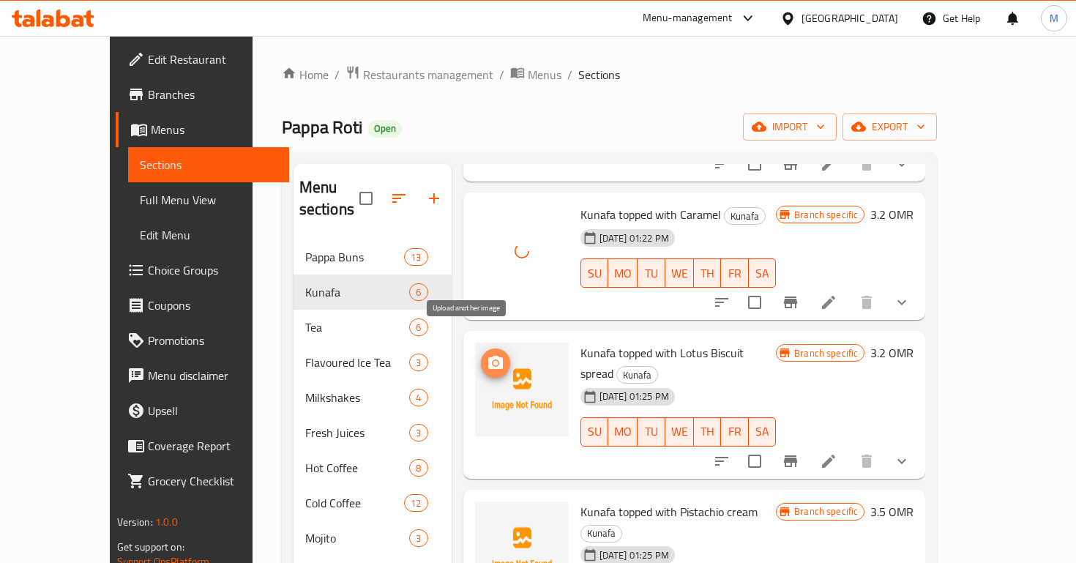
click at [493, 361] on circle "upload picture" at bounding box center [495, 363] width 4 height 4
click at [481, 354] on span "upload picture" at bounding box center [495, 363] width 29 height 18
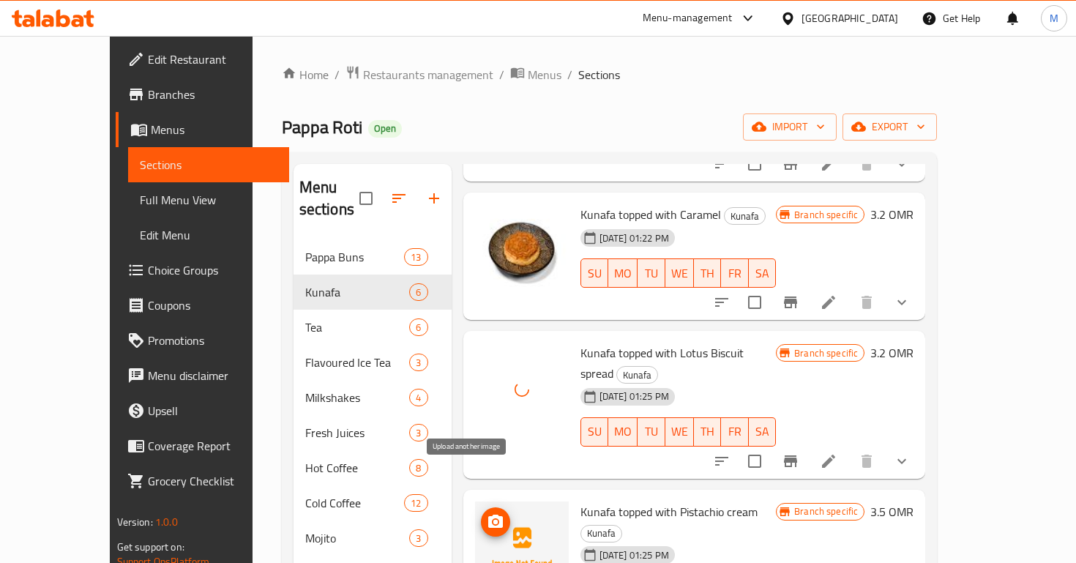
click at [488, 515] on icon "upload picture" at bounding box center [495, 521] width 15 height 13
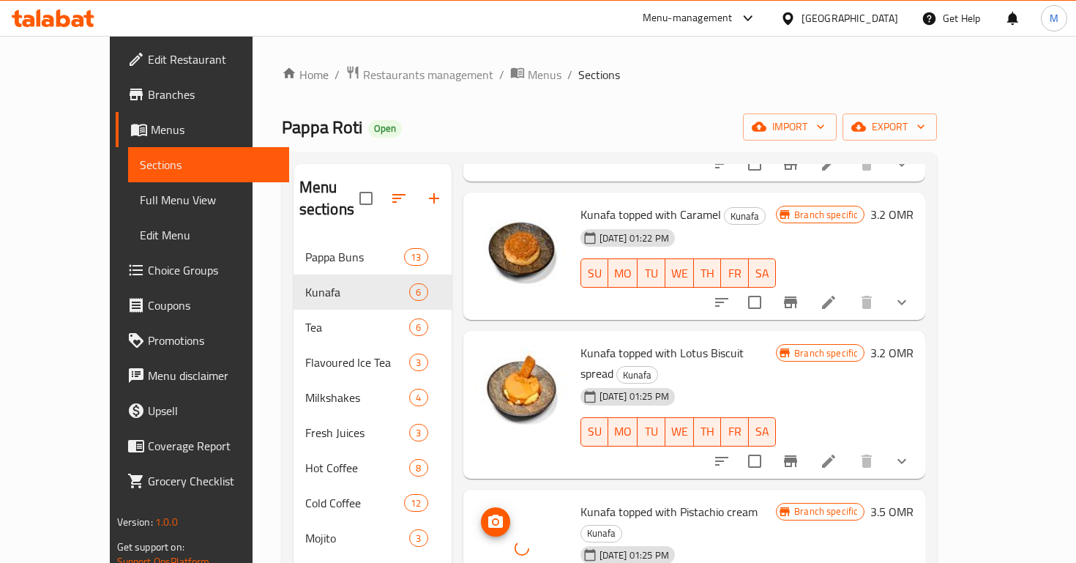
scroll to position [302, 0]
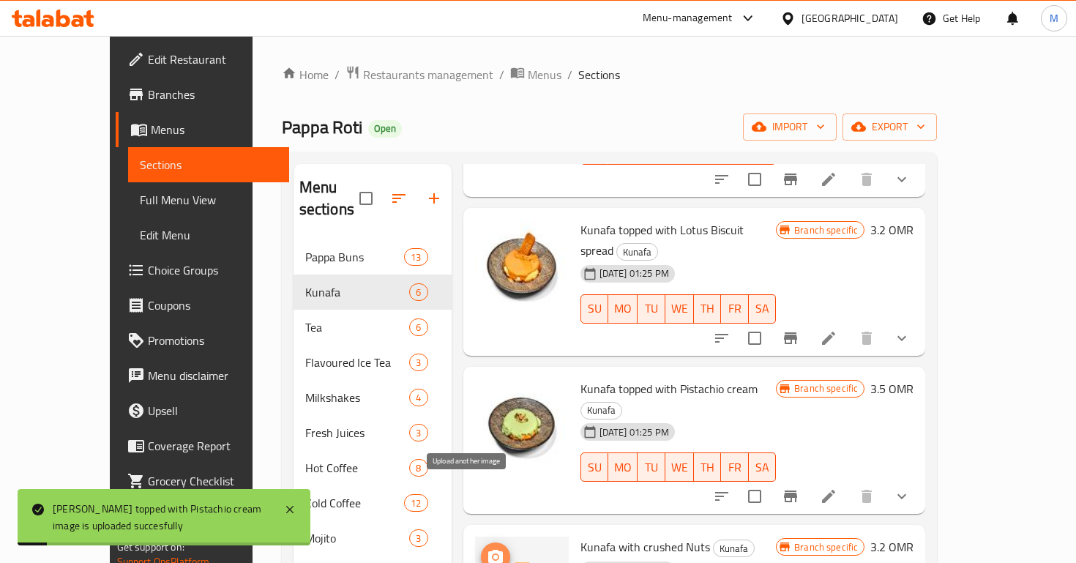
click at [487, 548] on icon "upload picture" at bounding box center [496, 557] width 18 height 18
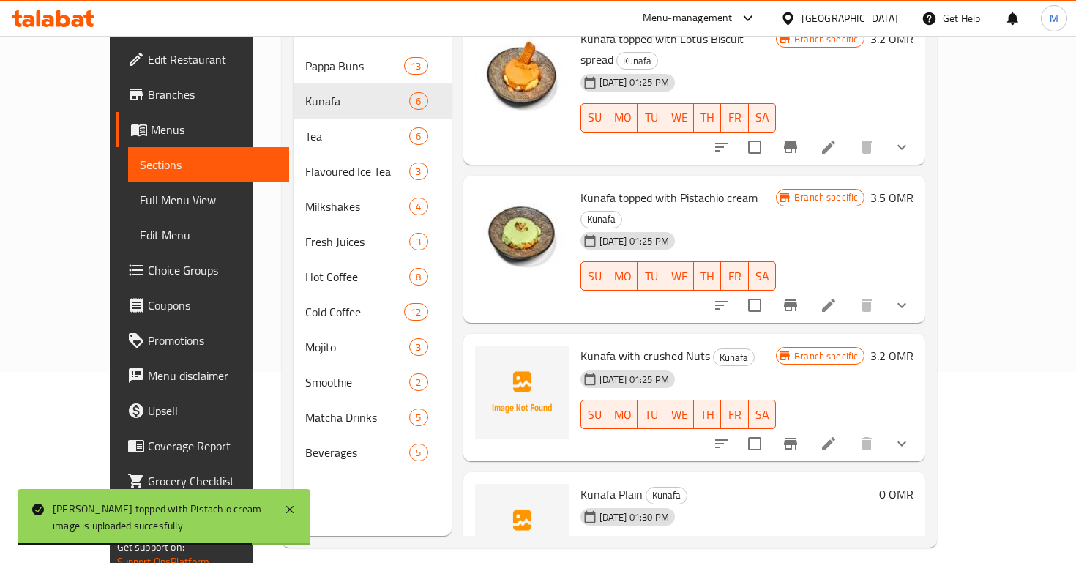
scroll to position [205, 0]
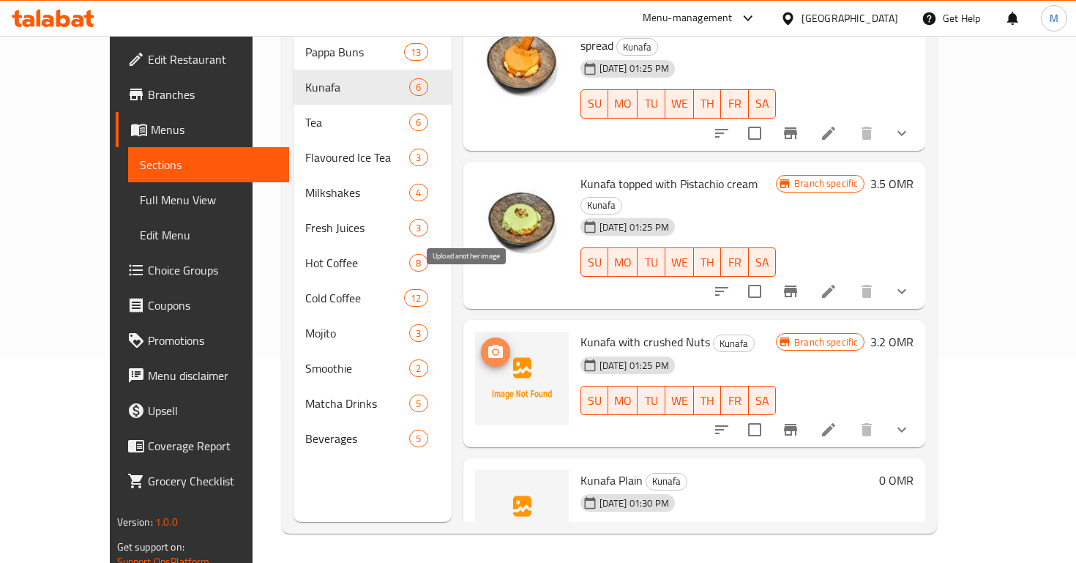
click at [488, 345] on icon "upload picture" at bounding box center [495, 351] width 15 height 13
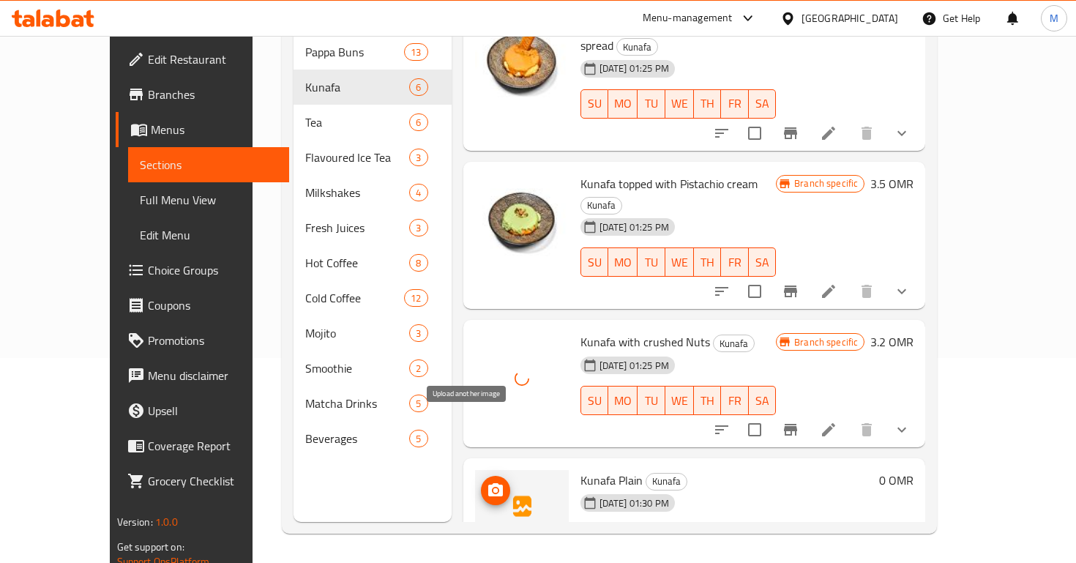
click at [487, 482] on icon "upload picture" at bounding box center [496, 491] width 18 height 18
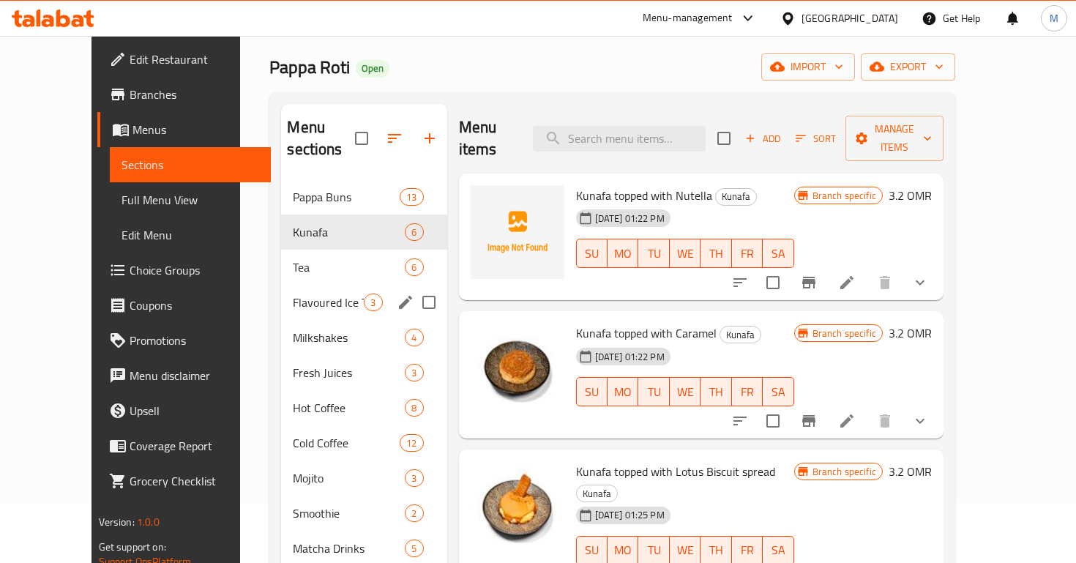
scroll to position [0, 0]
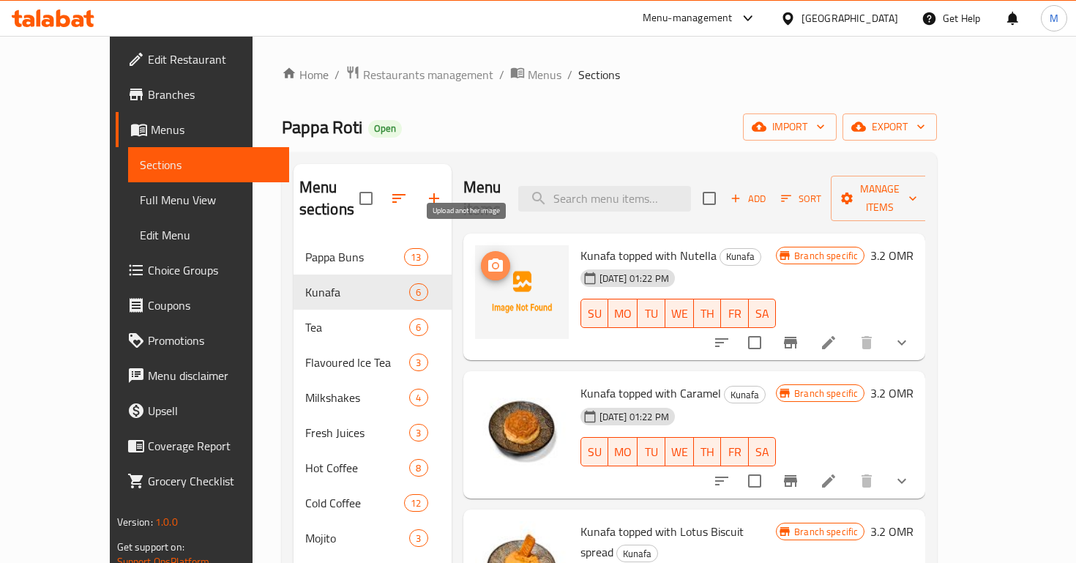
click at [488, 258] on icon "upload picture" at bounding box center [495, 264] width 15 height 13
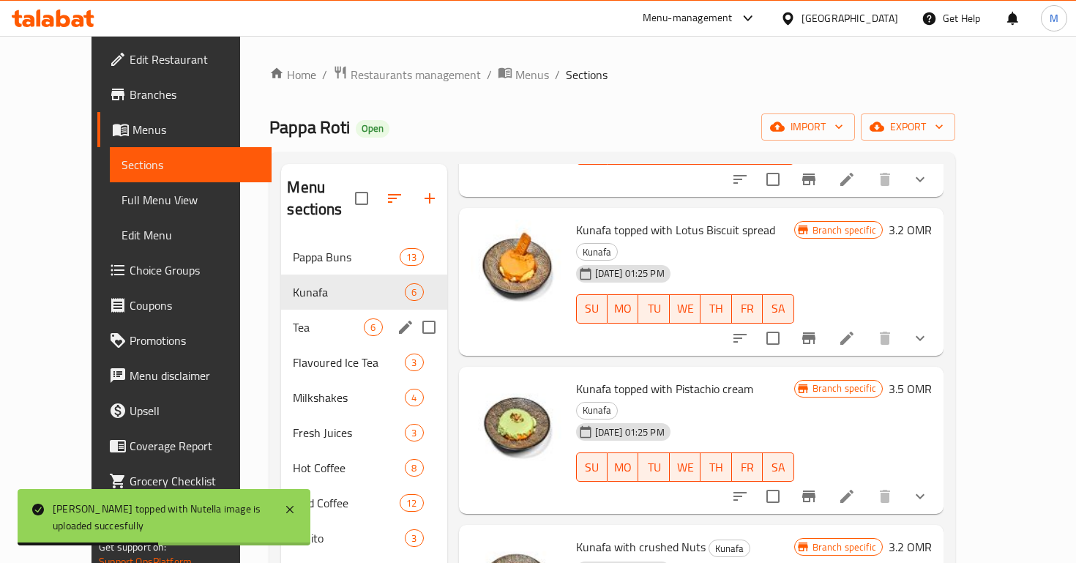
click at [291, 318] on div "Tea 6" at bounding box center [363, 327] width 165 height 35
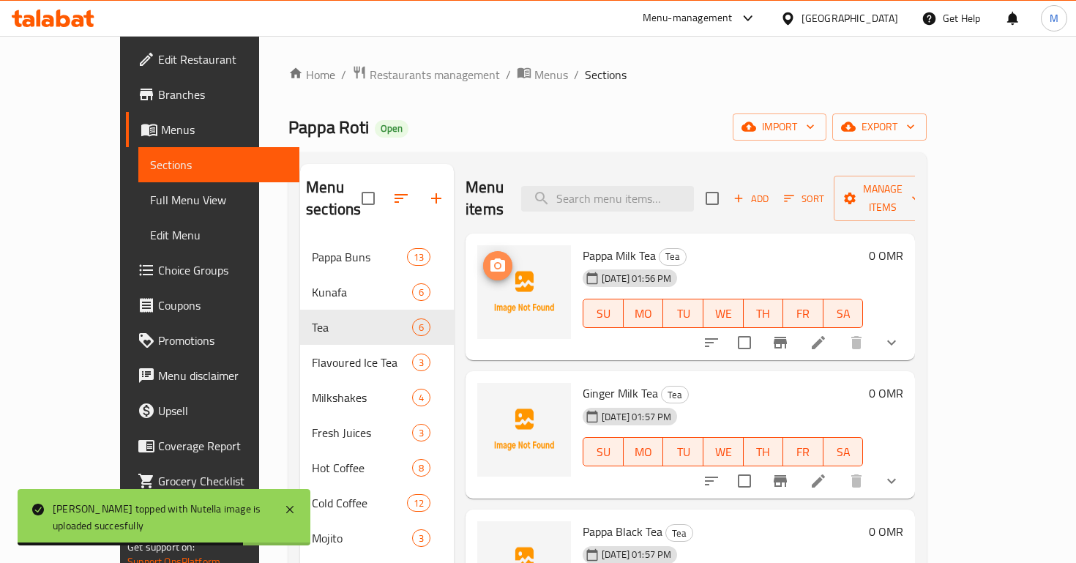
click at [489, 257] on icon "upload picture" at bounding box center [498, 266] width 18 height 18
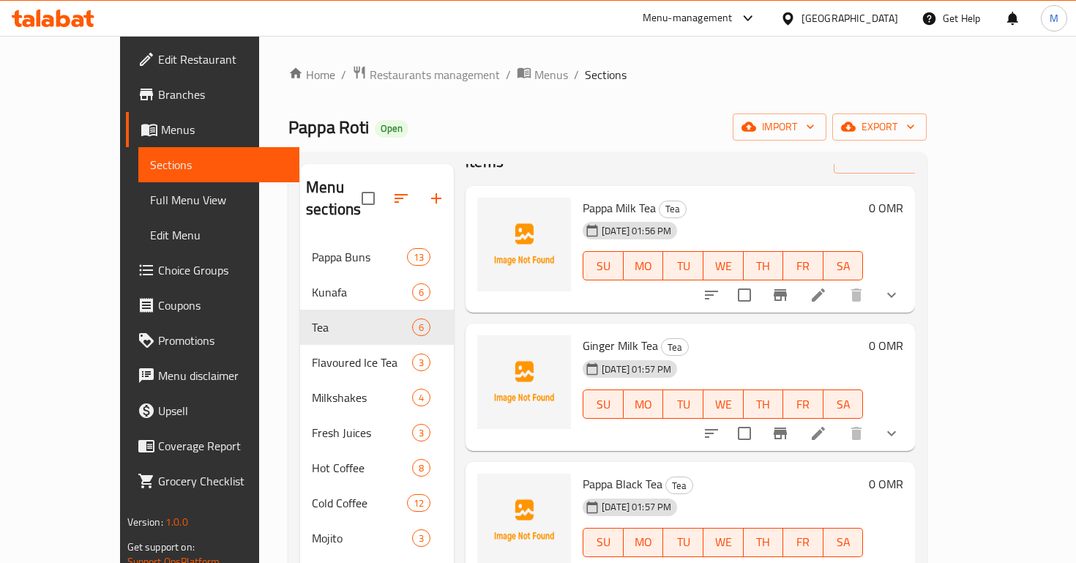
scroll to position [48, 0]
click at [484, 340] on img at bounding box center [524, 382] width 94 height 94
click at [489, 347] on icon "upload picture" at bounding box center [498, 356] width 18 height 18
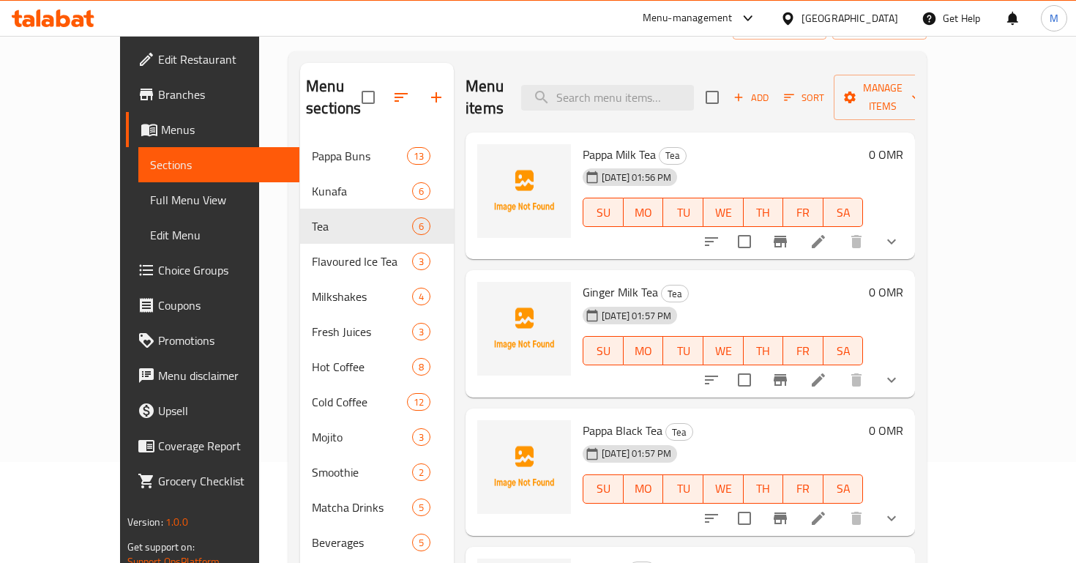
scroll to position [0, 0]
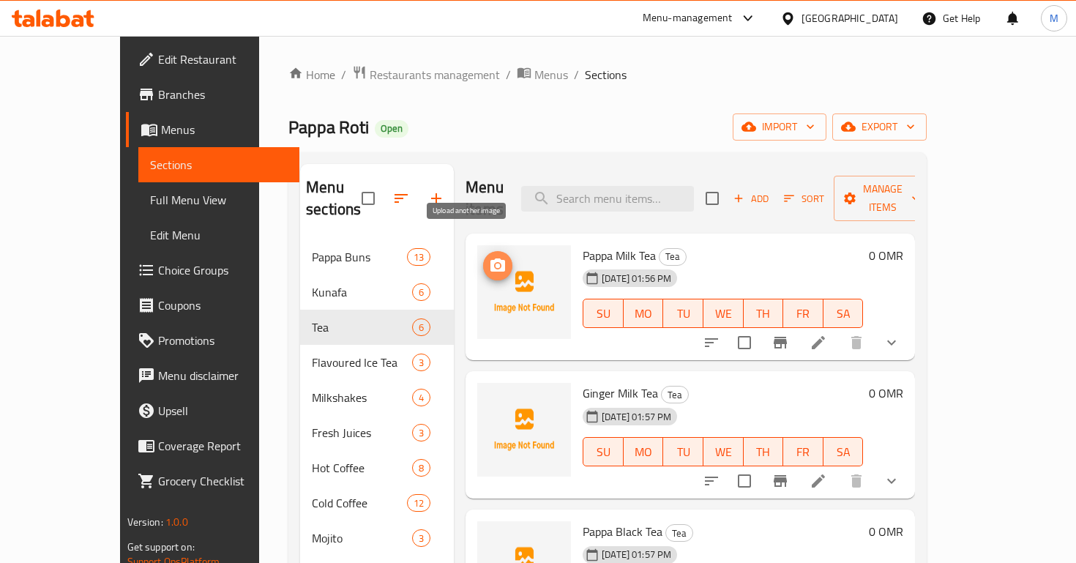
click at [483, 251] on button "upload picture" at bounding box center [497, 265] width 29 height 29
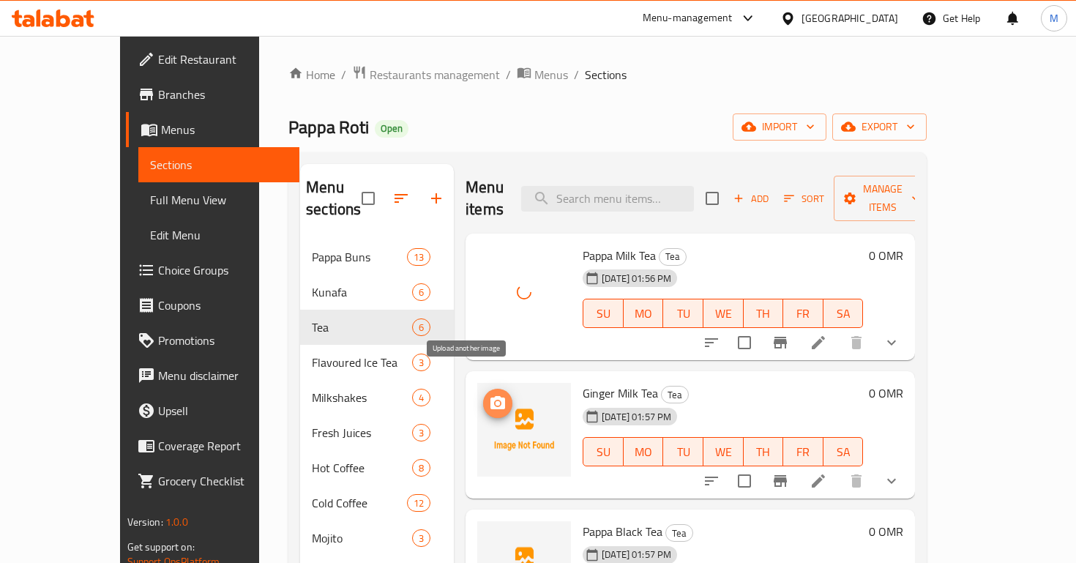
click at [490, 396] on icon "upload picture" at bounding box center [497, 402] width 15 height 13
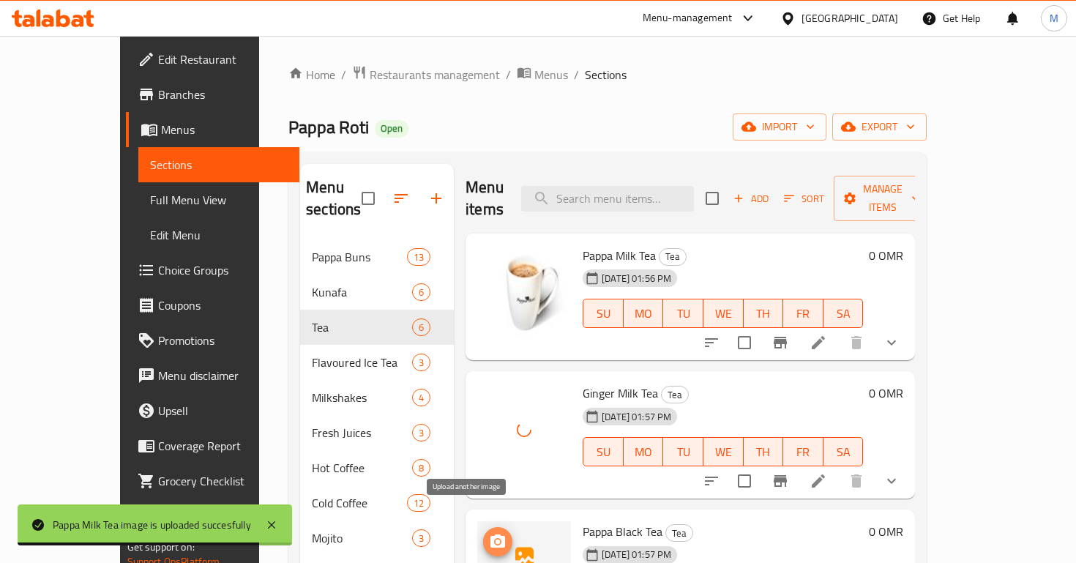
click at [489, 533] on icon "upload picture" at bounding box center [498, 542] width 18 height 18
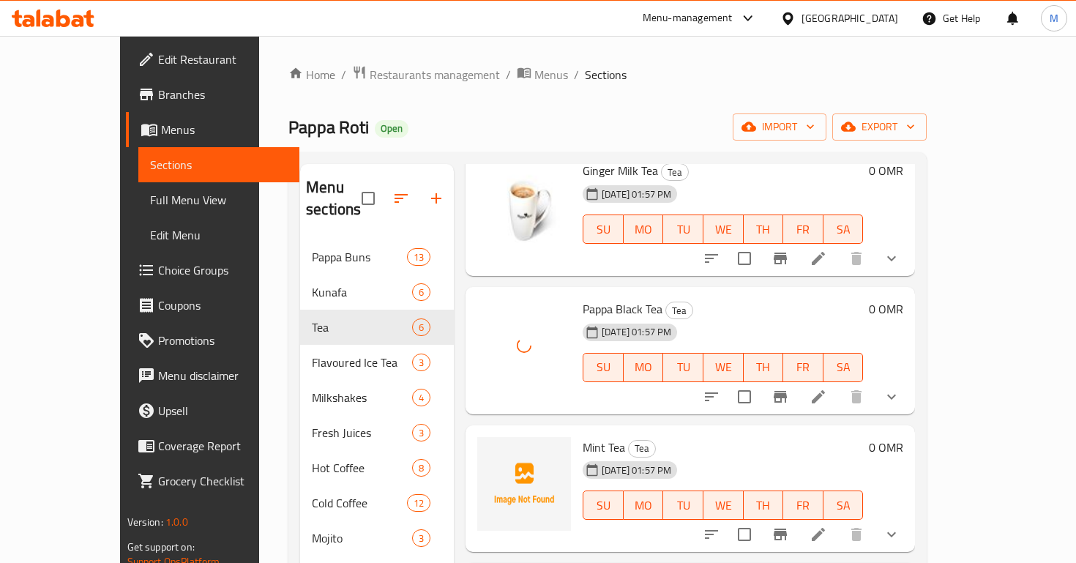
scroll to position [254, 0]
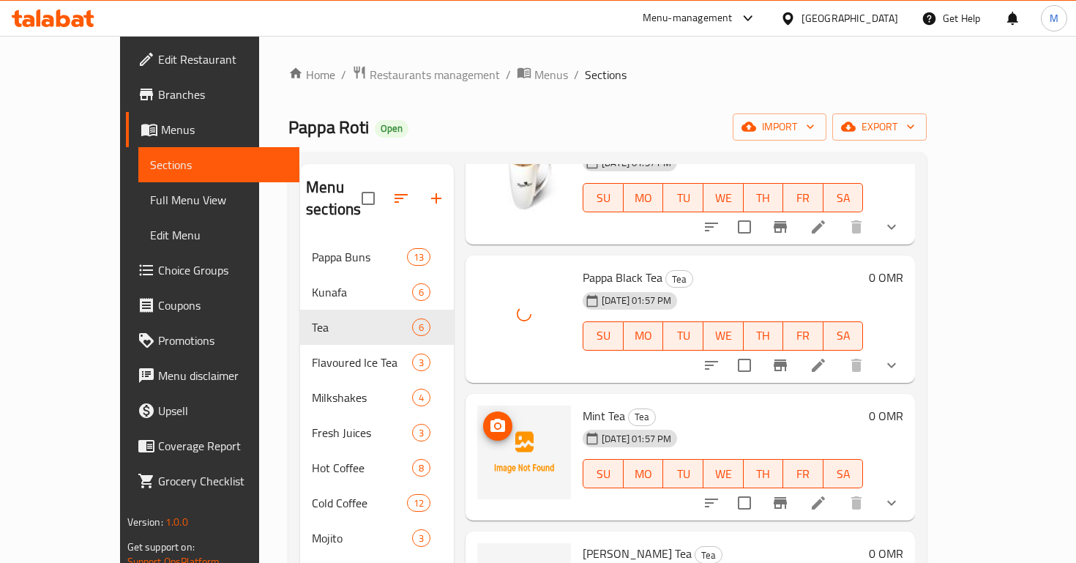
click at [483, 417] on span "upload picture" at bounding box center [497, 426] width 29 height 18
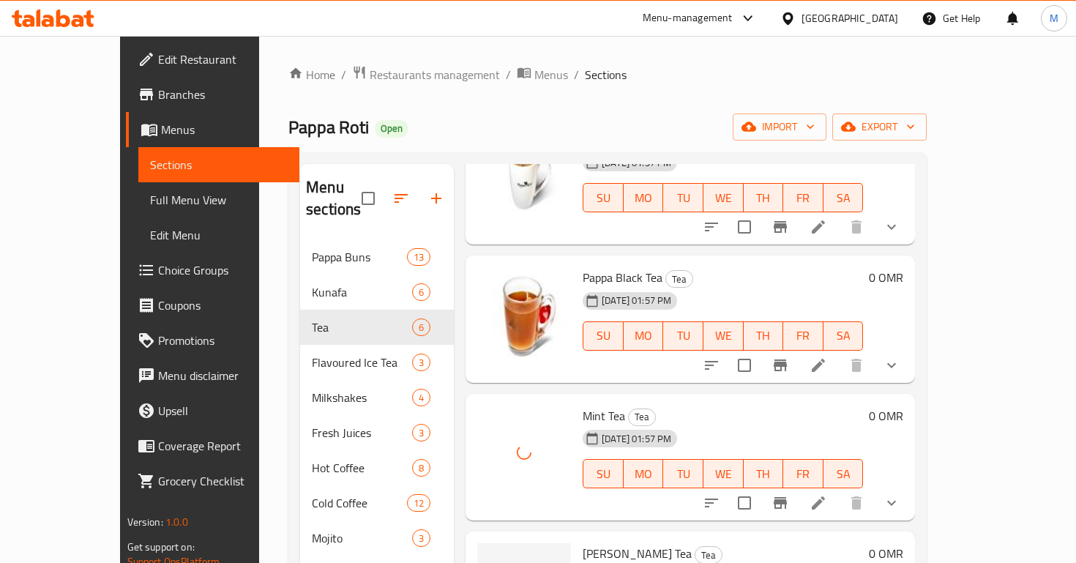
scroll to position [302, 0]
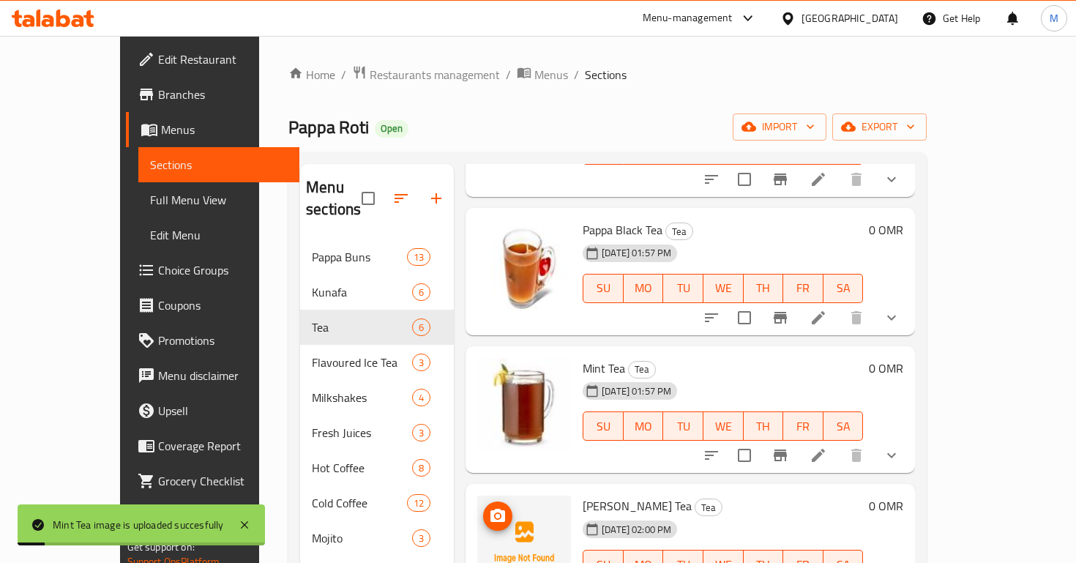
click at [490, 509] on icon "upload picture" at bounding box center [497, 515] width 15 height 13
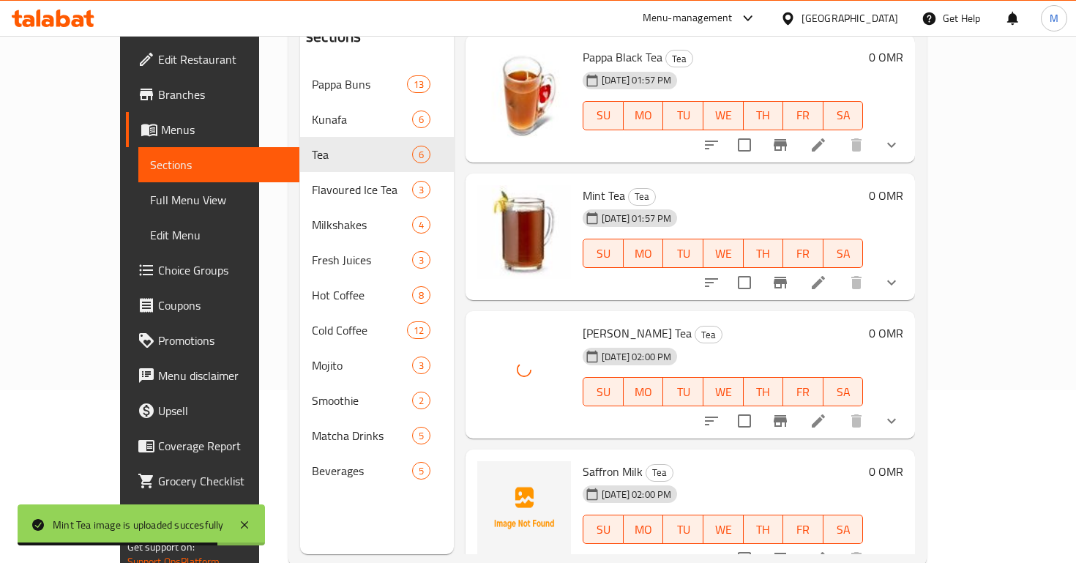
scroll to position [205, 0]
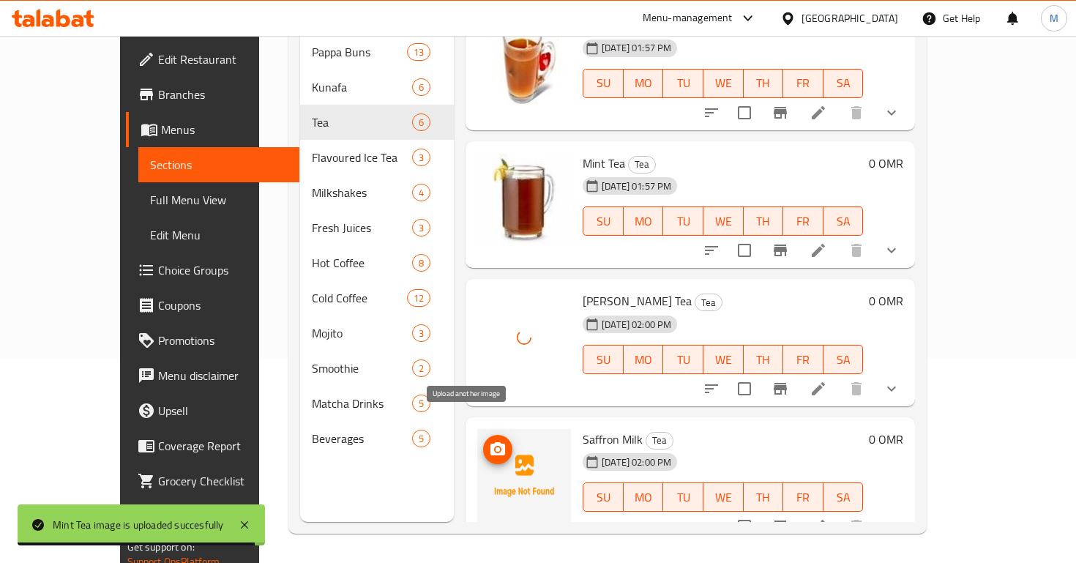
click at [490, 442] on icon "upload picture" at bounding box center [497, 448] width 15 height 13
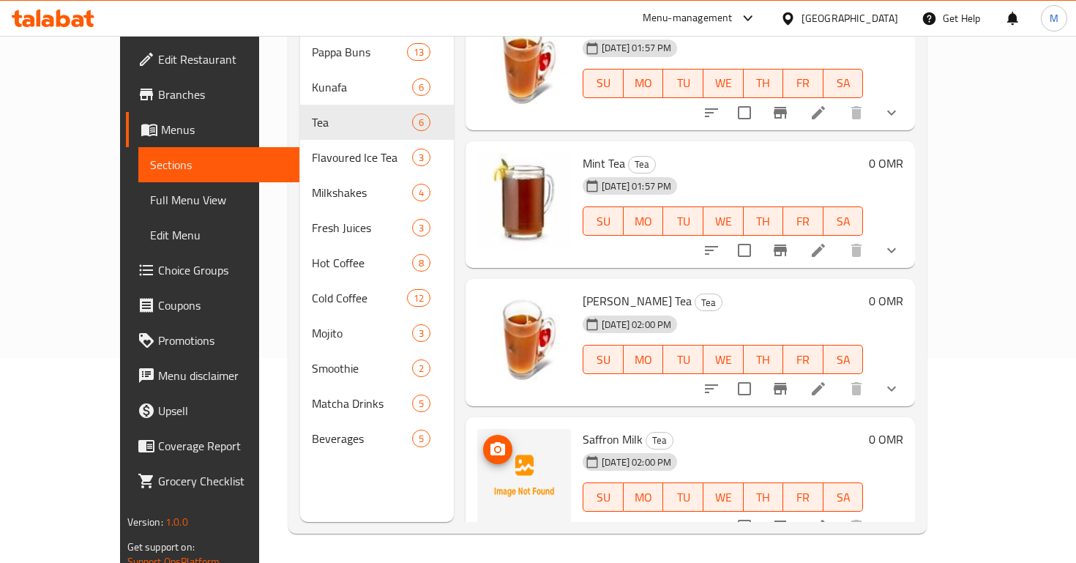
click at [490, 442] on icon "upload picture" at bounding box center [497, 448] width 15 height 13
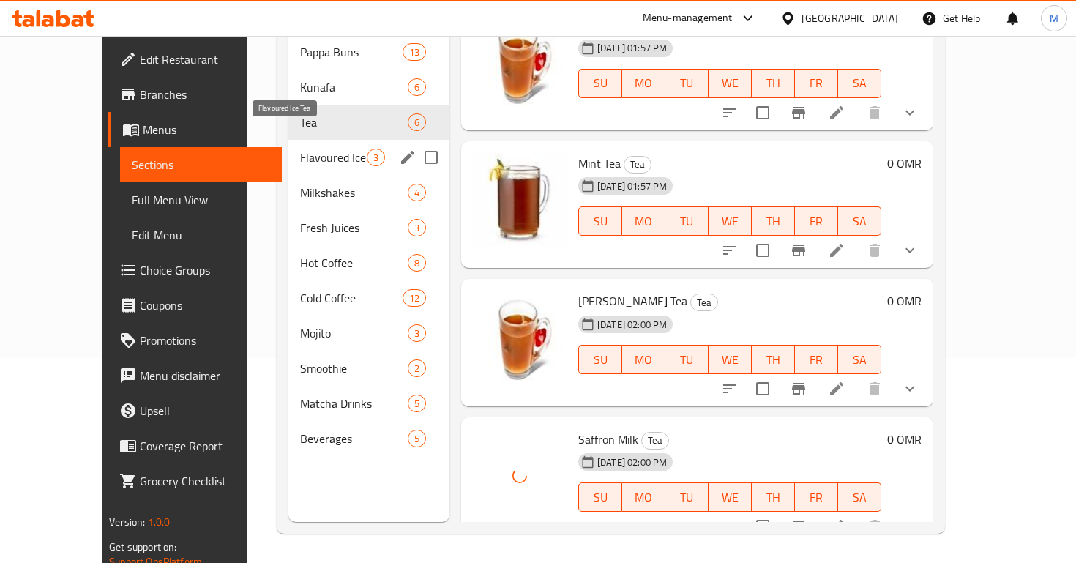
click at [300, 149] on span "Flavoured Ice Tea" at bounding box center [333, 158] width 67 height 18
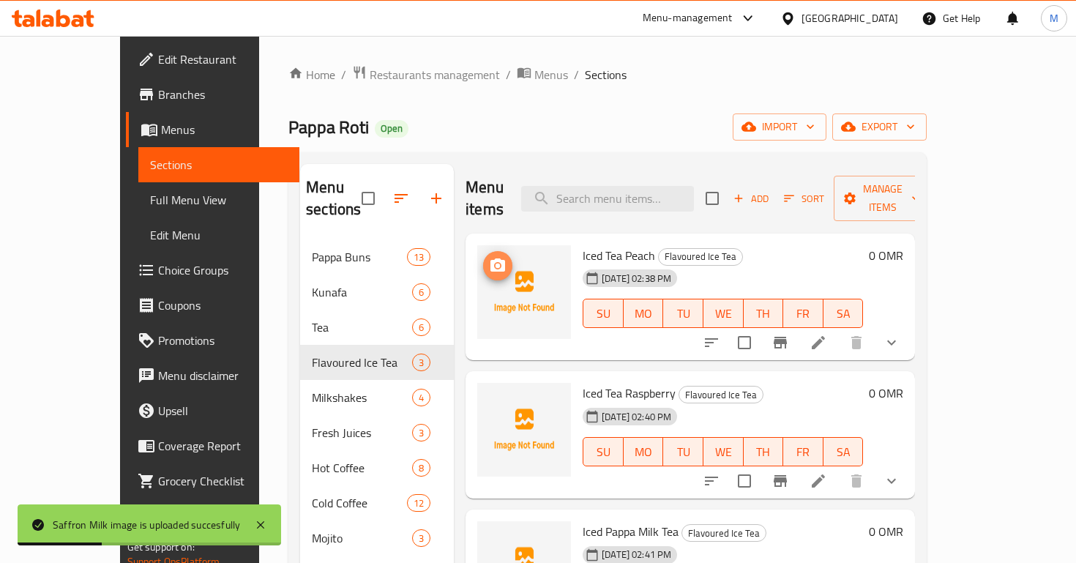
click at [489, 257] on icon "upload picture" at bounding box center [498, 266] width 18 height 18
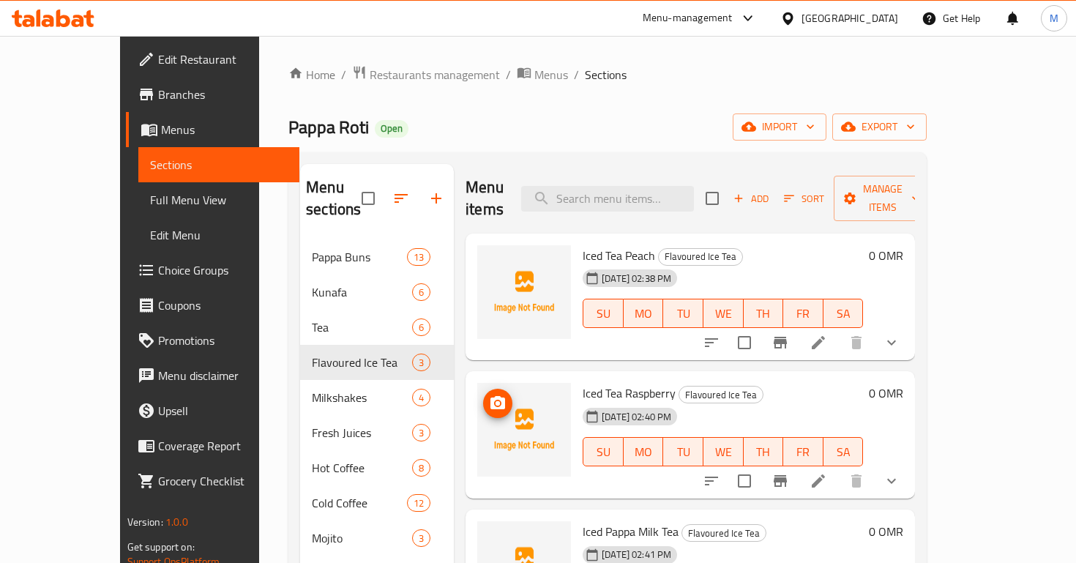
click at [477, 383] on img at bounding box center [524, 430] width 94 height 94
click at [489, 395] on icon "upload picture" at bounding box center [498, 404] width 18 height 18
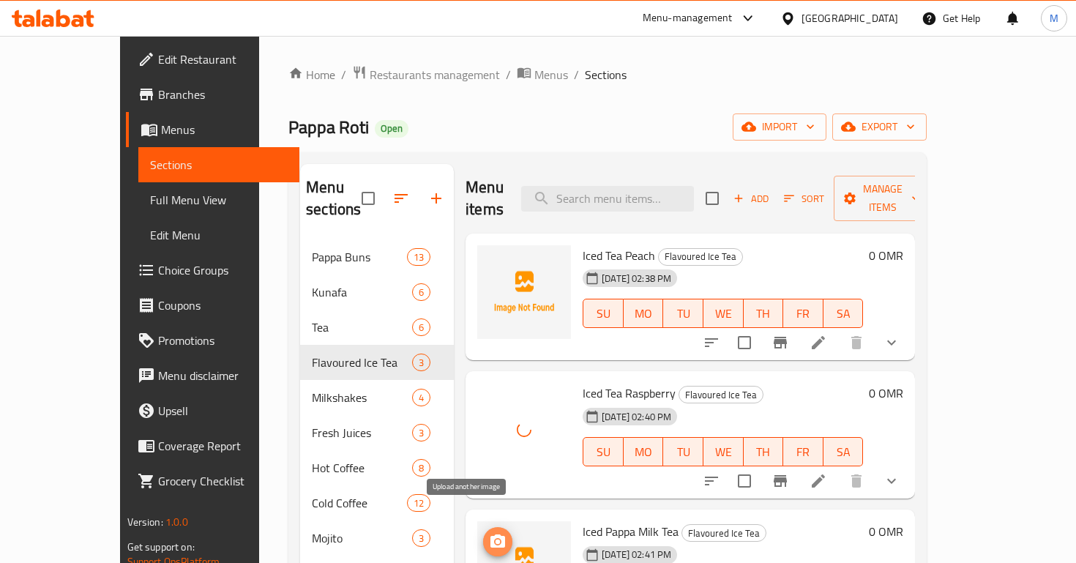
click at [490, 534] on icon "upload picture" at bounding box center [497, 540] width 15 height 13
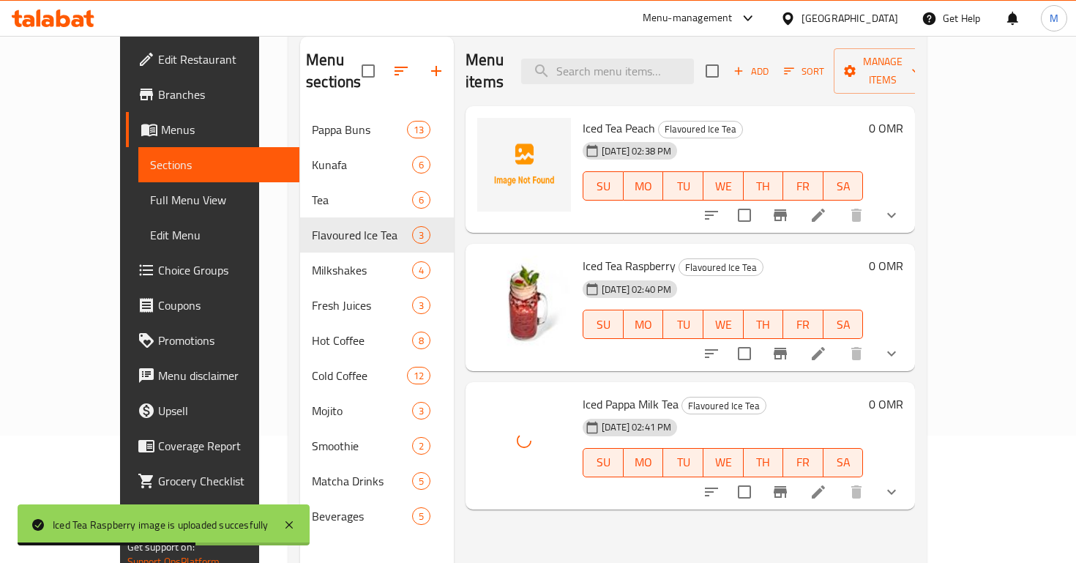
scroll to position [205, 0]
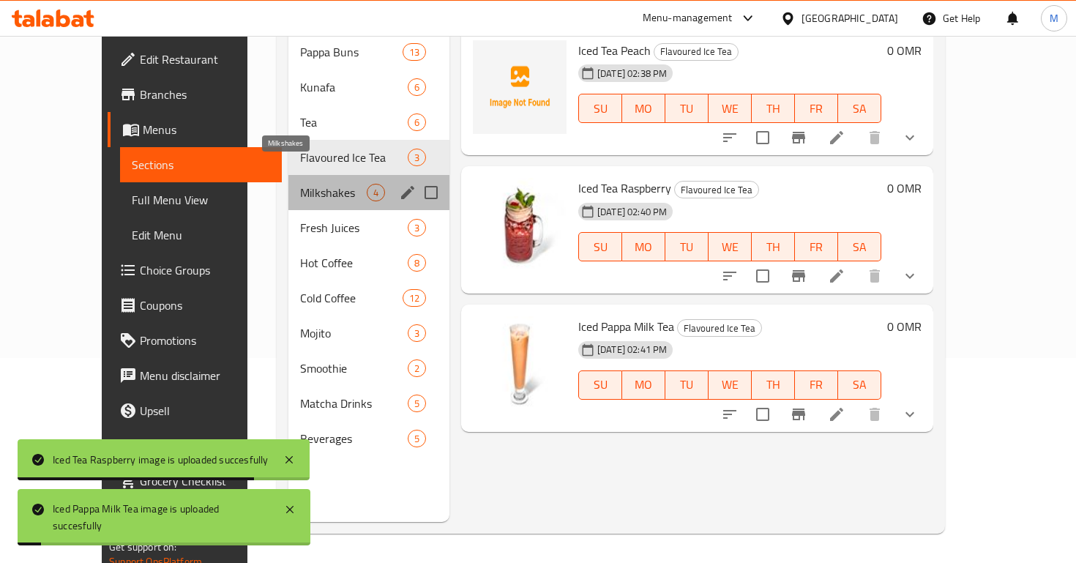
click at [340, 184] on span "Milkshakes" at bounding box center [333, 193] width 67 height 18
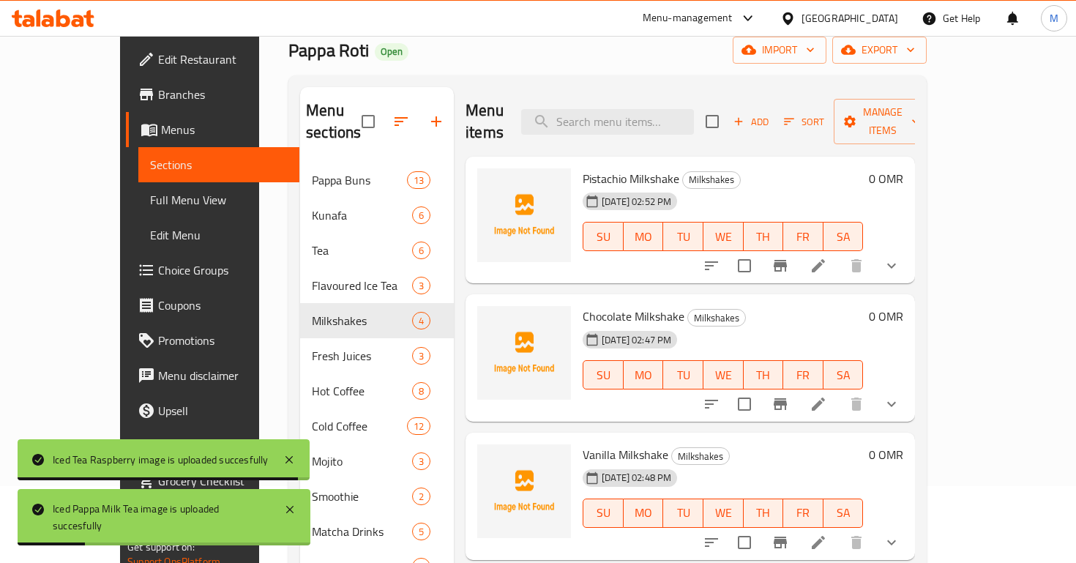
scroll to position [70, 0]
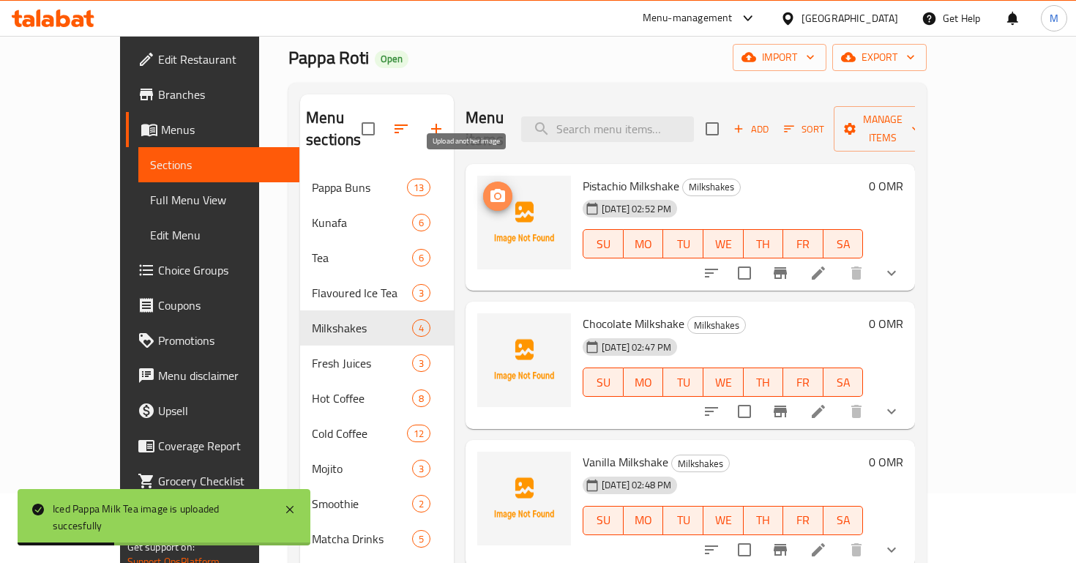
click at [496, 194] on circle "upload picture" at bounding box center [498, 196] width 4 height 4
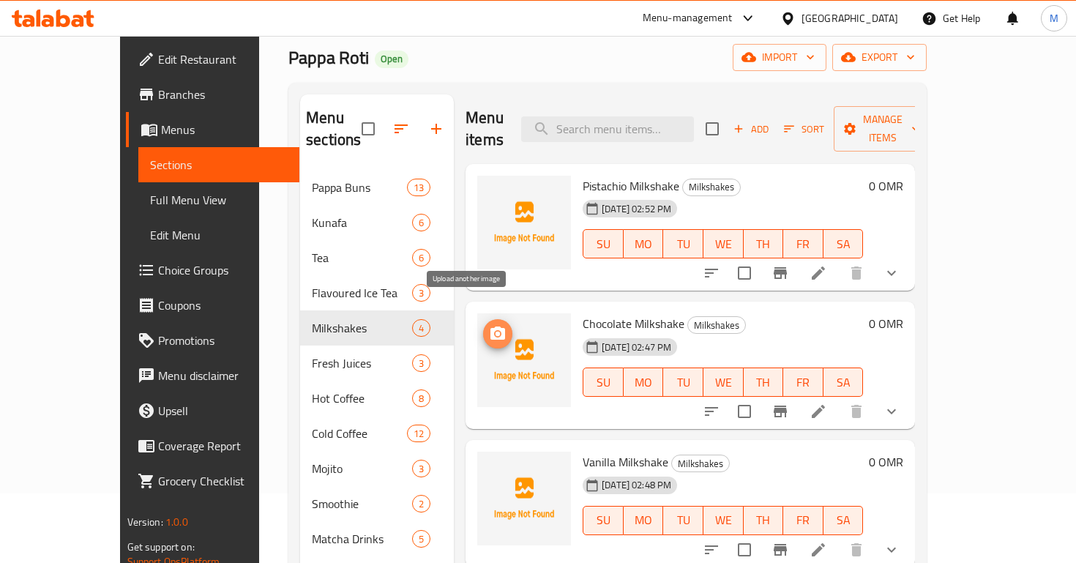
click at [489, 325] on icon "upload picture" at bounding box center [498, 334] width 18 height 18
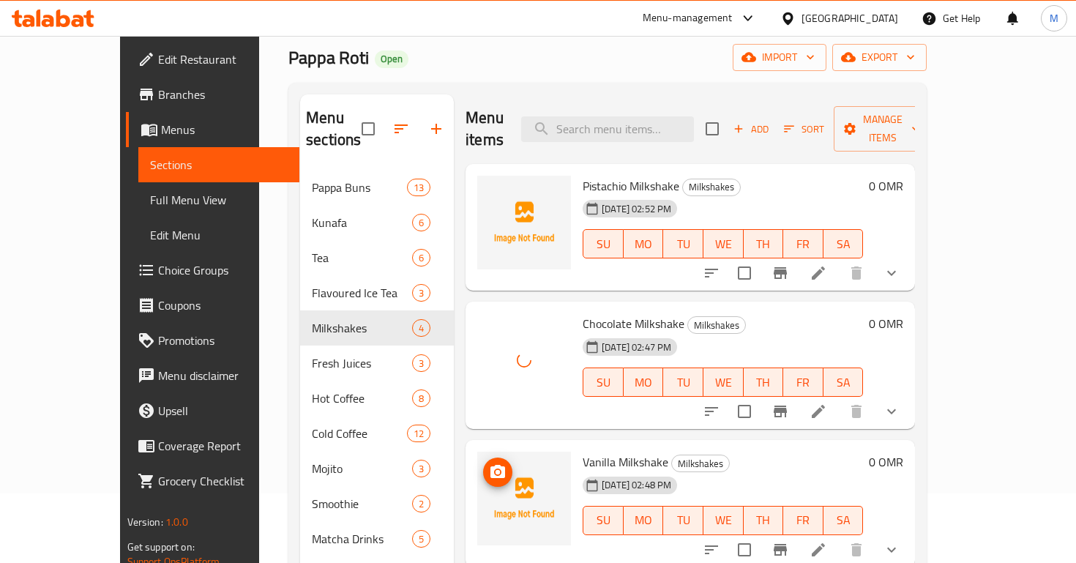
click at [483, 463] on span "upload picture" at bounding box center [497, 472] width 29 height 18
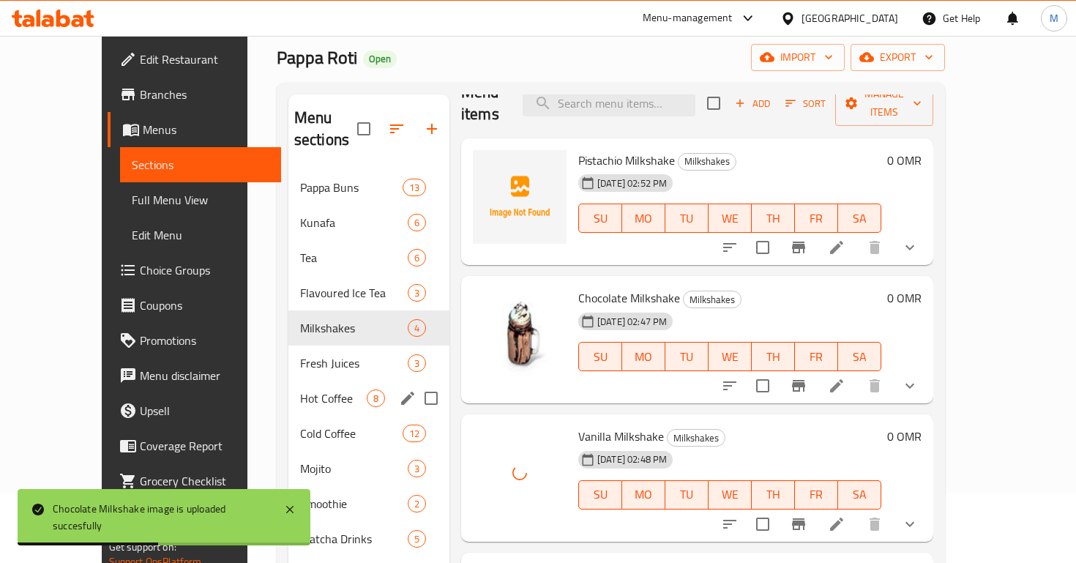
scroll to position [205, 0]
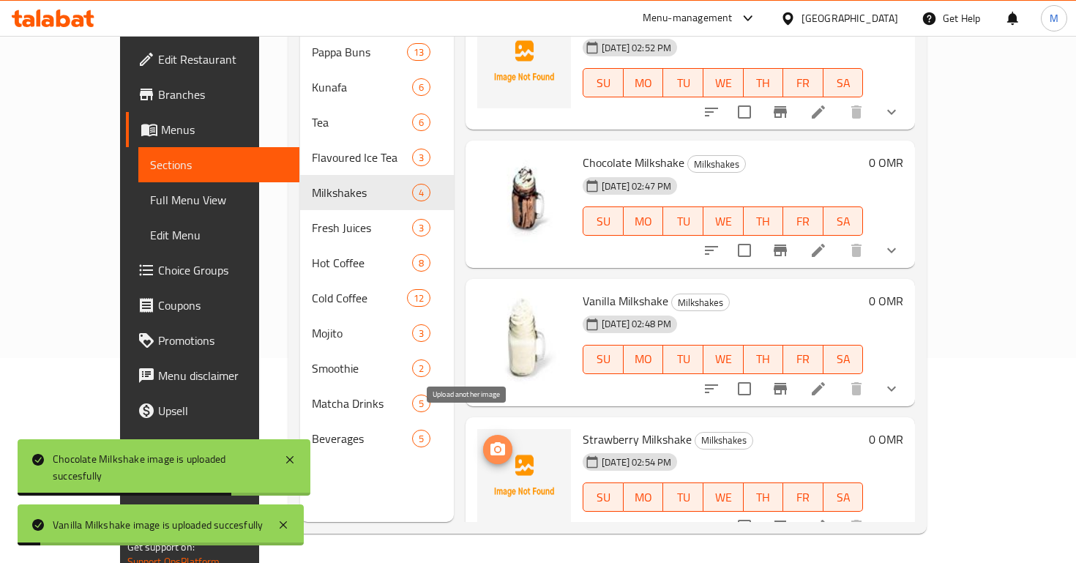
click at [483, 441] on span "upload picture" at bounding box center [497, 450] width 29 height 18
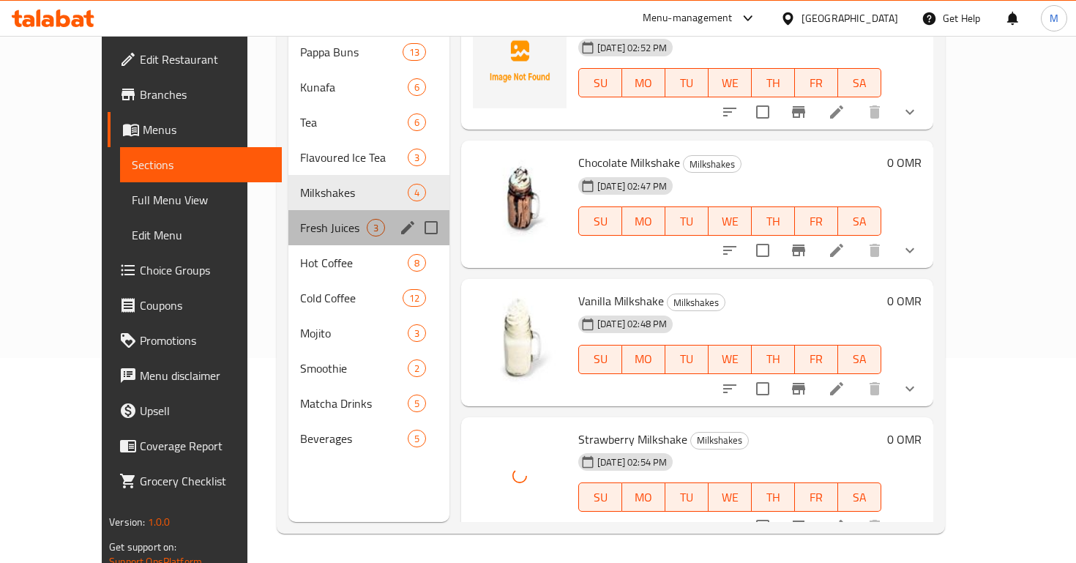
click at [362, 213] on div "Fresh Juices 3" at bounding box center [368, 227] width 161 height 35
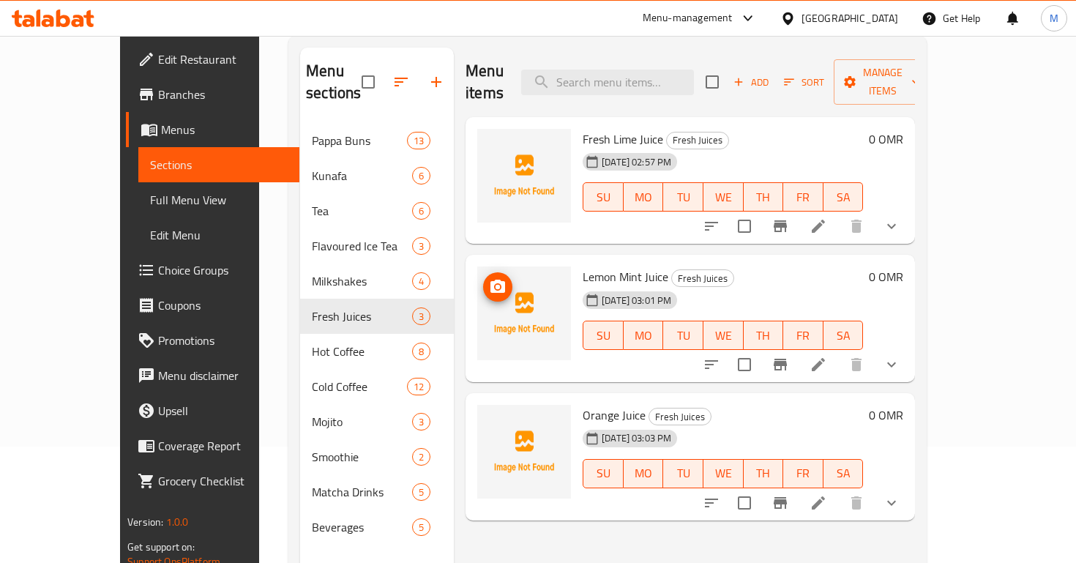
scroll to position [41, 0]
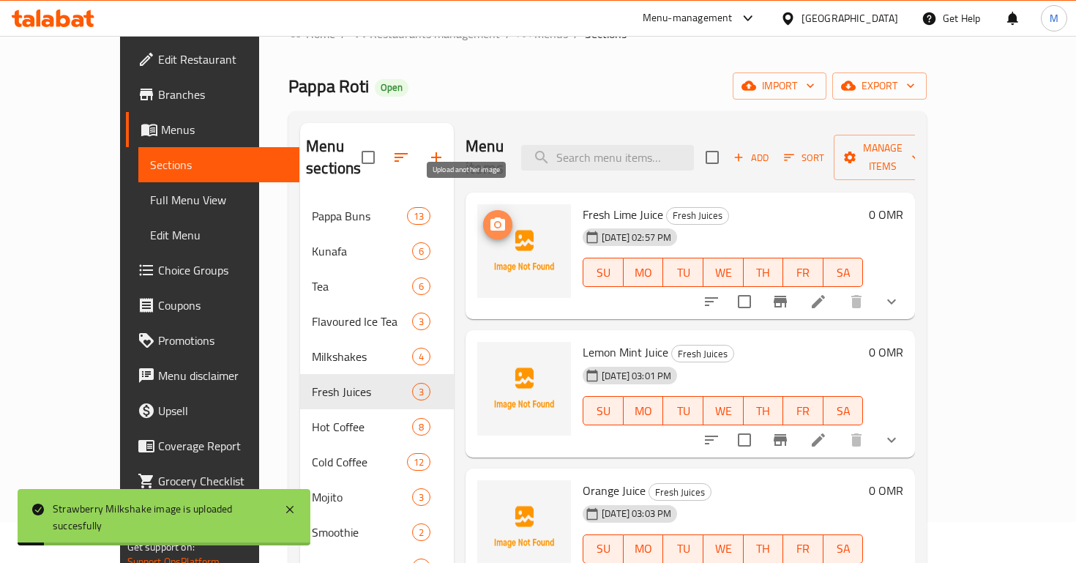
click at [489, 216] on icon "upload picture" at bounding box center [498, 225] width 18 height 18
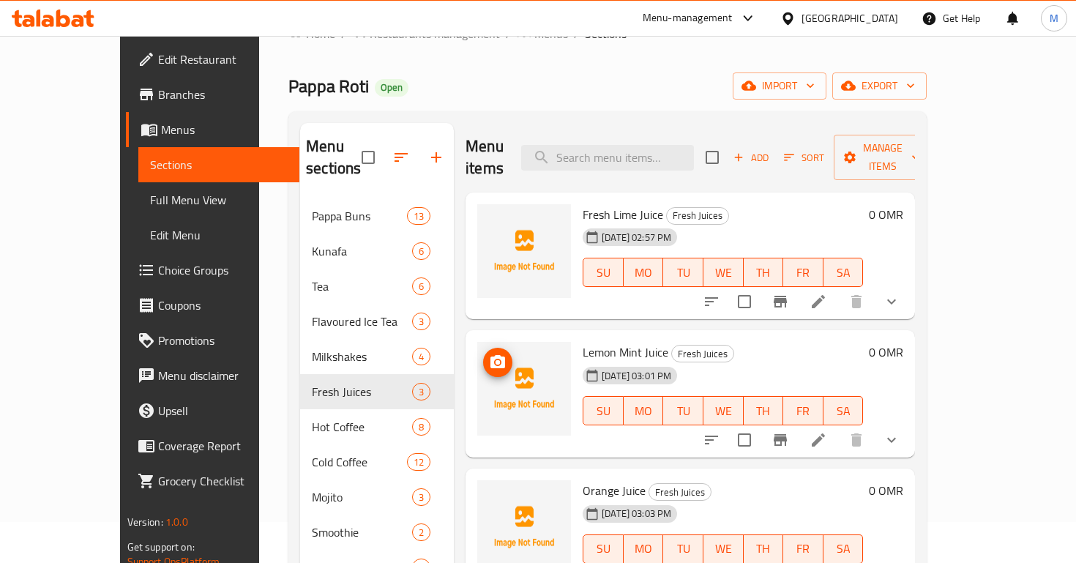
click at [477, 342] on img at bounding box center [524, 389] width 94 height 94
click at [489, 354] on icon "upload picture" at bounding box center [498, 363] width 18 height 18
click at [489, 492] on icon "upload picture" at bounding box center [498, 501] width 18 height 18
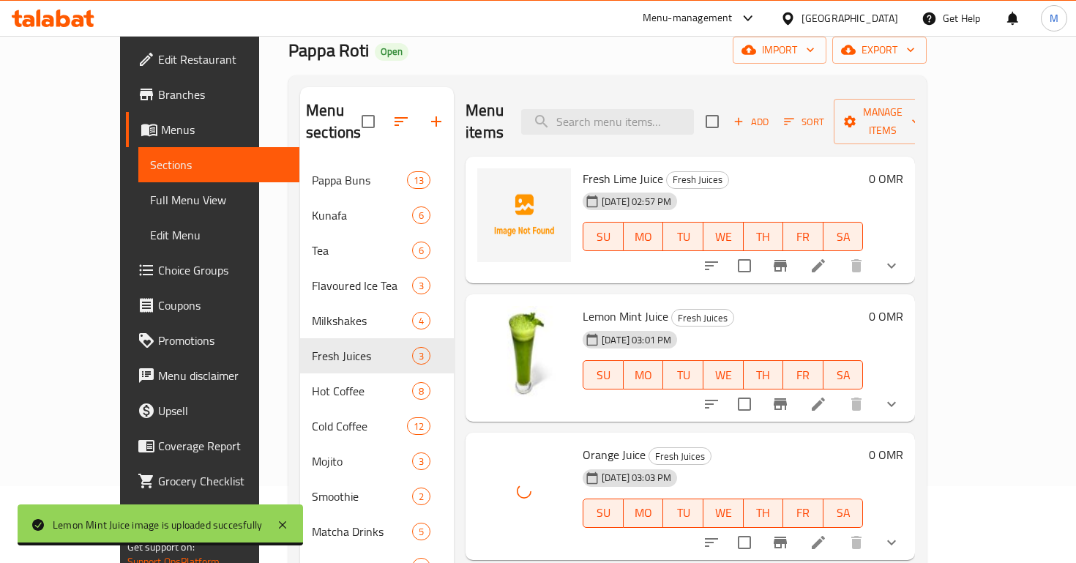
scroll to position [10, 0]
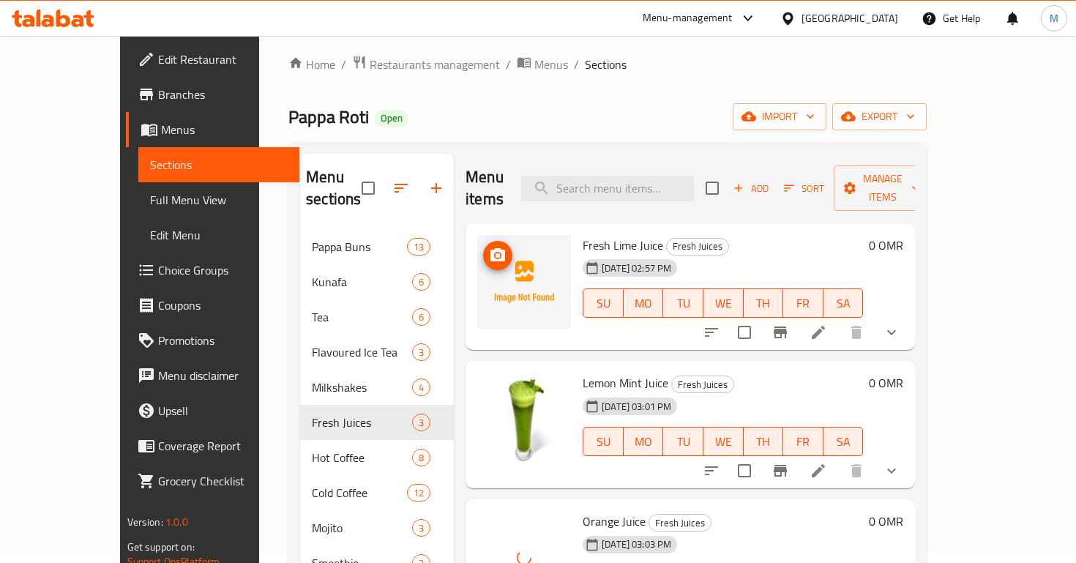
click at [477, 235] on img at bounding box center [524, 282] width 94 height 94
click at [483, 247] on span "upload picture" at bounding box center [497, 256] width 29 height 18
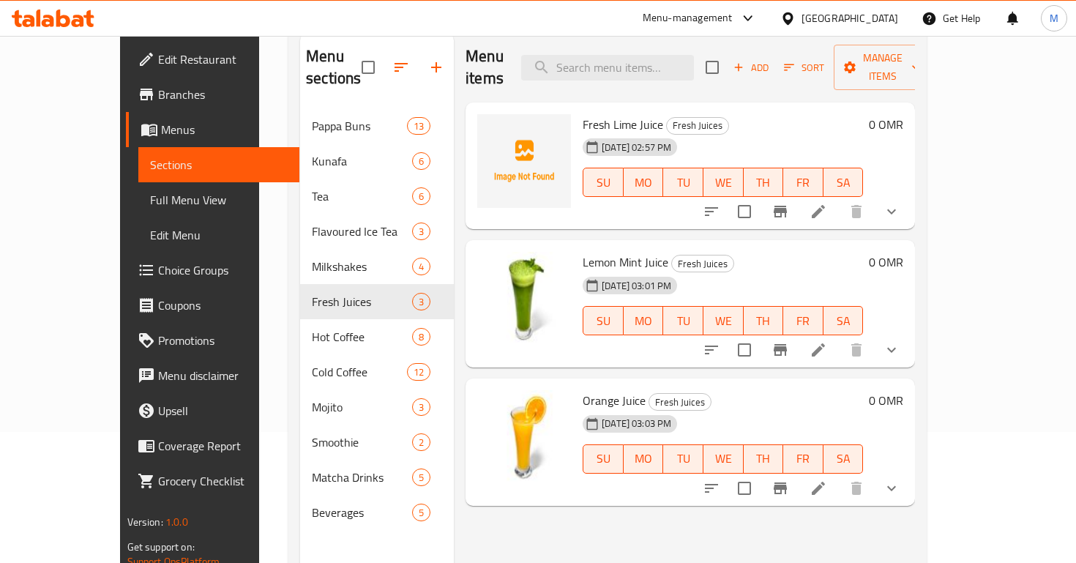
scroll to position [170, 0]
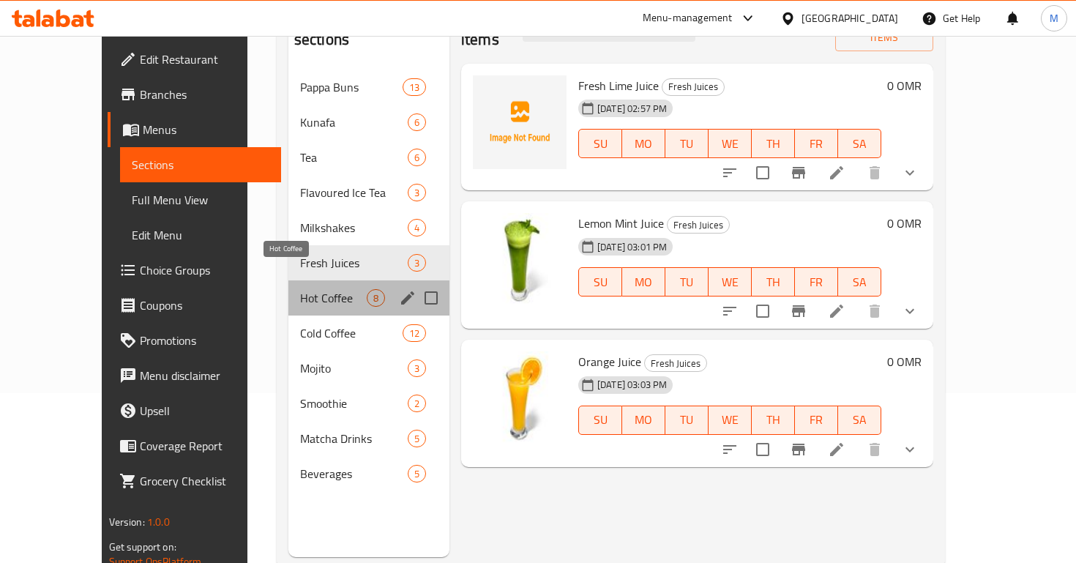
click at [300, 289] on span "Hot Coffee" at bounding box center [333, 298] width 67 height 18
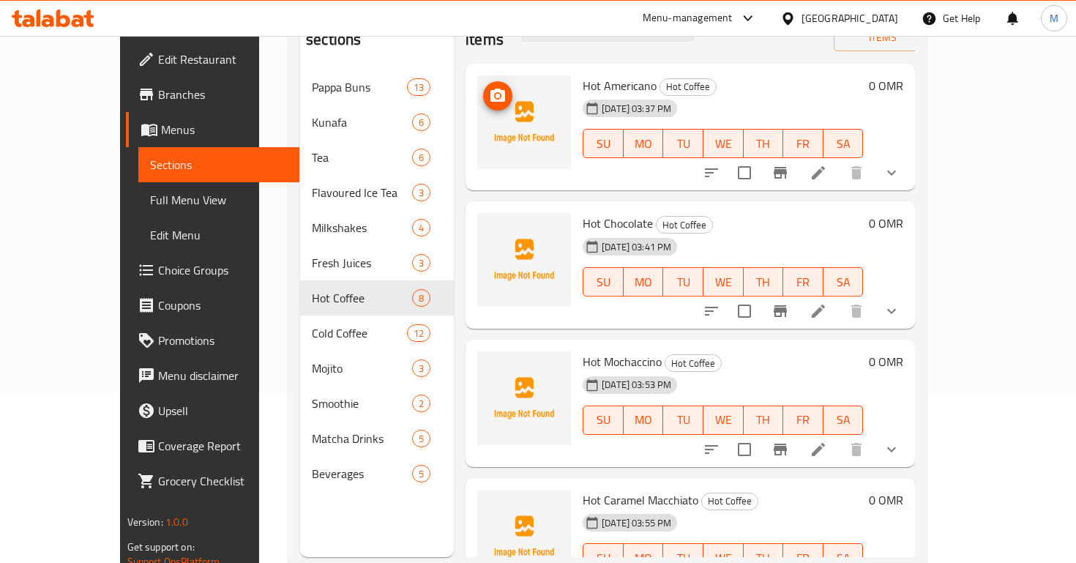
scroll to position [166, 0]
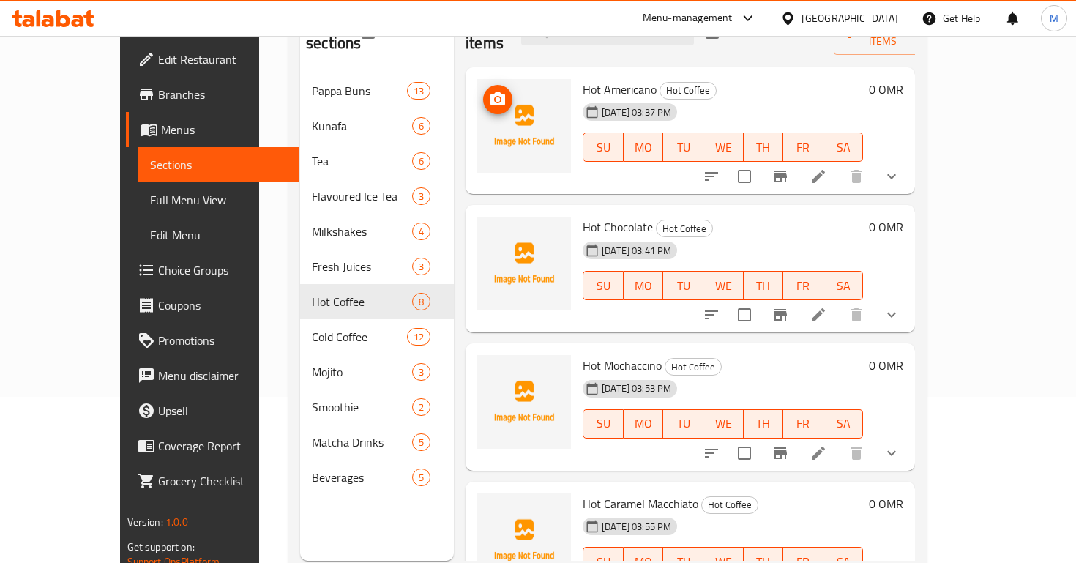
click at [496, 97] on circle "upload picture" at bounding box center [498, 99] width 4 height 4
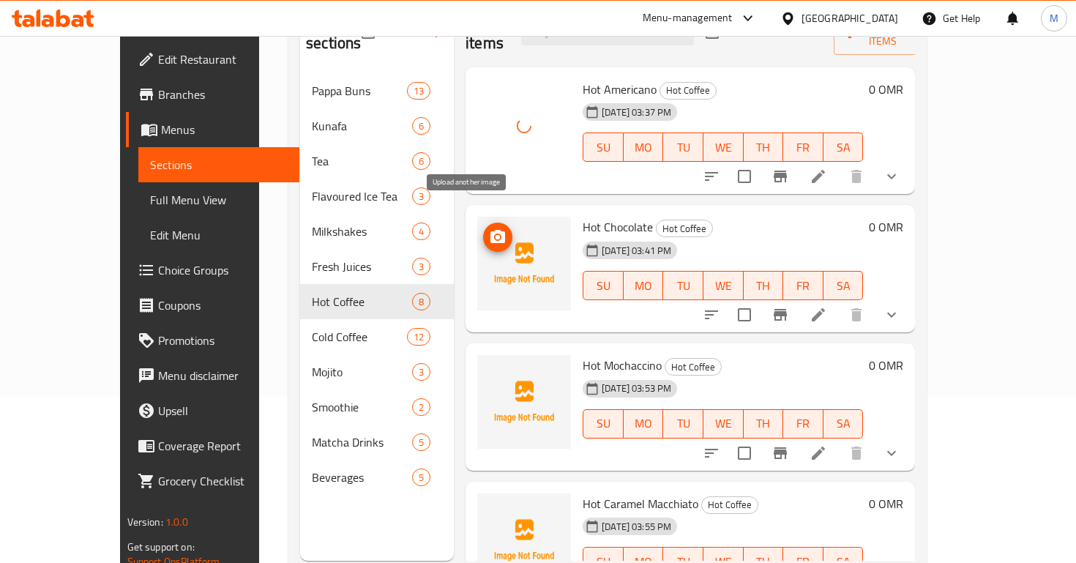
click at [483, 228] on span "upload picture" at bounding box center [497, 237] width 29 height 18
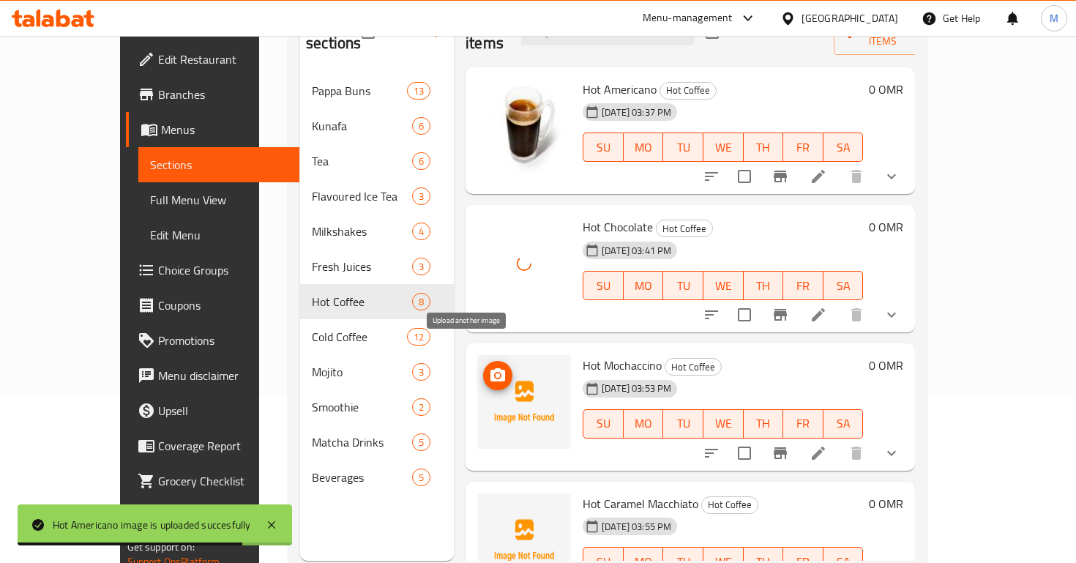
click at [483, 361] on button "upload picture" at bounding box center [497, 375] width 29 height 29
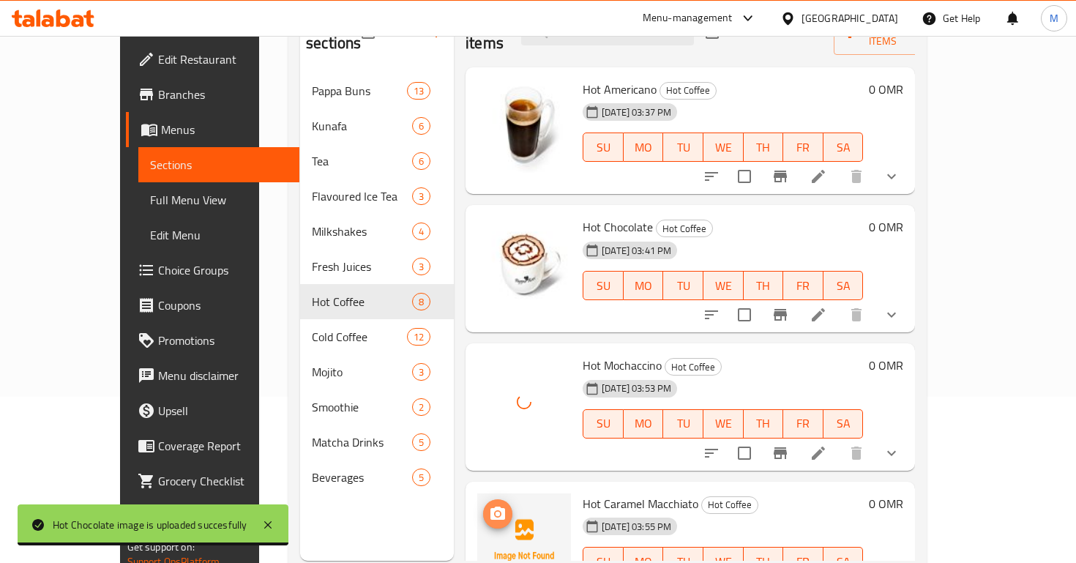
click at [490, 507] on icon "upload picture" at bounding box center [497, 513] width 15 height 13
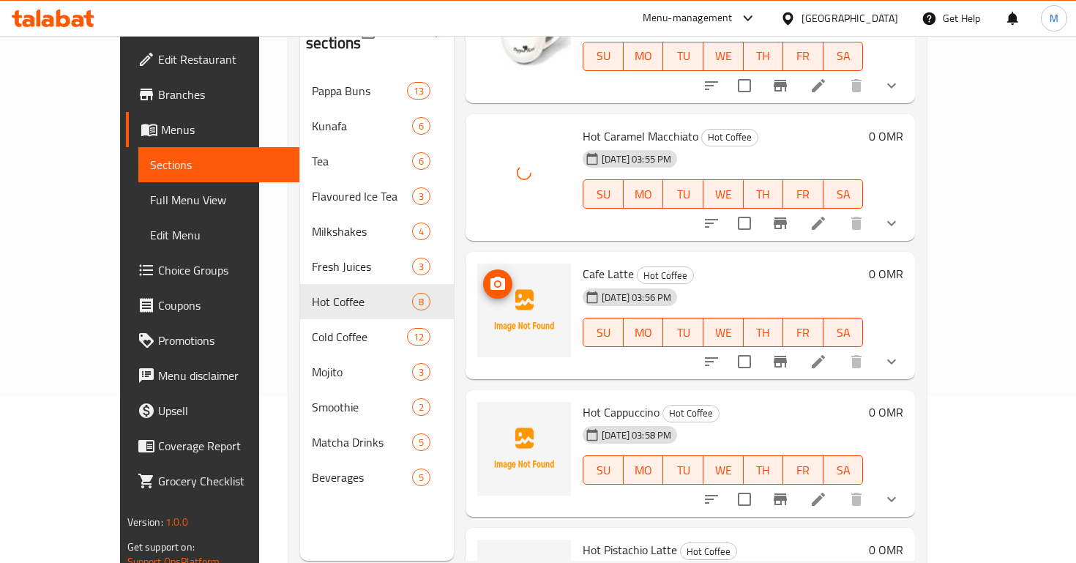
scroll to position [433, 0]
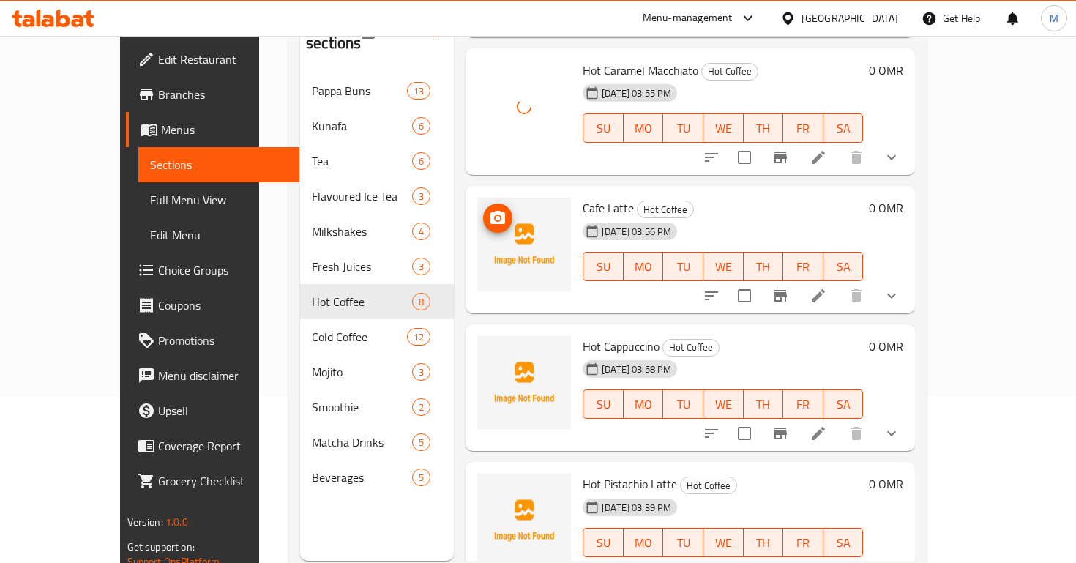
click at [490, 211] on icon "upload picture" at bounding box center [497, 217] width 15 height 13
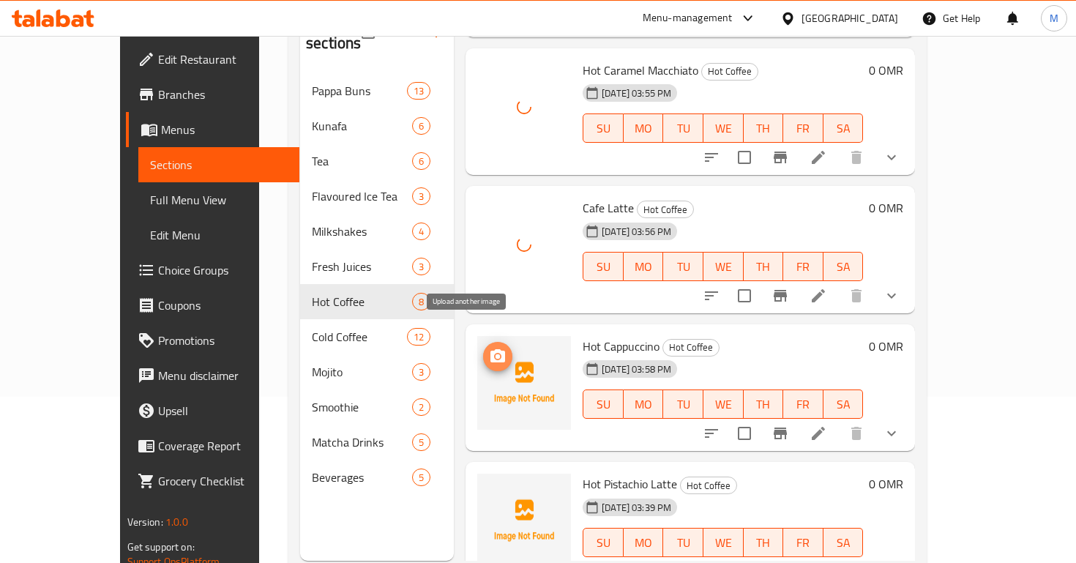
click at [489, 348] on icon "upload picture" at bounding box center [498, 357] width 18 height 18
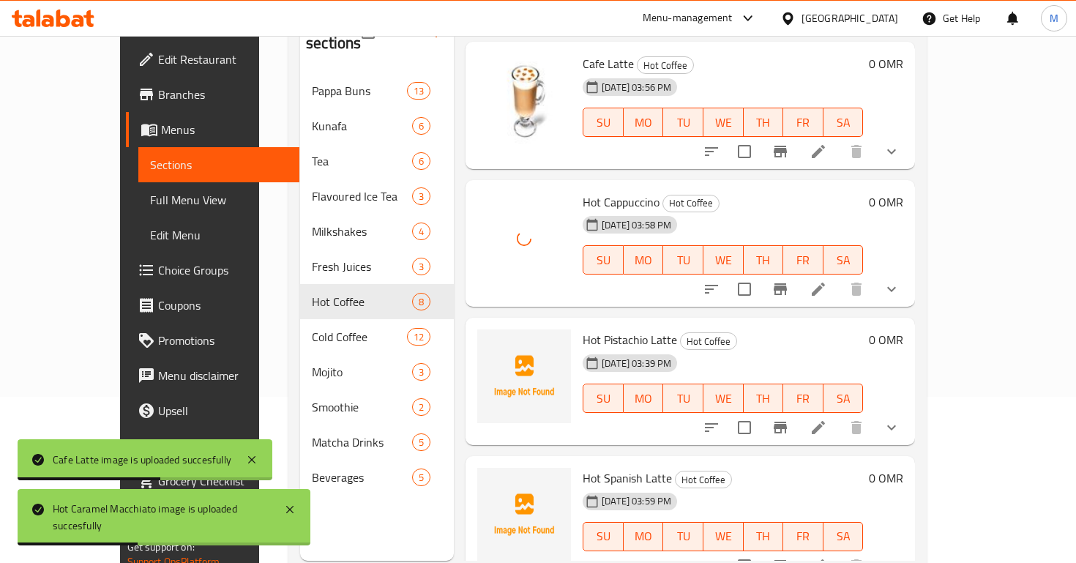
scroll to position [577, 0]
click at [490, 343] on icon "upload picture" at bounding box center [497, 349] width 15 height 13
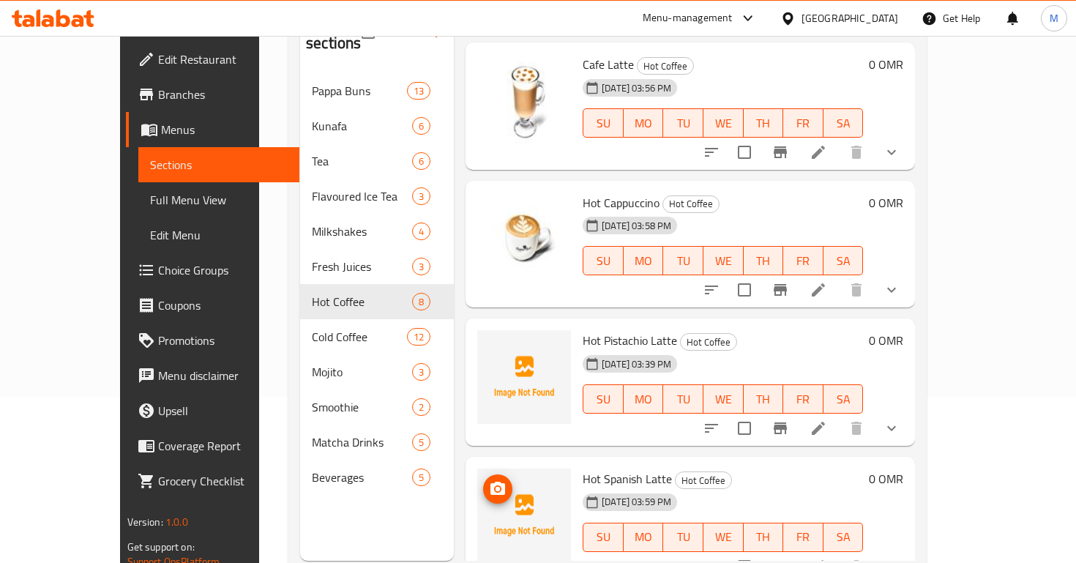
click at [490, 482] on icon "upload picture" at bounding box center [497, 488] width 15 height 13
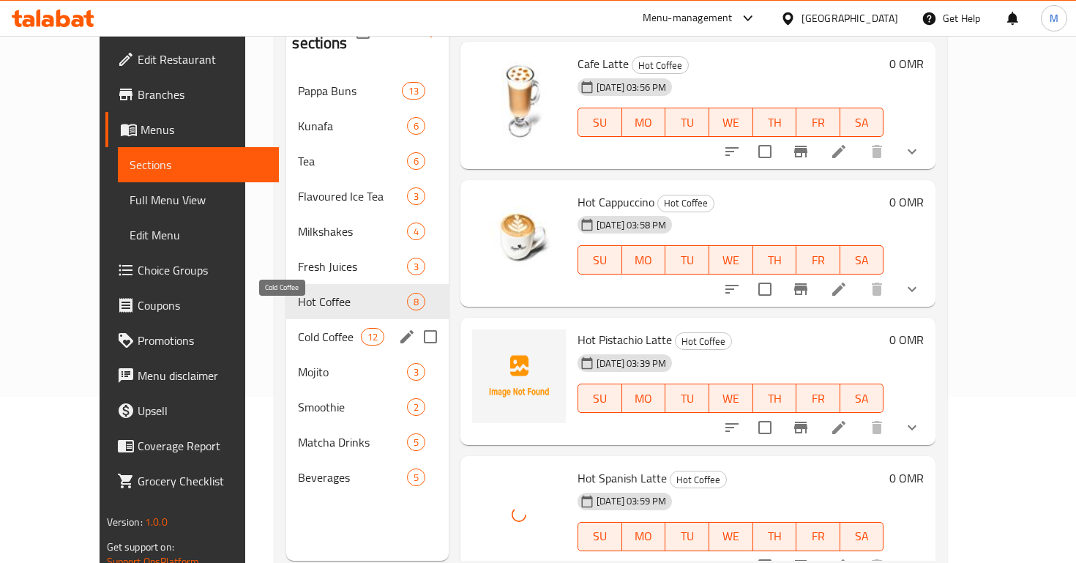
click at [328, 328] on span "Cold Coffee" at bounding box center [329, 337] width 62 height 18
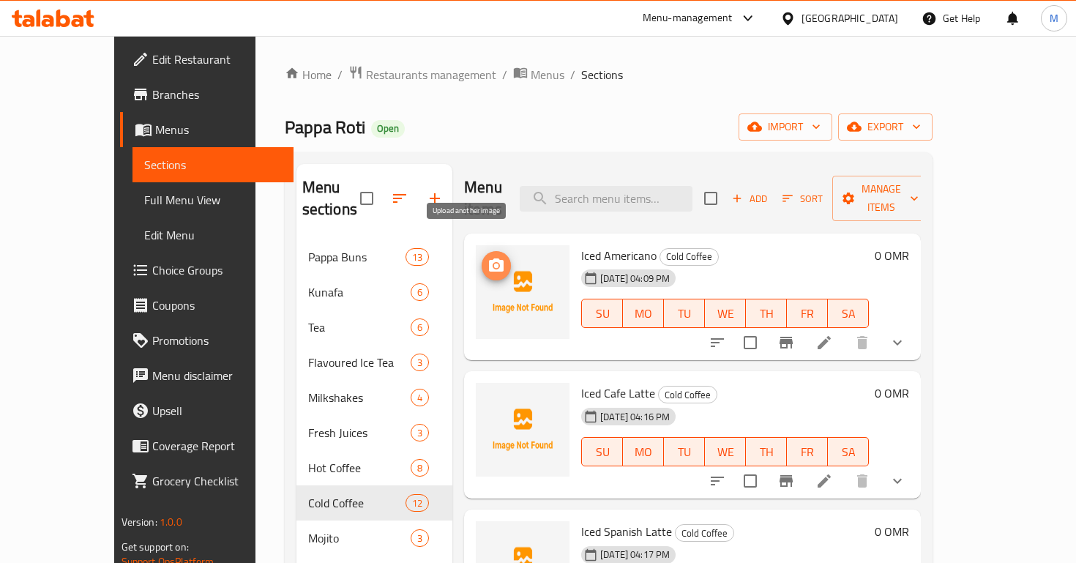
click at [488, 257] on icon "upload picture" at bounding box center [497, 266] width 18 height 18
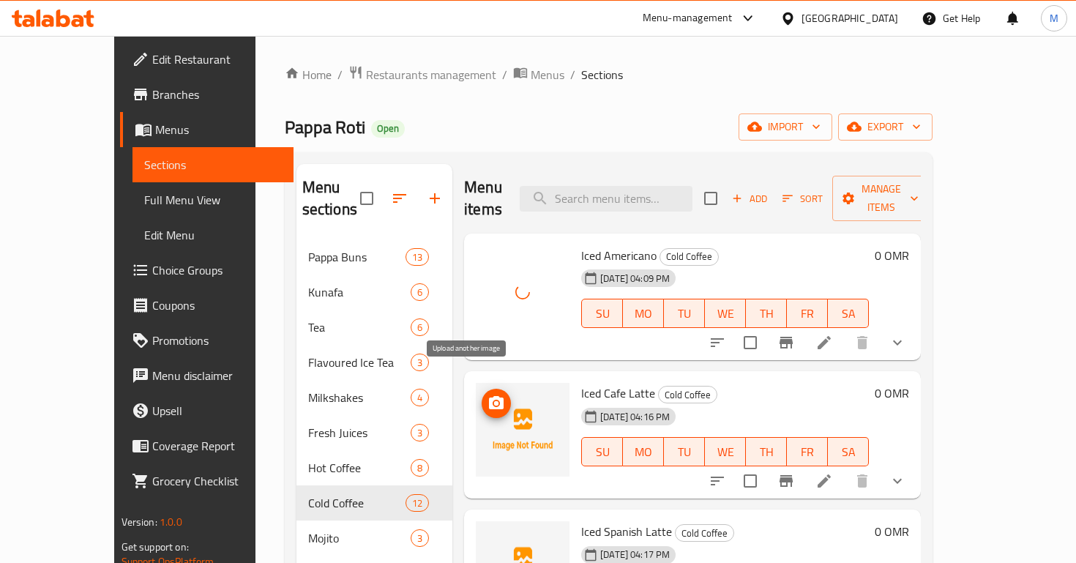
click at [489, 396] on icon "upload picture" at bounding box center [496, 402] width 15 height 13
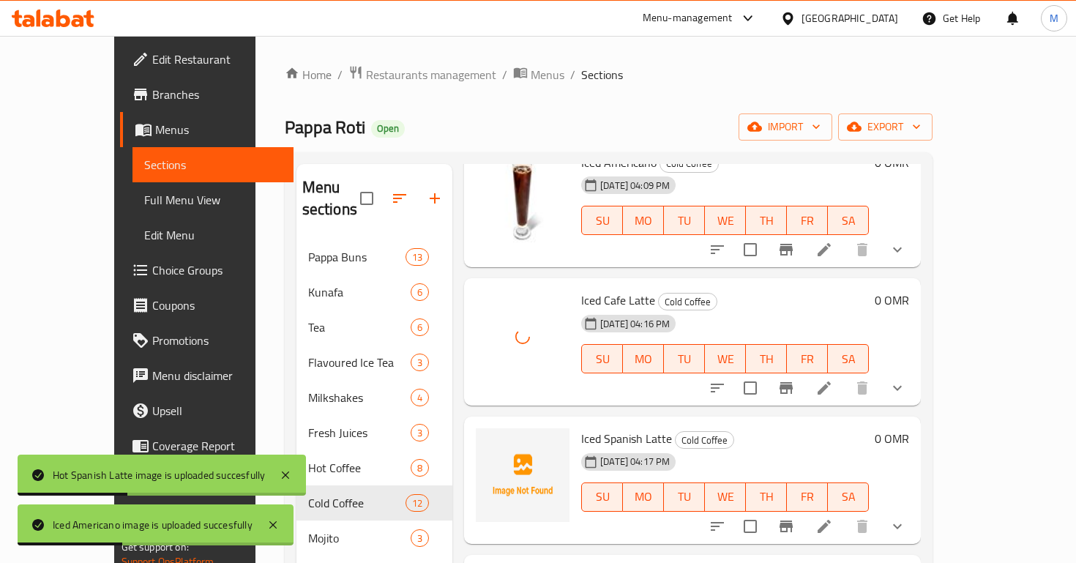
scroll to position [175, 0]
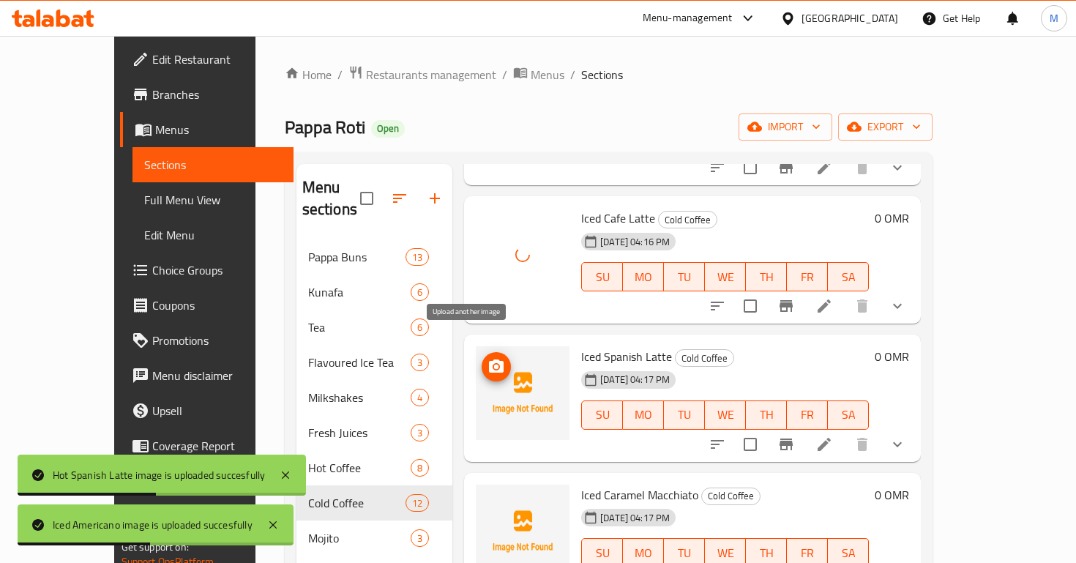
click at [489, 359] on icon "upload picture" at bounding box center [496, 365] width 15 height 13
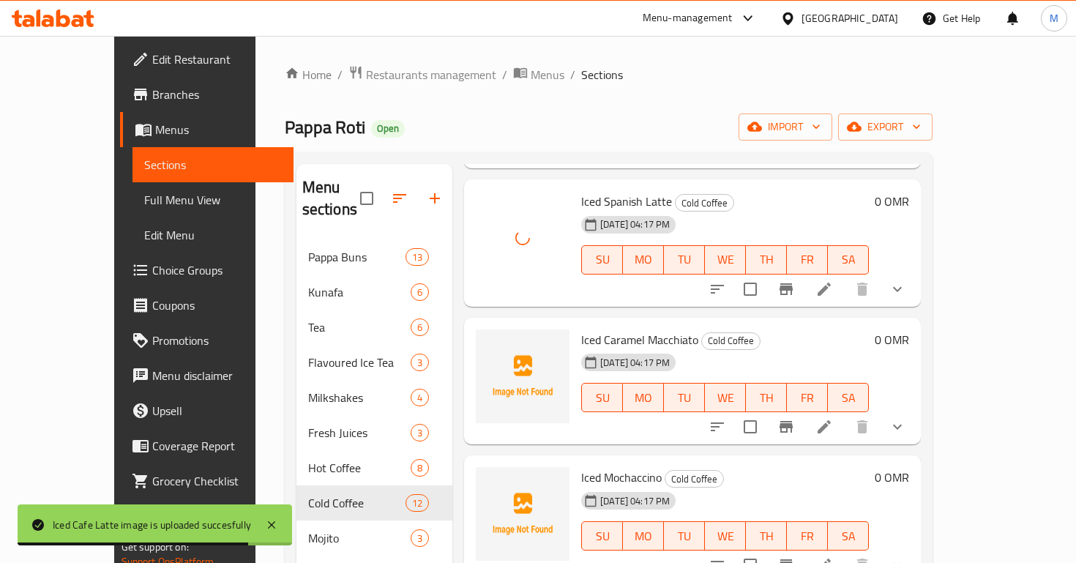
scroll to position [405, 0]
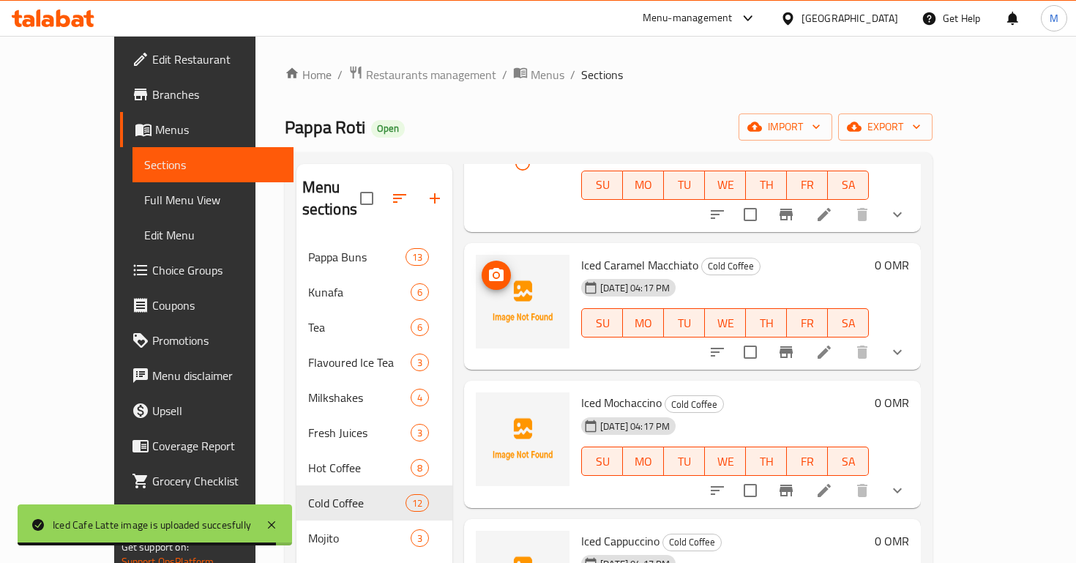
click at [482, 266] on span "upload picture" at bounding box center [496, 275] width 29 height 18
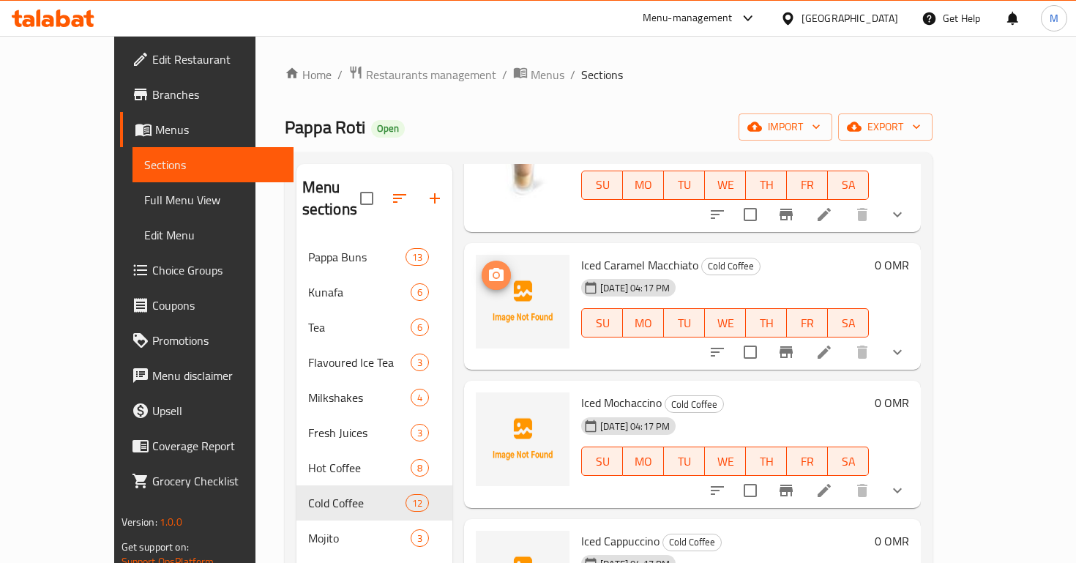
click at [482, 266] on span "upload picture" at bounding box center [496, 275] width 29 height 18
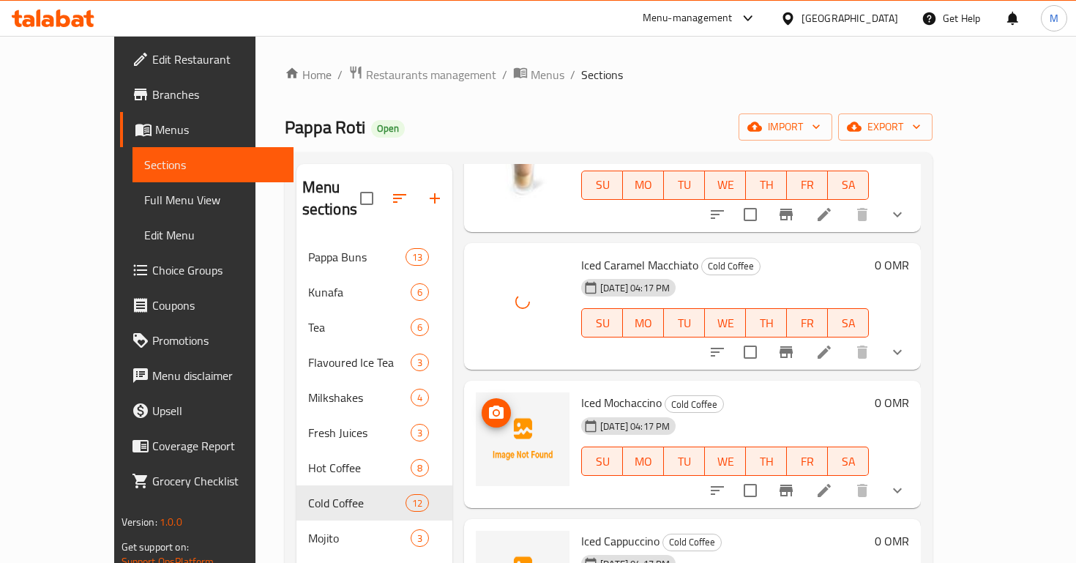
click at [489, 406] on icon "upload picture" at bounding box center [496, 412] width 15 height 13
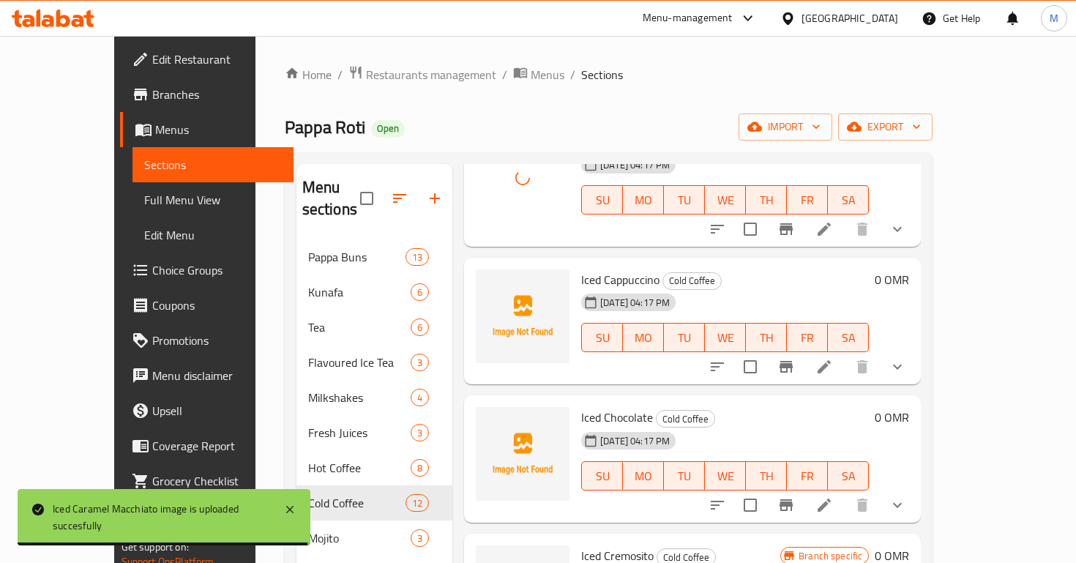
scroll to position [665, 0]
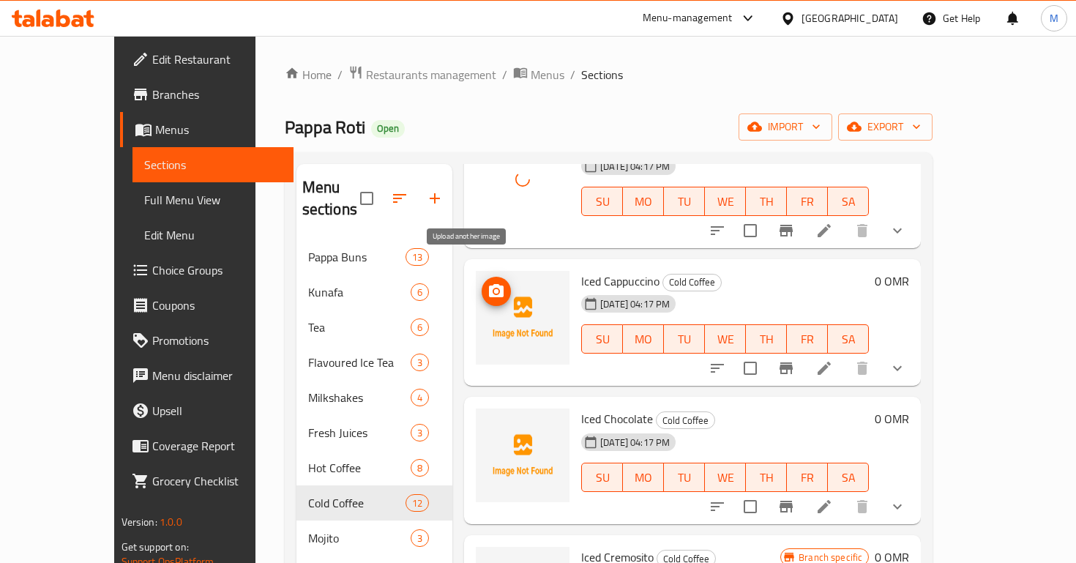
click at [482, 283] on span "upload picture" at bounding box center [496, 292] width 29 height 18
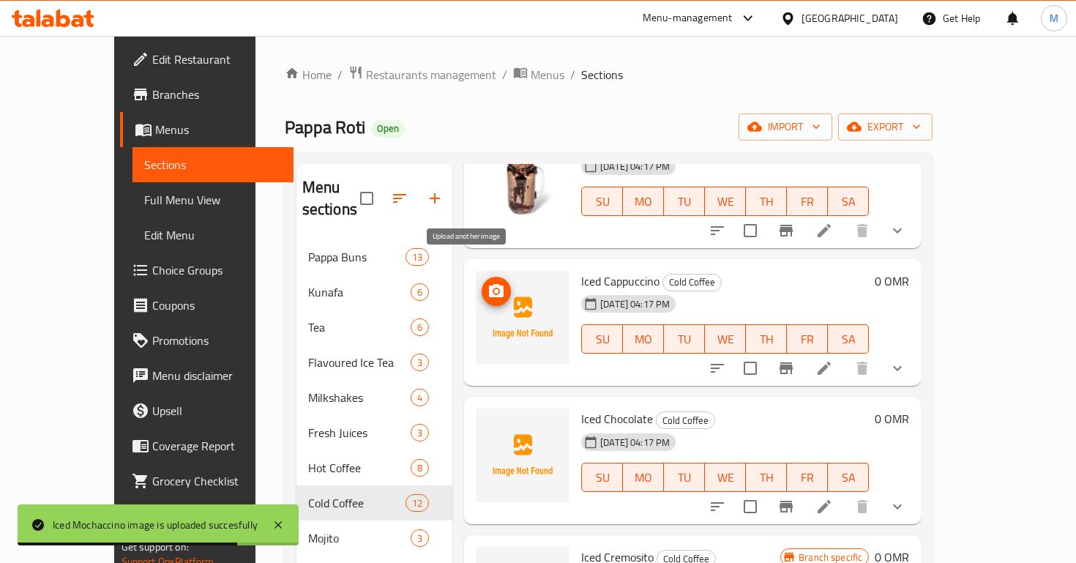
click at [488, 283] on icon "upload picture" at bounding box center [497, 292] width 18 height 18
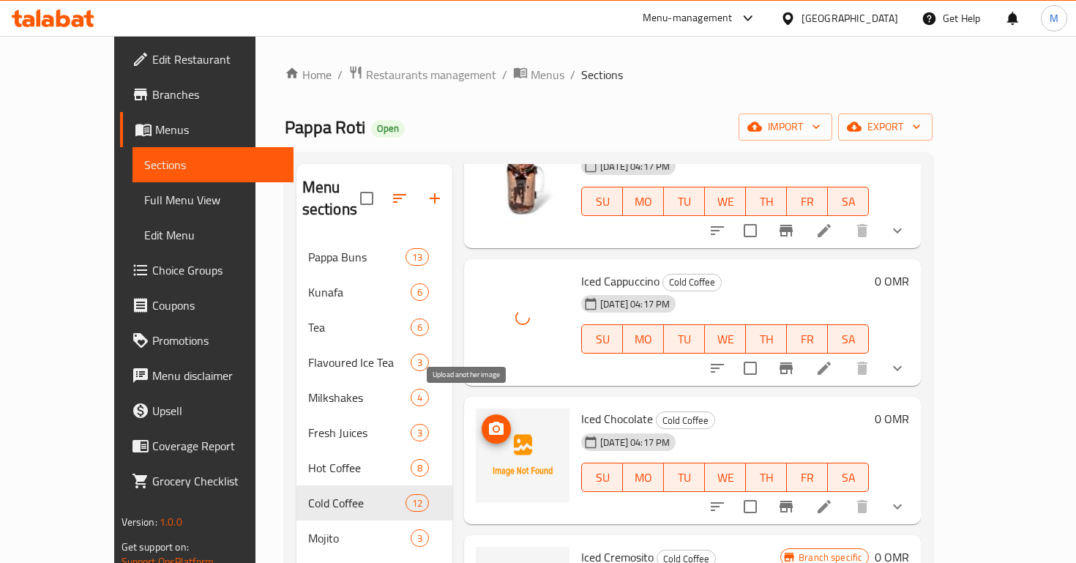
click at [489, 422] on icon "upload picture" at bounding box center [496, 428] width 15 height 13
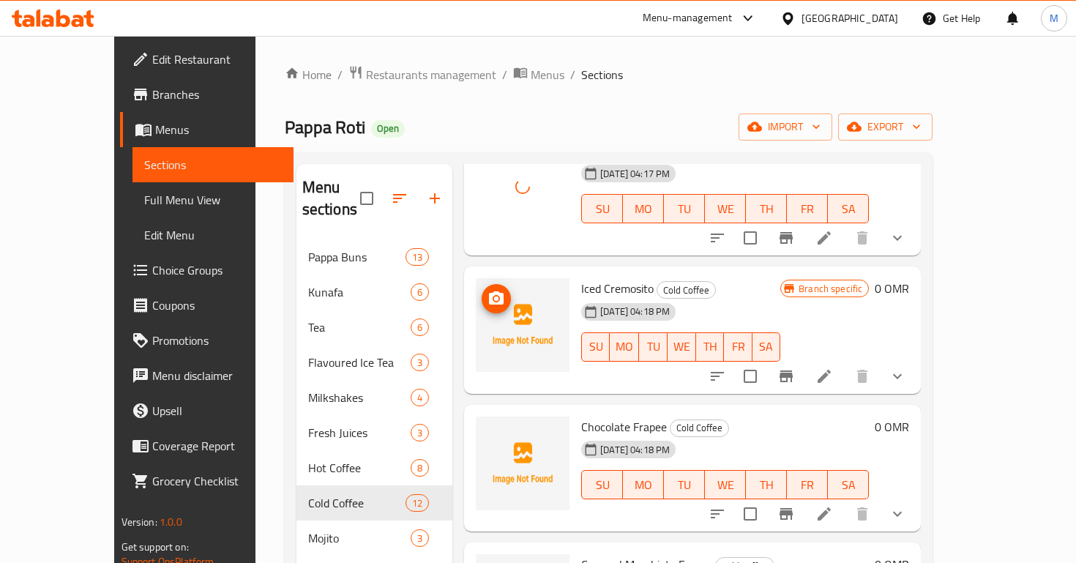
scroll to position [968, 0]
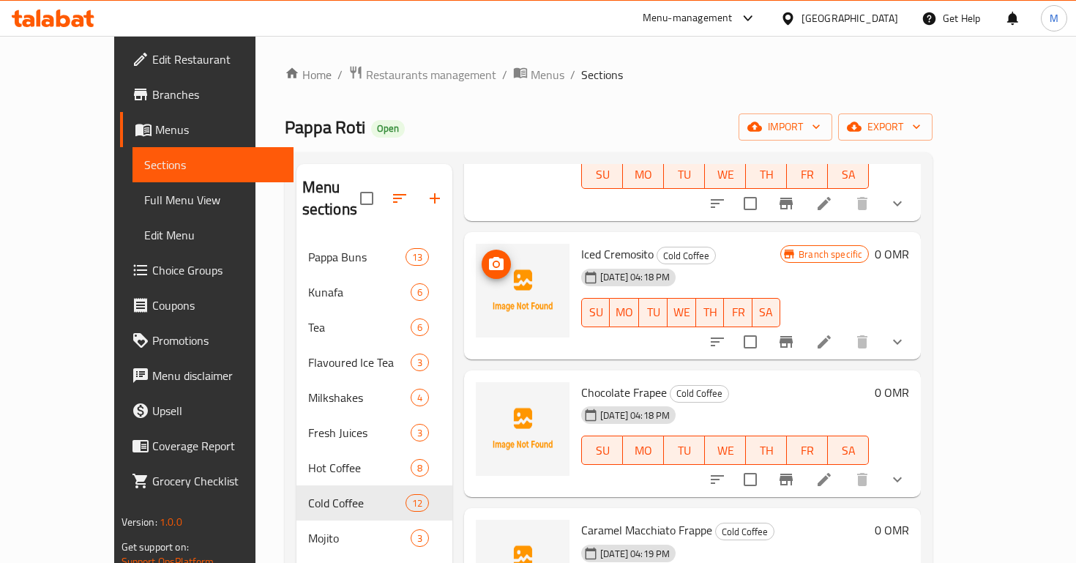
click at [488, 255] on icon "upload picture" at bounding box center [497, 264] width 18 height 18
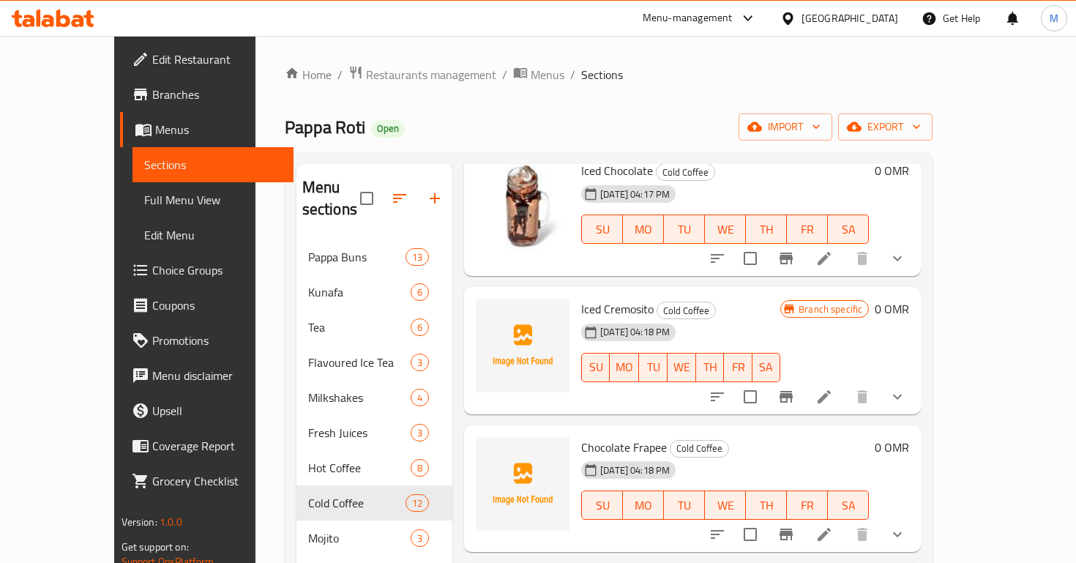
scroll to position [902, 0]
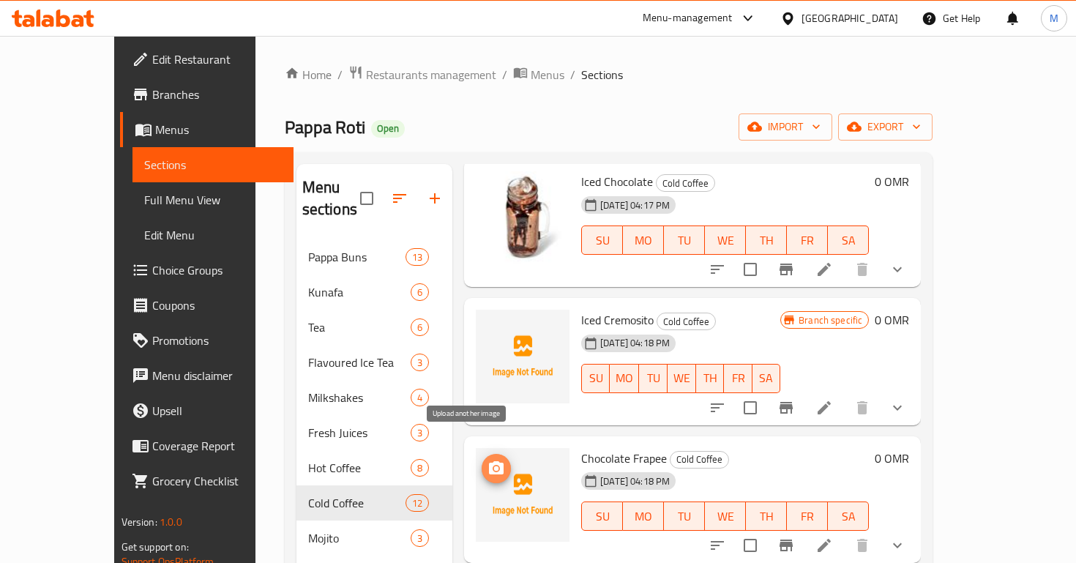
click at [488, 460] on icon "upload picture" at bounding box center [497, 469] width 18 height 18
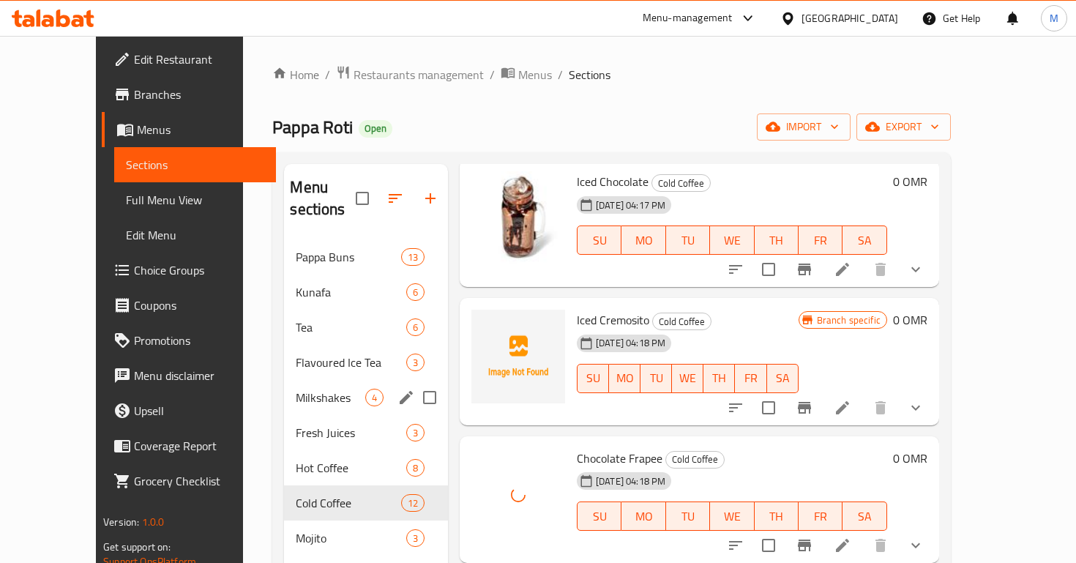
scroll to position [205, 0]
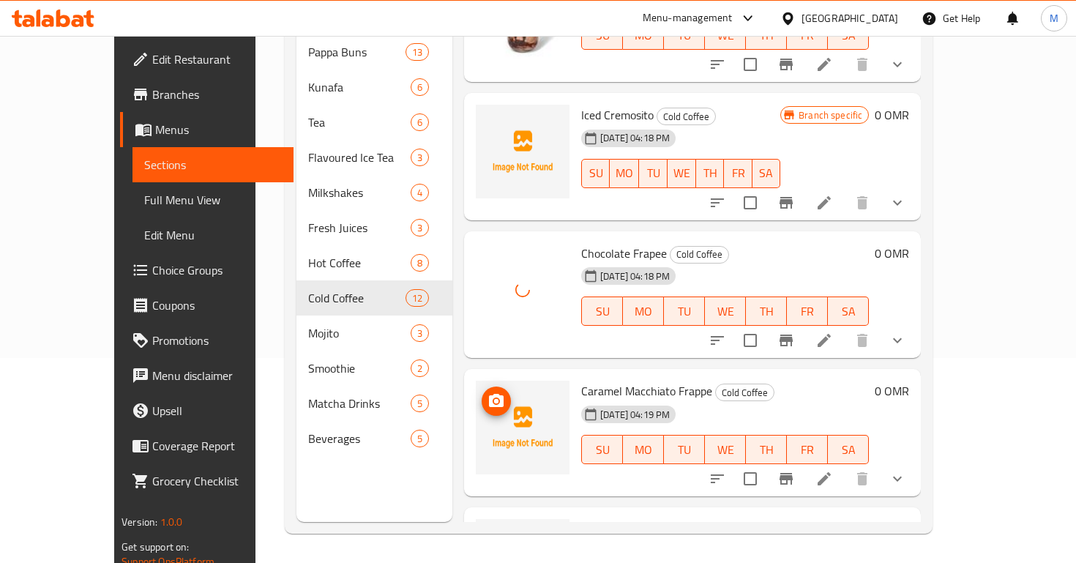
click at [482, 392] on span "upload picture" at bounding box center [496, 401] width 29 height 18
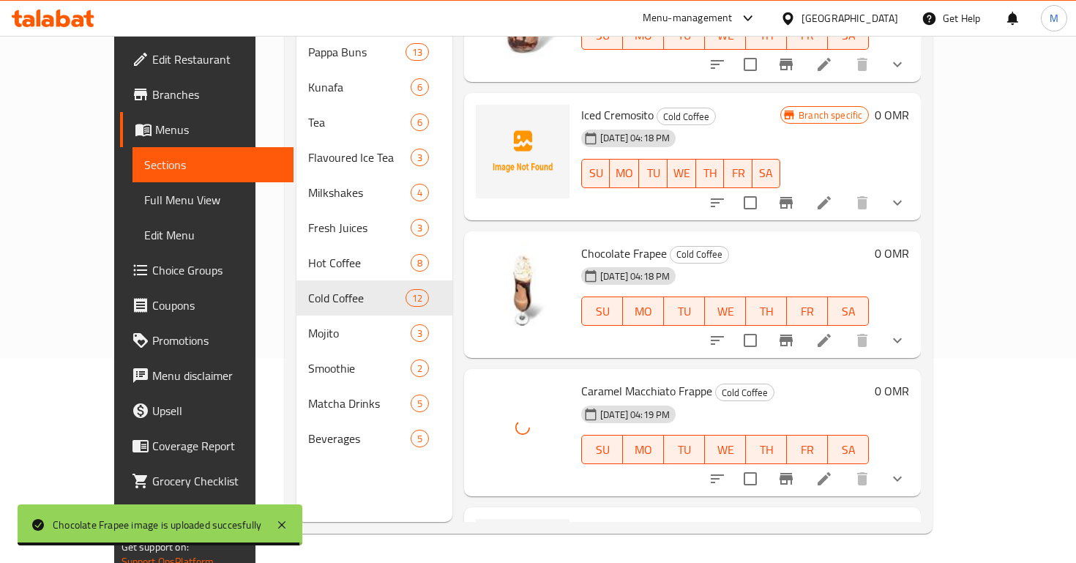
scroll to position [1129, 0]
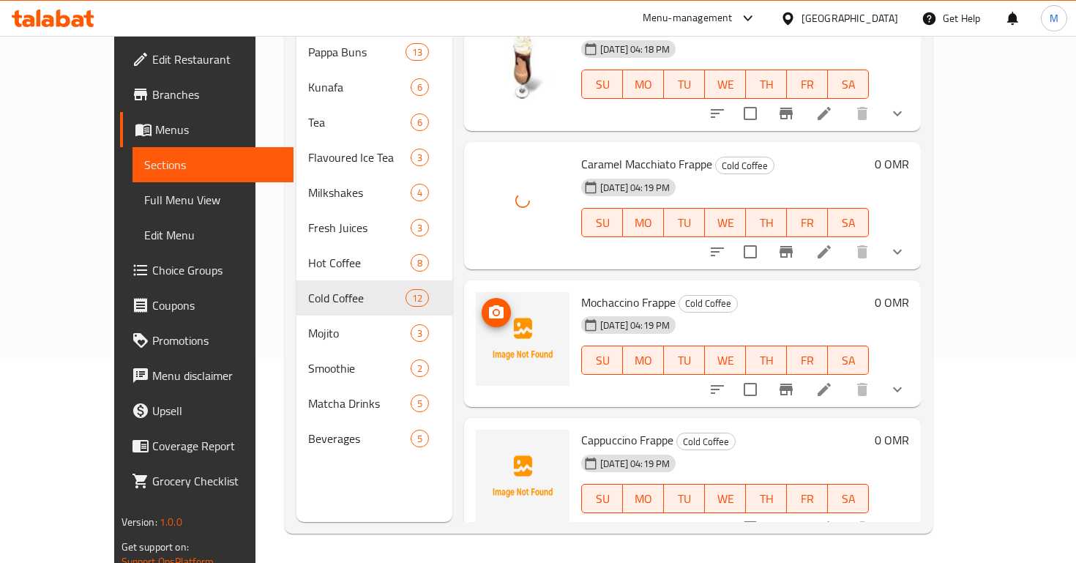
click at [482, 304] on span "upload picture" at bounding box center [496, 313] width 29 height 18
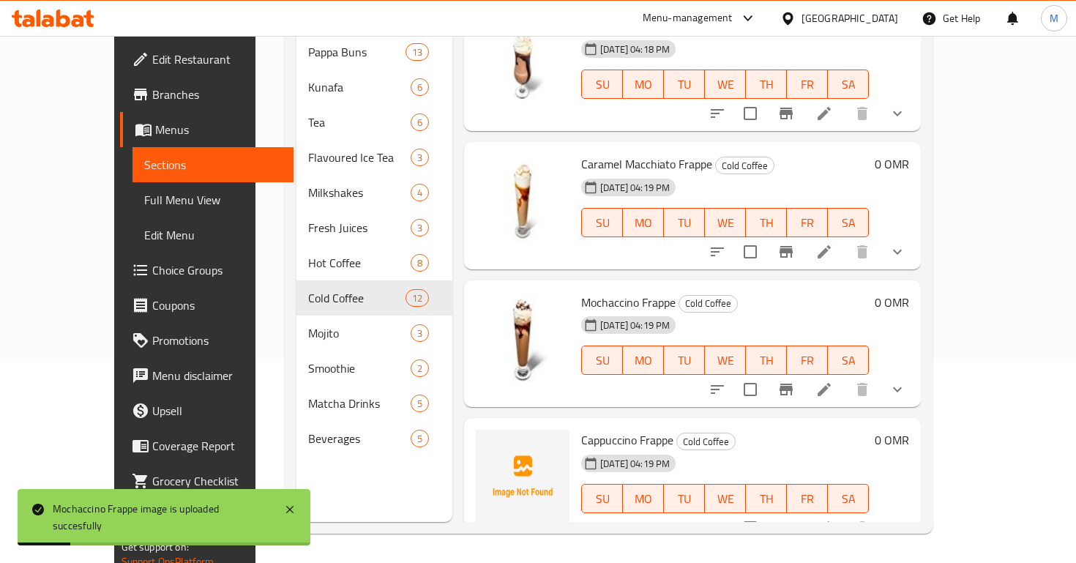
scroll to position [1130, 0]
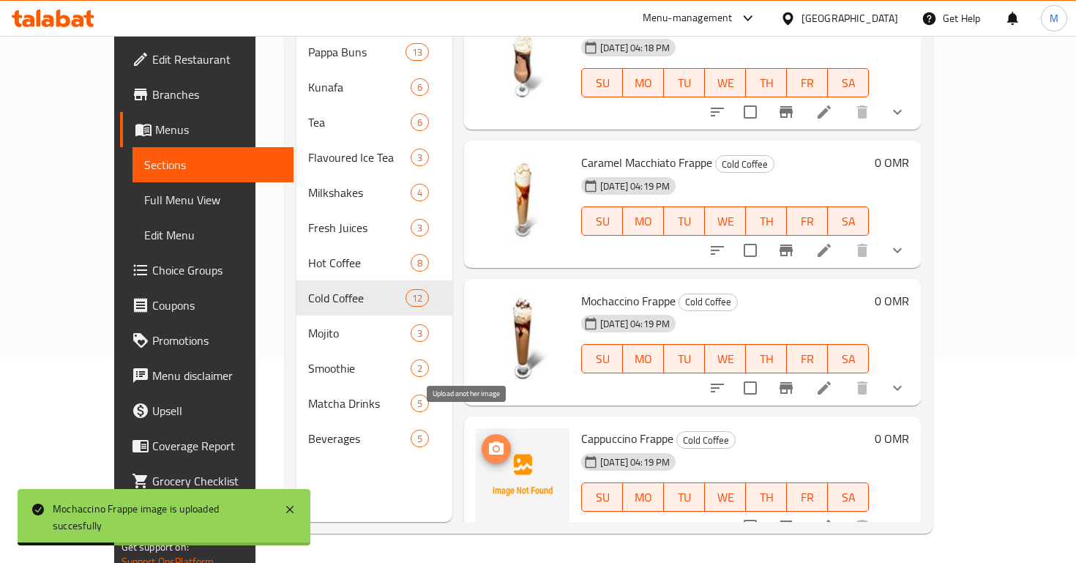
click at [482, 440] on span "upload picture" at bounding box center [496, 449] width 29 height 18
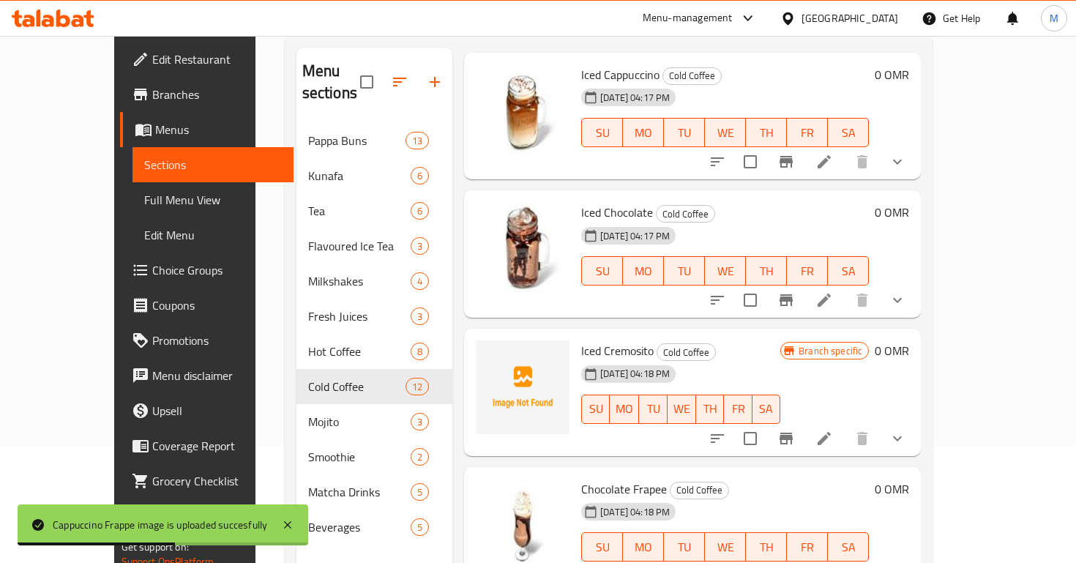
scroll to position [755, 0]
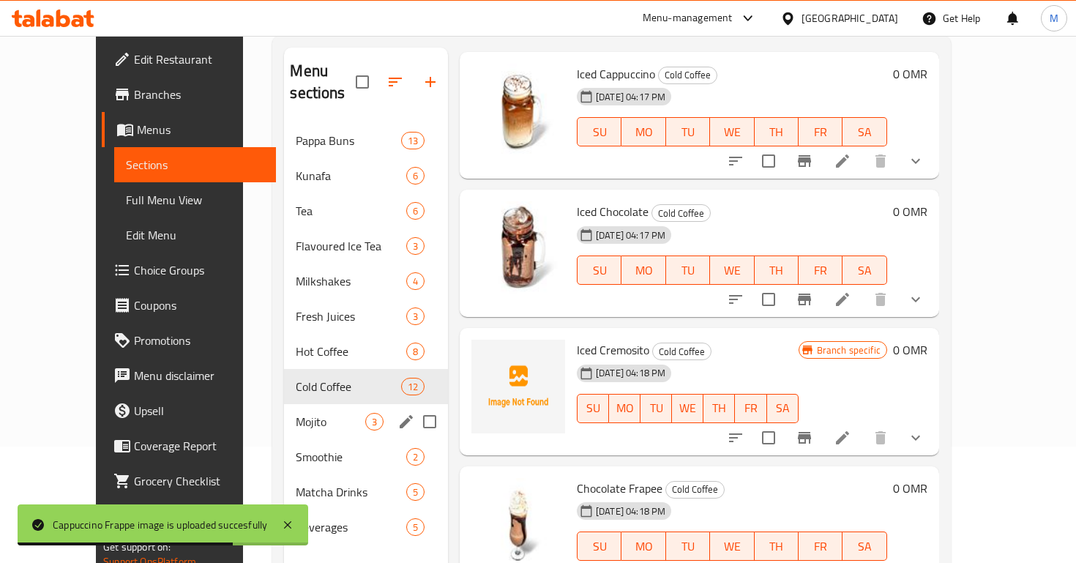
click at [313, 413] on span "Mojito" at bounding box center [330, 422] width 69 height 18
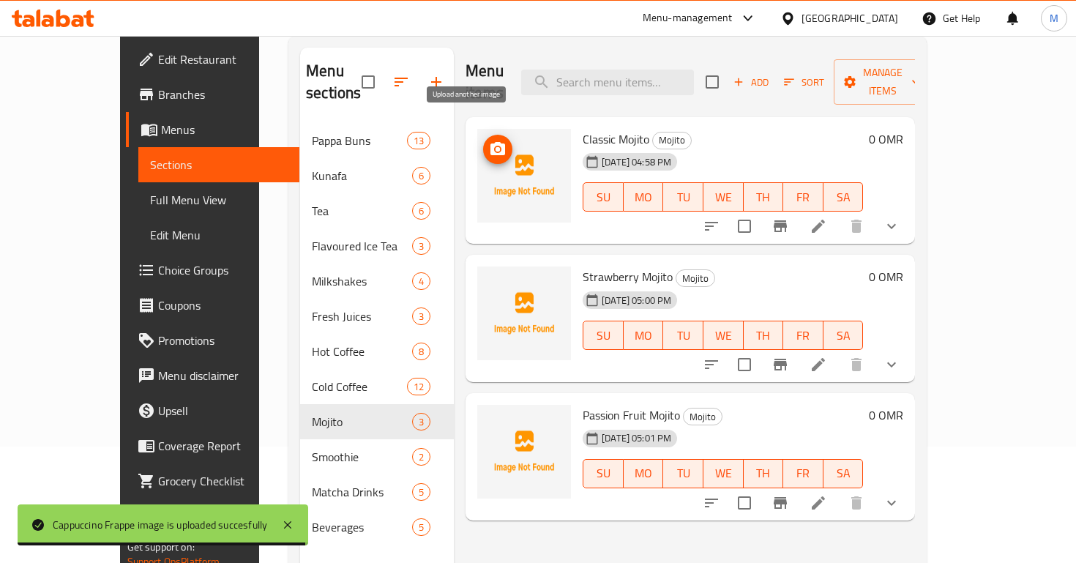
click at [489, 141] on icon "upload picture" at bounding box center [498, 150] width 18 height 18
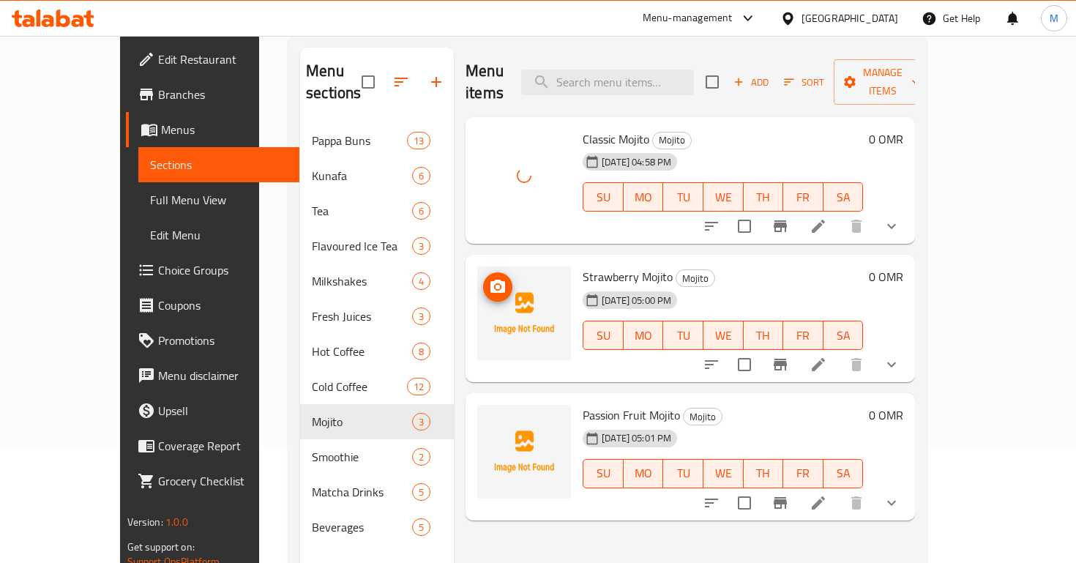
click at [490, 280] on icon "upload picture" at bounding box center [497, 286] width 15 height 13
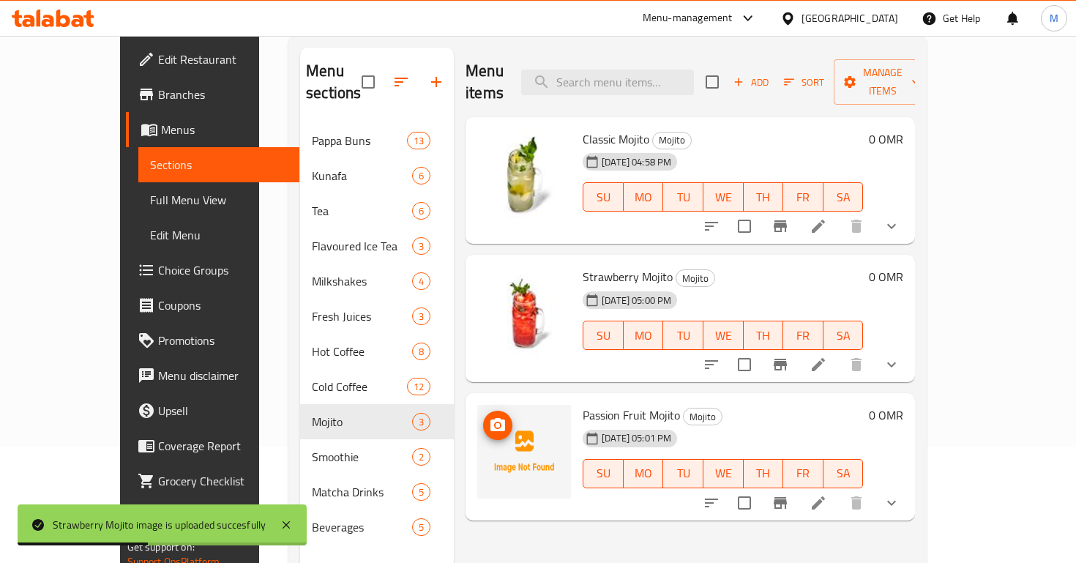
click at [490, 418] on icon "upload picture" at bounding box center [497, 424] width 15 height 13
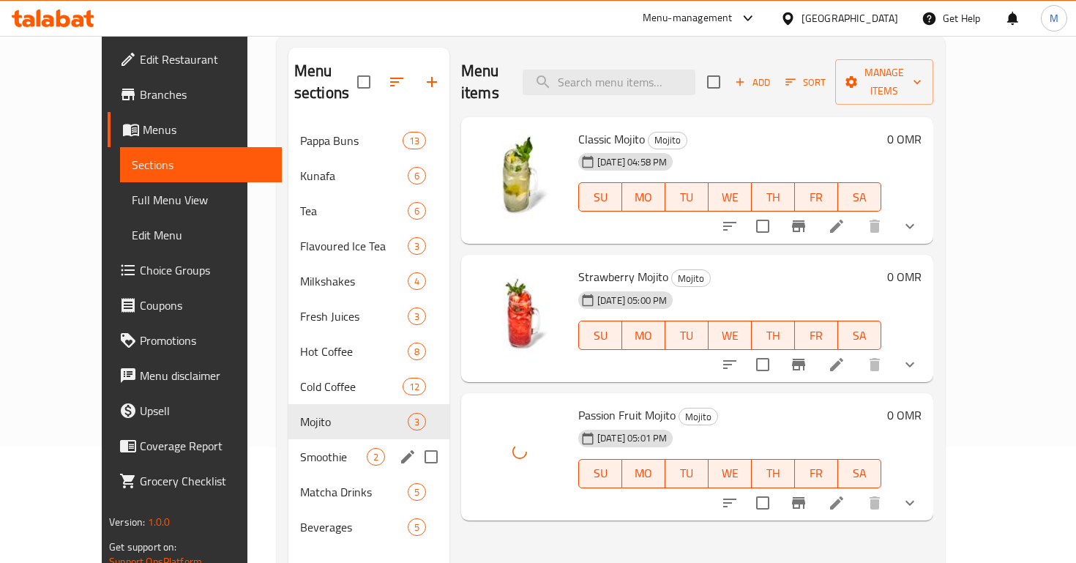
click at [316, 448] on span "Smoothie" at bounding box center [333, 457] width 67 height 18
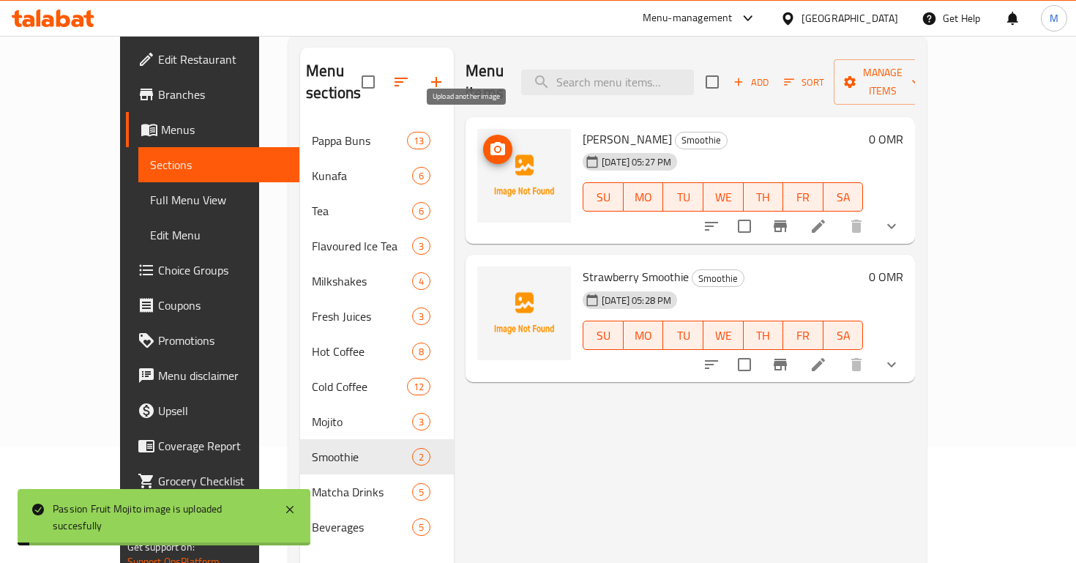
click at [489, 141] on icon "upload picture" at bounding box center [498, 150] width 18 height 18
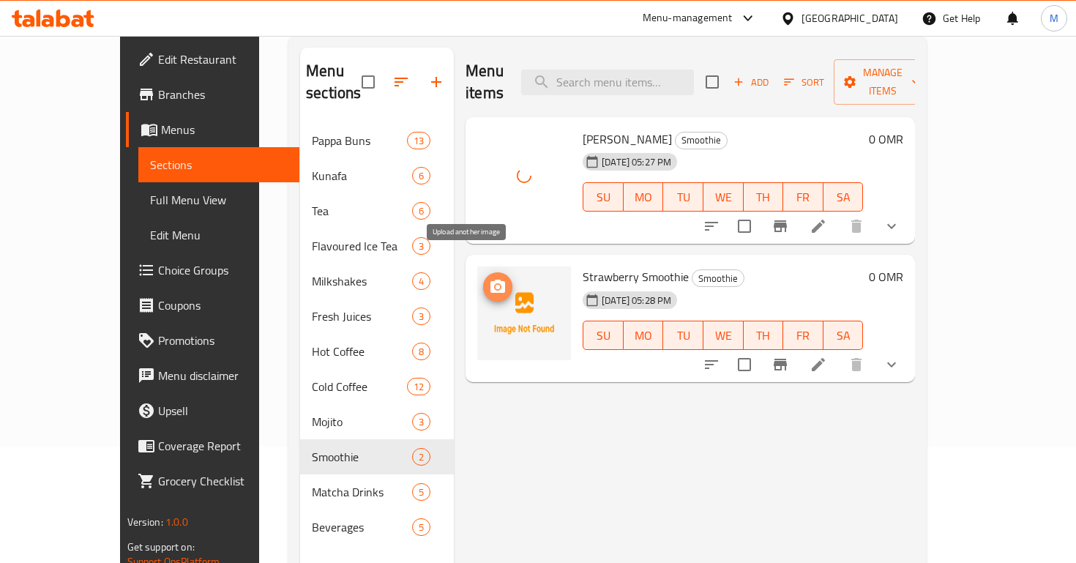
click at [483, 278] on span "upload picture" at bounding box center [497, 287] width 29 height 18
click at [490, 280] on icon "upload picture" at bounding box center [497, 286] width 15 height 13
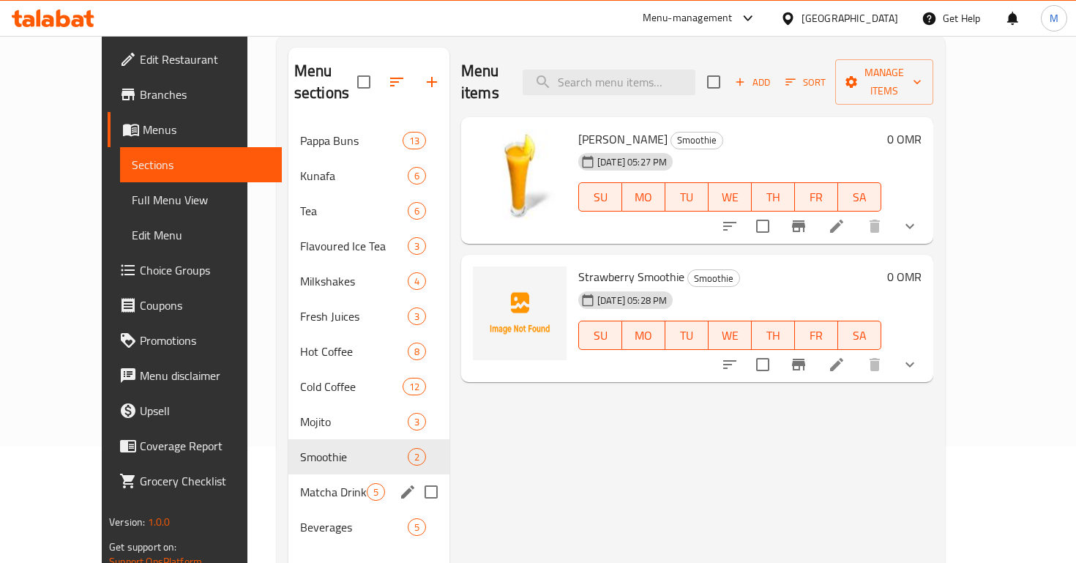
click at [300, 483] on span "Matcha Drinks" at bounding box center [333, 492] width 67 height 18
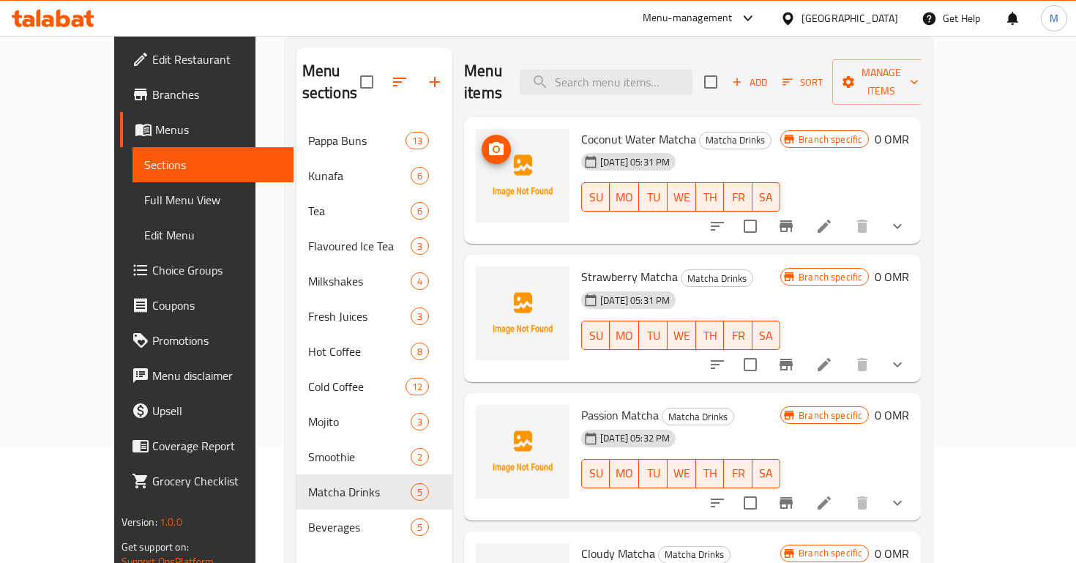
click at [476, 129] on img at bounding box center [523, 176] width 94 height 94
click at [488, 141] on icon "upload picture" at bounding box center [497, 150] width 18 height 18
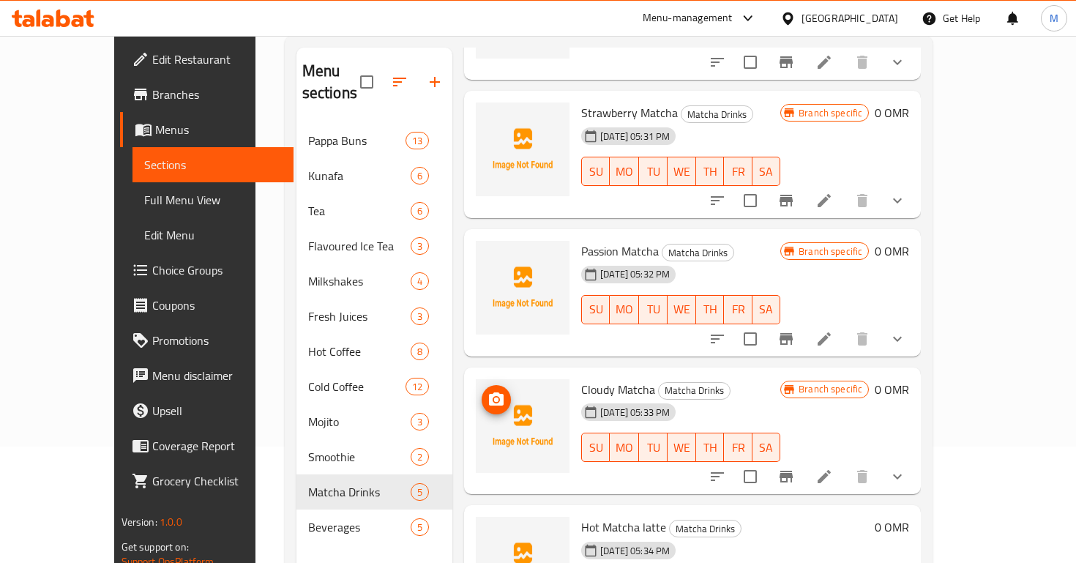
click at [476, 379] on img at bounding box center [523, 426] width 94 height 94
click at [489, 392] on icon "upload picture" at bounding box center [496, 398] width 15 height 13
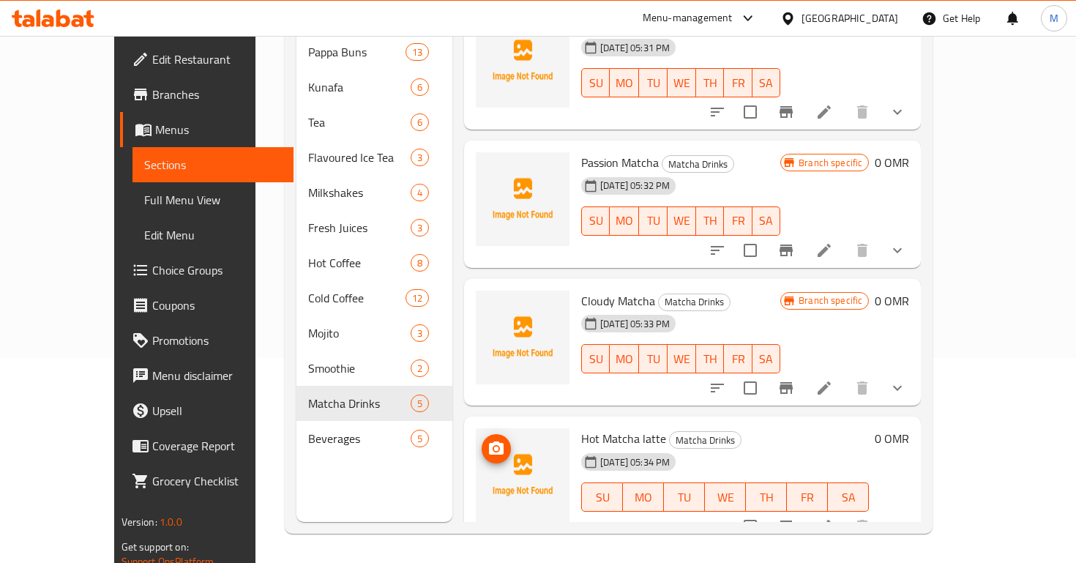
click at [488, 440] on icon "upload picture" at bounding box center [497, 449] width 18 height 18
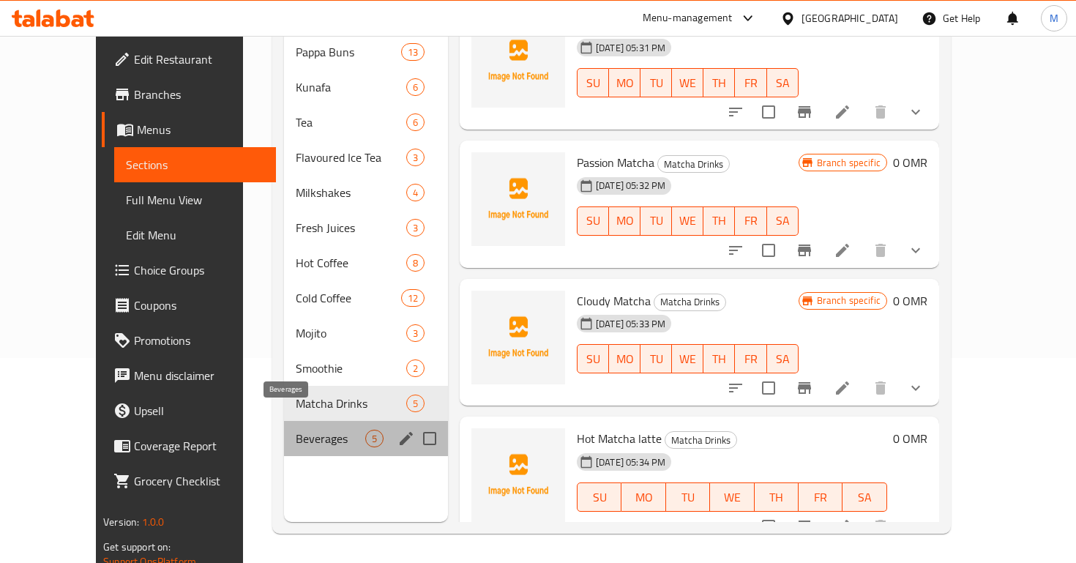
click at [296, 430] on span "Beverages" at bounding box center [330, 439] width 69 height 18
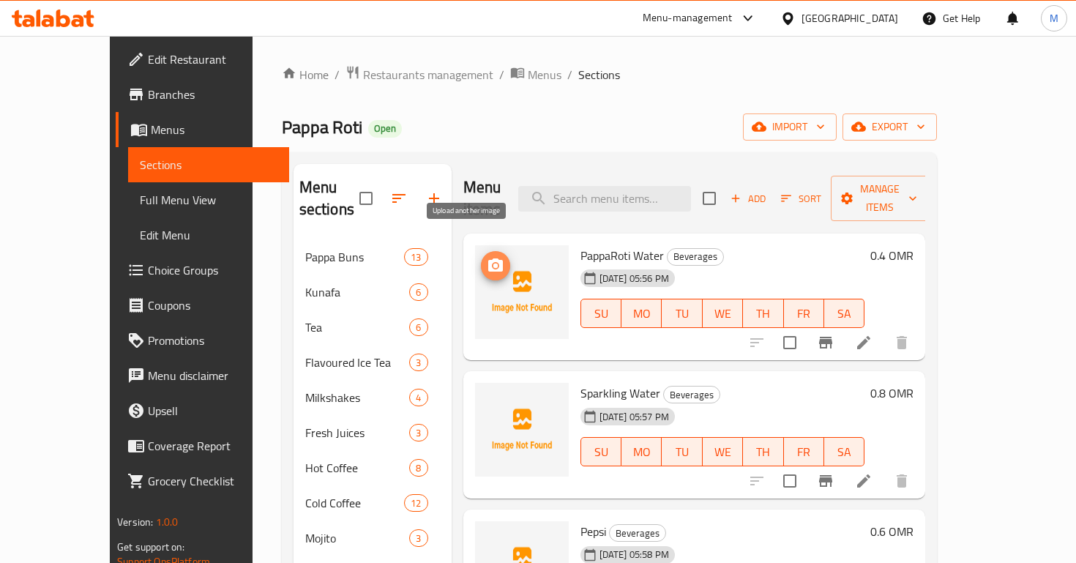
click at [488, 258] on icon "upload picture" at bounding box center [495, 264] width 15 height 13
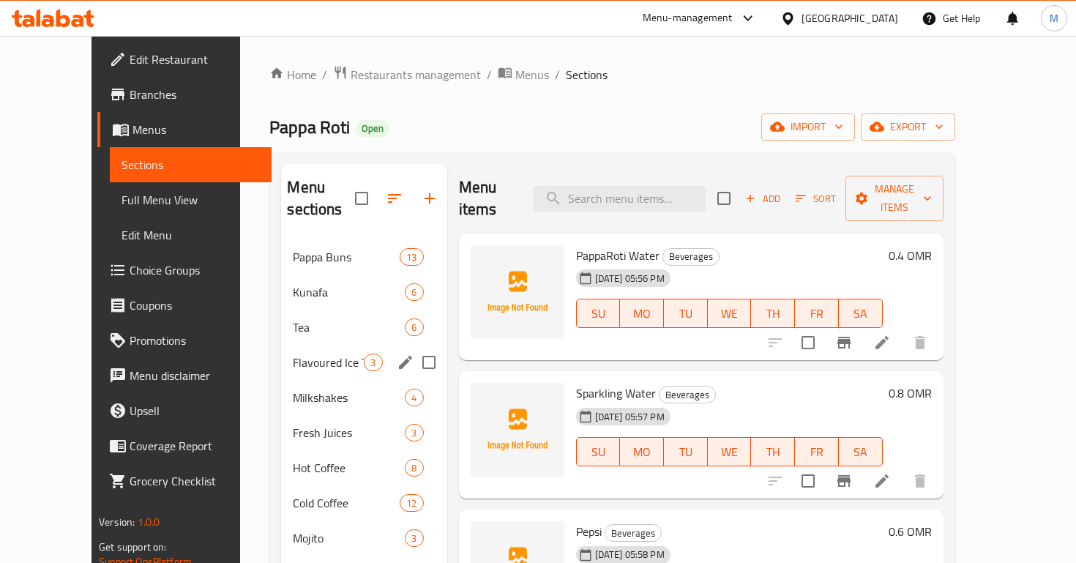
scroll to position [205, 0]
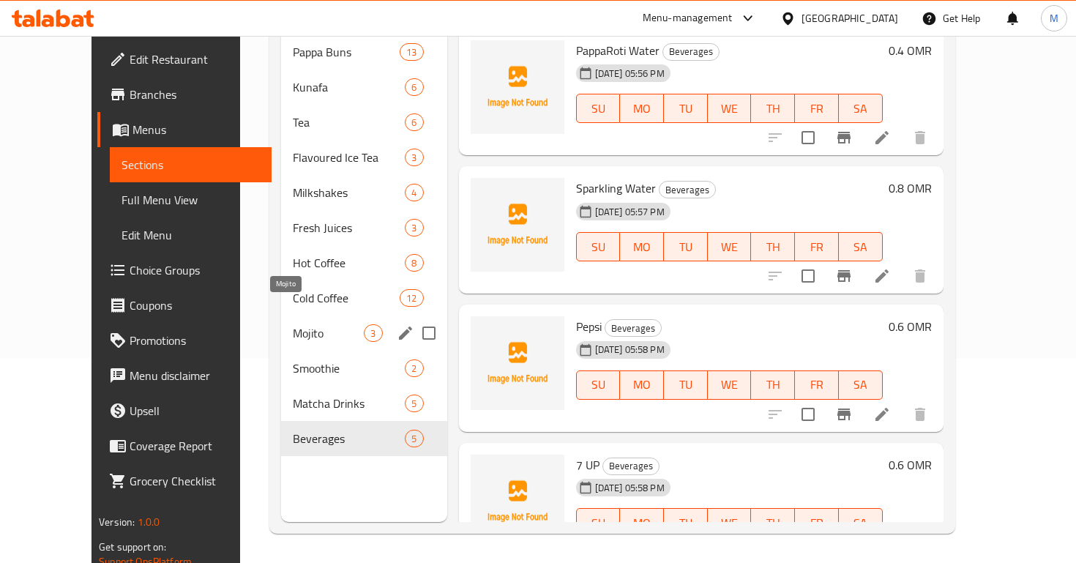
click at [293, 324] on span "Mojito" at bounding box center [328, 333] width 71 height 18
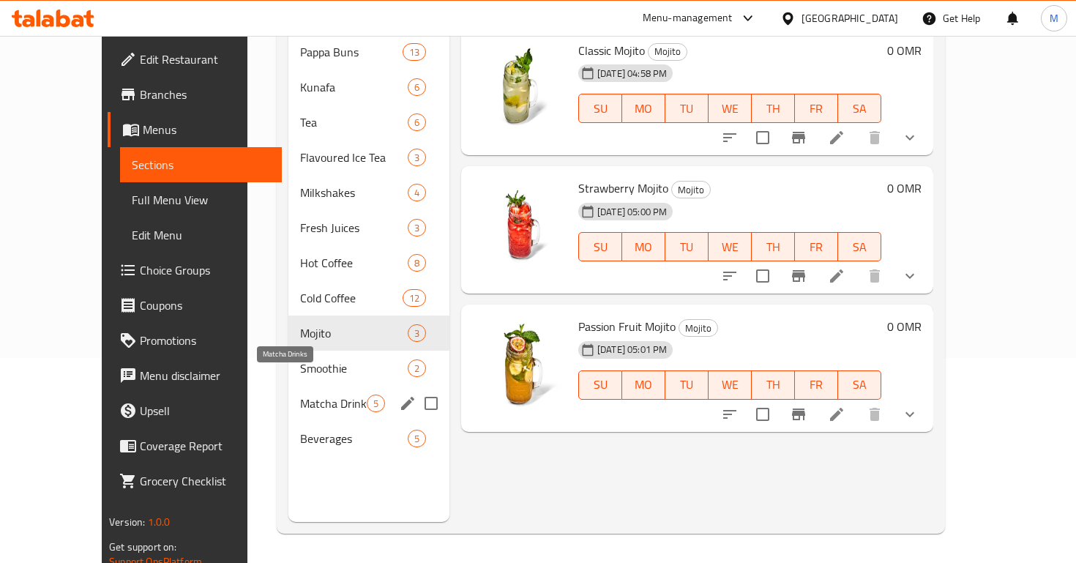
click at [307, 395] on span "Matcha Drinks" at bounding box center [333, 404] width 67 height 18
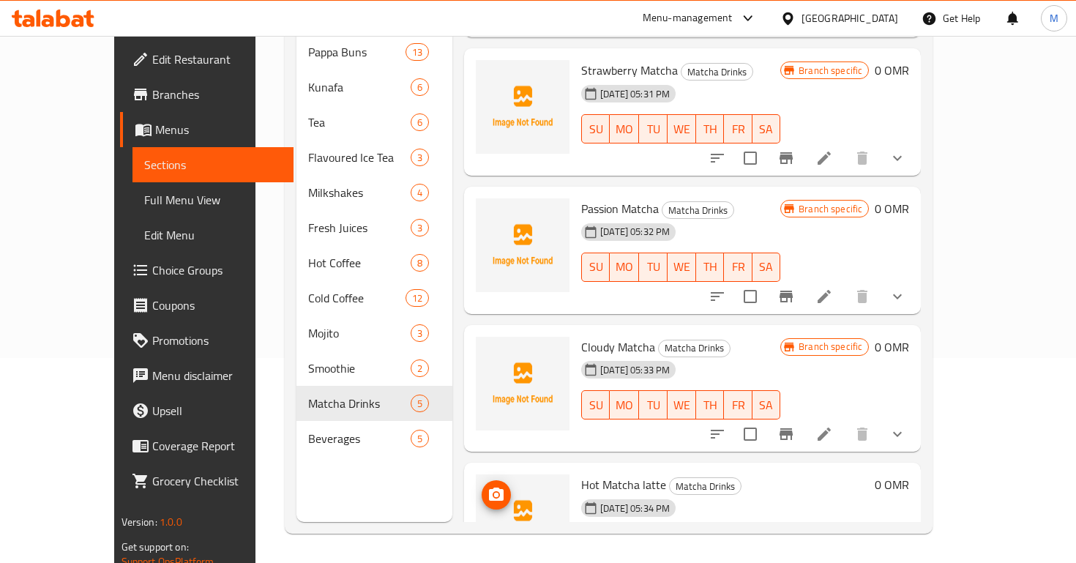
scroll to position [164, 0]
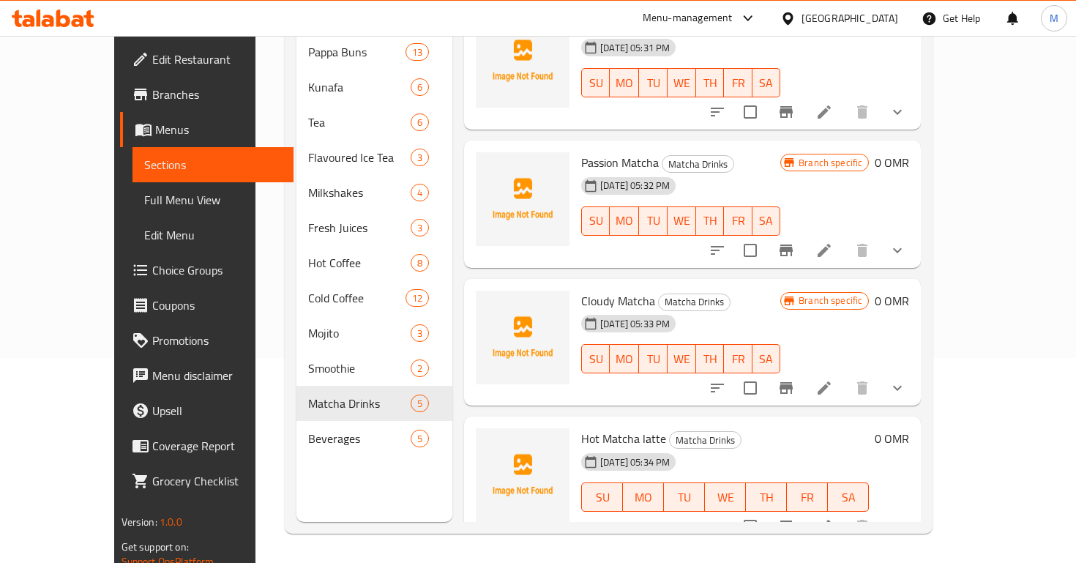
click at [311, 430] on span "Beverages" at bounding box center [359, 439] width 102 height 18
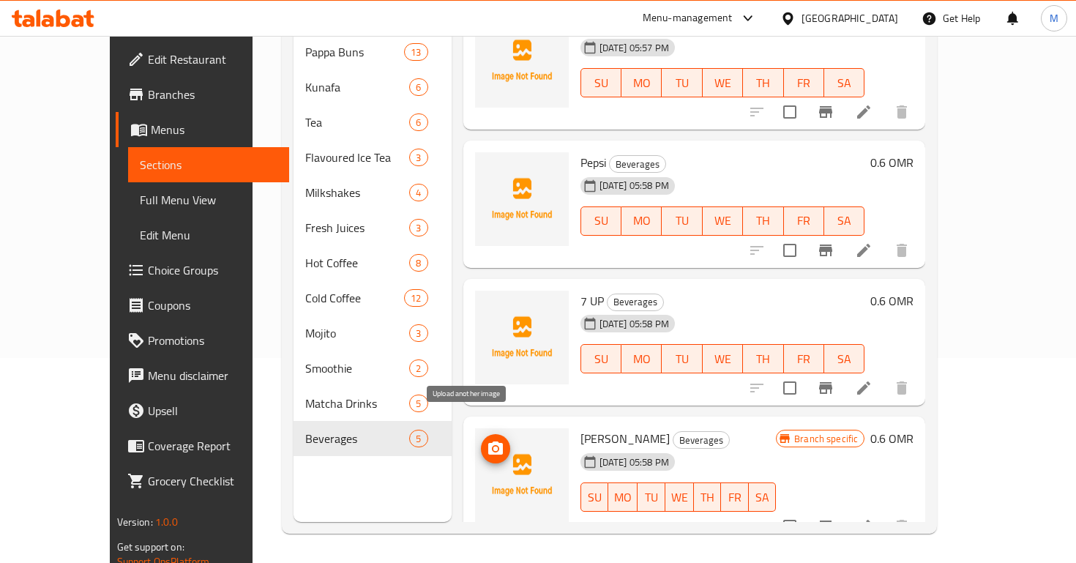
click at [481, 434] on button "upload picture" at bounding box center [495, 448] width 29 height 29
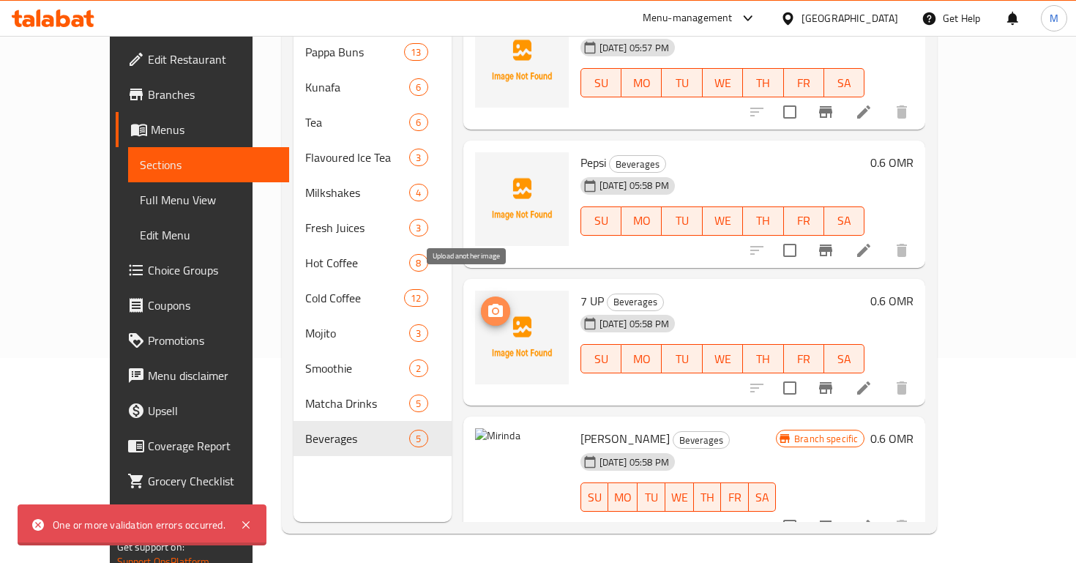
click at [488, 304] on icon "upload picture" at bounding box center [495, 310] width 15 height 13
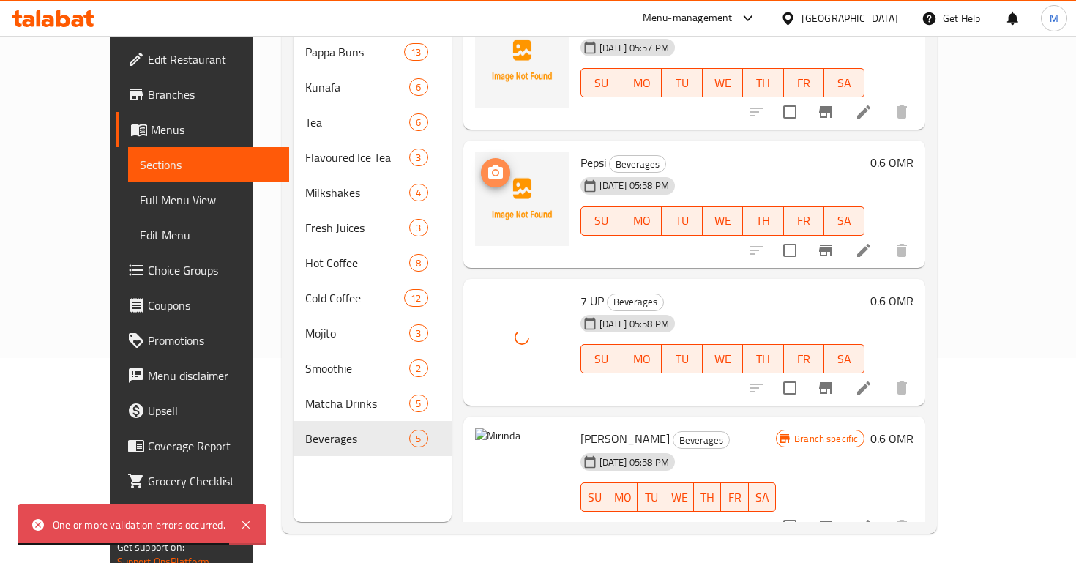
click at [487, 164] on icon "upload picture" at bounding box center [496, 173] width 18 height 18
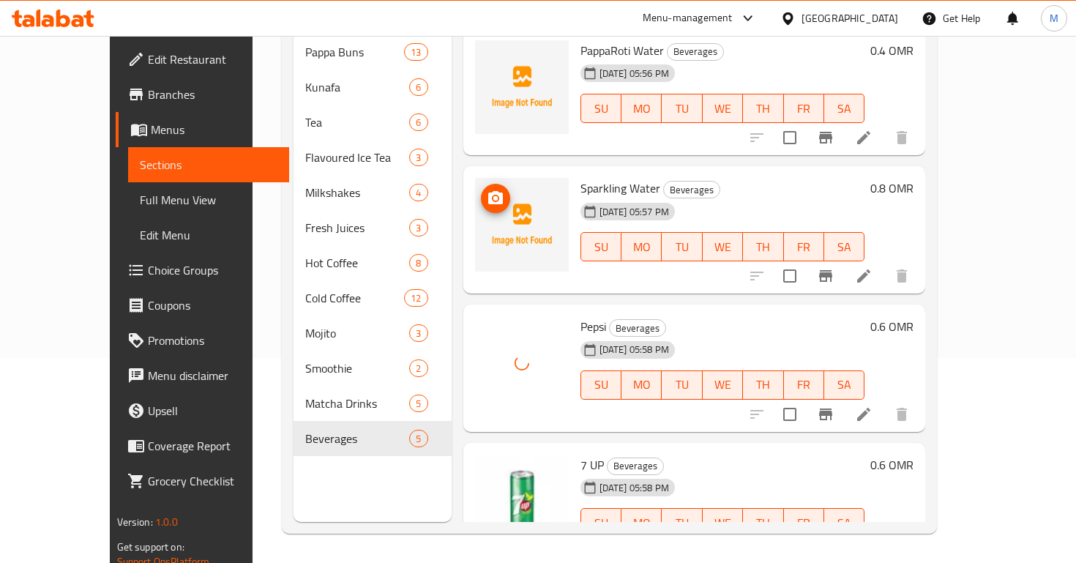
click at [481, 184] on button "upload picture" at bounding box center [495, 198] width 29 height 29
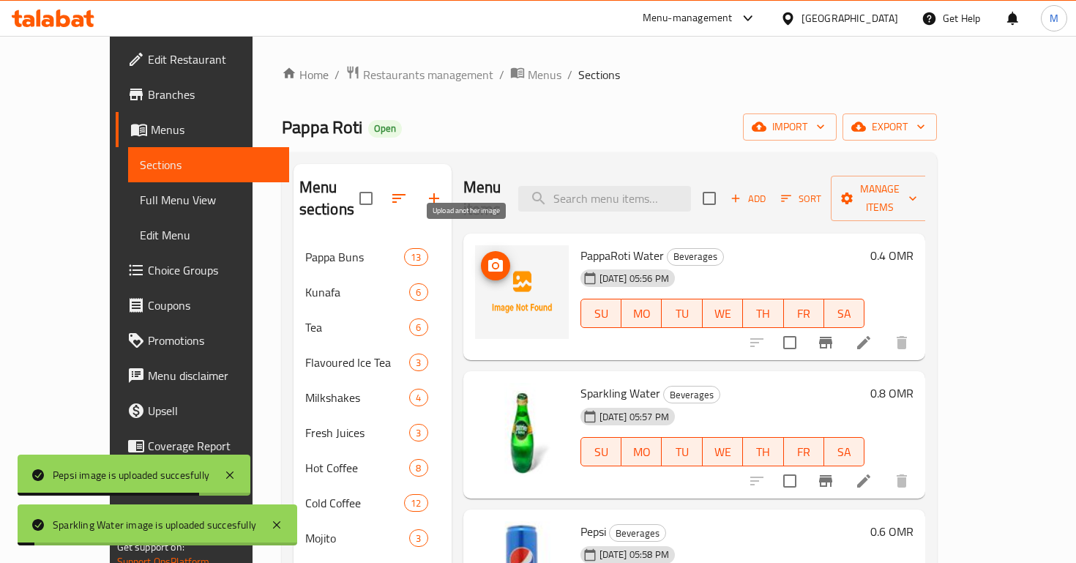
click at [487, 257] on icon "upload picture" at bounding box center [496, 266] width 18 height 18
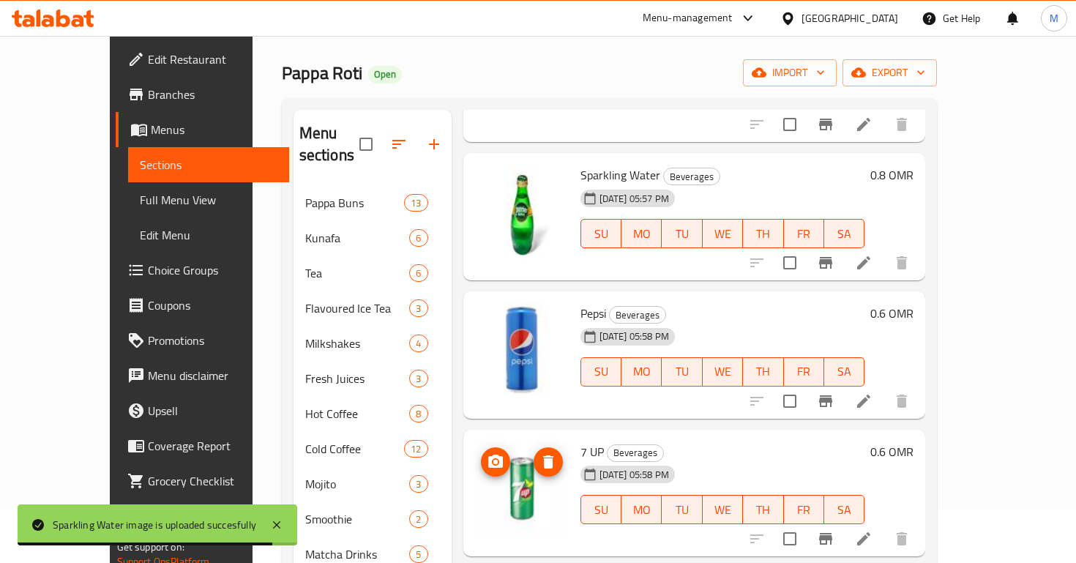
scroll to position [205, 0]
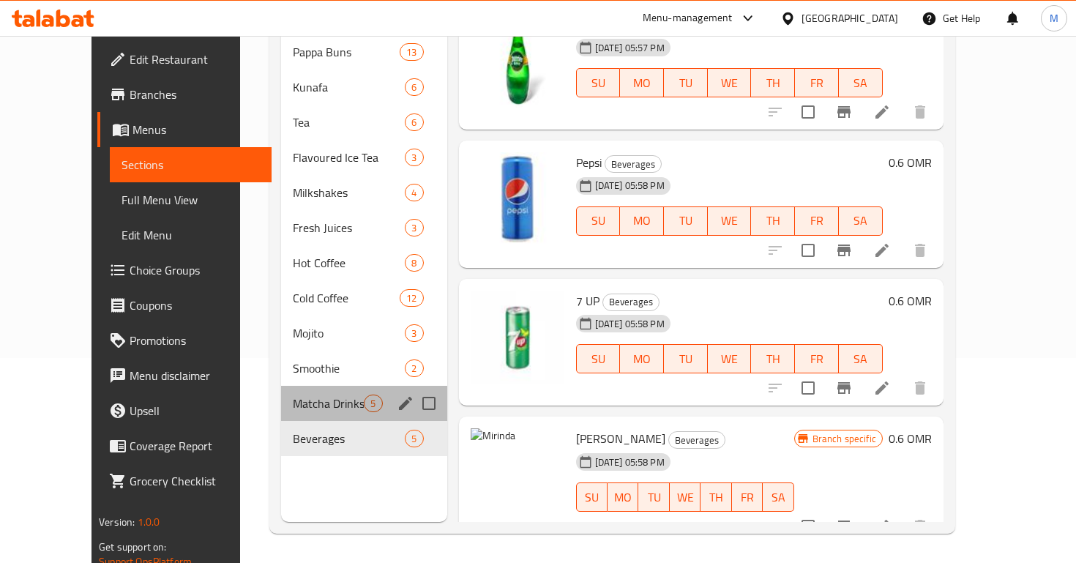
click at [313, 395] on span "Matcha Drinks" at bounding box center [328, 404] width 71 height 18
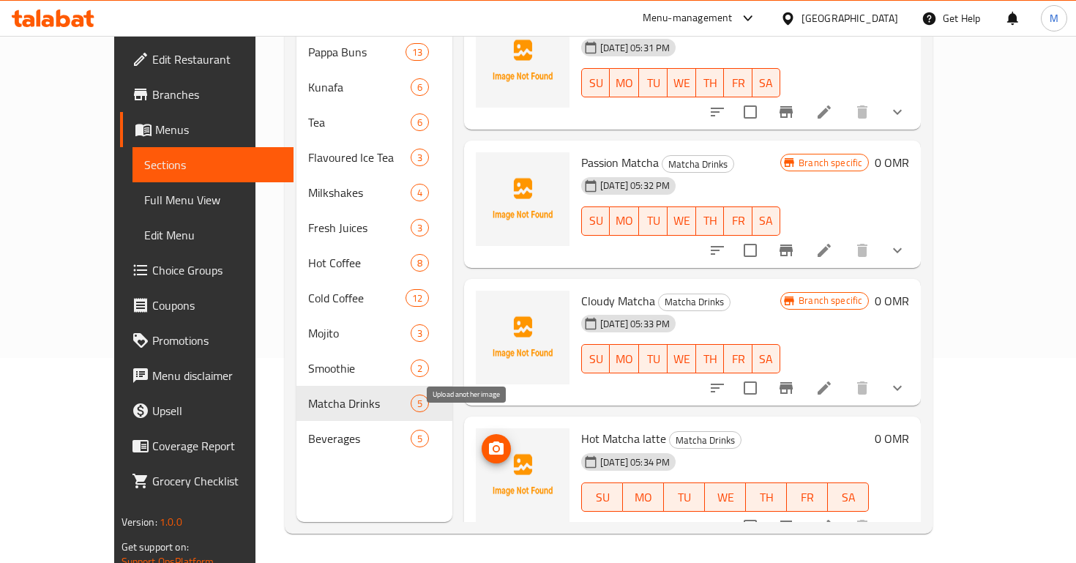
click at [488, 440] on icon "upload picture" at bounding box center [497, 449] width 18 height 18
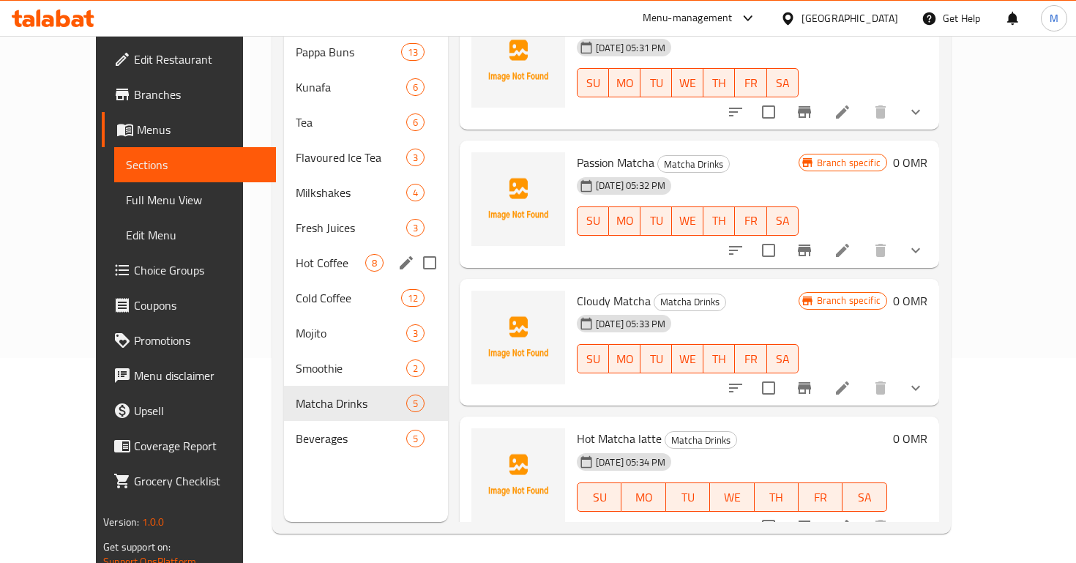
click at [301, 254] on span "Hot Coffee" at bounding box center [330, 263] width 69 height 18
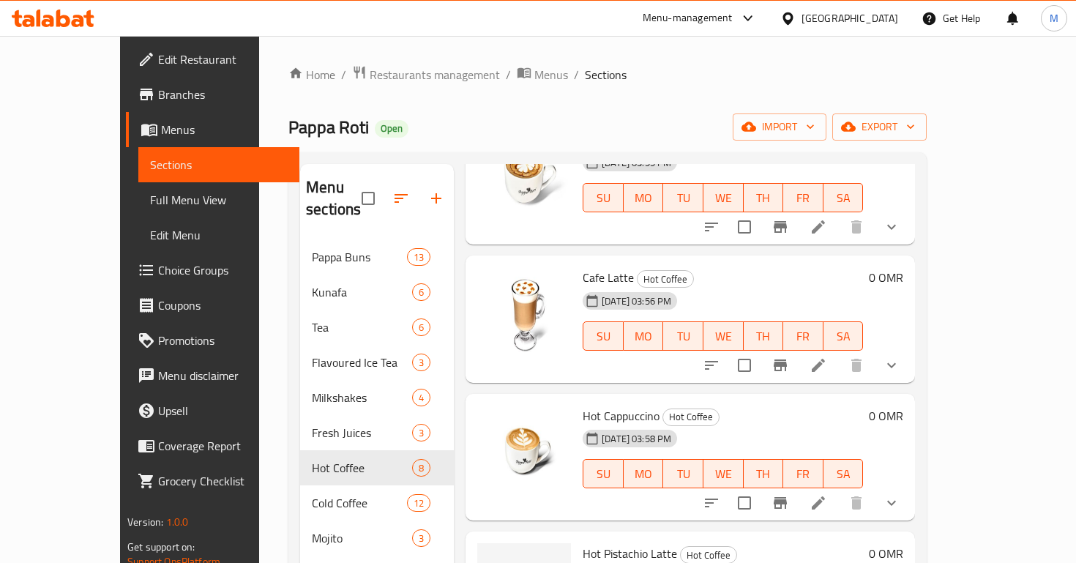
scroll to position [578, 0]
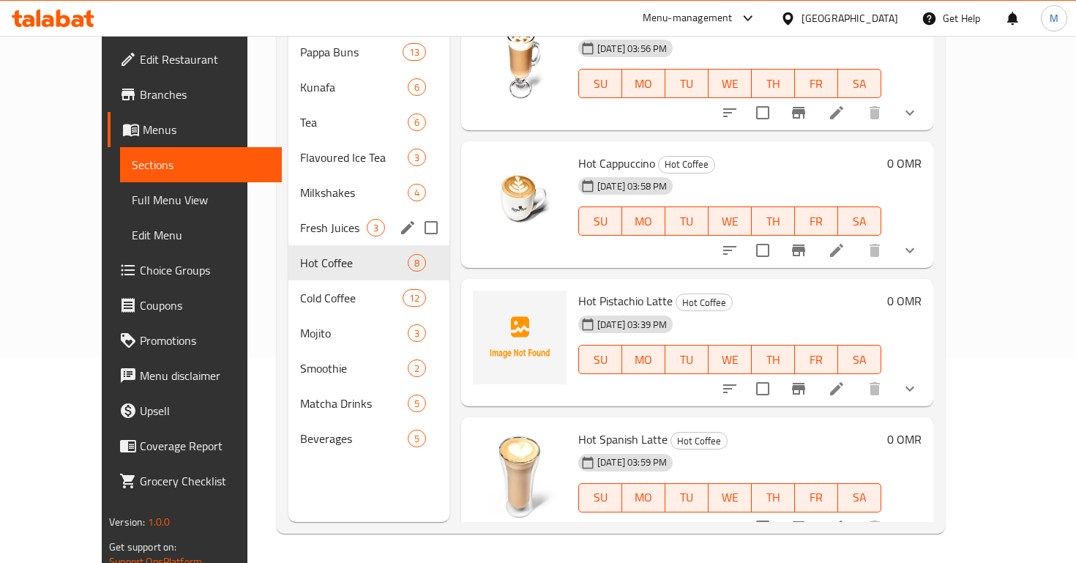
click at [288, 214] on div "Fresh Juices 3" at bounding box center [368, 227] width 161 height 35
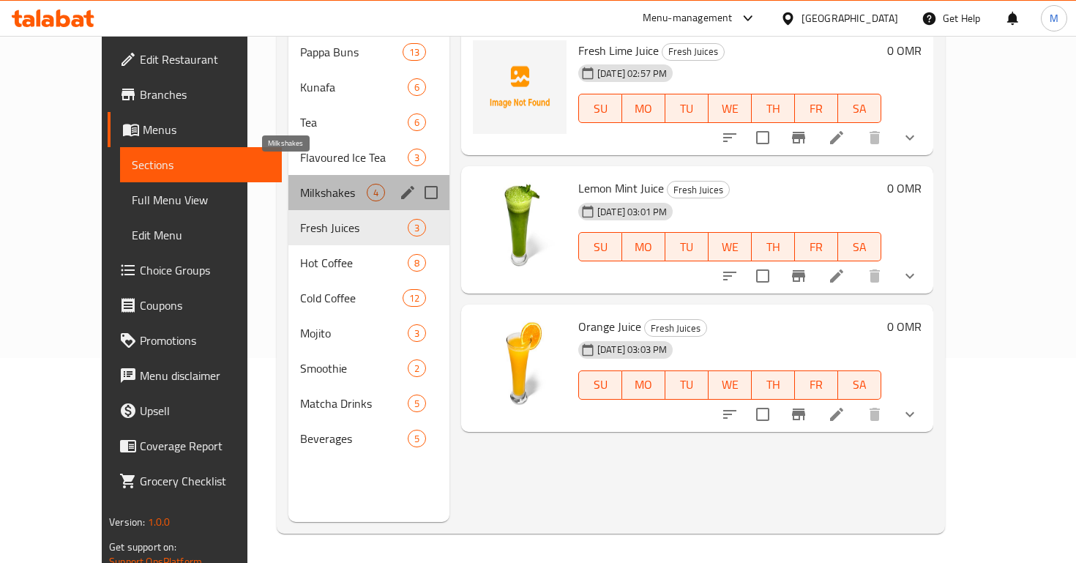
click at [300, 184] on span "Milkshakes" at bounding box center [333, 193] width 67 height 18
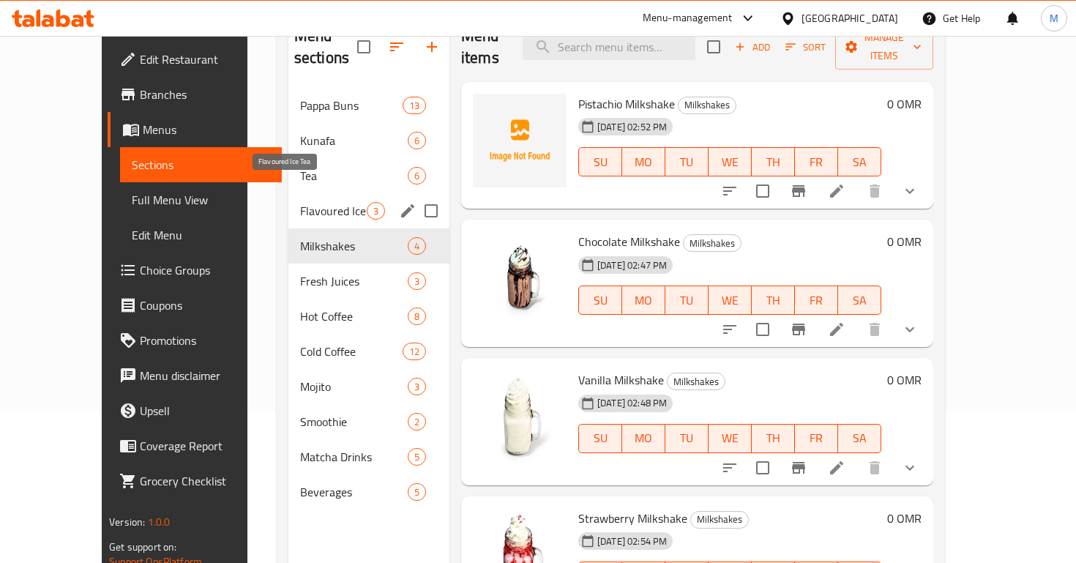
scroll to position [108, 0]
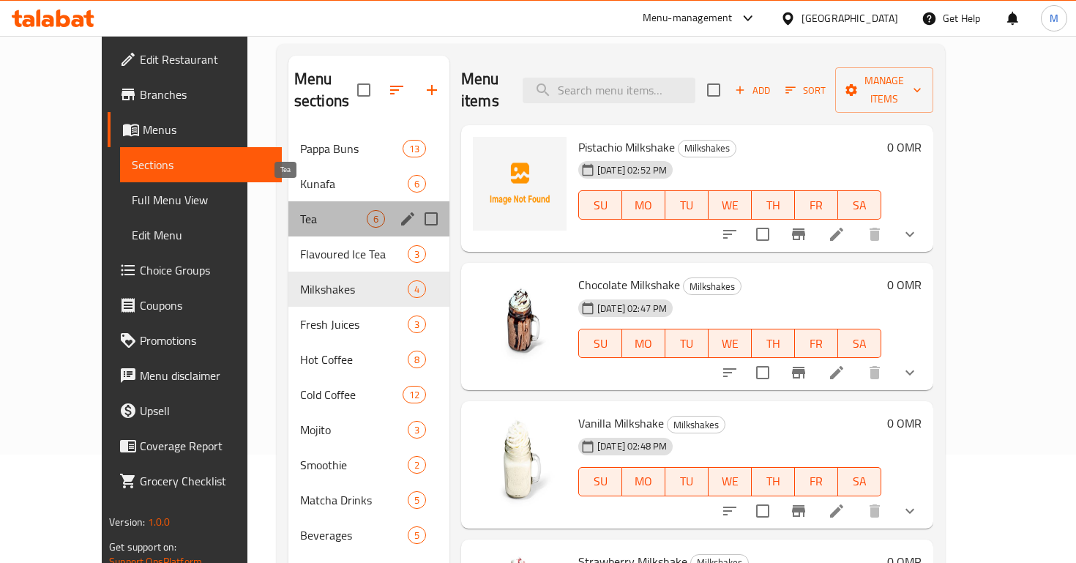
click at [329, 210] on span "Tea" at bounding box center [333, 219] width 67 height 18
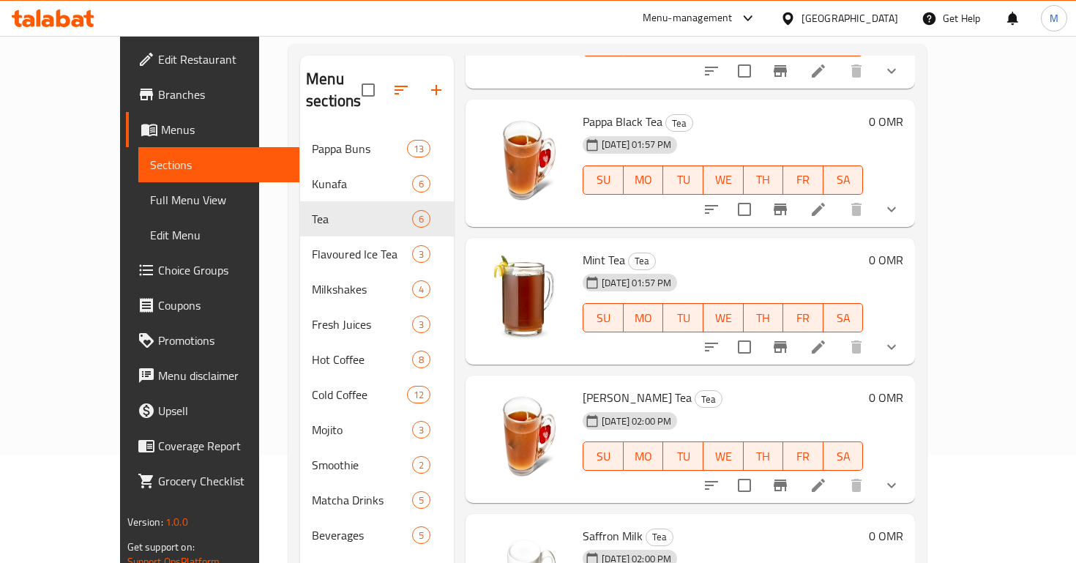
scroll to position [205, 0]
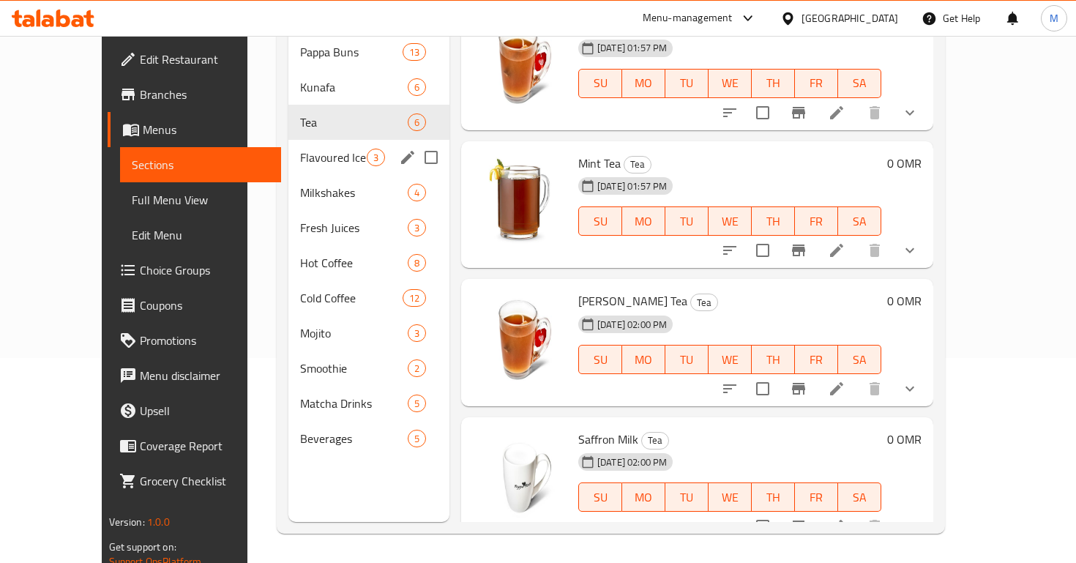
click at [300, 149] on span "Flavoured Ice Tea" at bounding box center [333, 158] width 67 height 18
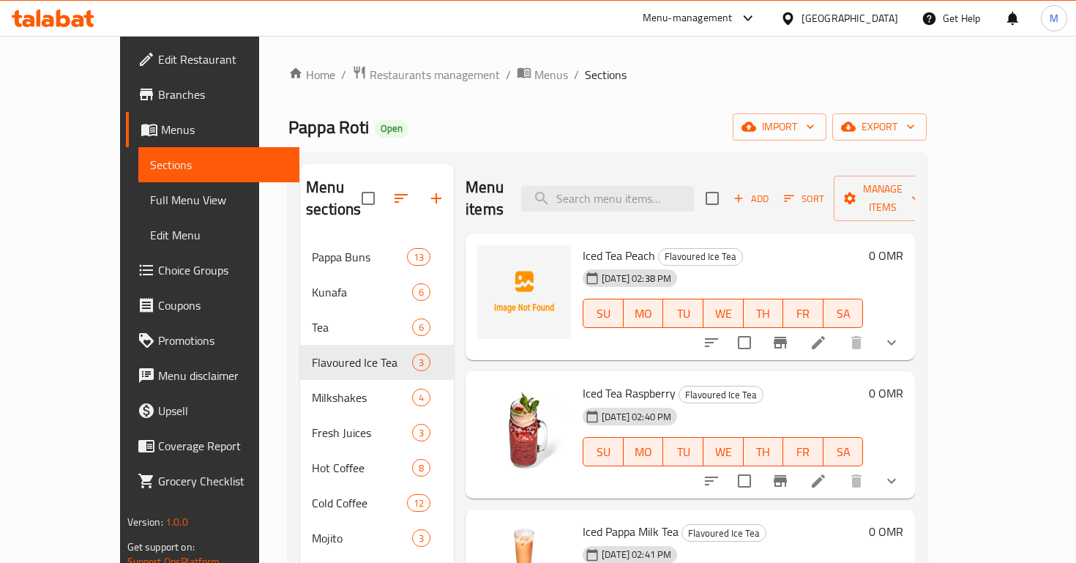
click at [306, 176] on h2 "Menu sections" at bounding box center [334, 198] width 56 height 44
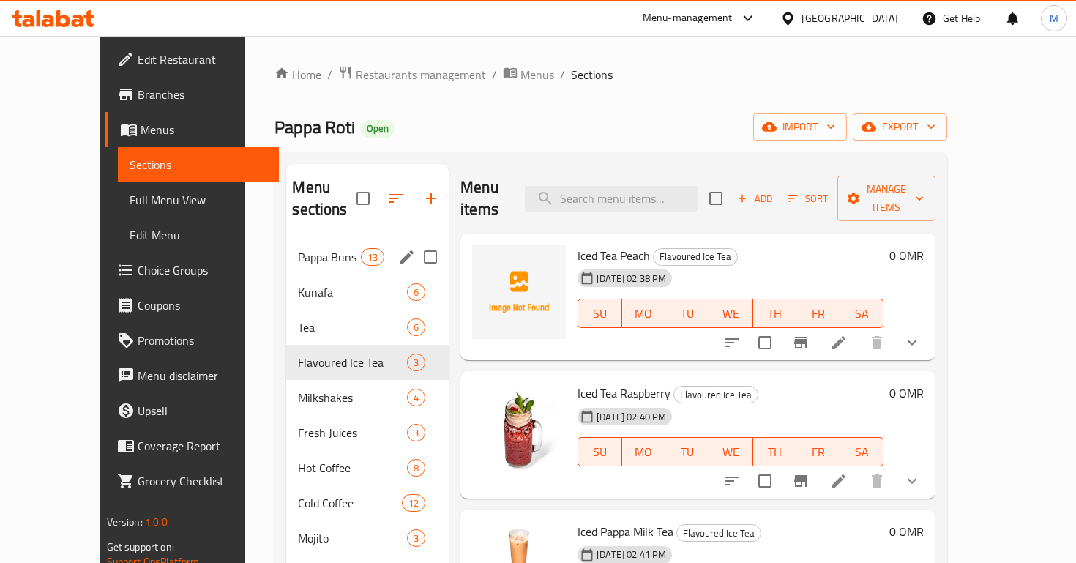
click at [298, 248] on span "Pappa Buns" at bounding box center [329, 257] width 62 height 18
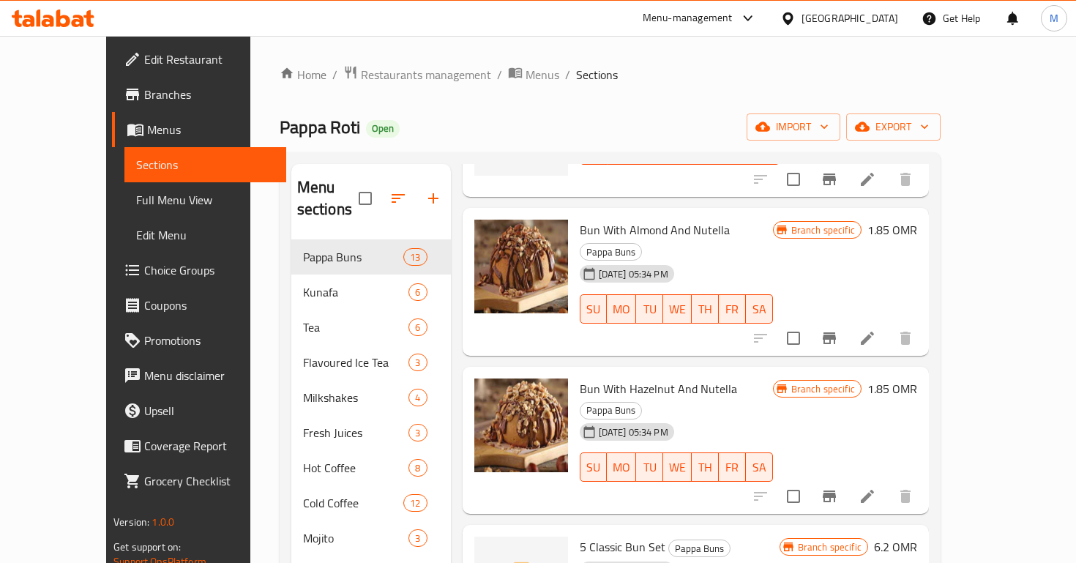
scroll to position [205, 0]
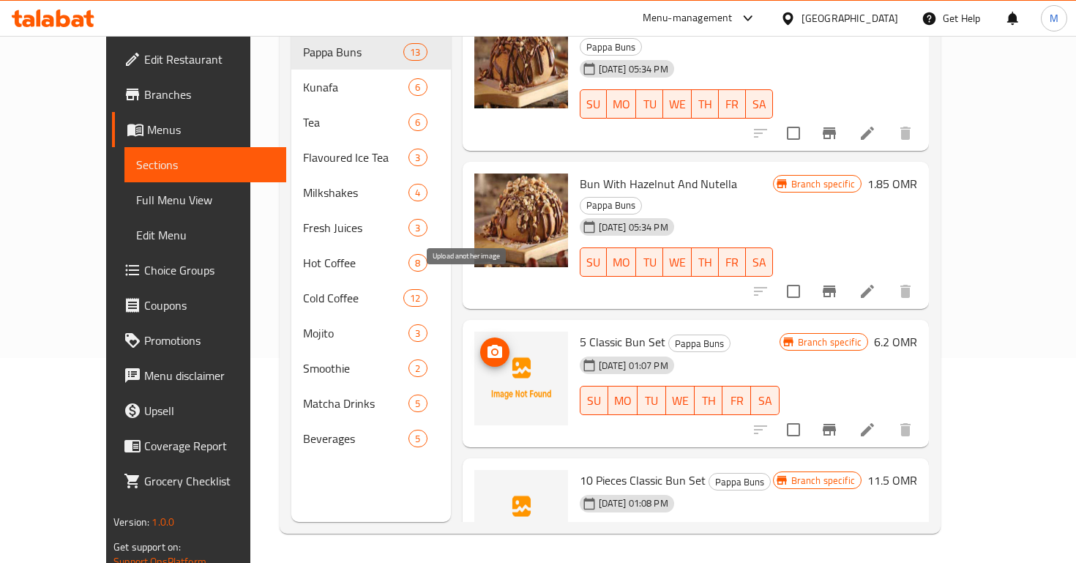
click at [486, 343] on icon "upload picture" at bounding box center [495, 352] width 18 height 18
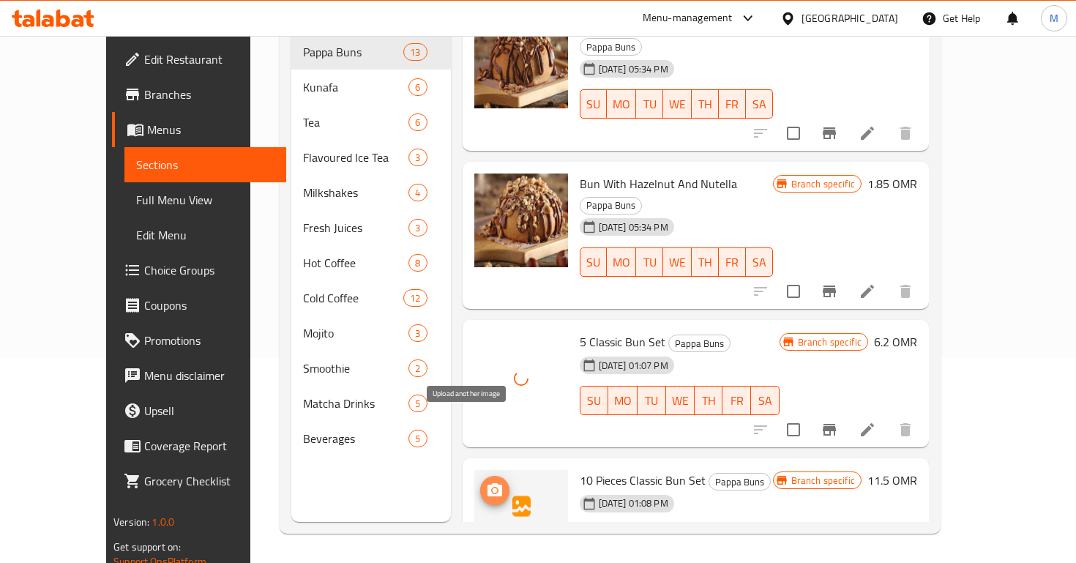
click at [486, 482] on icon "upload picture" at bounding box center [495, 491] width 18 height 18
drag, startPoint x: 849, startPoint y: 468, endPoint x: 844, endPoint y: 449, distance: 19.0
click at [779, 489] on div "[DATE] 01:08 PM SU MO TU WE TH FR SA" at bounding box center [676, 528] width 205 height 79
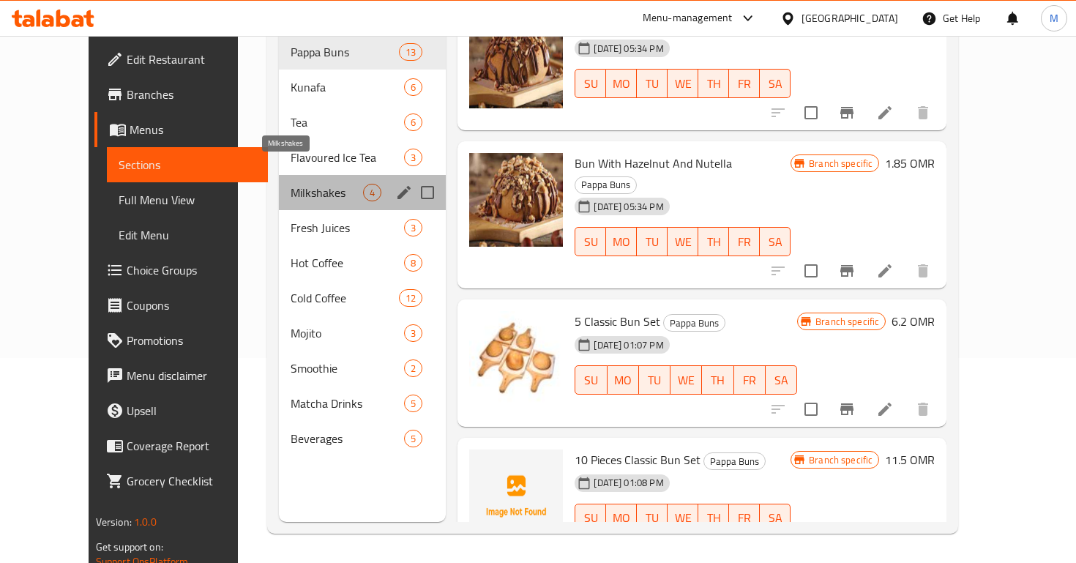
click at [300, 184] on span "Milkshakes" at bounding box center [327, 193] width 72 height 18
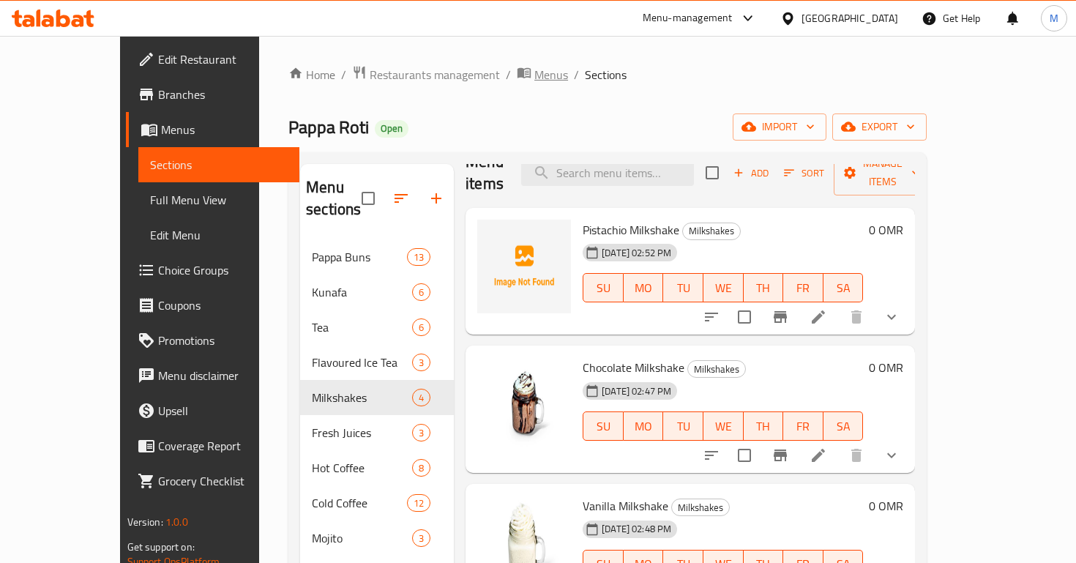
click at [534, 82] on span "Menus" at bounding box center [551, 75] width 34 height 18
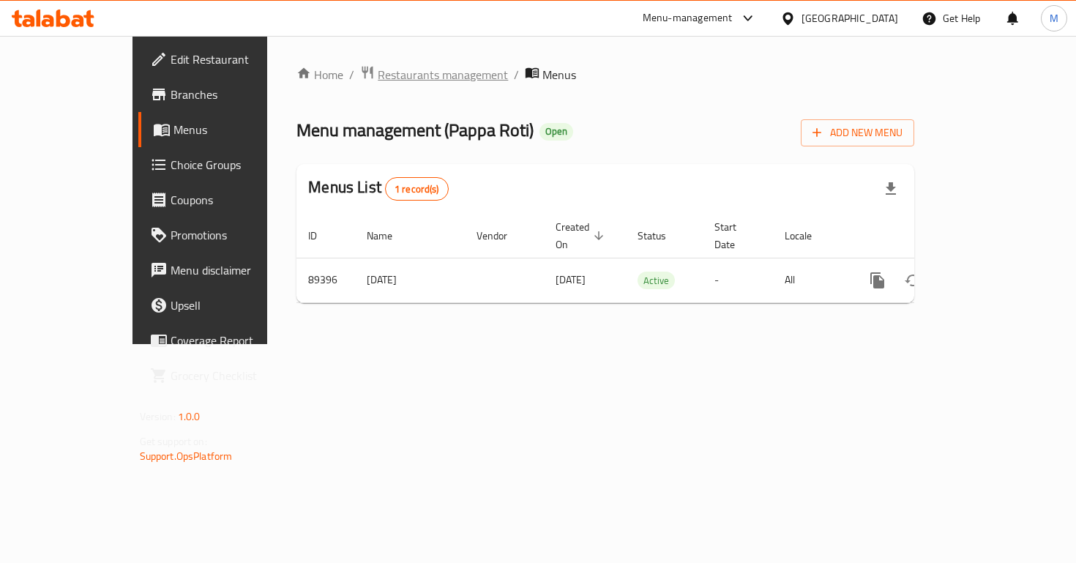
click at [378, 82] on span "Restaurants management" at bounding box center [443, 75] width 130 height 18
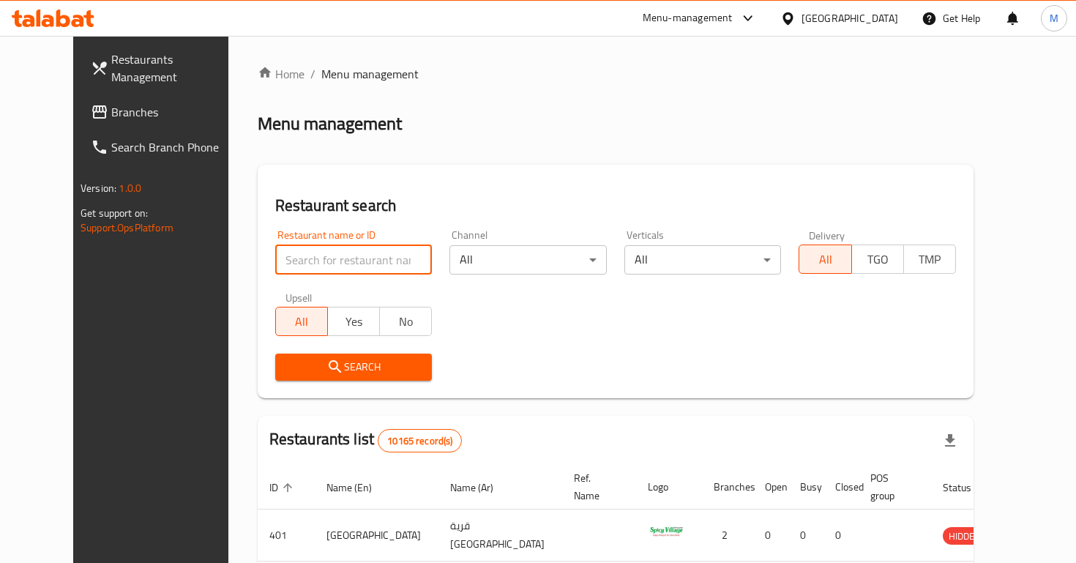
click at [359, 255] on input "search" at bounding box center [353, 259] width 157 height 29
type input "bubbl"
click button "Search" at bounding box center [353, 367] width 157 height 27
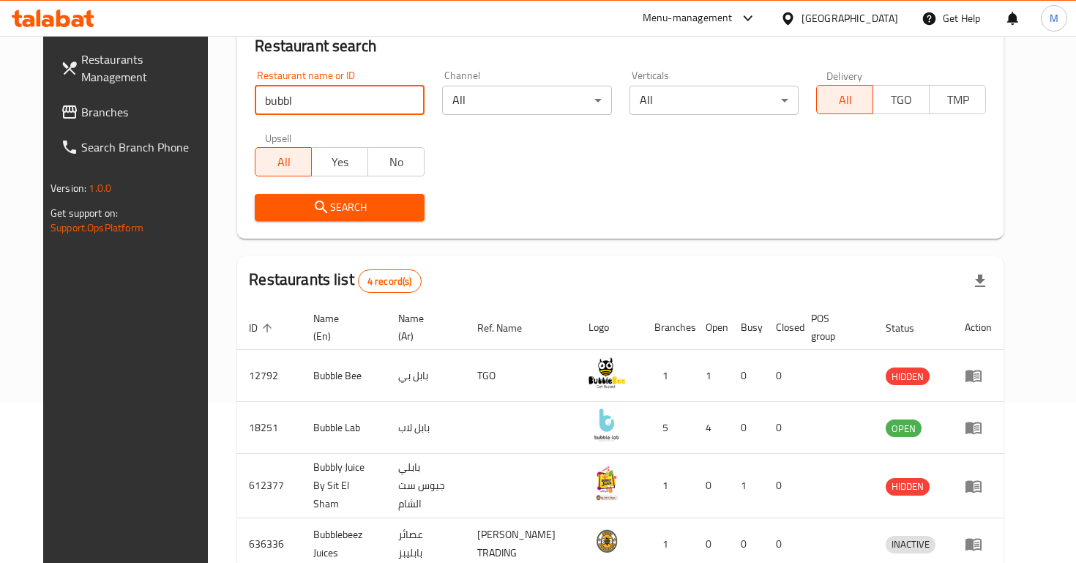
scroll to position [154, 0]
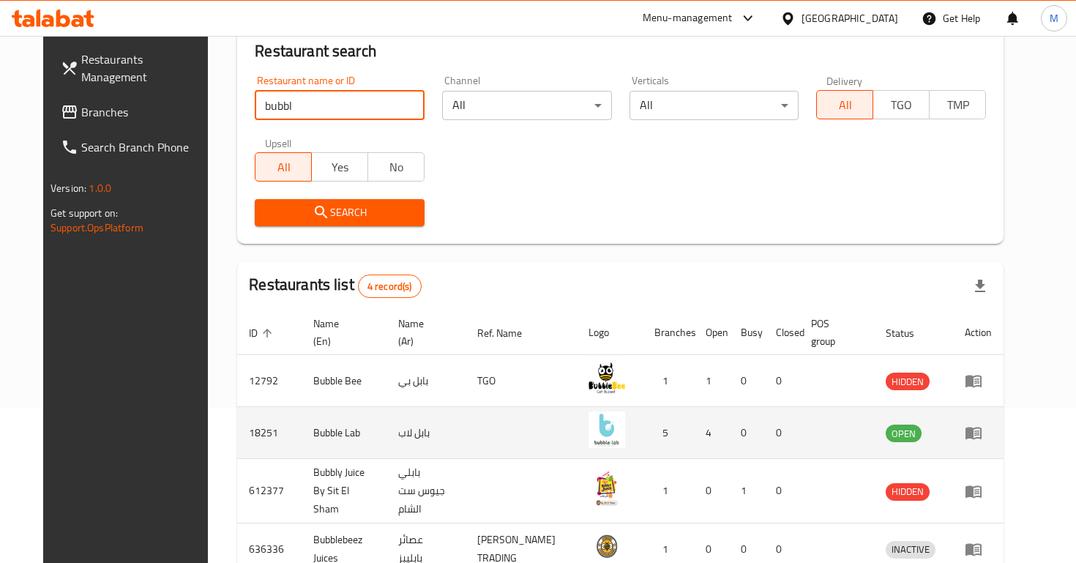
click at [982, 436] on icon "enhanced table" at bounding box center [974, 433] width 18 height 18
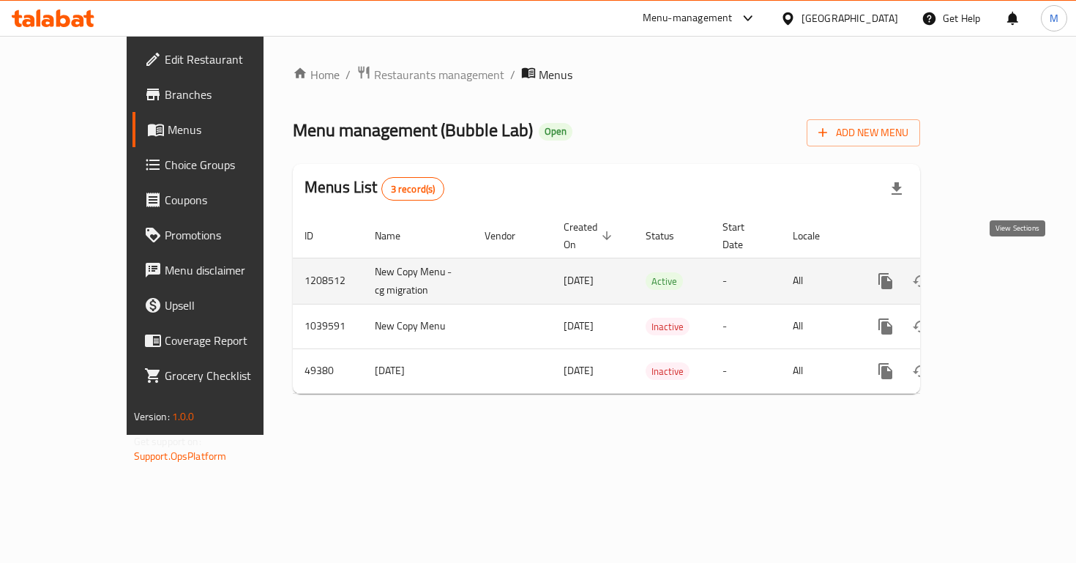
click at [1000, 272] on icon "enhanced table" at bounding box center [991, 281] width 18 height 18
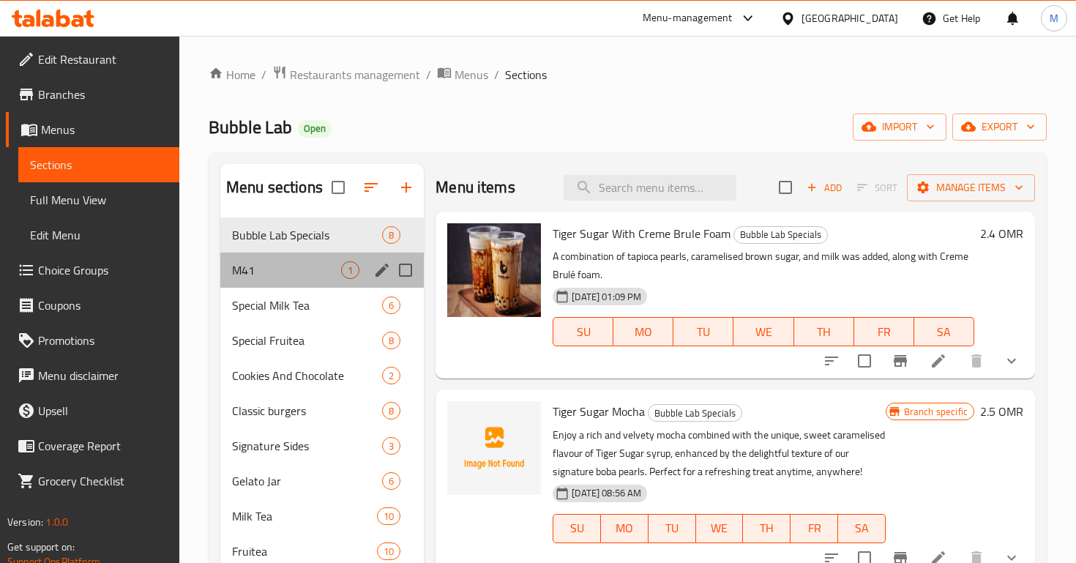
click at [280, 279] on div "M41 1" at bounding box center [322, 270] width 204 height 35
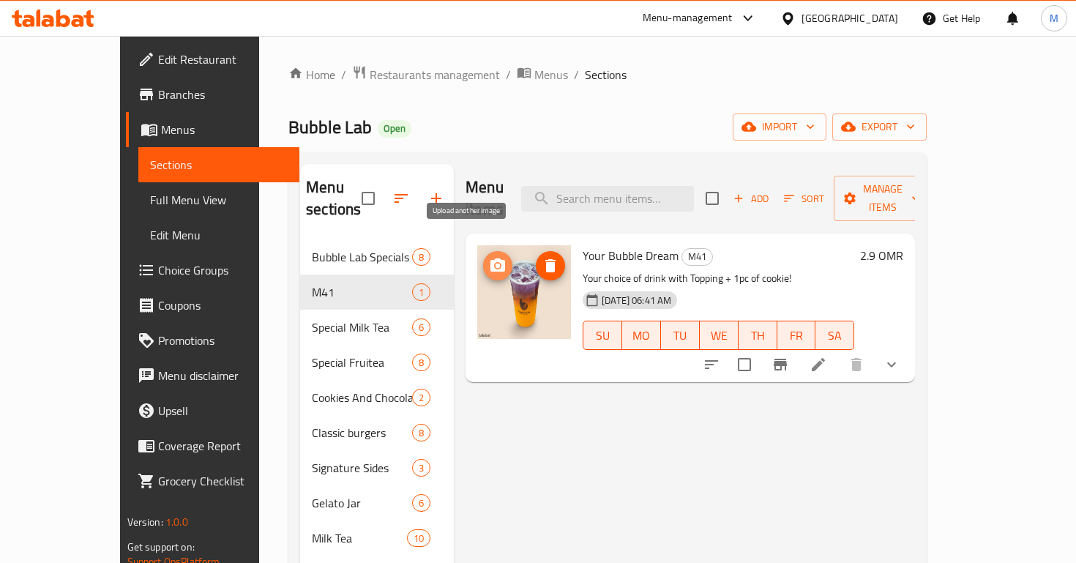
click at [483, 257] on span "upload picture" at bounding box center [497, 266] width 29 height 18
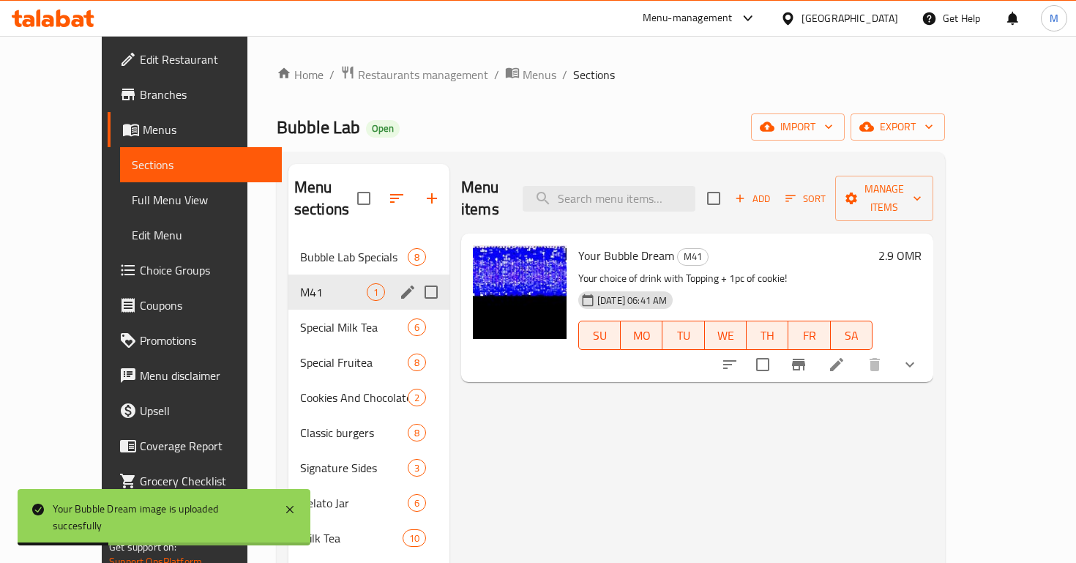
click at [288, 310] on div "Special Milk Tea 6" at bounding box center [368, 327] width 161 height 35
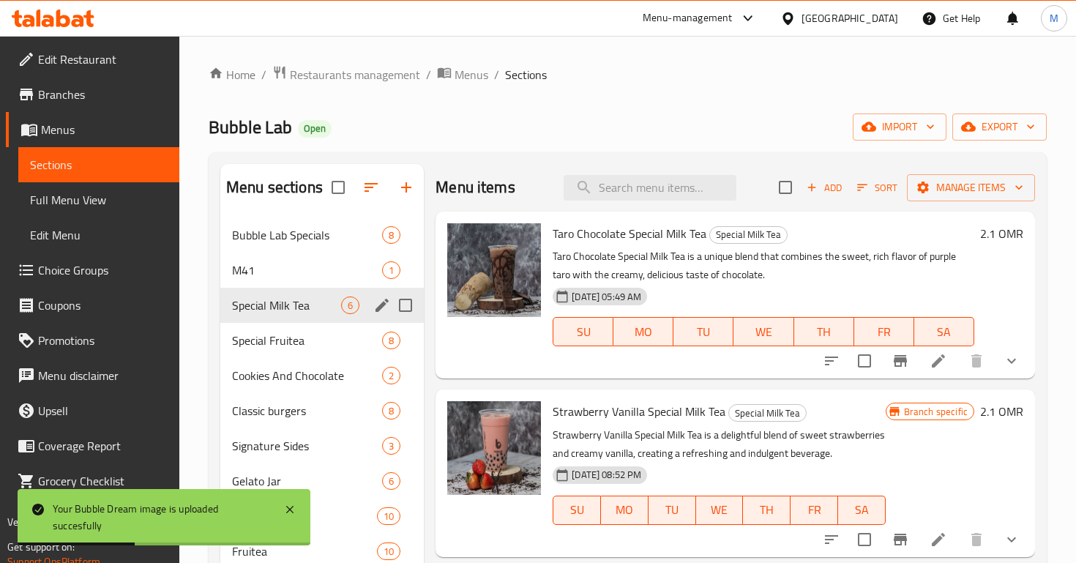
click at [280, 280] on div "M41 1" at bounding box center [322, 270] width 204 height 35
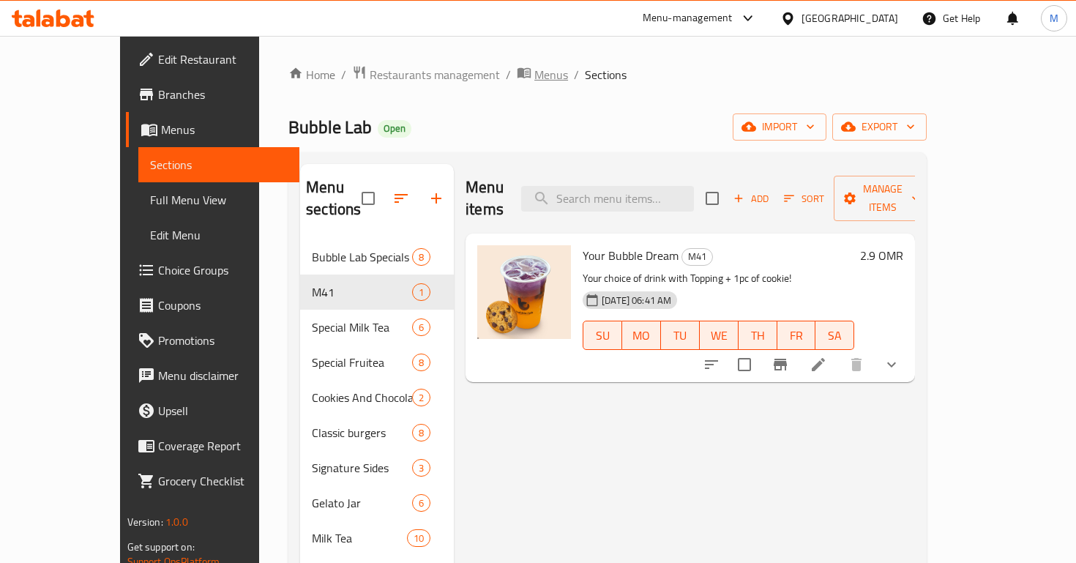
click at [534, 67] on span "Menus" at bounding box center [551, 75] width 34 height 18
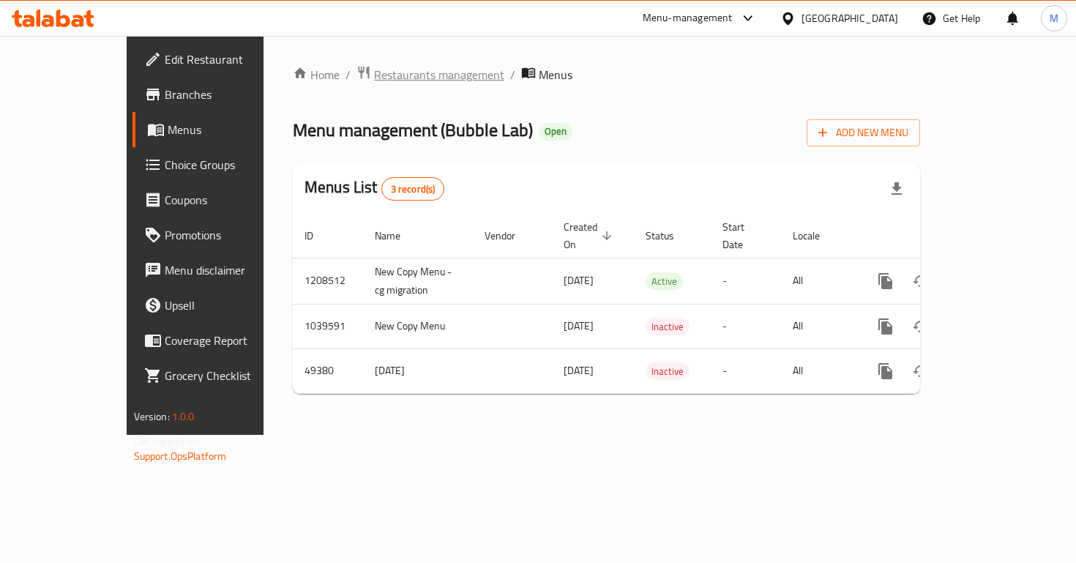
click at [374, 83] on span "Restaurants management" at bounding box center [439, 75] width 130 height 18
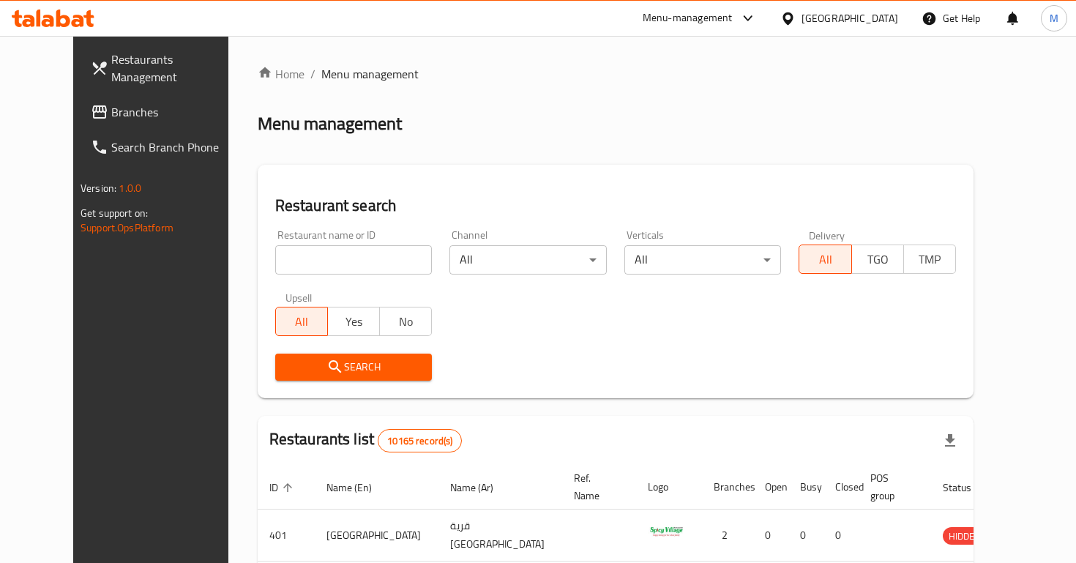
click at [318, 261] on input "search" at bounding box center [353, 259] width 157 height 29
type input "joll"
click button "Search" at bounding box center [353, 367] width 157 height 27
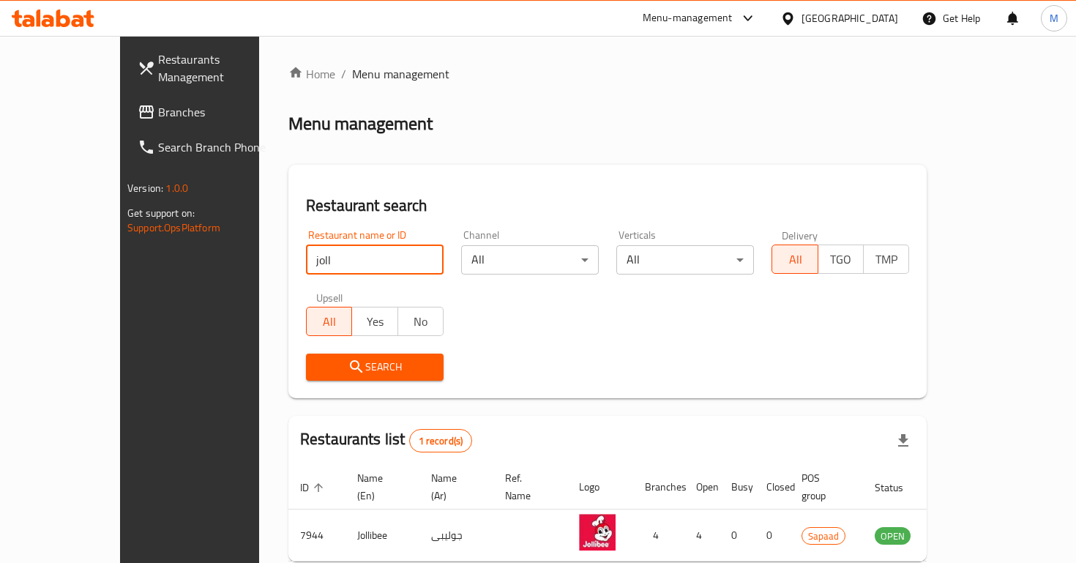
scroll to position [61, 0]
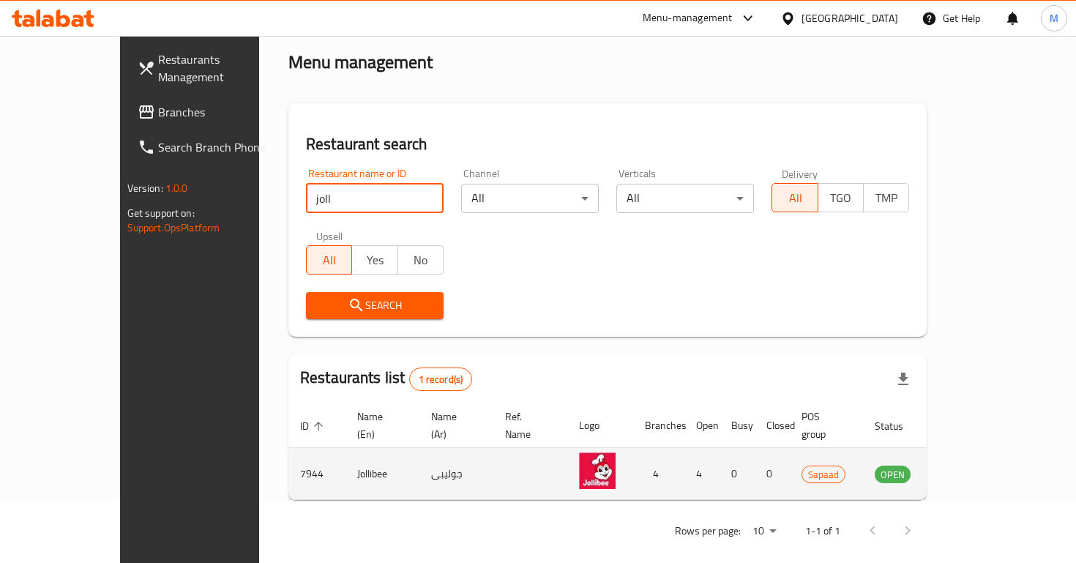
click at [969, 469] on icon "enhanced table" at bounding box center [960, 475] width 16 height 12
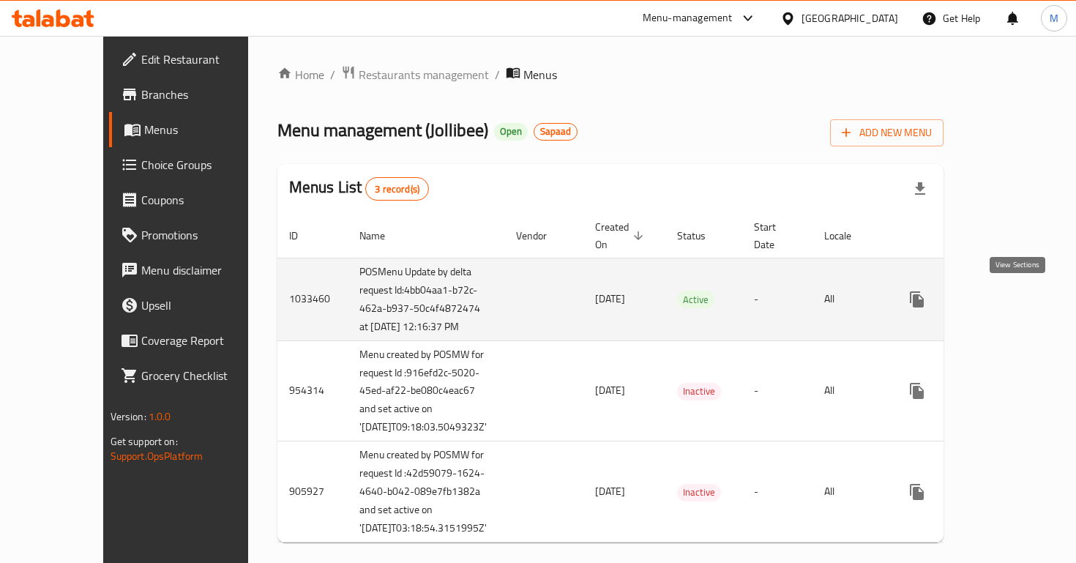
click at [1014, 302] on icon "enhanced table" at bounding box center [1023, 300] width 18 height 18
